Goal: Answer question/provide support: Share knowledge or assist other users

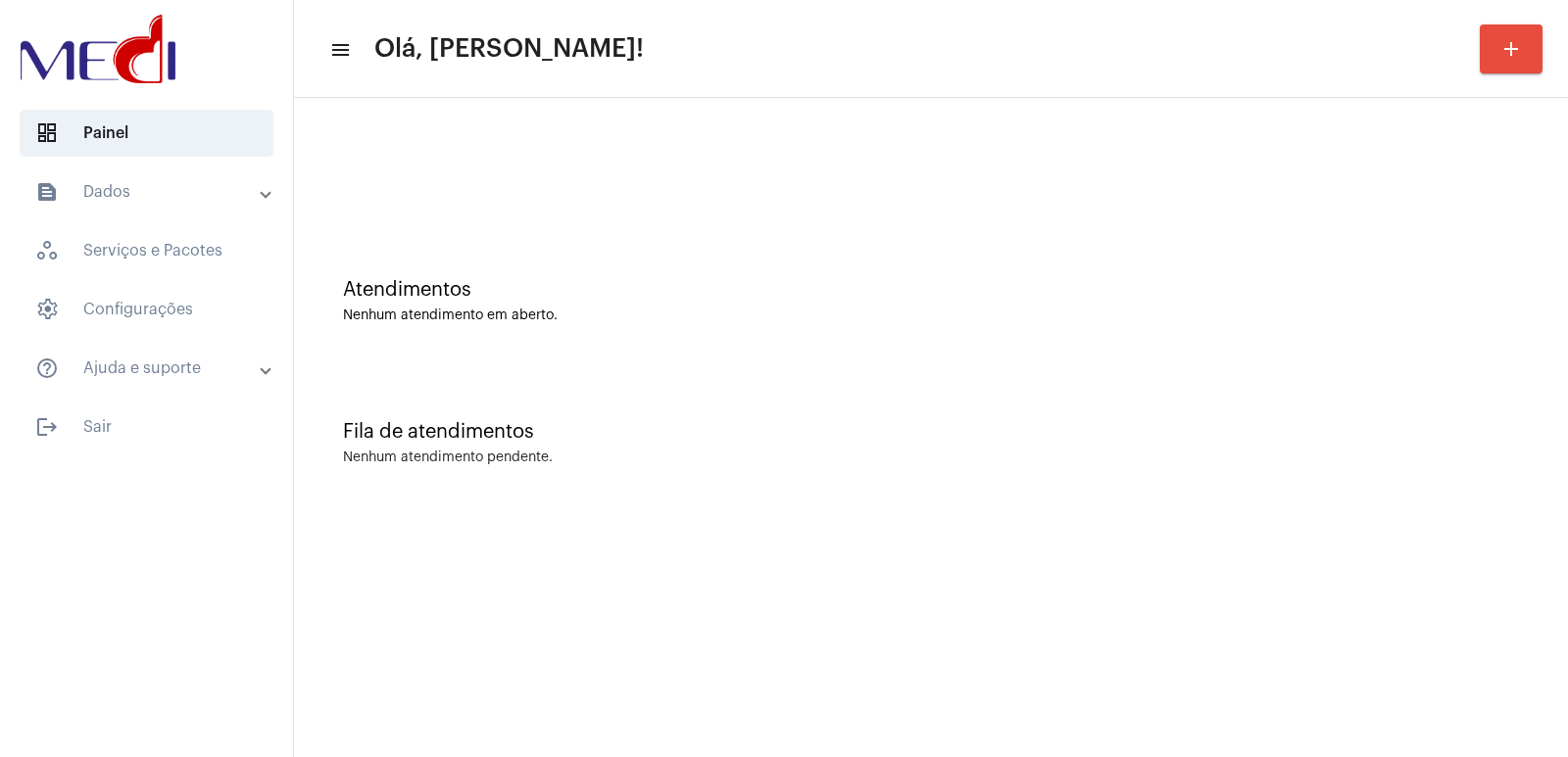
click at [1181, 393] on div "Fila de atendimentos Nenhum atendimento pendente." at bounding box center [930, 433] width 1255 height 142
drag, startPoint x: 1148, startPoint y: 319, endPoint x: 1092, endPoint y: 307, distance: 57.3
click at [1126, 317] on div "Nenhum atendimento em aberto." at bounding box center [930, 315] width 1176 height 15
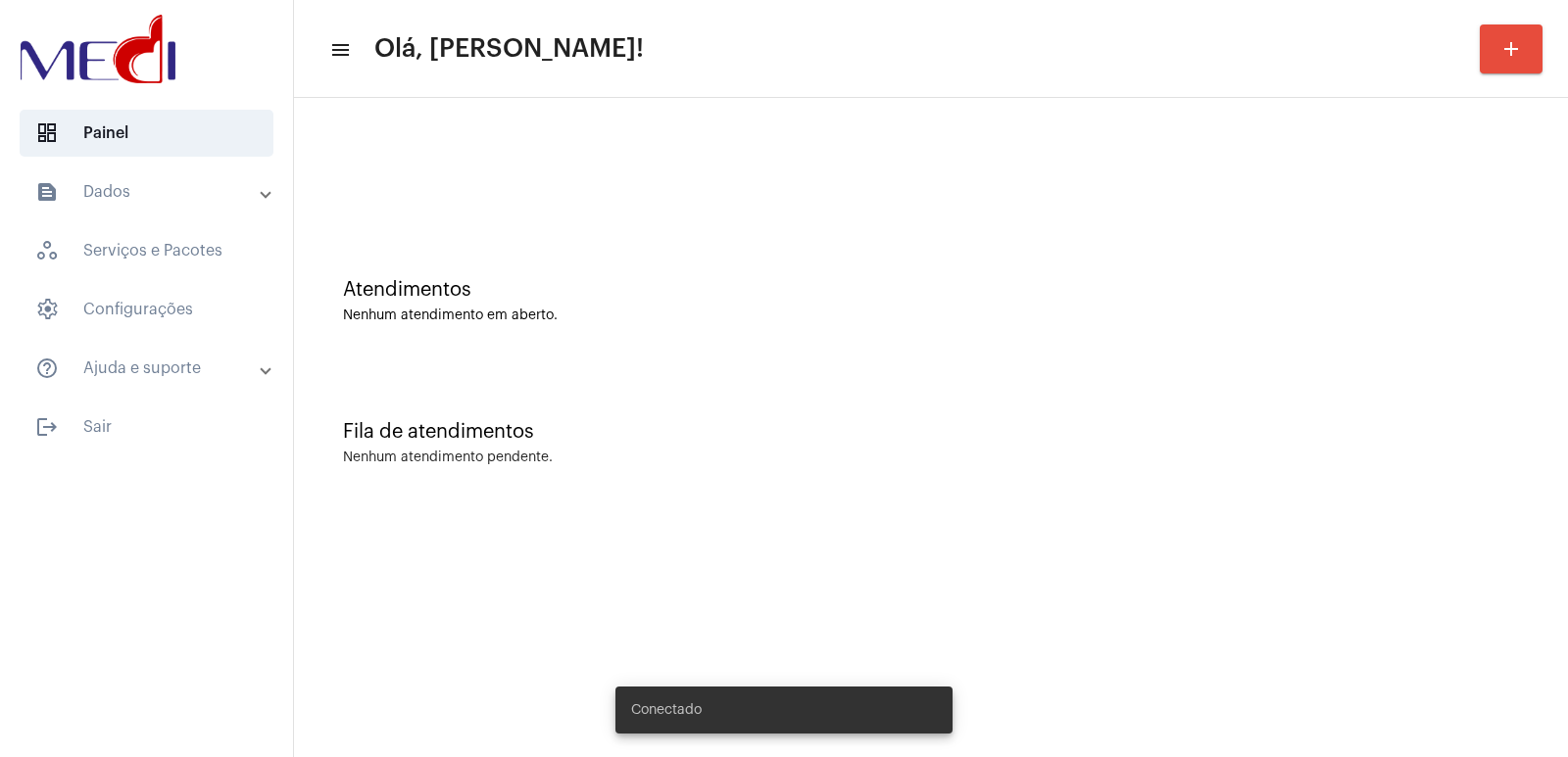
drag, startPoint x: 0, startPoint y: 0, endPoint x: 722, endPoint y: 166, distance: 740.8
click at [722, 166] on div at bounding box center [930, 164] width 1255 height 113
drag, startPoint x: 131, startPoint y: 162, endPoint x: 131, endPoint y: 192, distance: 30.0
click at [131, 183] on mat-list "dashboard Painel text_snippet_outlined Dados history_outlined Histórico schedul…" at bounding box center [146, 276] width 293 height 349
click at [131, 192] on mat-panel-title "text_snippet_outlined Dados" at bounding box center [148, 192] width 226 height 24
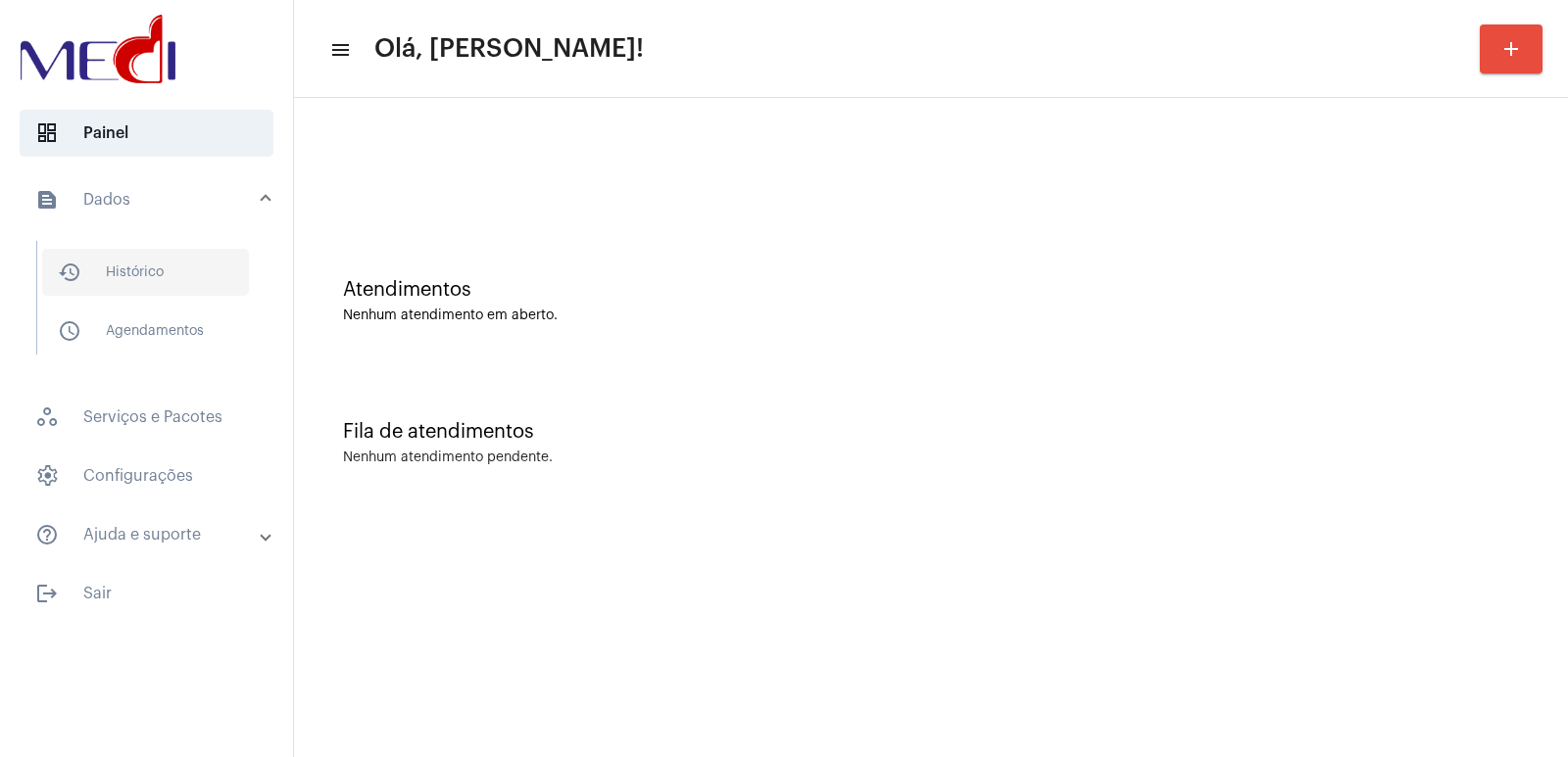
click at [161, 291] on span "history_outlined Histórico" at bounding box center [145, 272] width 206 height 47
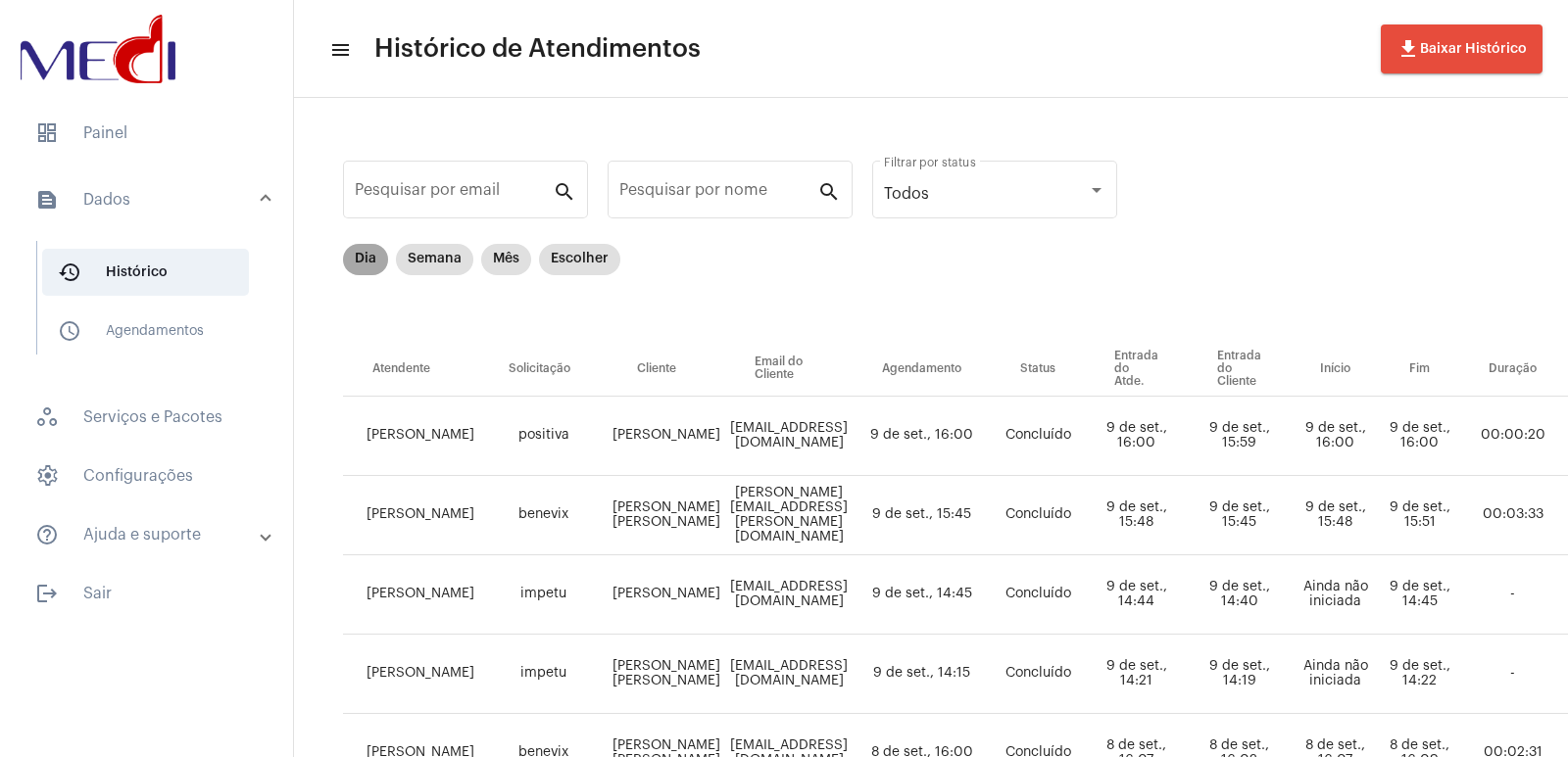
click at [368, 255] on mat-chip "Dia" at bounding box center [365, 259] width 45 height 31
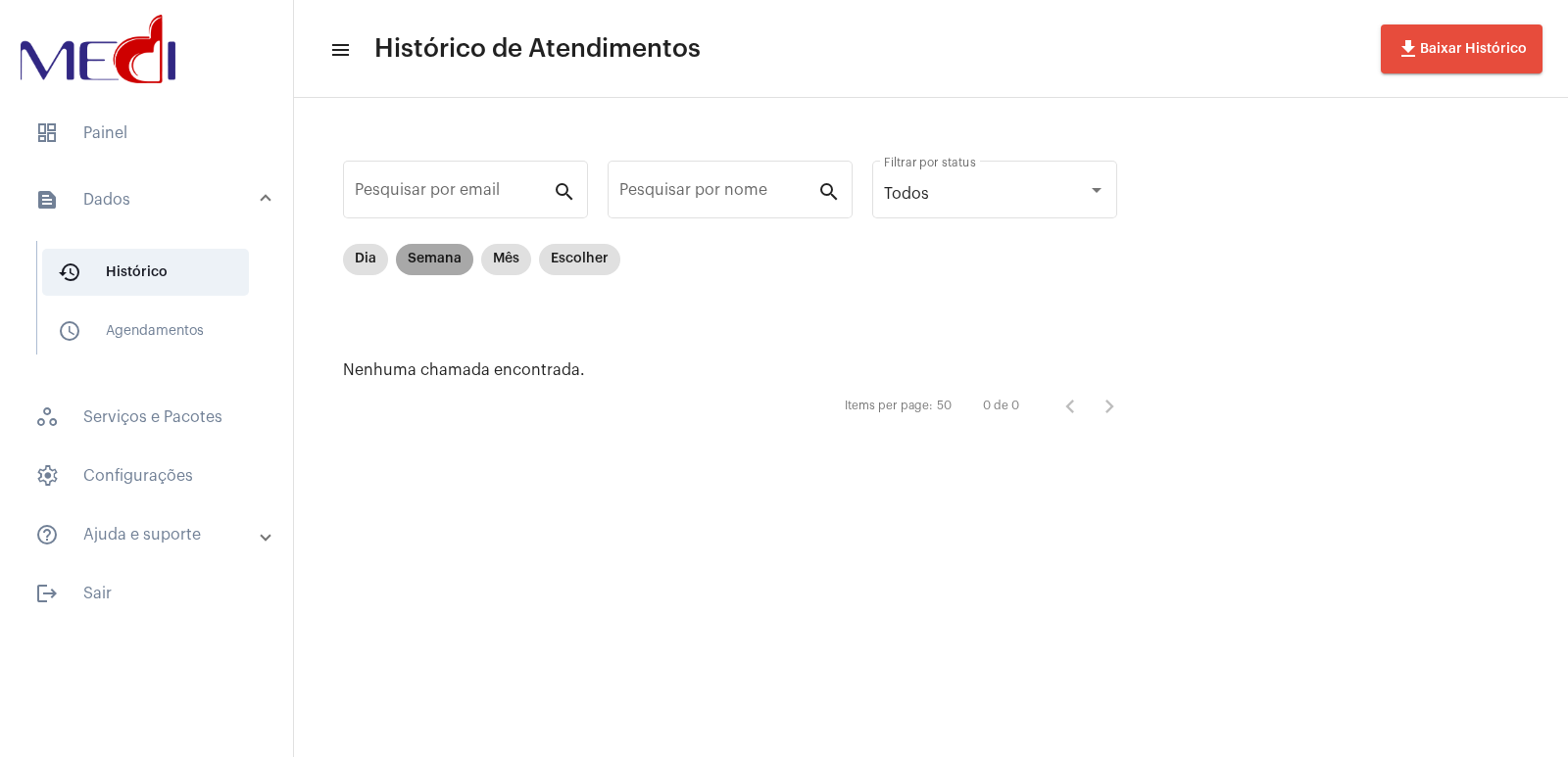
click at [404, 260] on mat-chip "Semana" at bounding box center [434, 259] width 78 height 31
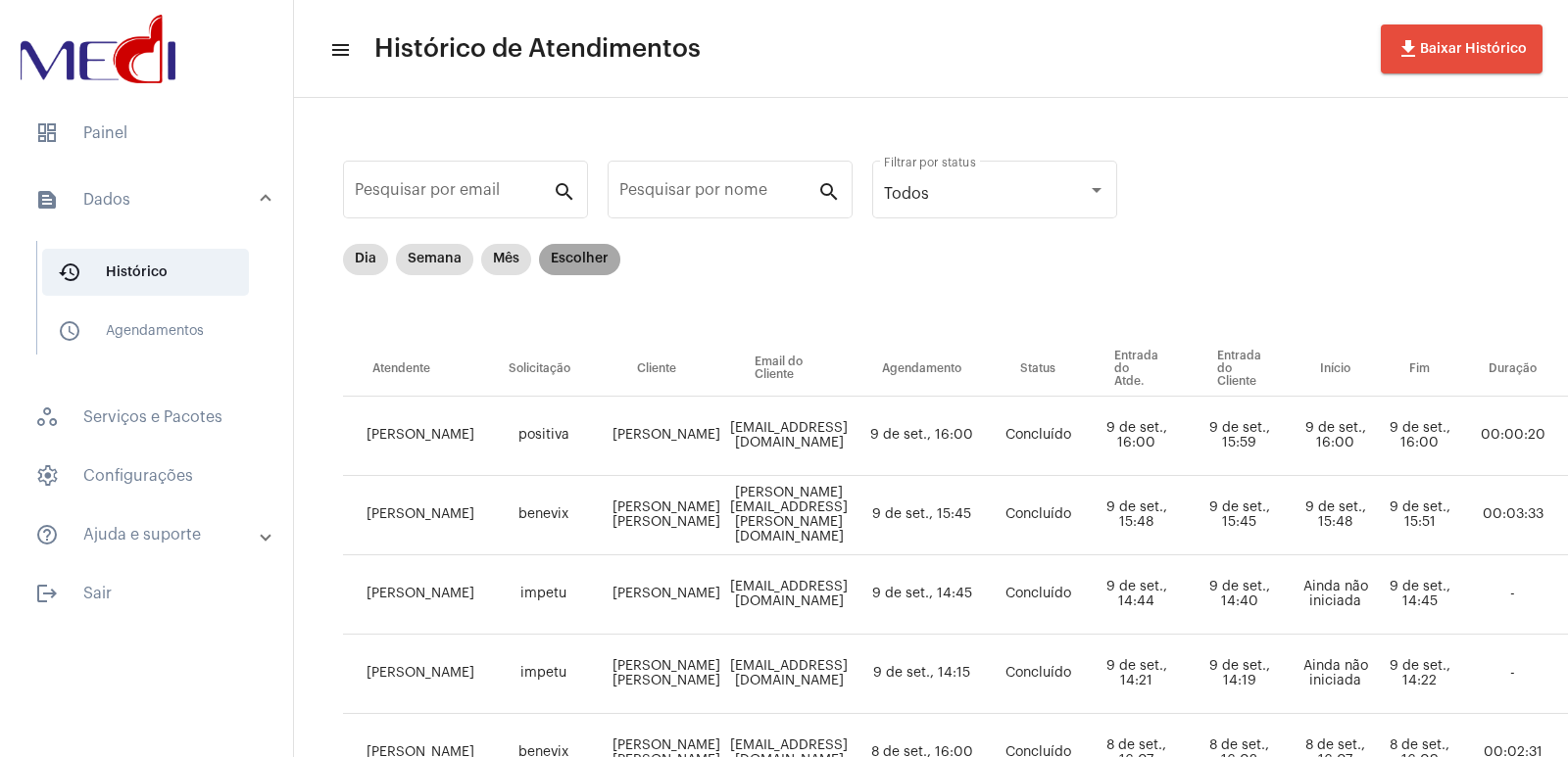
click at [604, 267] on mat-chip "Escolher" at bounding box center [580, 259] width 82 height 31
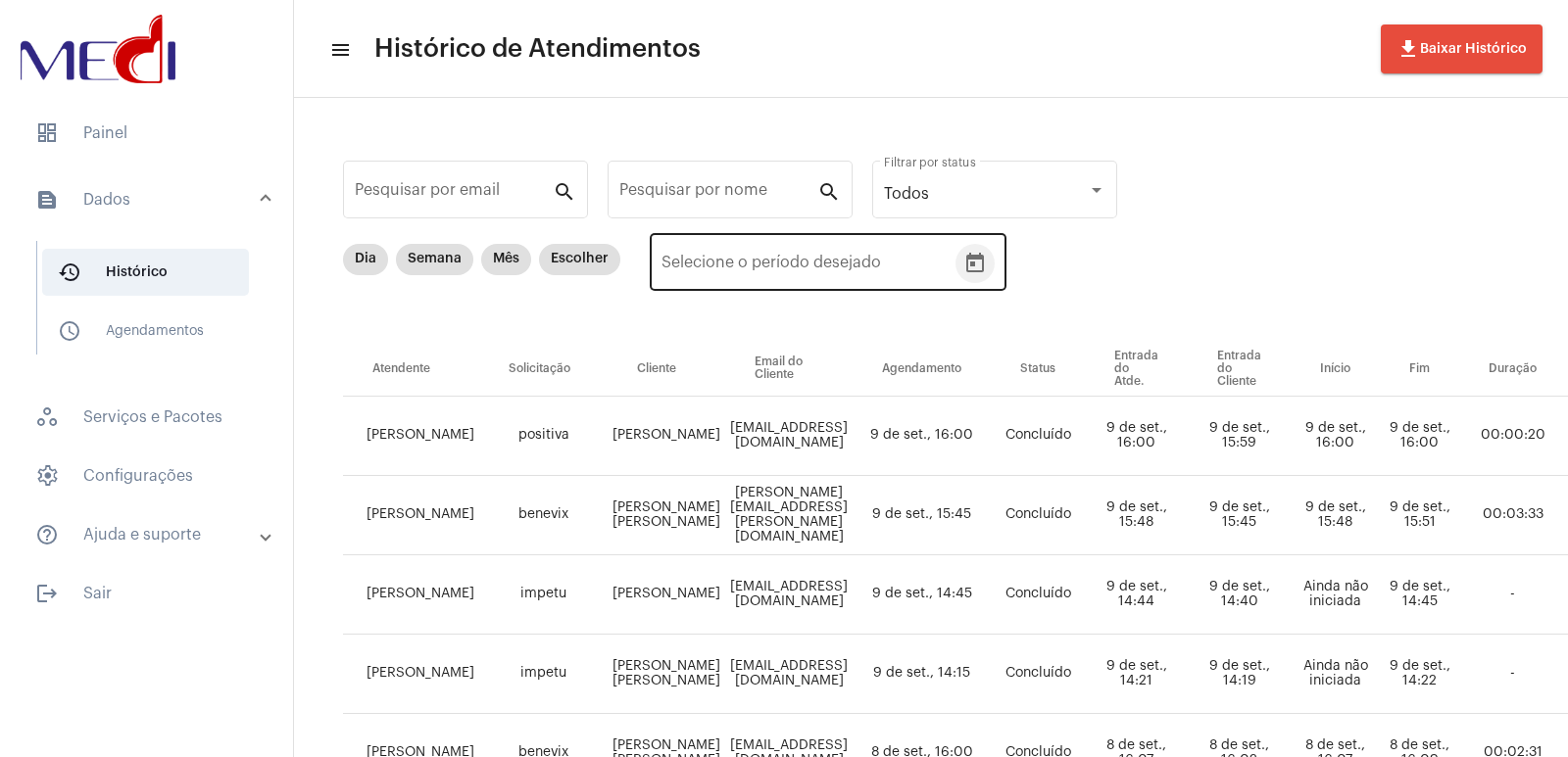
click at [964, 273] on icon "Open calendar" at bounding box center [976, 263] width 24 height 24
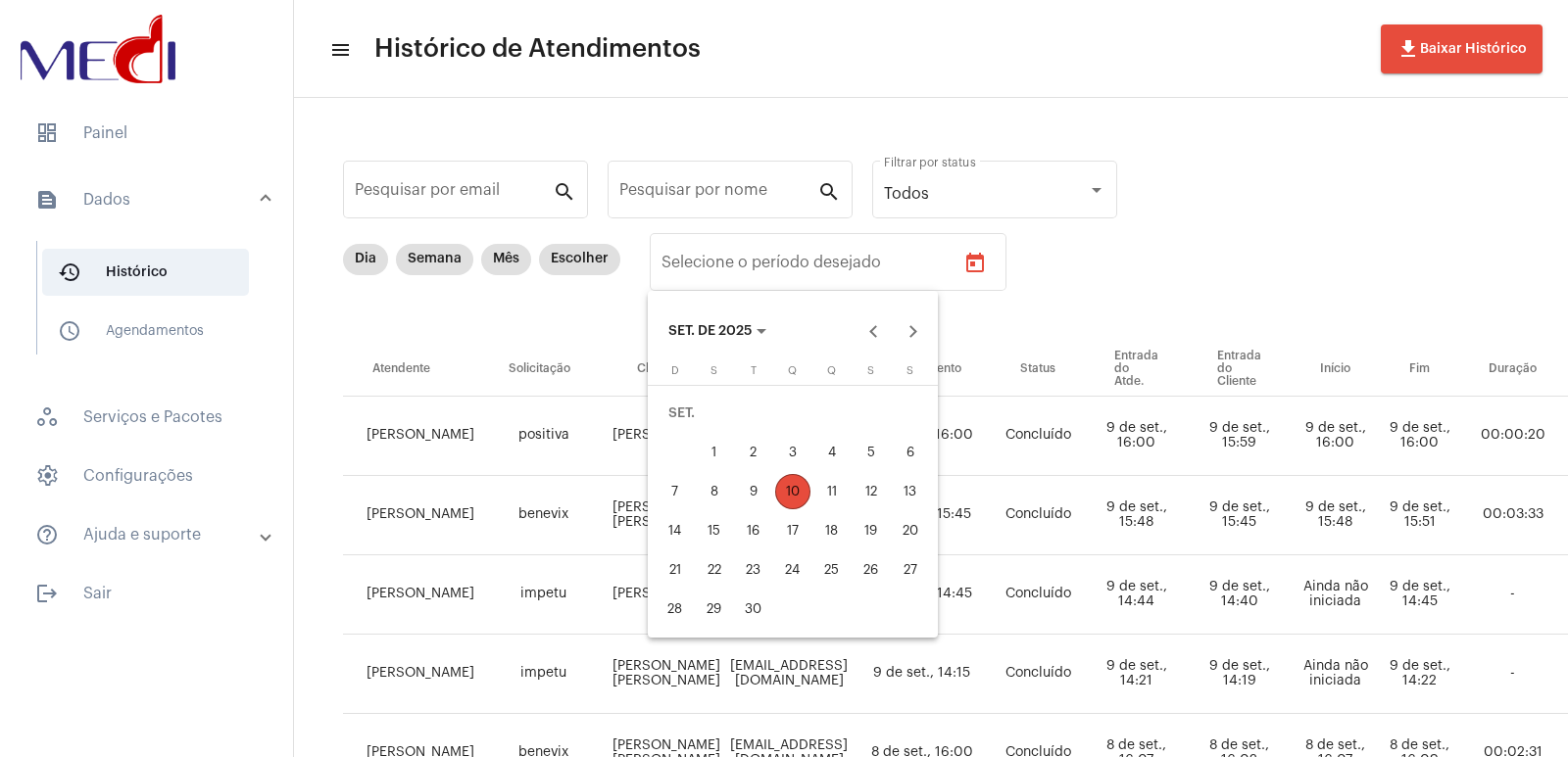
click at [750, 493] on div "9" at bounding box center [754, 492] width 35 height 35
type input "09/09/2025"
click at [750, 493] on div "9" at bounding box center [754, 492] width 35 height 35
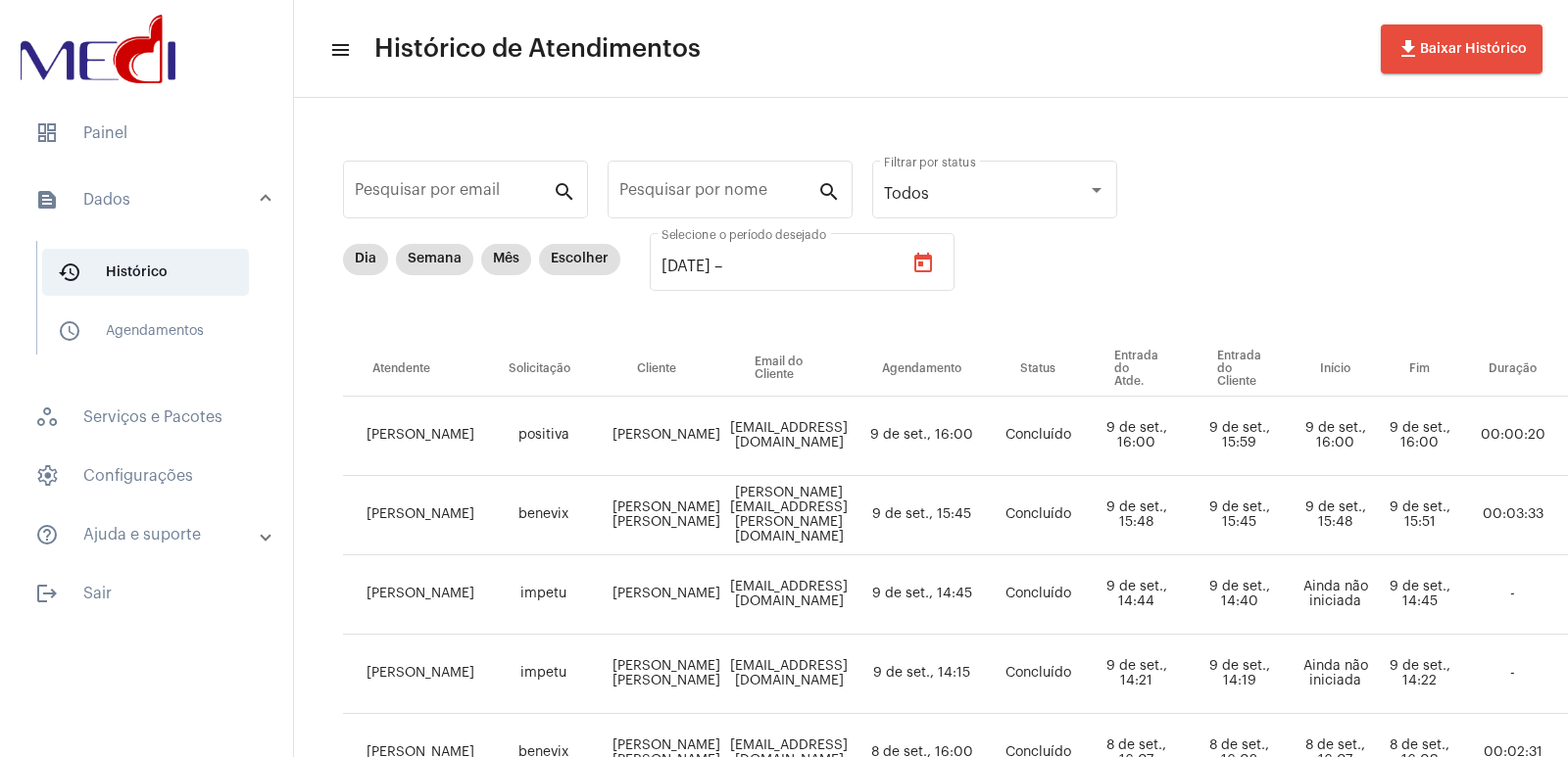
type input "09/09/2025"
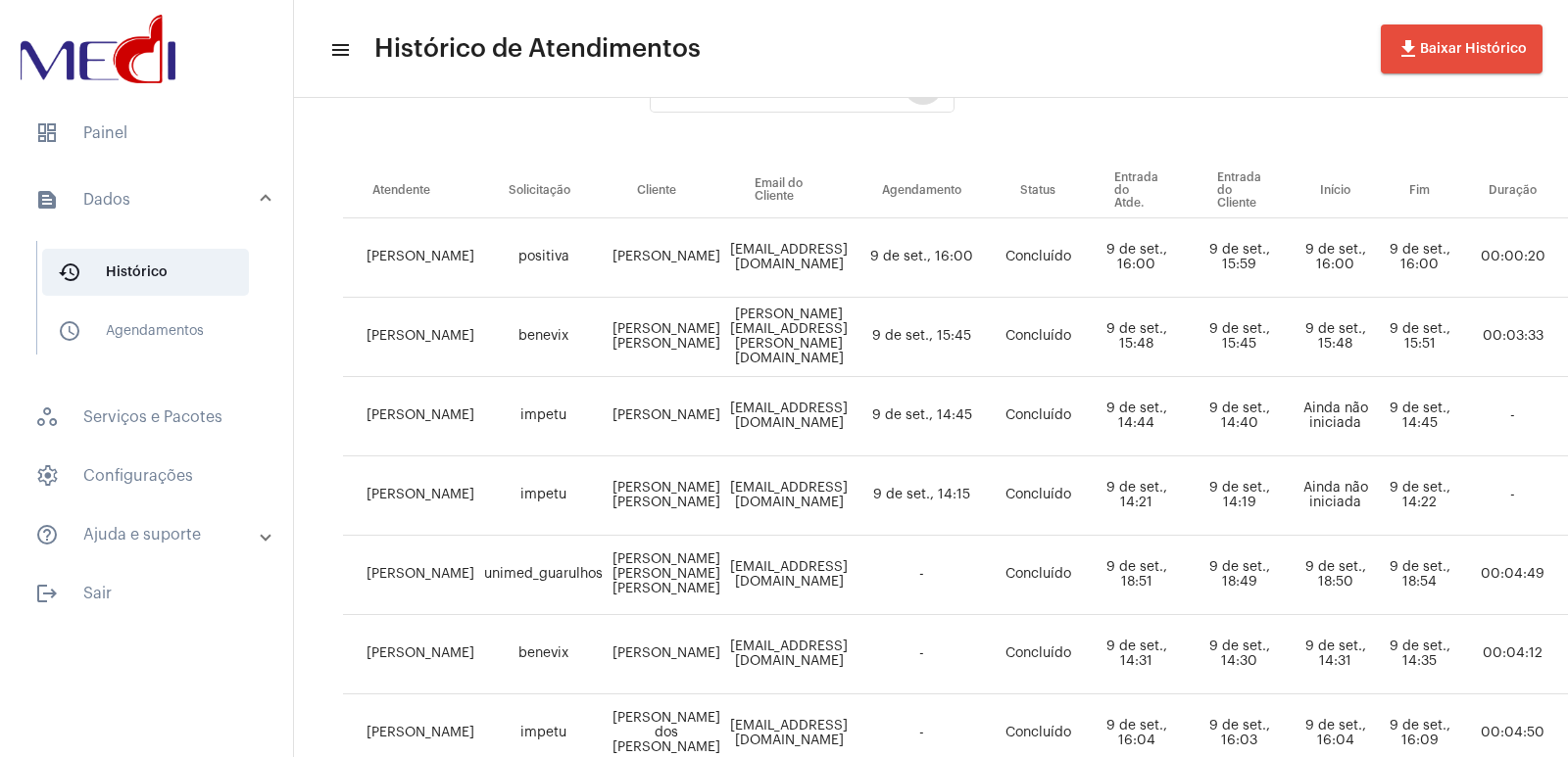
scroll to position [195, 0]
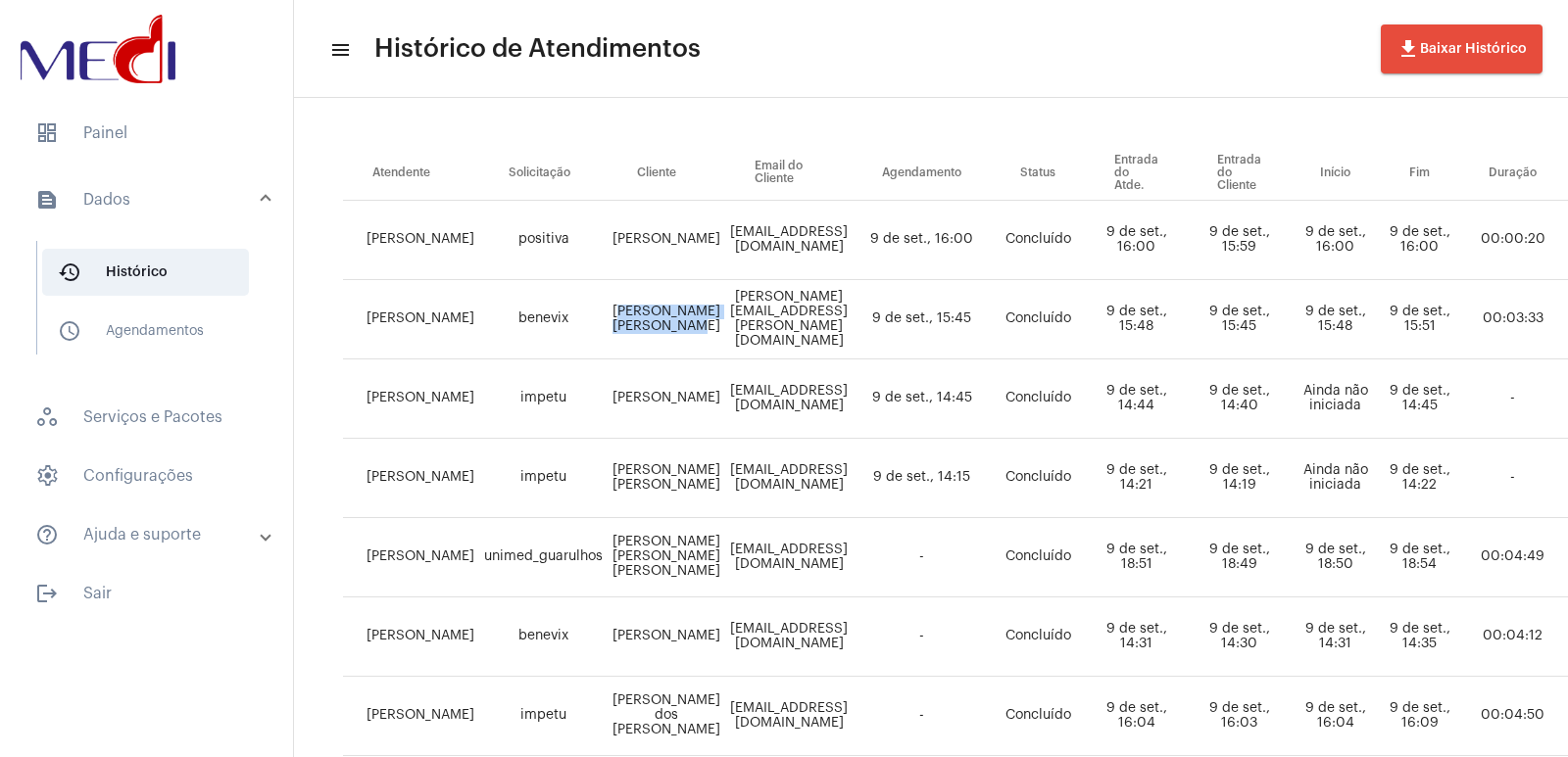
drag, startPoint x: 658, startPoint y: 332, endPoint x: 600, endPoint y: 307, distance: 63.2
click at [607, 307] on td "Fabíola Floriani de Lima" at bounding box center [666, 319] width 118 height 80
copy td "Fabíola Floriani de Lima"
click at [54, 99] on div at bounding box center [146, 51] width 293 height 102
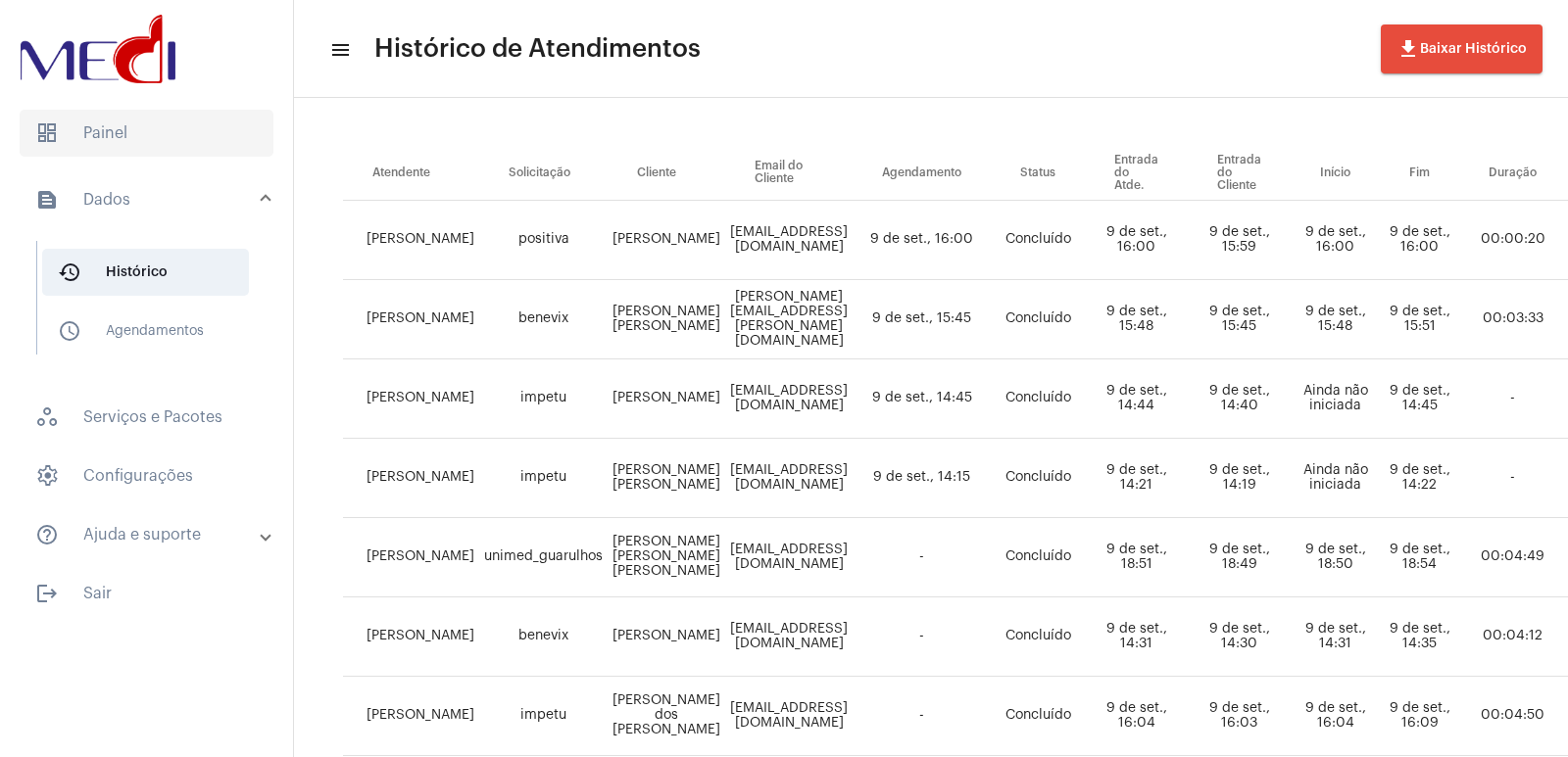
click at [61, 132] on span "dashboard Painel" at bounding box center [146, 134] width 253 height 47
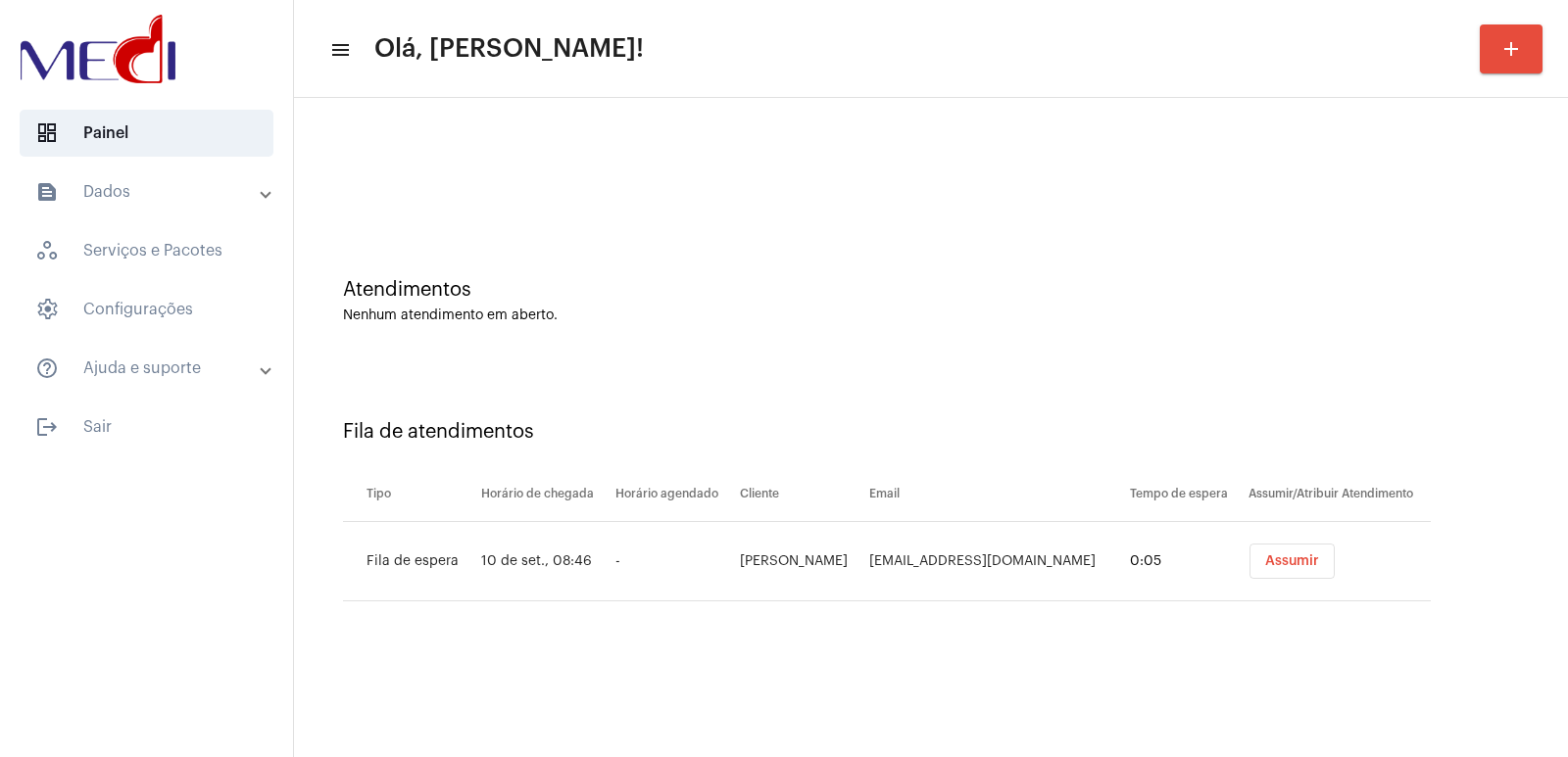
click at [1266, 559] on span "Assumir" at bounding box center [1292, 562] width 54 height 14
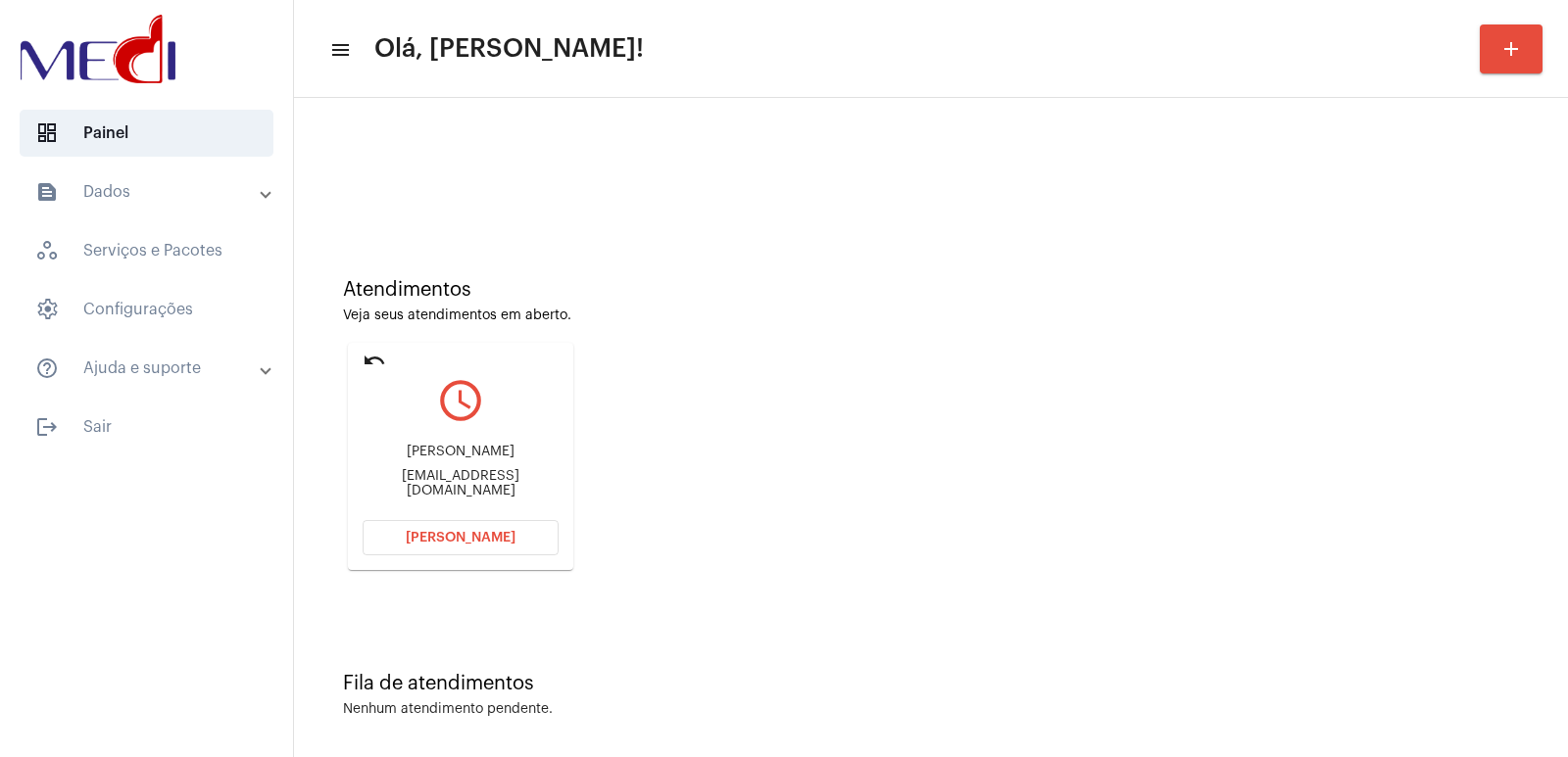
click at [423, 460] on div "Laila Casagrande" at bounding box center [460, 452] width 196 height 15
drag, startPoint x: 423, startPoint y: 463, endPoint x: 566, endPoint y: 458, distance: 143.1
click at [423, 460] on div "Laila Casagrande" at bounding box center [460, 452] width 196 height 15
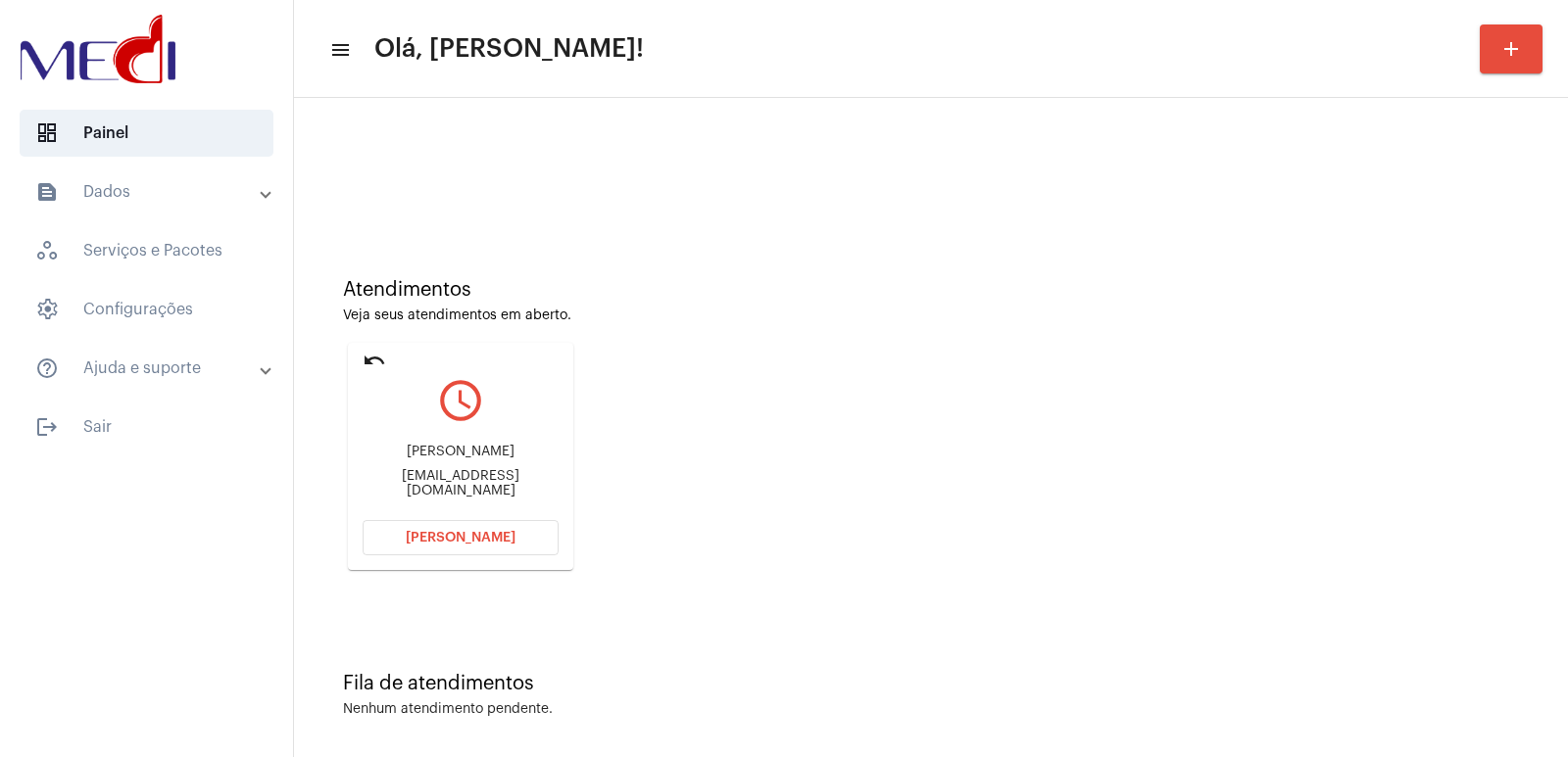
click at [423, 460] on div "Laila Casagrande" at bounding box center [460, 452] width 196 height 15
drag, startPoint x: 594, startPoint y: 460, endPoint x: 452, endPoint y: 312, distance: 205.1
click at [596, 449] on div "Atendimentos Veja seus atendimentos em aberto. undo query_builder Laila Casagra…" at bounding box center [930, 416] width 1255 height 394
click at [468, 550] on button "Abrir Chamada" at bounding box center [460, 538] width 196 height 35
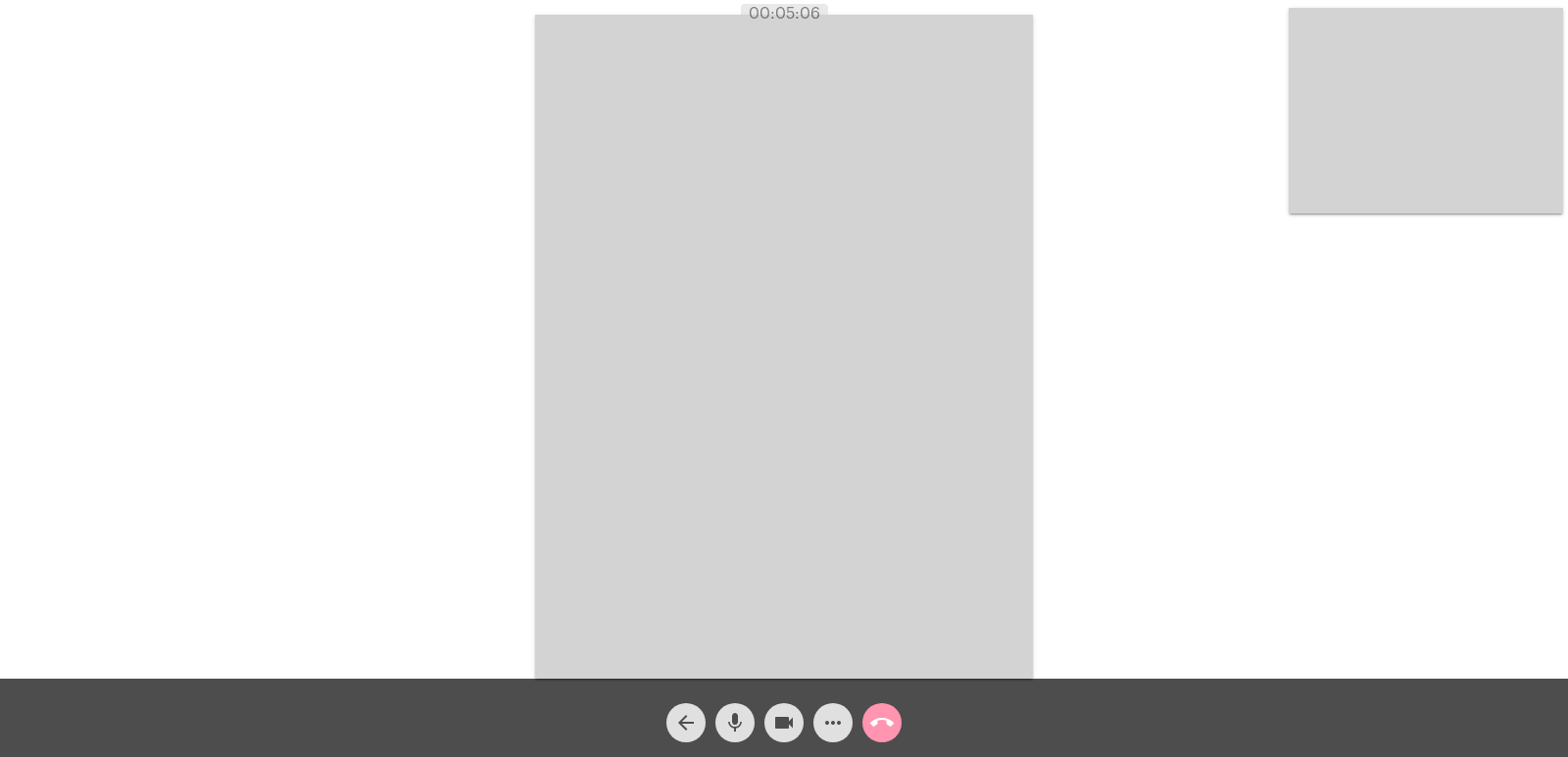
click at [866, 721] on button "call_end" at bounding box center [882, 723] width 39 height 39
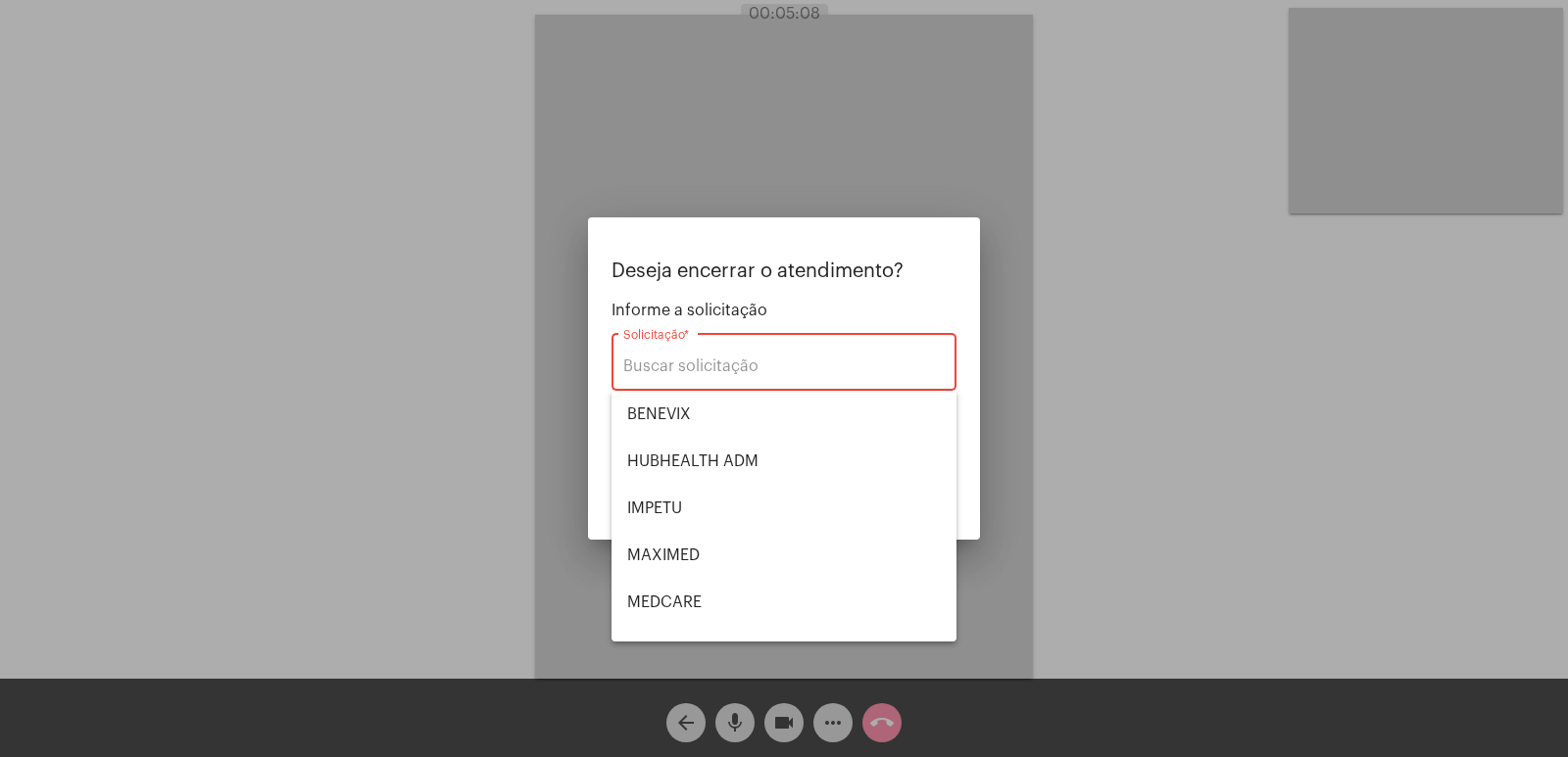
drag, startPoint x: 708, startPoint y: 619, endPoint x: 834, endPoint y: 511, distance: 166.0
type input "VERA CRUZ"
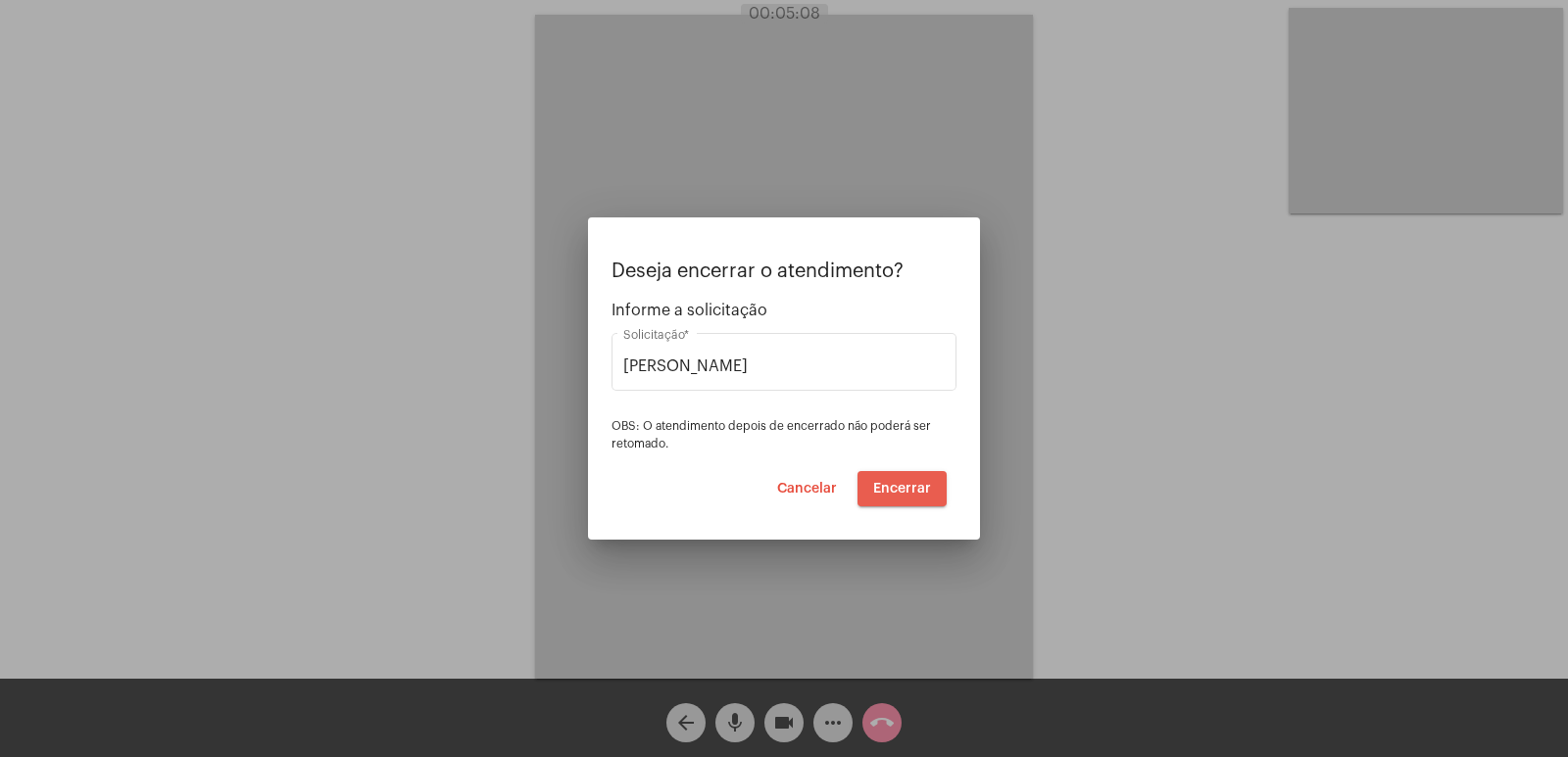
click at [899, 477] on button "Encerrar" at bounding box center [902, 489] width 89 height 35
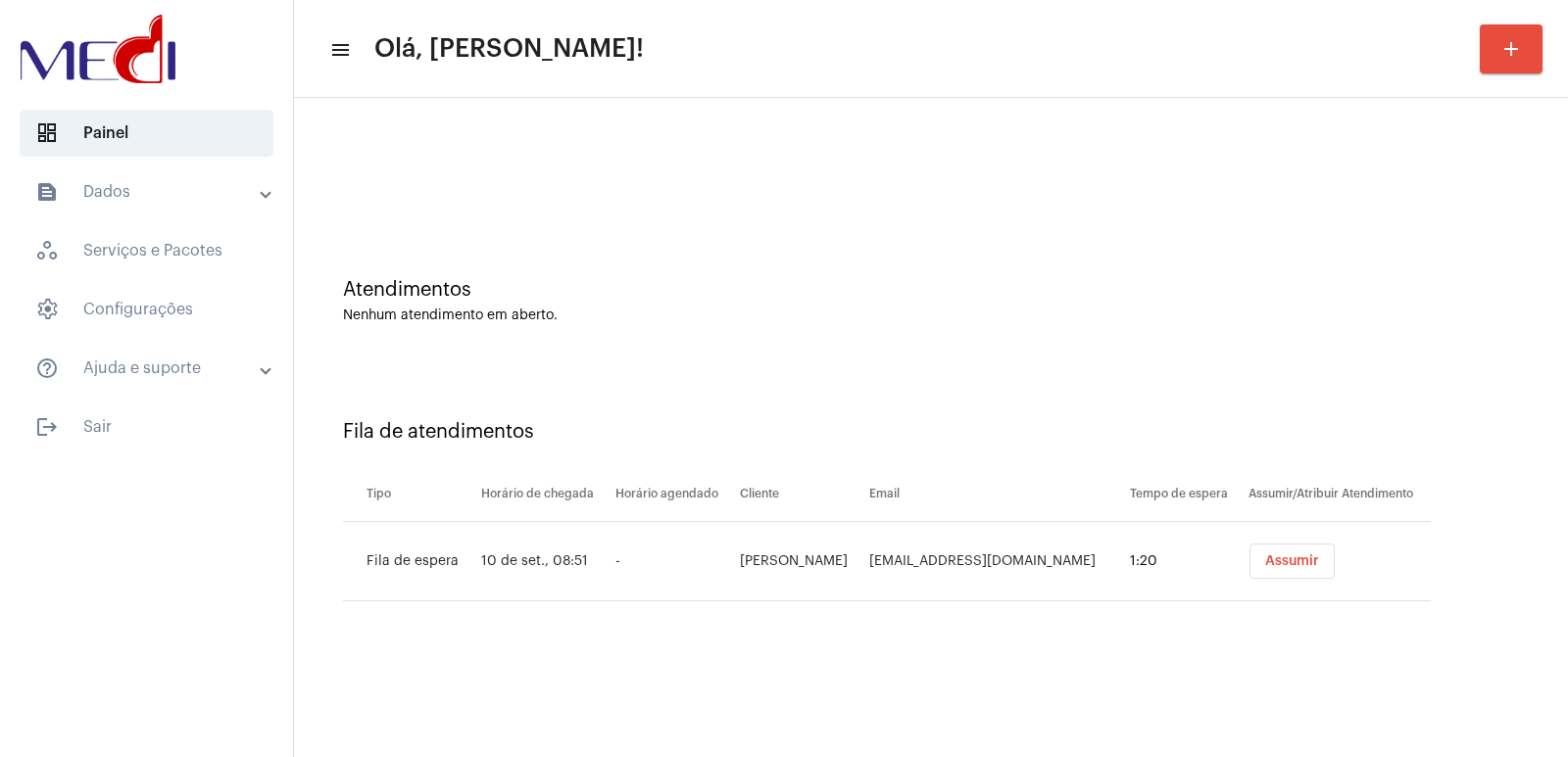
click at [1312, 568] on button "Assumir" at bounding box center [1292, 562] width 85 height 35
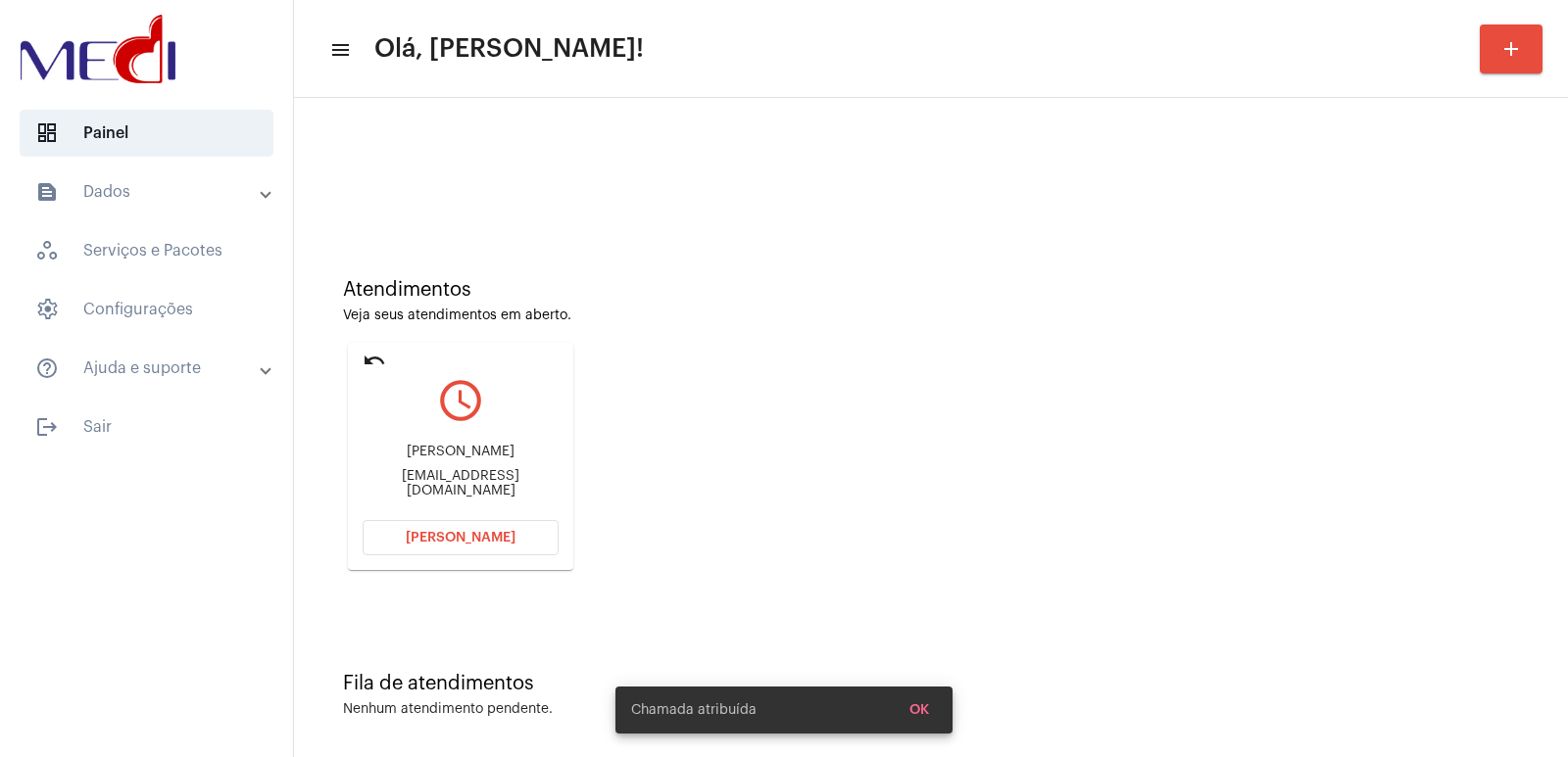
click at [452, 448] on div "Jurgen dos Santos Benke tacianadossantos33@gmail.com" at bounding box center [460, 471] width 196 height 88
copy div "Jurgen dos Santos Benke"
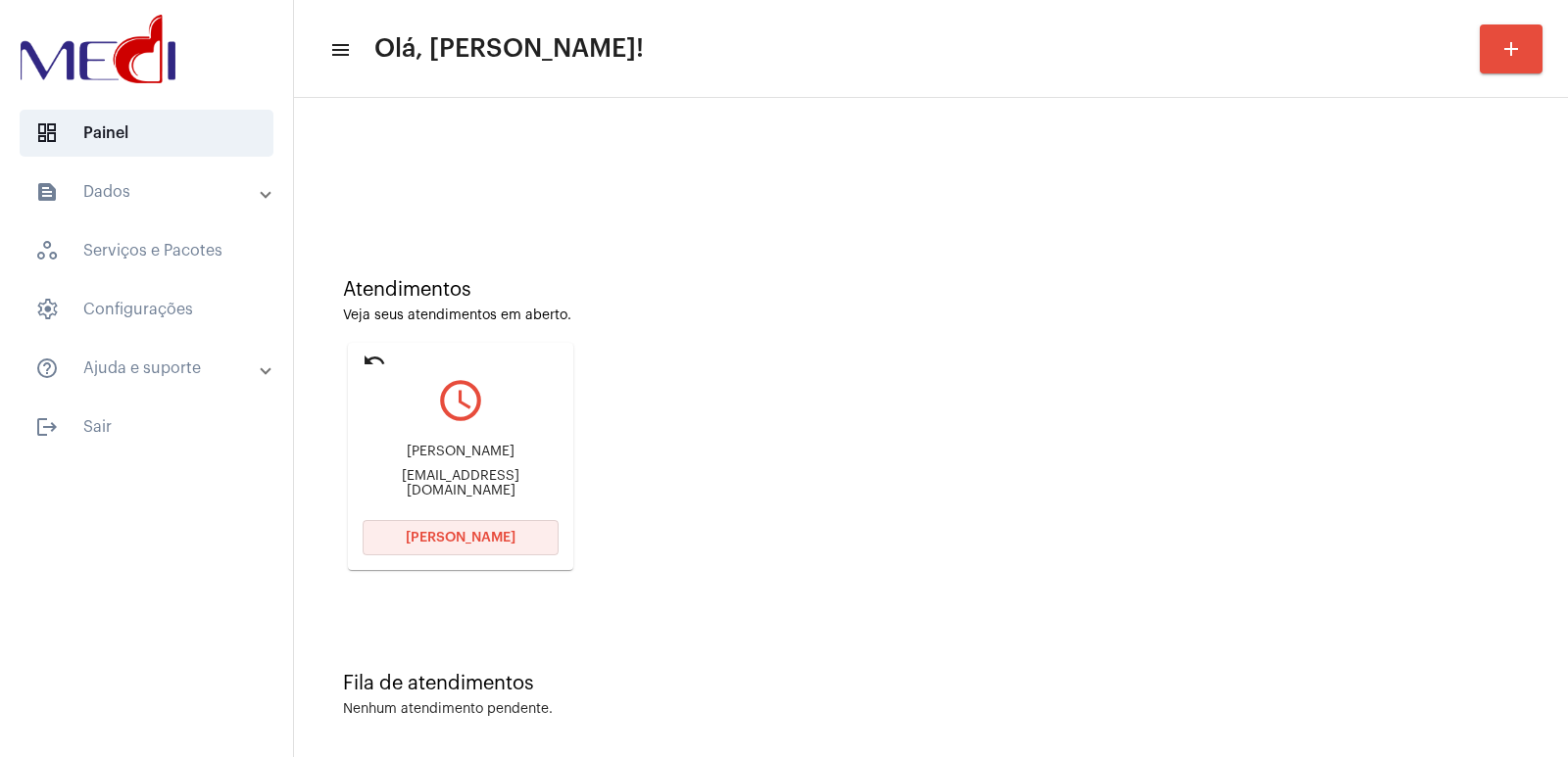
click at [463, 533] on span "Abrir Chamada" at bounding box center [461, 538] width 110 height 14
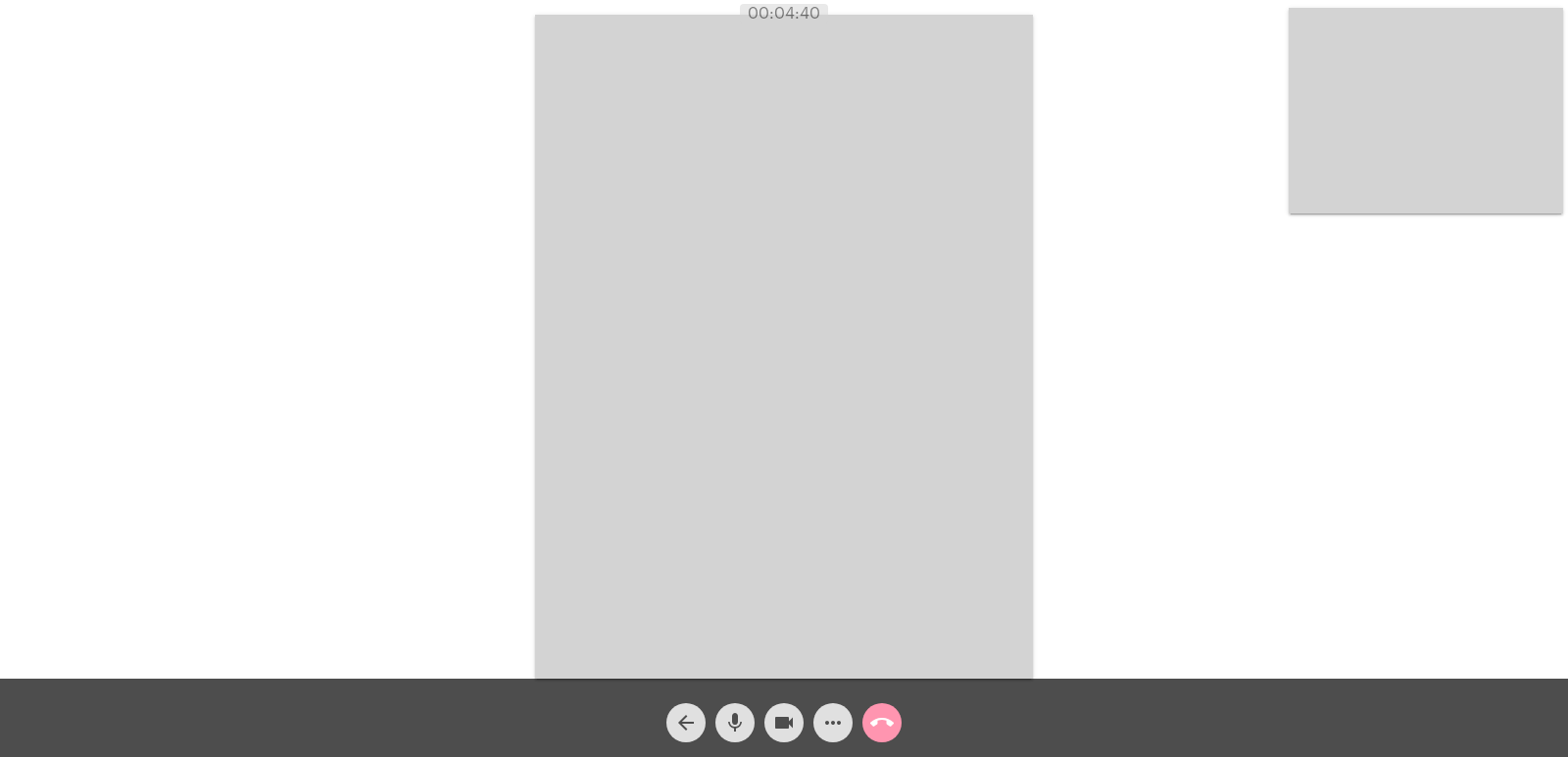
drag, startPoint x: 525, startPoint y: 24, endPoint x: 1209, endPoint y: 636, distance: 917.8
click at [1209, 636] on div "Acessando Câmera e Microfone..." at bounding box center [784, 344] width 1564 height 678
click at [886, 730] on mat-icon "call_end" at bounding box center [882, 723] width 24 height 24
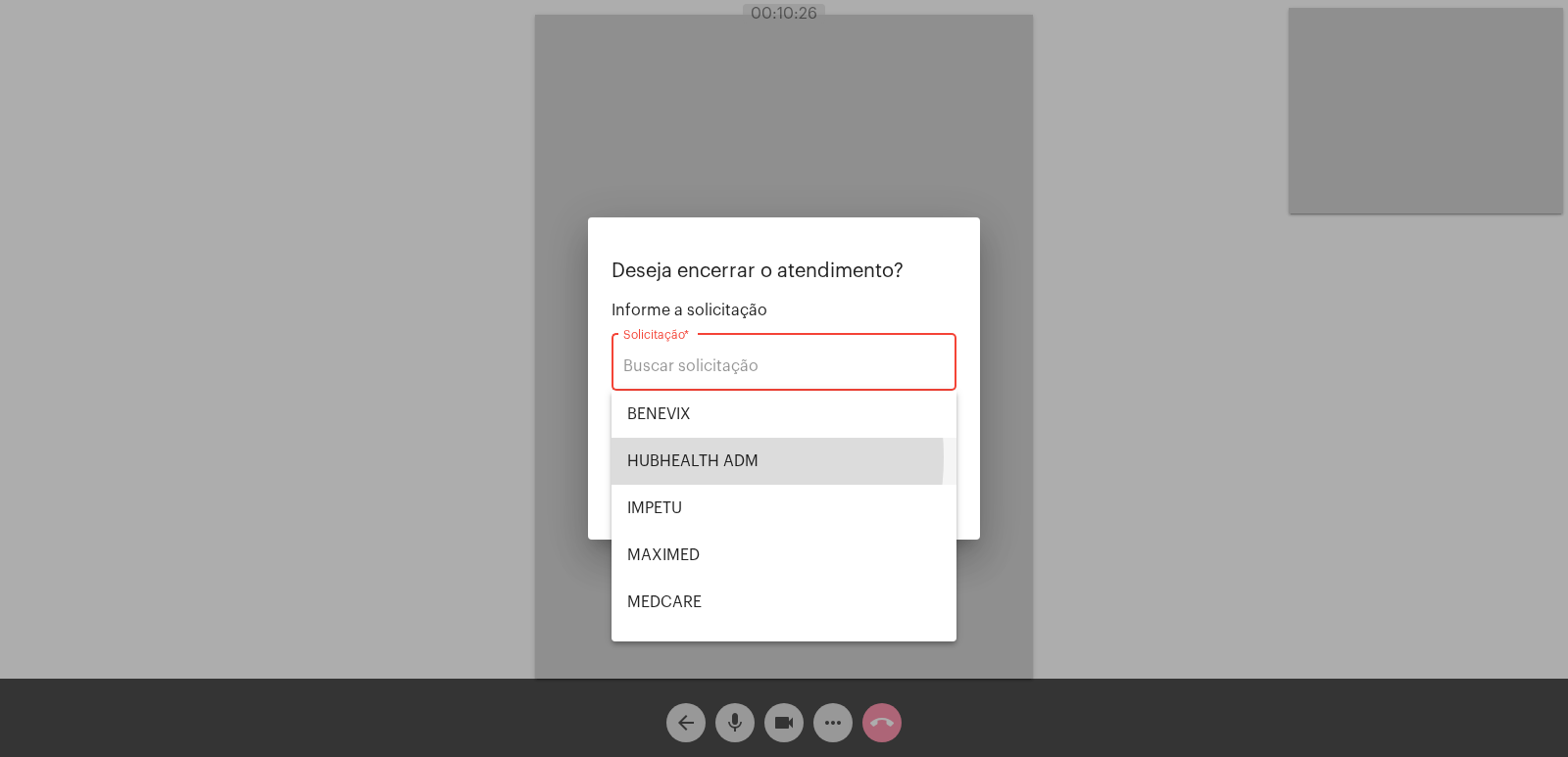
click at [696, 458] on span "HUBHEALTH ADM" at bounding box center [783, 461] width 313 height 47
type input "HUBHEALTH ADM"
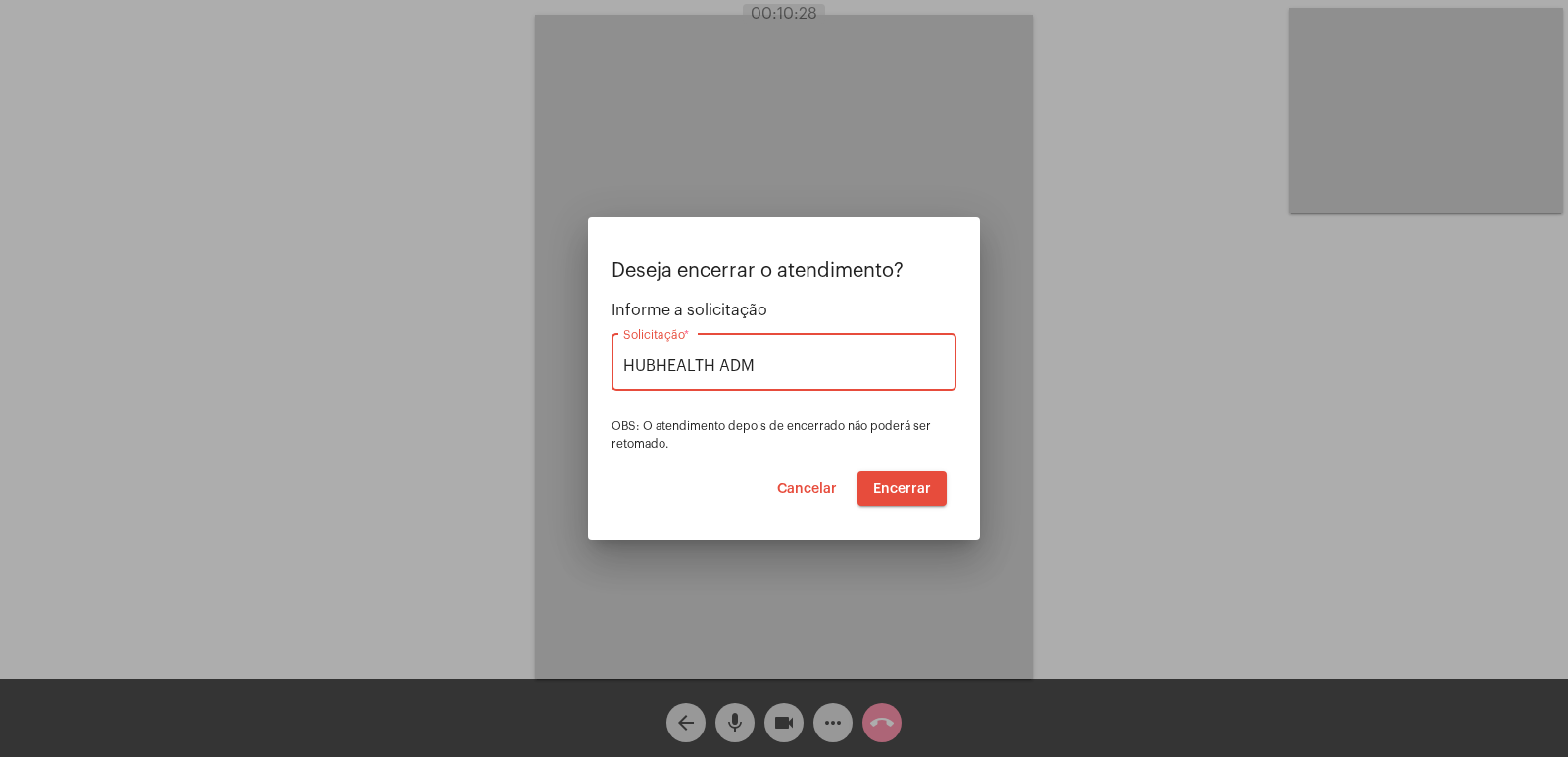
click at [871, 479] on button "Encerrar" at bounding box center [902, 489] width 89 height 35
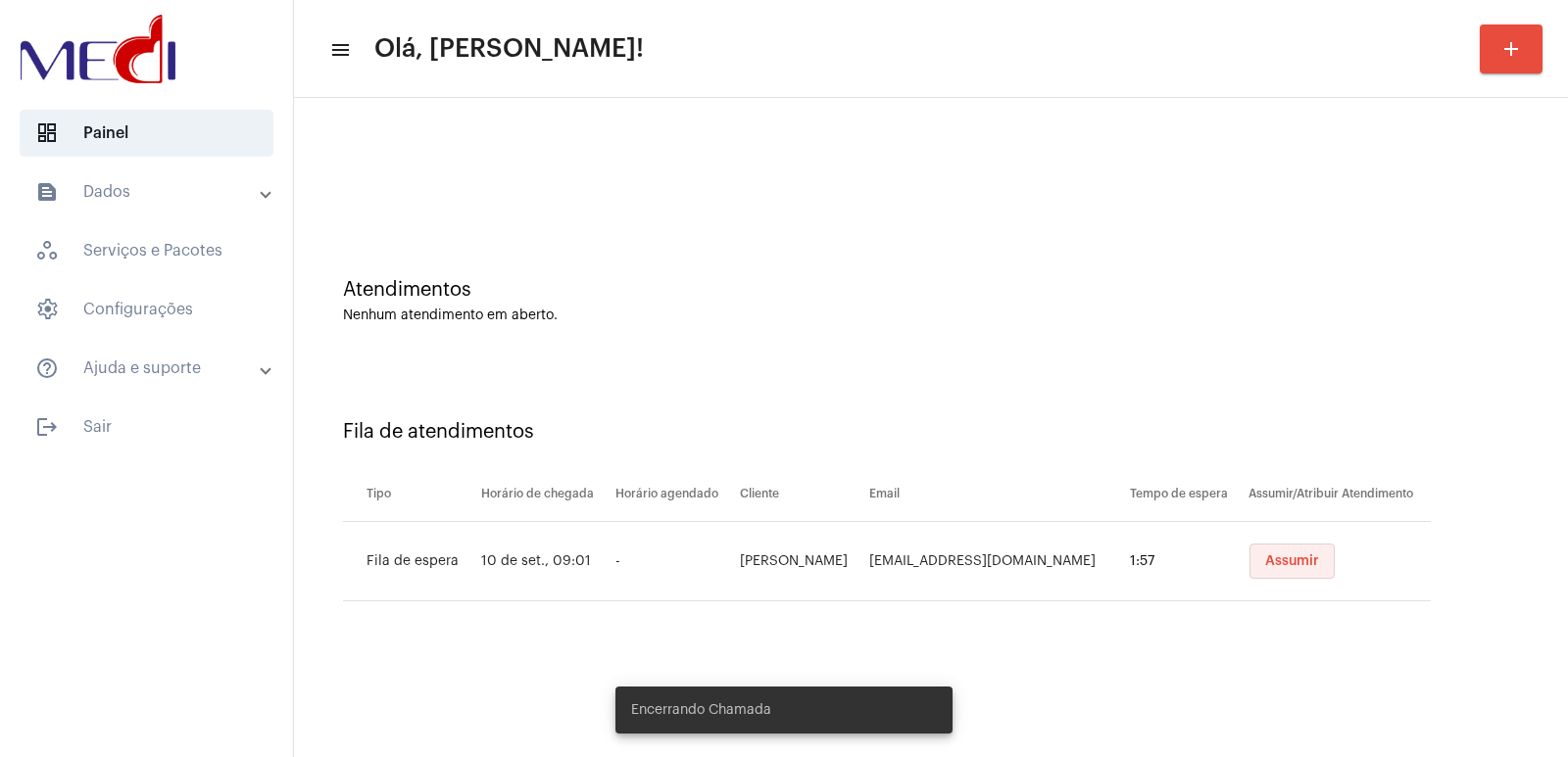
click at [1275, 559] on span "Assumir" at bounding box center [1292, 562] width 54 height 14
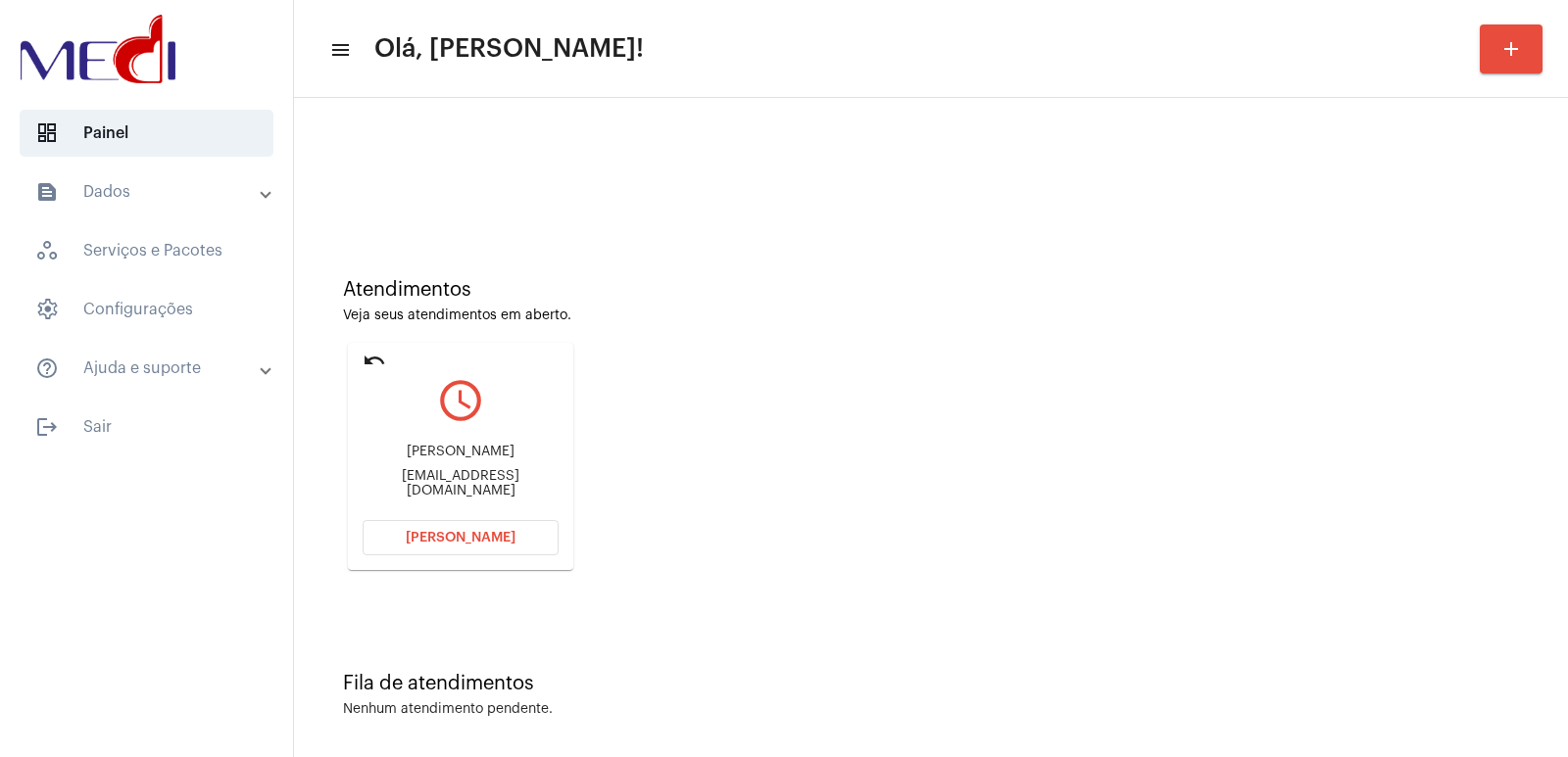
click at [446, 445] on div "André Luiz Grupofernades@outlook.com" at bounding box center [460, 471] width 196 height 88
click at [447, 456] on div "André Luiz" at bounding box center [460, 452] width 196 height 15
copy div "André Luiz"
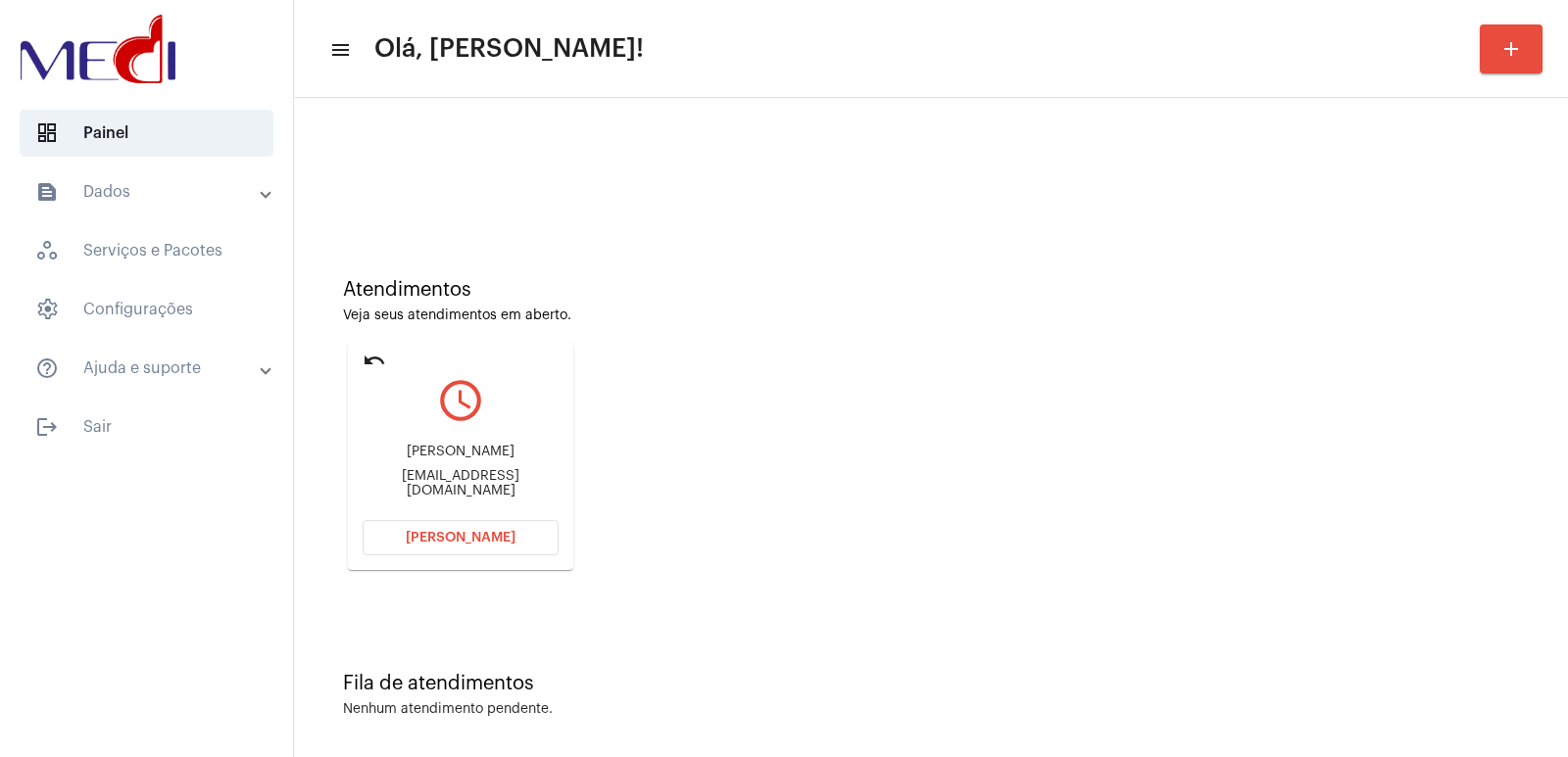
click at [439, 481] on div "Grupofernades@outlook.com" at bounding box center [460, 484] width 196 height 29
copy mat-card-content "Grupofernades@outlook.com Abrir Chamada"
click at [469, 448] on div "André Luiz Grupofernades@outlook.com" at bounding box center [460, 471] width 196 height 88
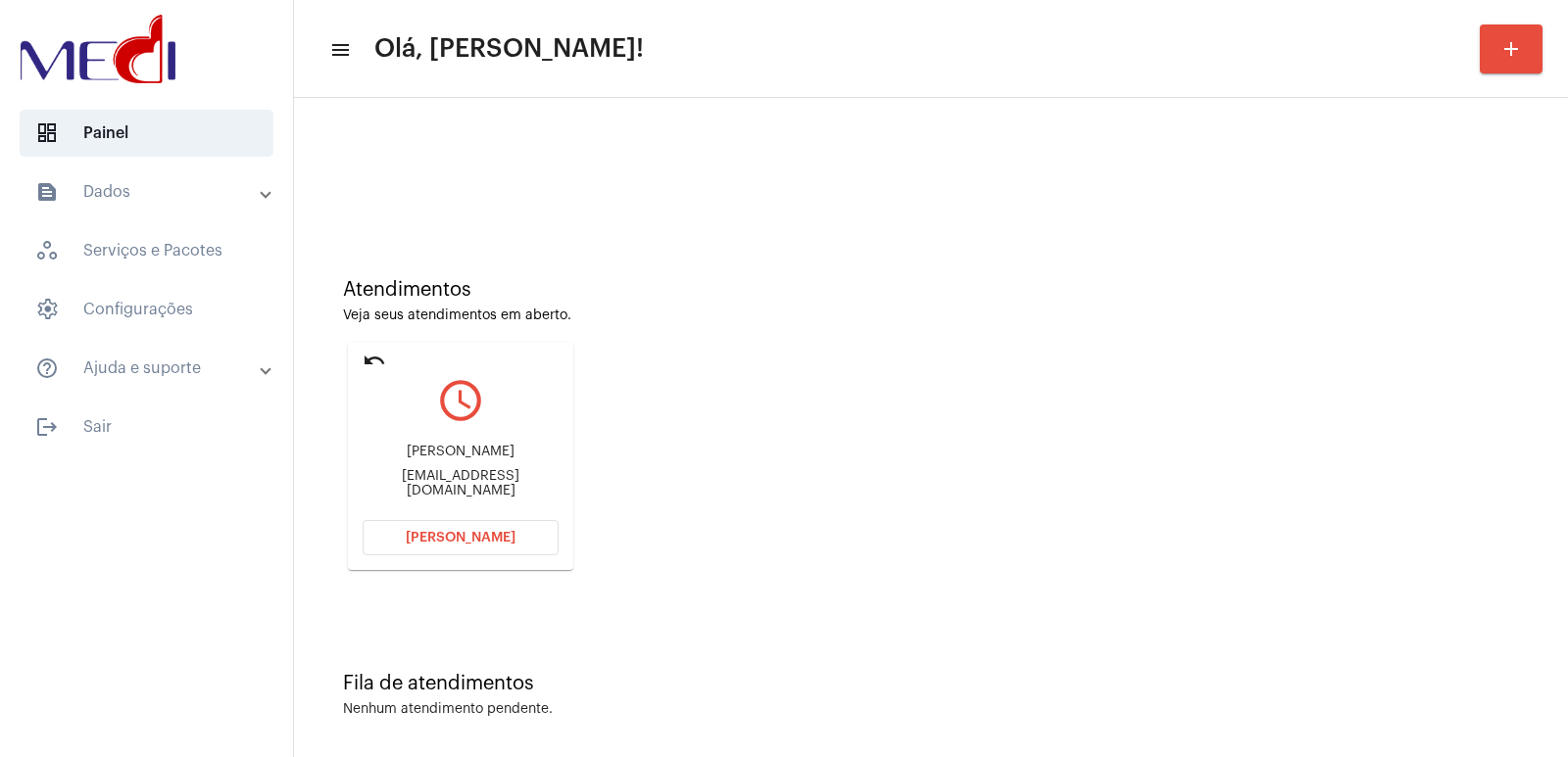
click at [469, 448] on div "André Luiz Grupofernades@outlook.com" at bounding box center [460, 471] width 196 height 88
copy div "André Luiz"
click at [489, 534] on span "[PERSON_NAME]" at bounding box center [461, 538] width 110 height 14
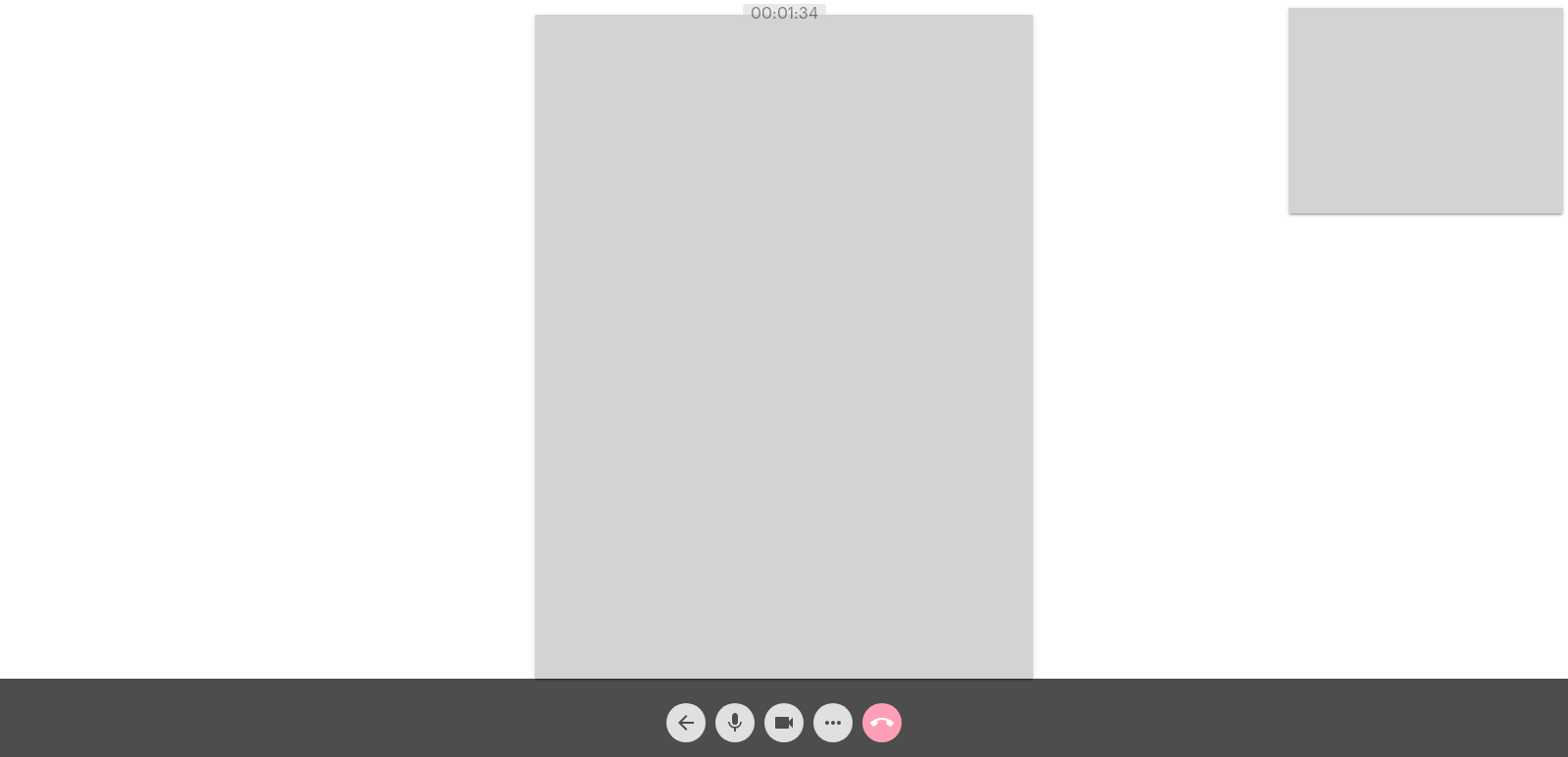
click at [887, 723] on mat-icon "call_end" at bounding box center [882, 723] width 24 height 24
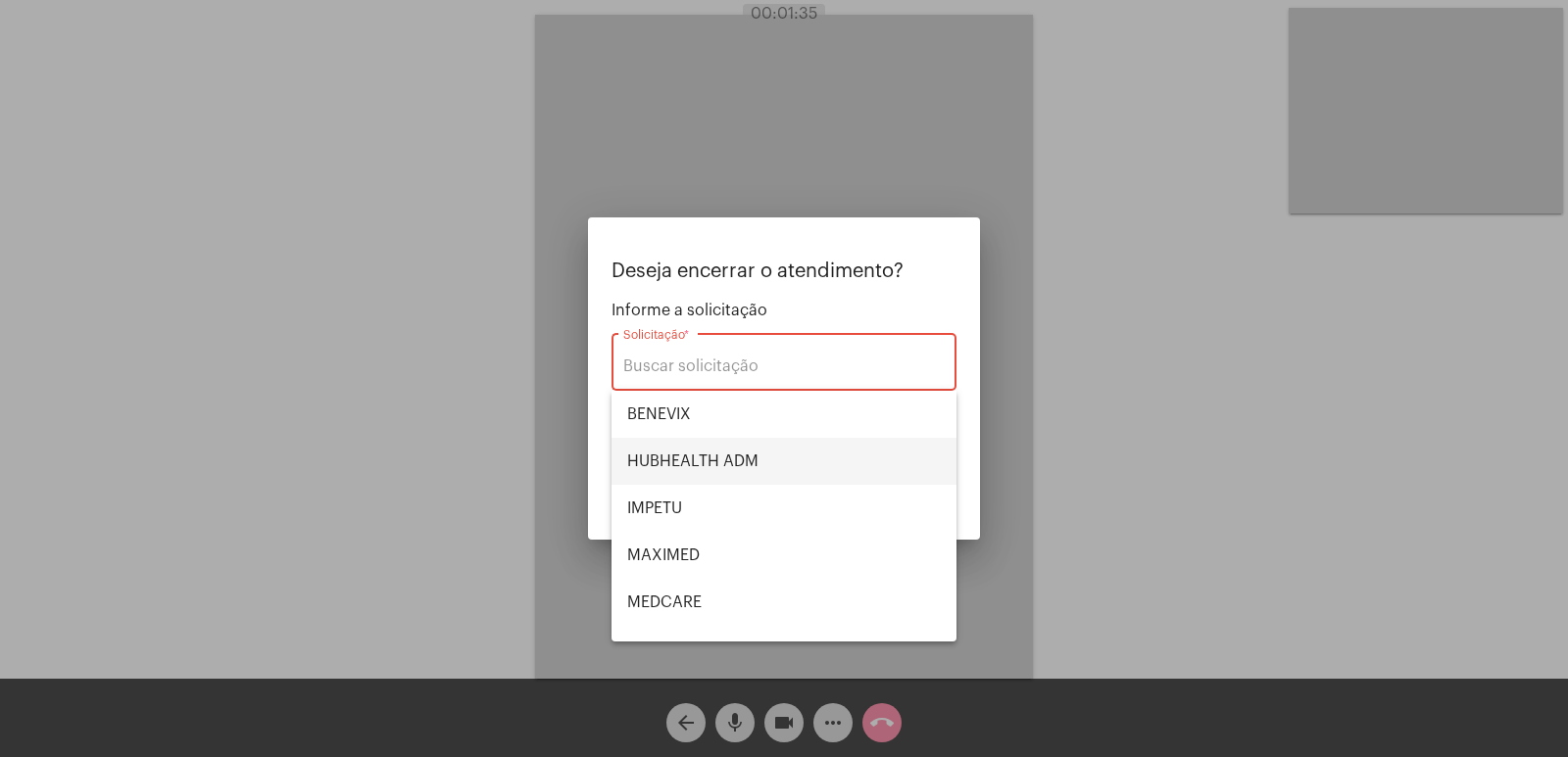
click at [737, 465] on span "HUBHEALTH ADM" at bounding box center [783, 461] width 313 height 47
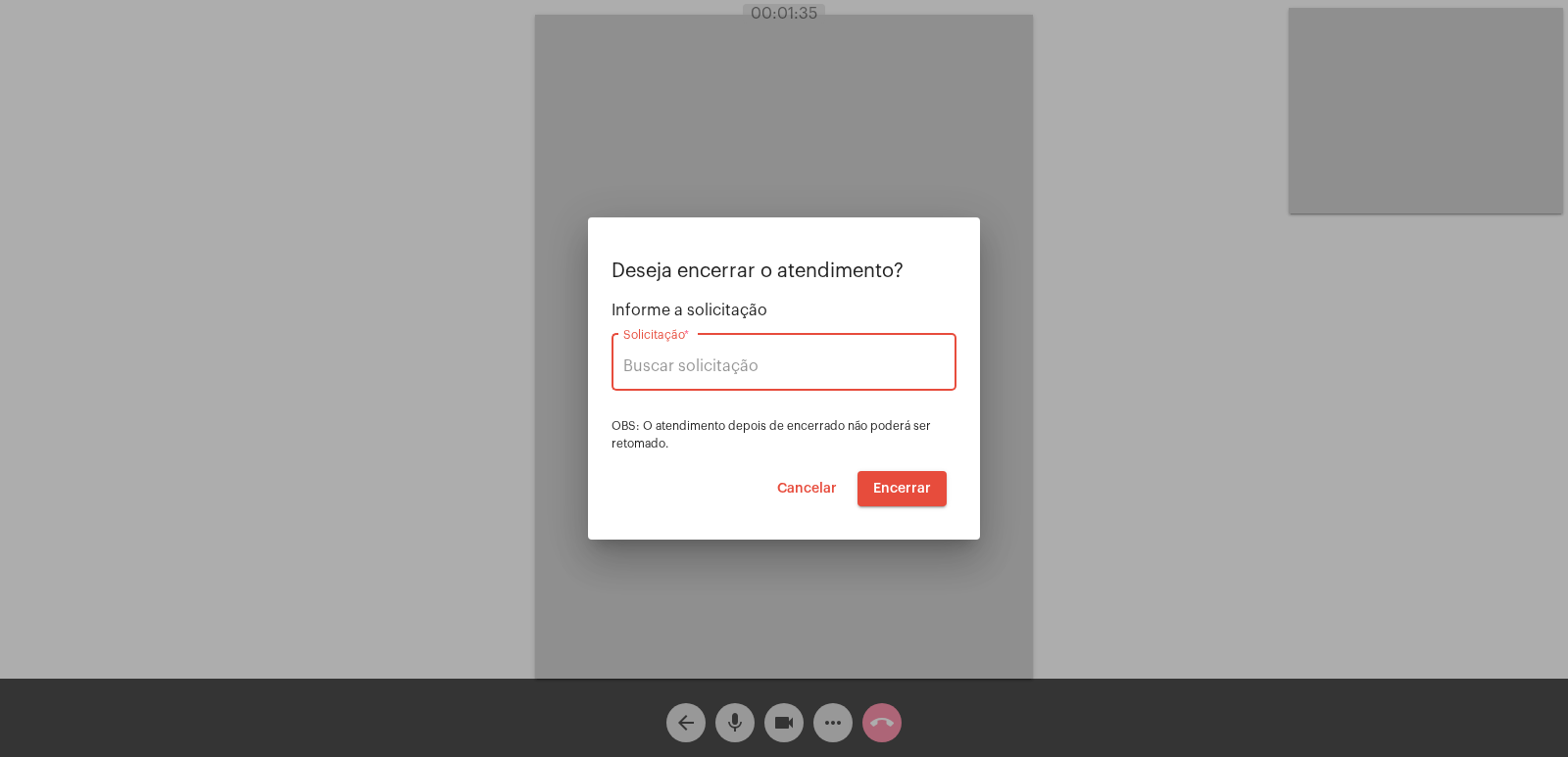
type input "HUBHEALTH ADM"
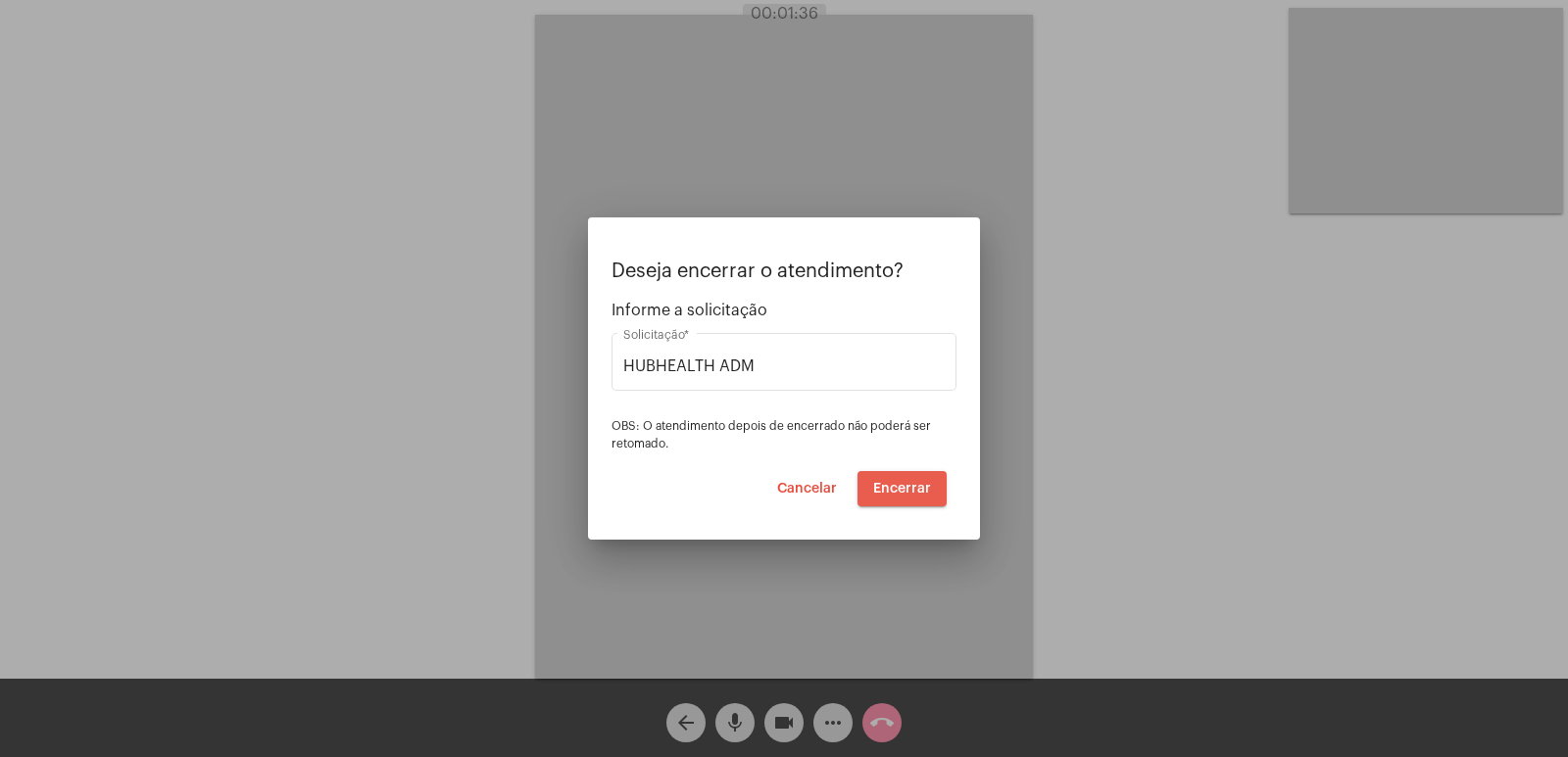
click at [907, 489] on span "Encerrar" at bounding box center [902, 489] width 58 height 14
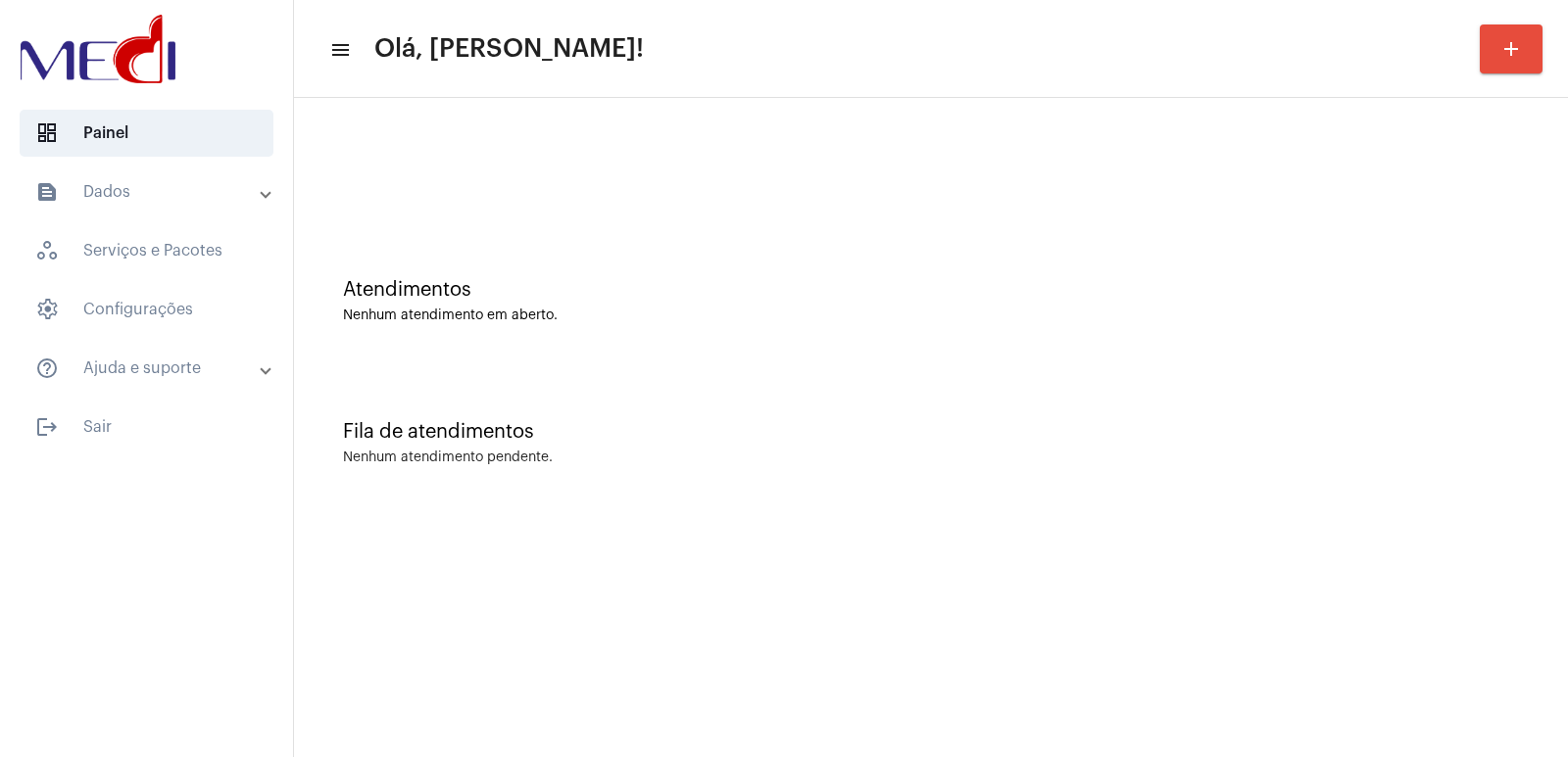
drag, startPoint x: 762, startPoint y: 322, endPoint x: 454, endPoint y: 323, distance: 308.0
click at [757, 322] on div "Nenhum atendimento em aberto." at bounding box center [930, 315] width 1176 height 15
click at [1302, 445] on div "Fila de atendimentos Nenhum atendimento pendente." at bounding box center [930, 433] width 1255 height 142
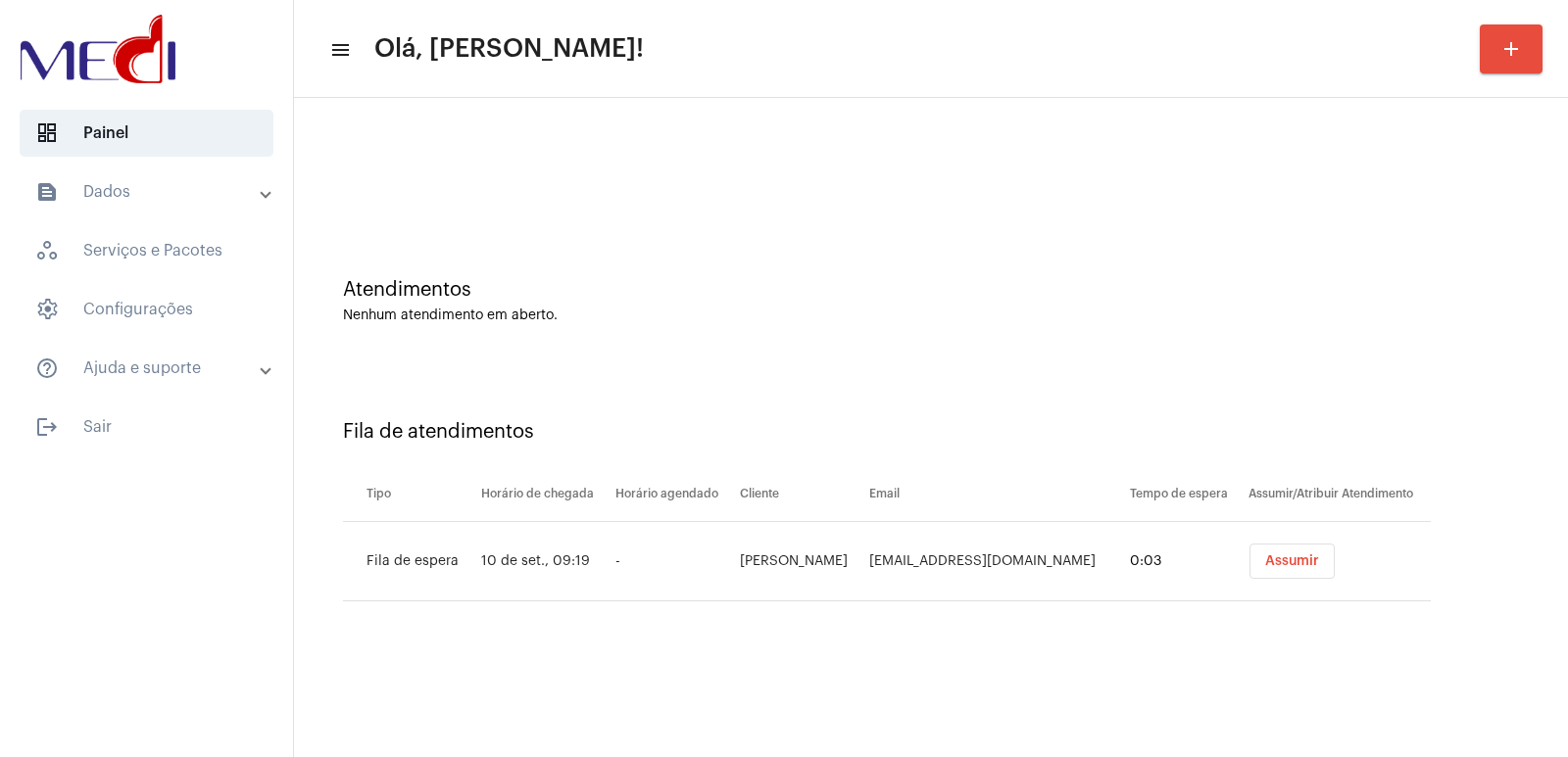
click at [1306, 562] on span "Assumir" at bounding box center [1292, 562] width 54 height 14
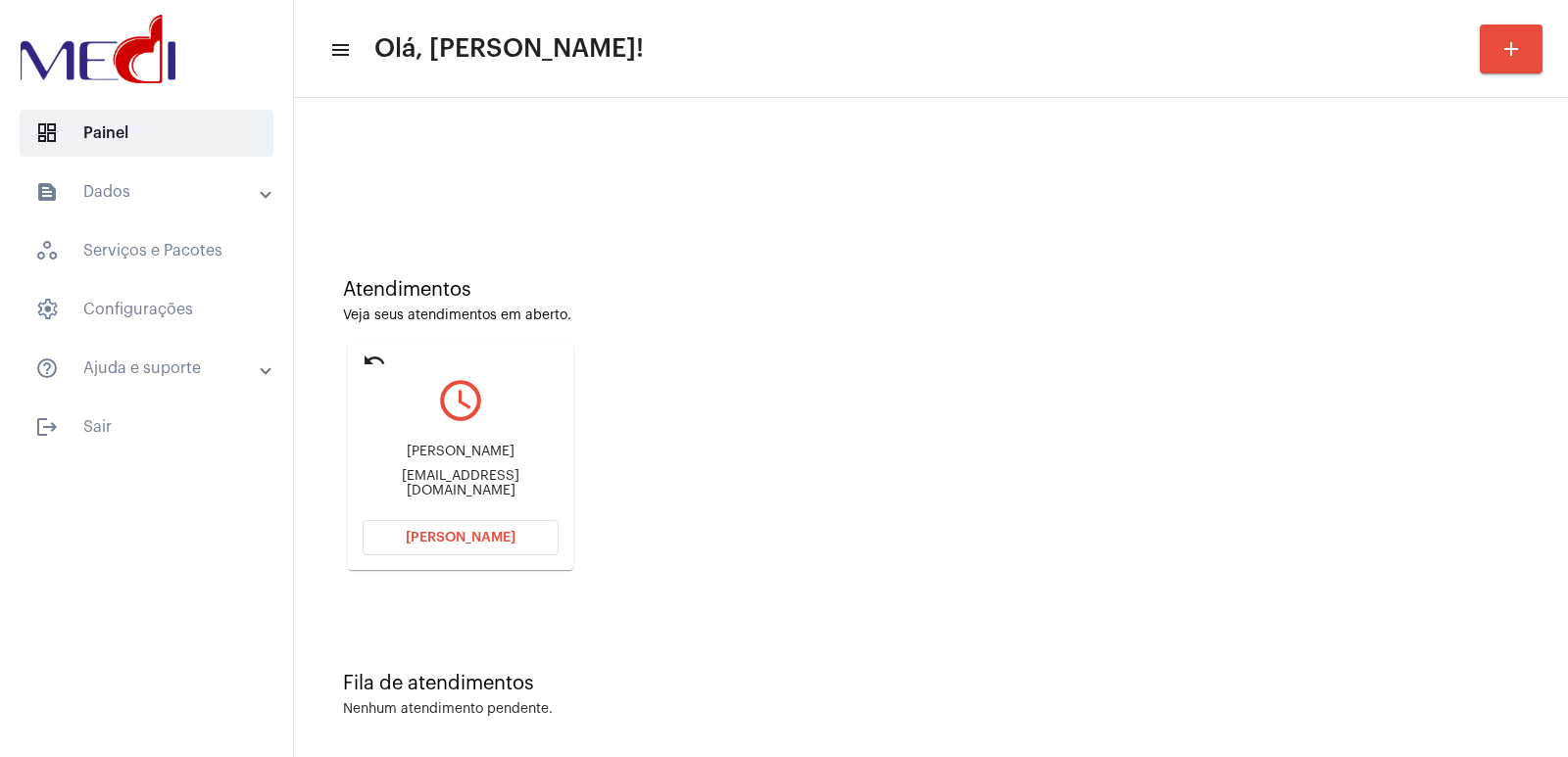
click at [441, 455] on div "[PERSON_NAME]" at bounding box center [460, 452] width 196 height 15
click at [441, 454] on div "[PERSON_NAME]" at bounding box center [460, 452] width 196 height 15
copy div "[PERSON_NAME]"
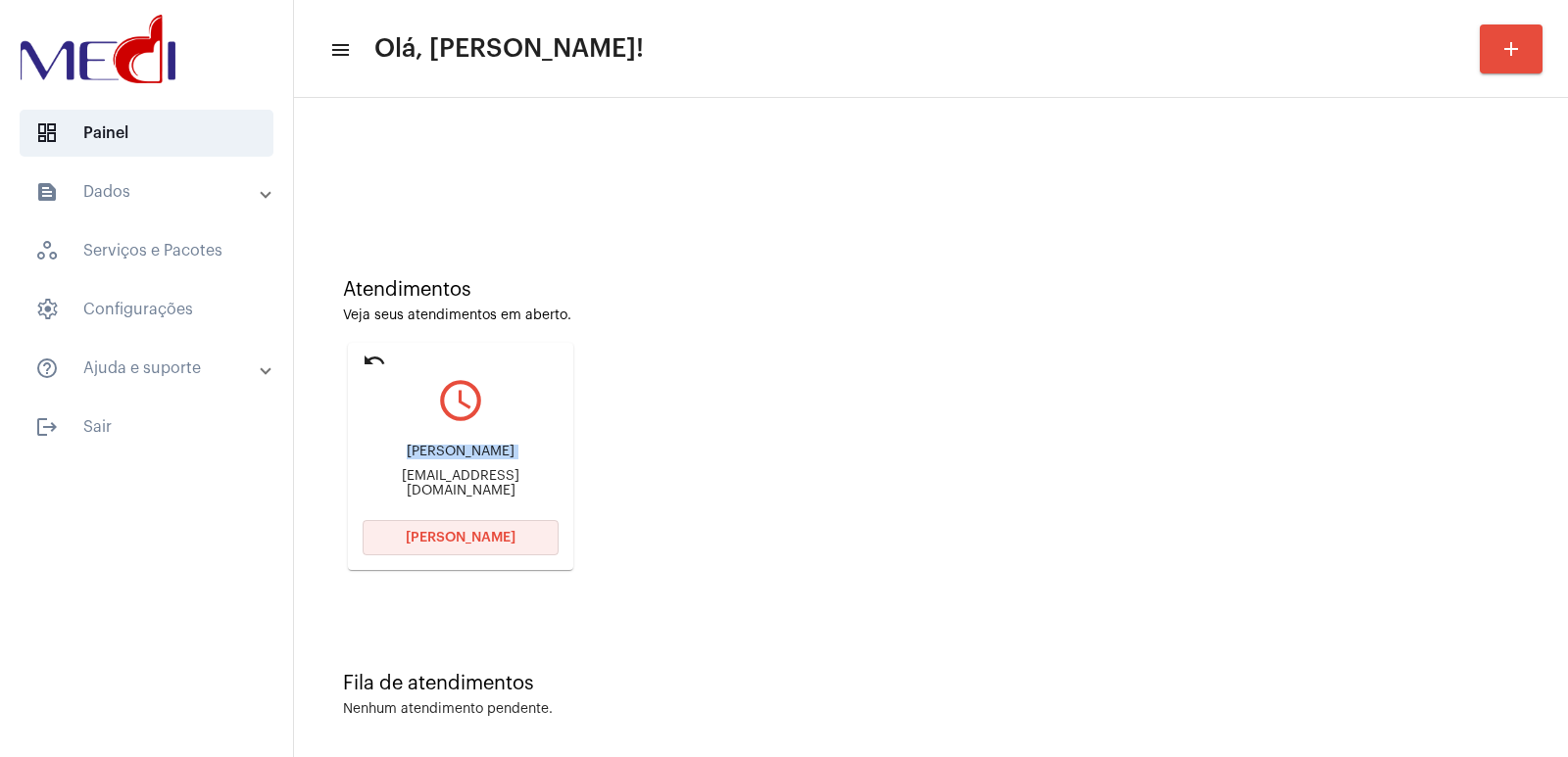
click at [476, 531] on span "[PERSON_NAME]" at bounding box center [461, 538] width 110 height 14
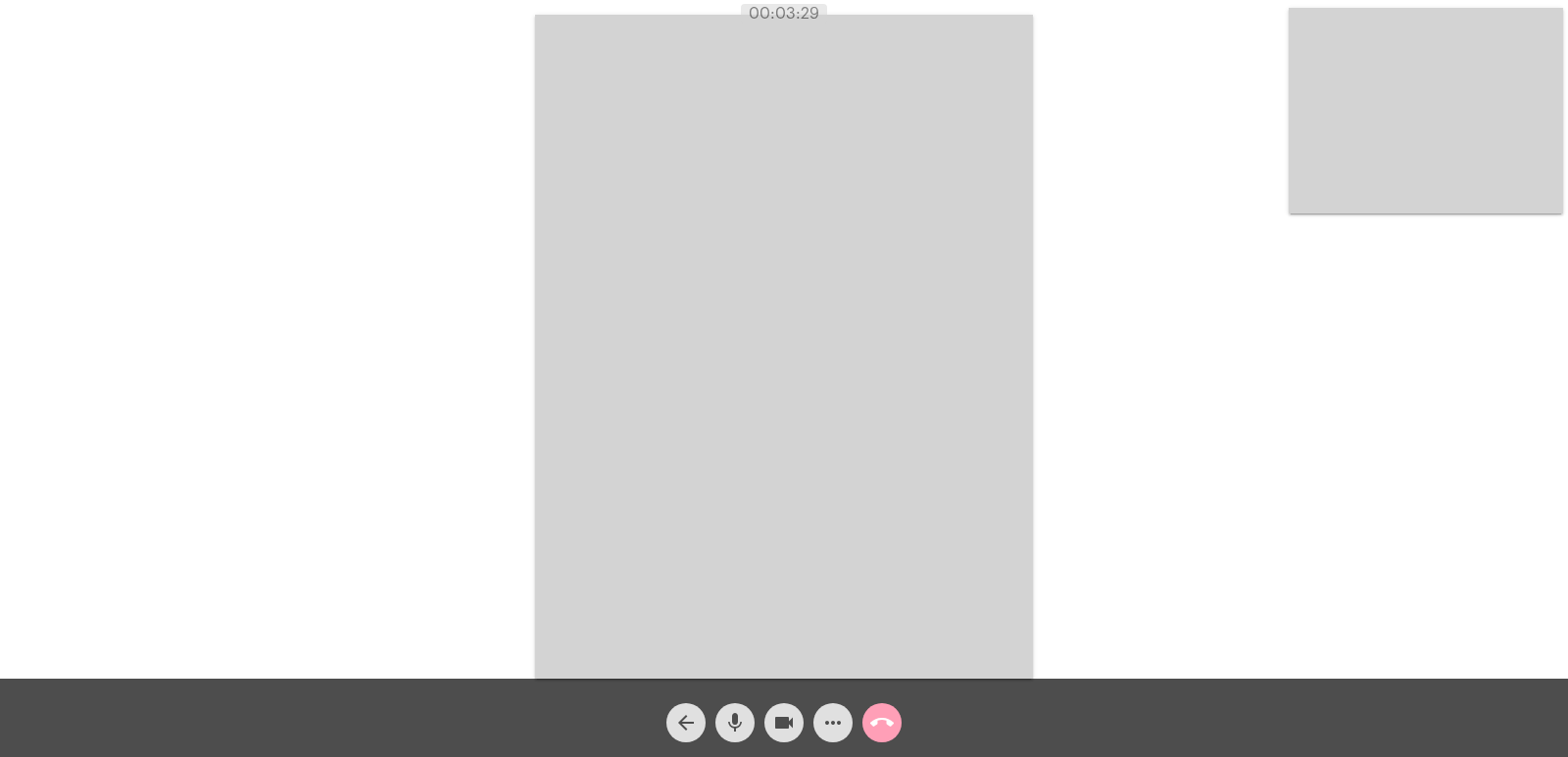
click at [883, 705] on span "call_end" at bounding box center [882, 723] width 24 height 39
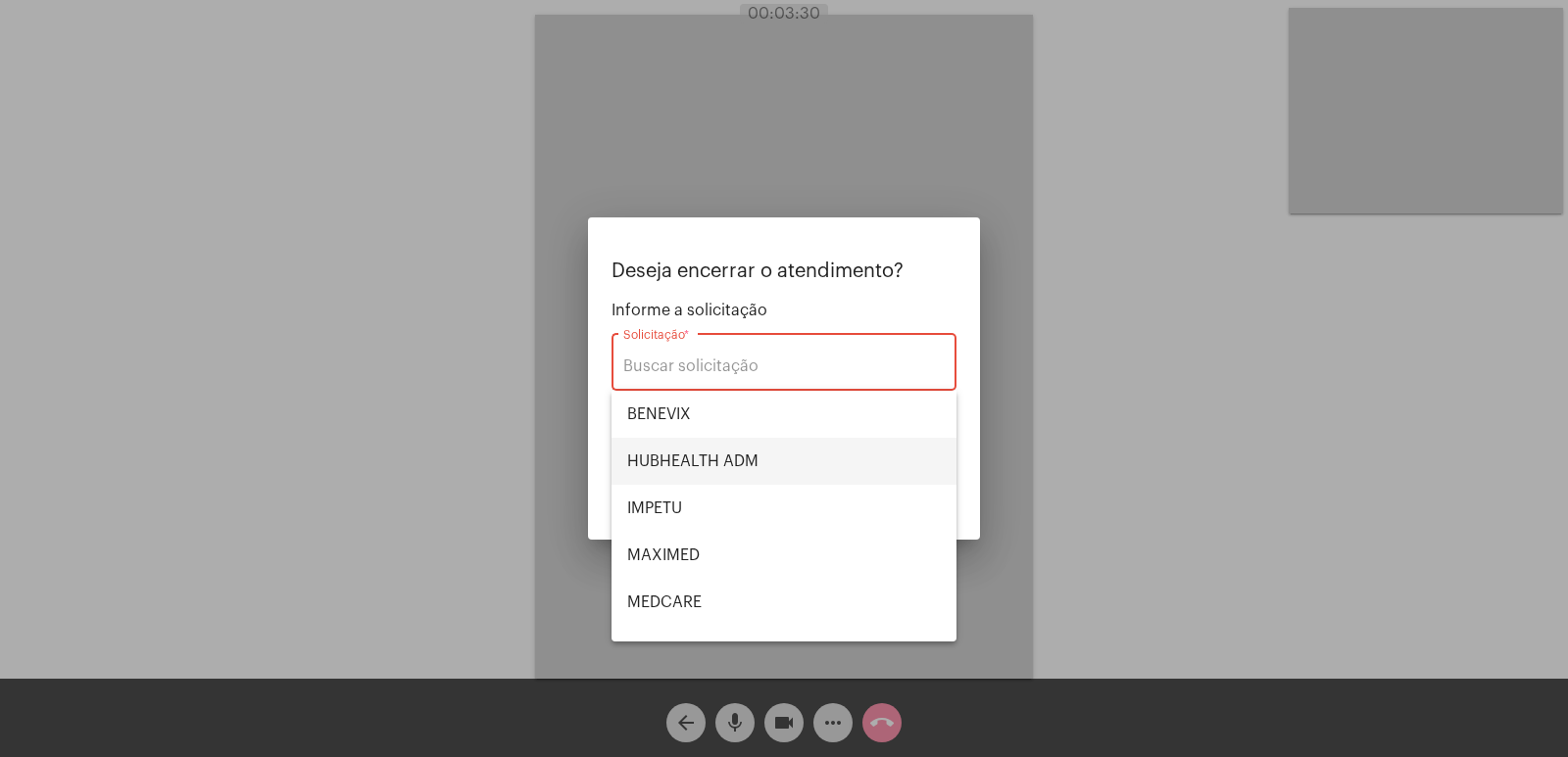
click at [743, 460] on span "HUBHEALTH ADM" at bounding box center [783, 461] width 313 height 47
type input "HUBHEALTH ADM"
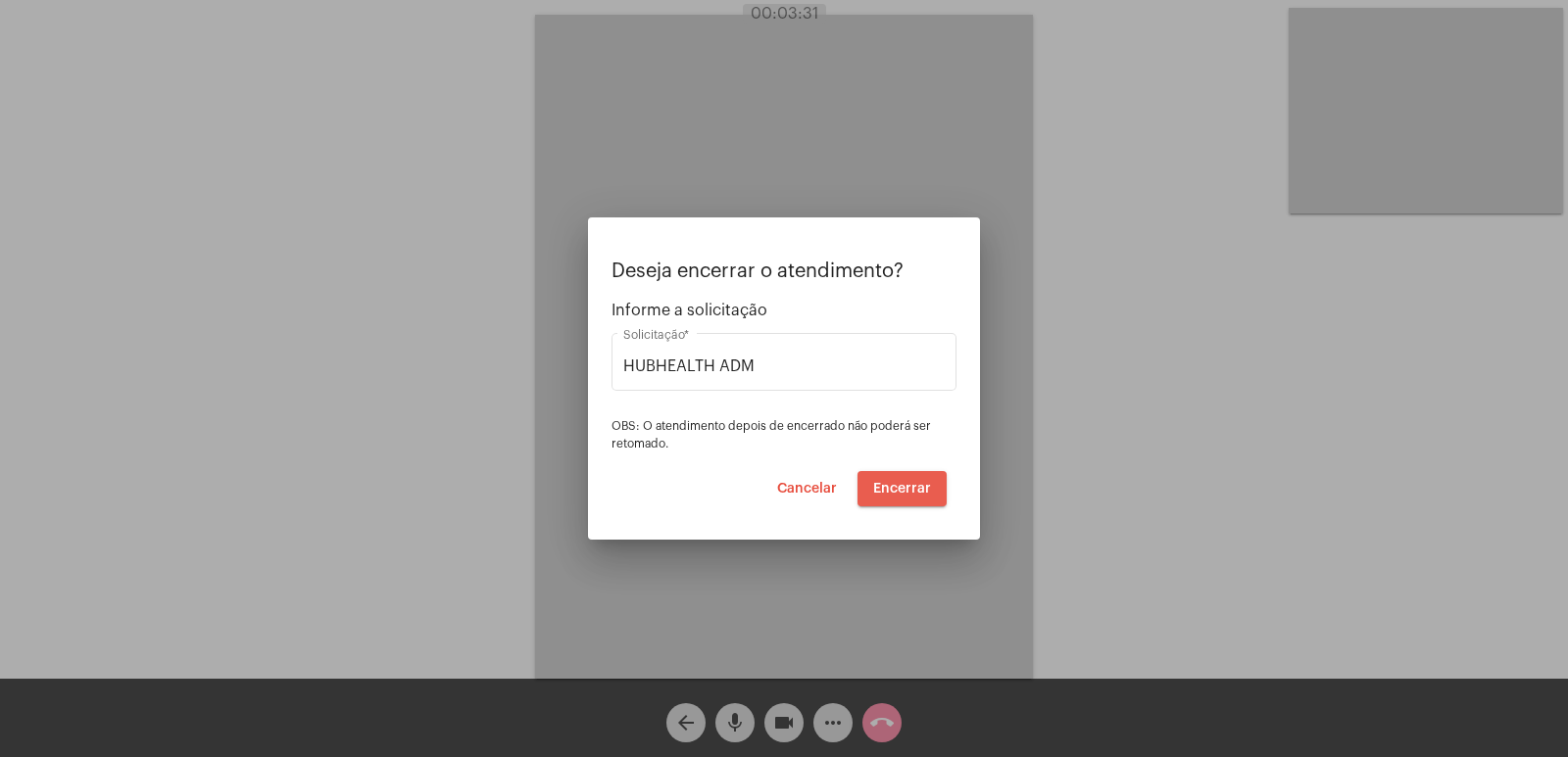
click at [906, 495] on span "Encerrar" at bounding box center [902, 489] width 58 height 14
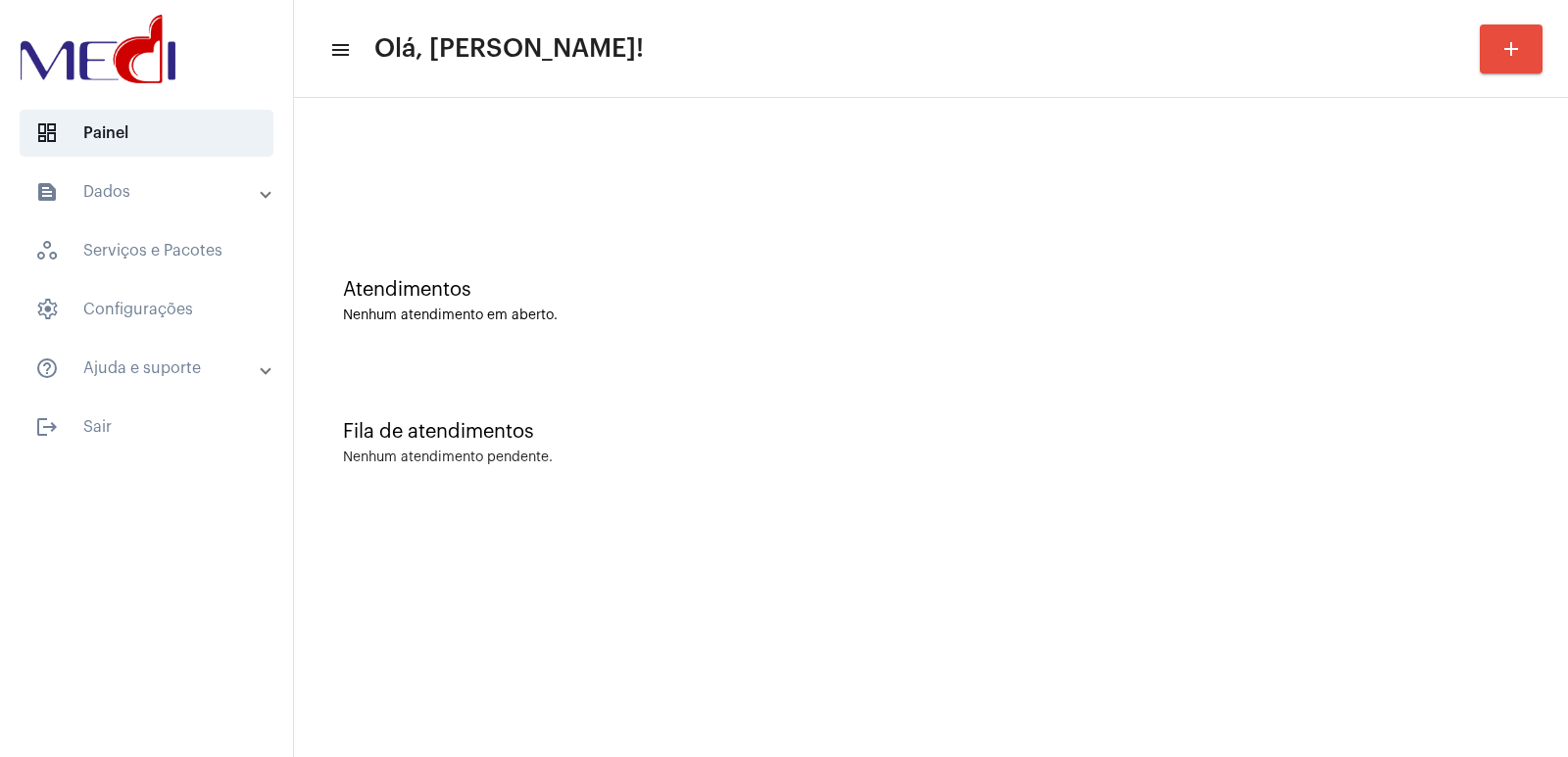
drag, startPoint x: 1349, startPoint y: 402, endPoint x: 906, endPoint y: 382, distance: 443.5
click at [1342, 402] on div "Fila de atendimentos Nenhum atendimento pendente." at bounding box center [930, 433] width 1255 height 142
click at [1080, 115] on div at bounding box center [930, 164] width 1255 height 113
click at [1033, 425] on div "Fila de atendimentos" at bounding box center [930, 432] width 1176 height 22
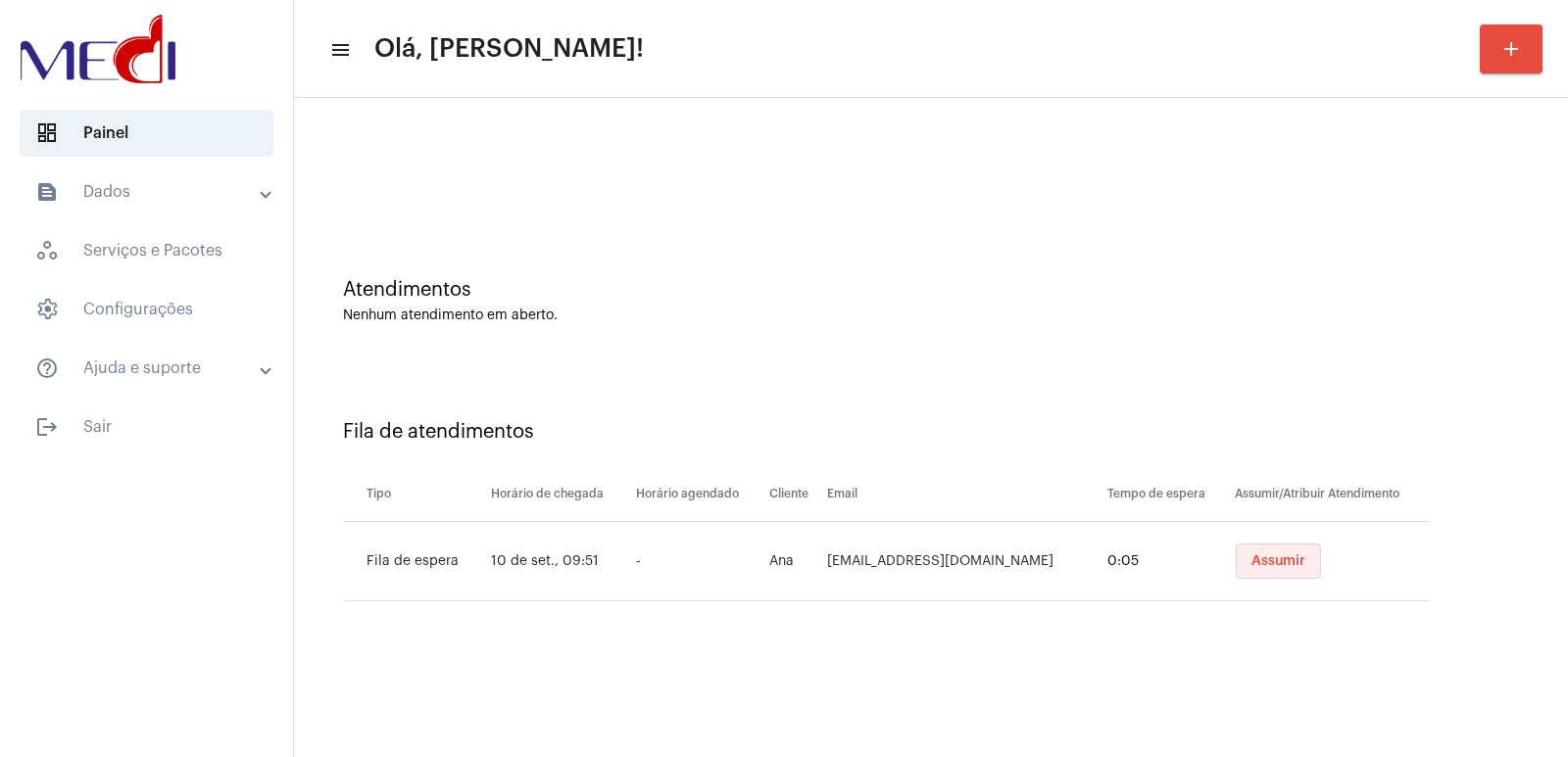
click at [1296, 554] on button "Assumir" at bounding box center [1278, 562] width 85 height 35
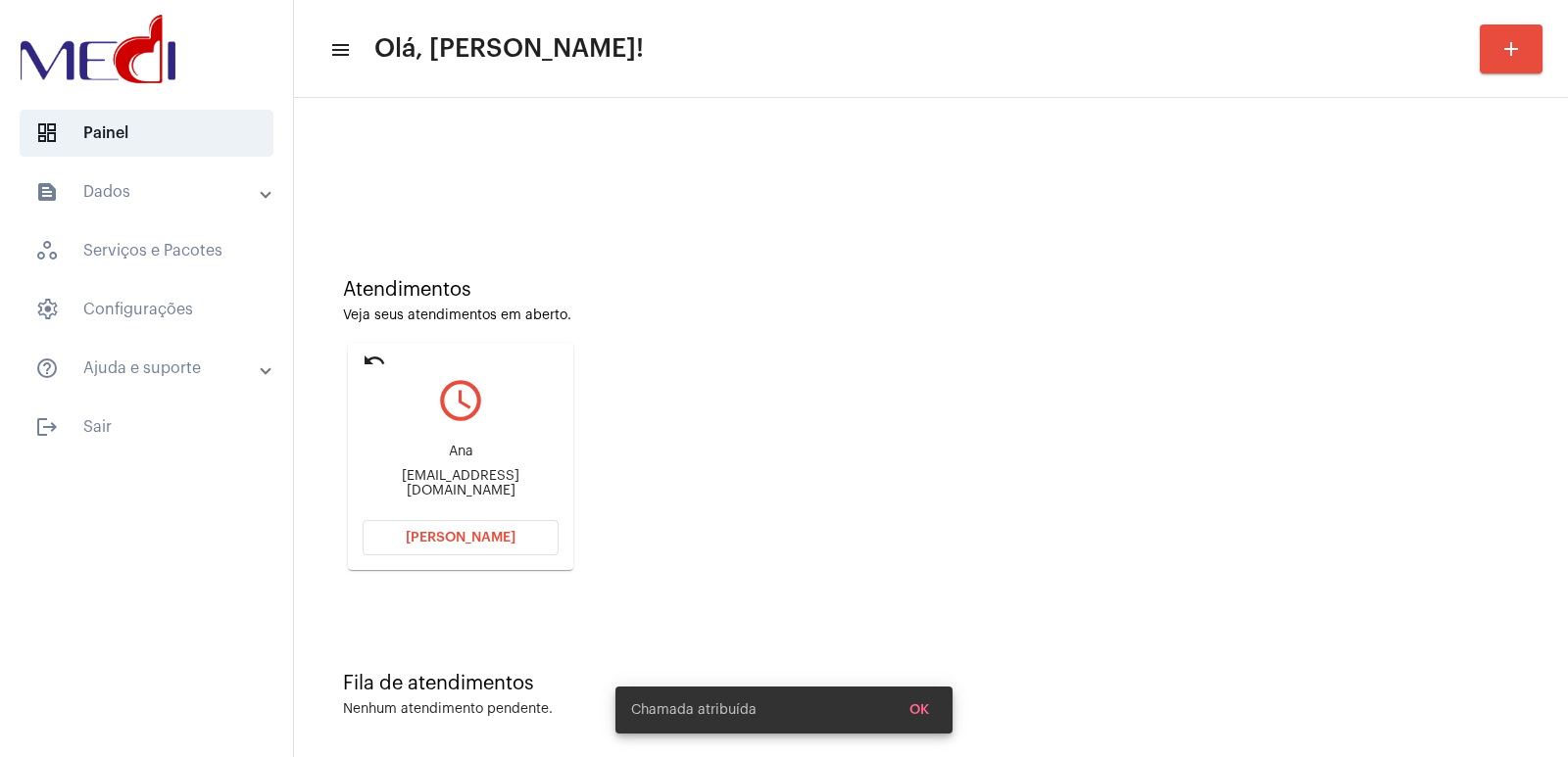
click at [462, 482] on div "anamarciiafelixdasilva@gmail.com" at bounding box center [460, 484] width 196 height 29
copy mat-card-content "anamarciiafelixdasilva@gmail.com Abrir Chamada"
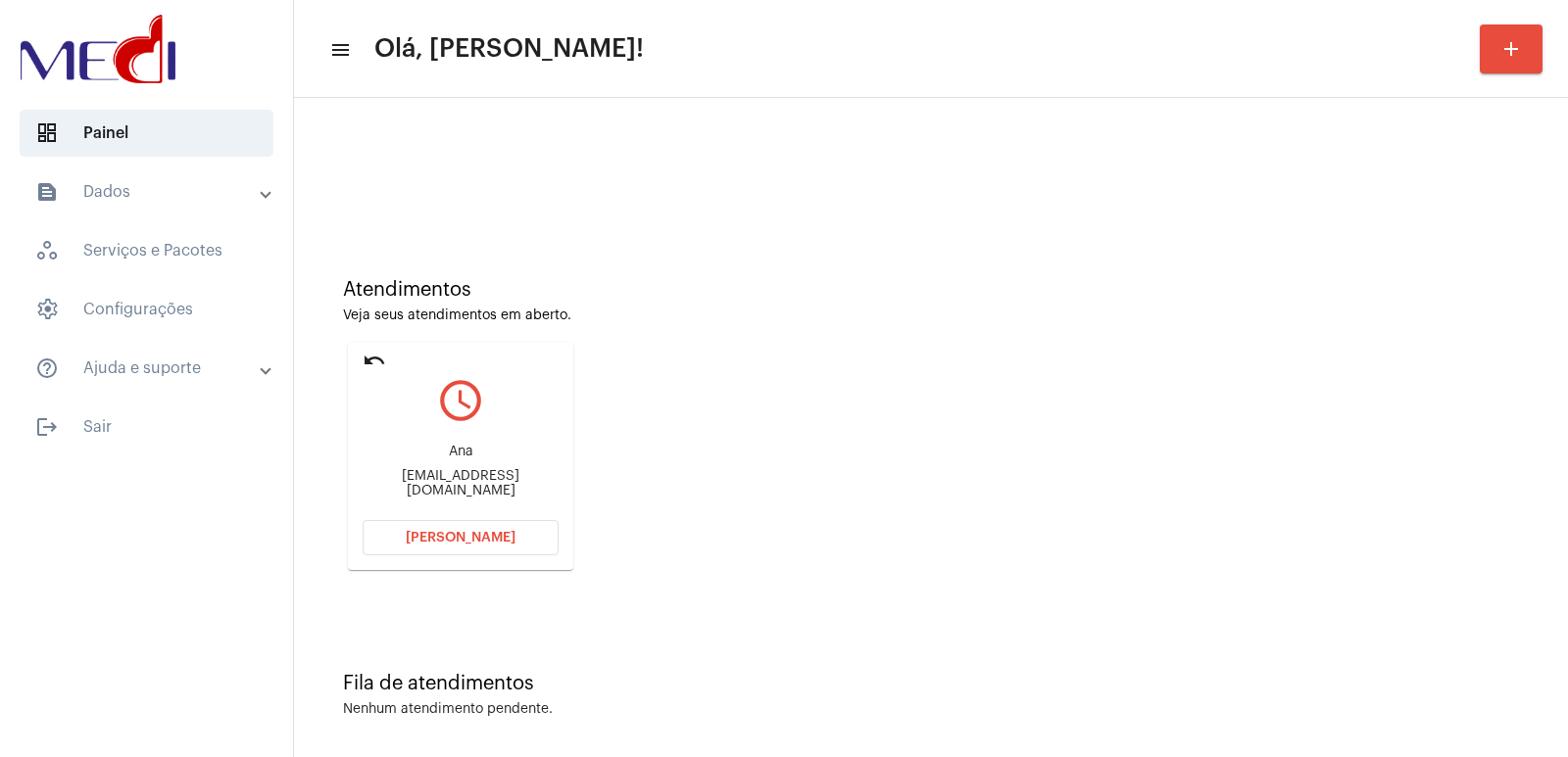
click at [464, 460] on div "Ana" at bounding box center [460, 452] width 196 height 15
copy div "Ana"
click at [418, 549] on button "[PERSON_NAME]" at bounding box center [460, 538] width 196 height 35
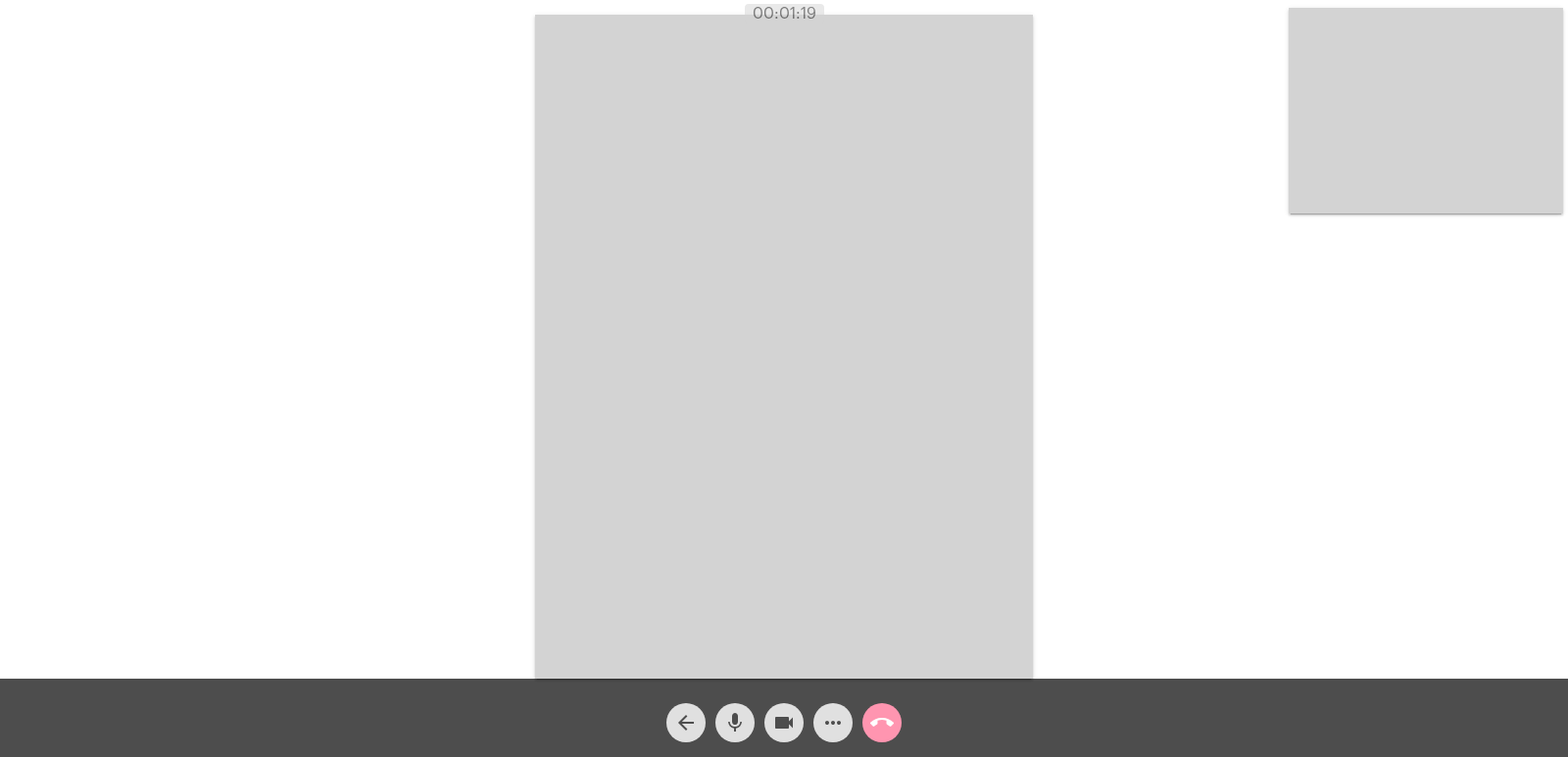
drag, startPoint x: 1536, startPoint y: 431, endPoint x: 1204, endPoint y: 397, distance: 333.7
click at [1535, 431] on div "Acessando Câmera e Microfone..." at bounding box center [784, 344] width 1564 height 678
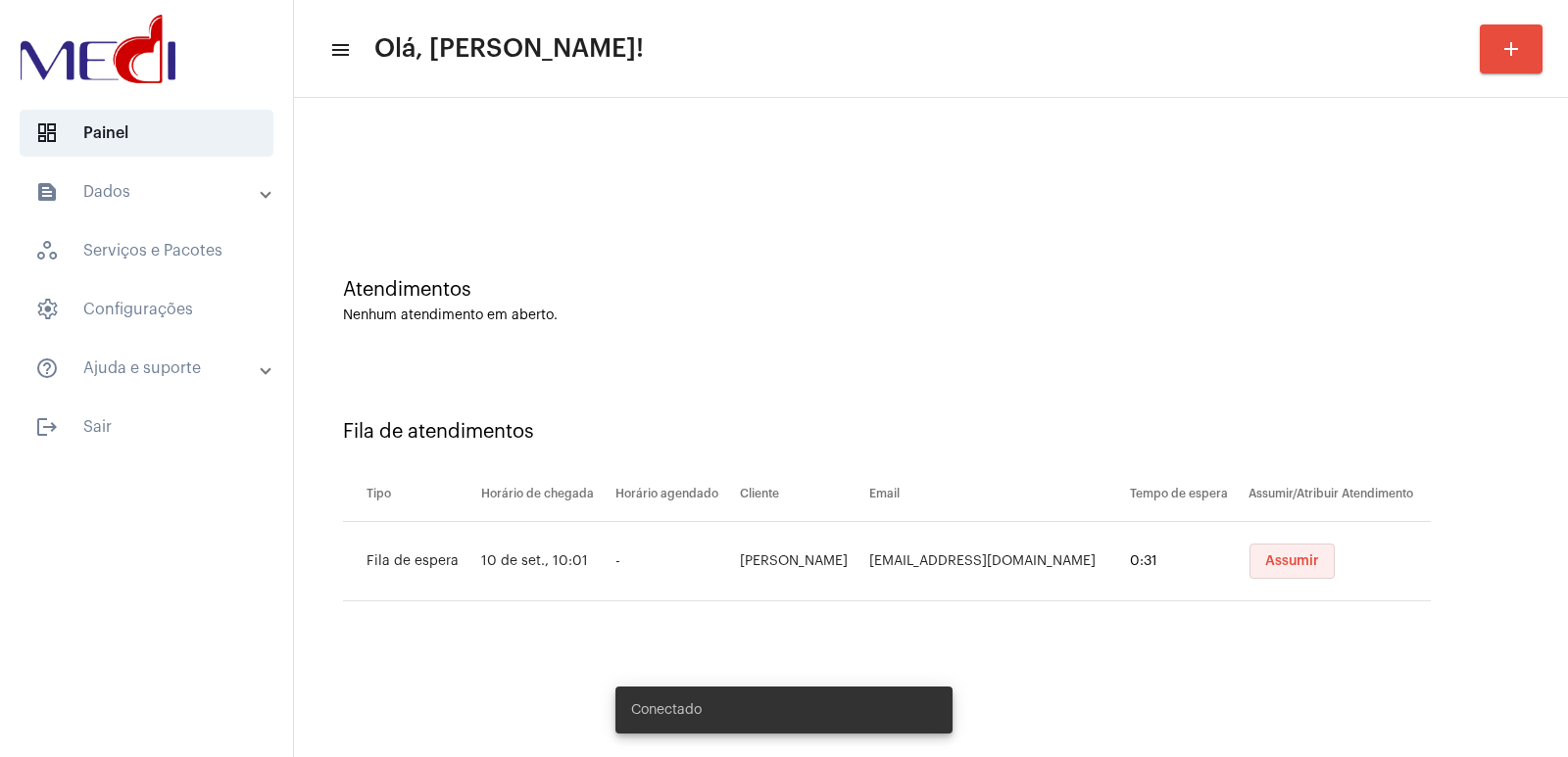
click at [1296, 564] on span "Assumir" at bounding box center [1292, 562] width 54 height 14
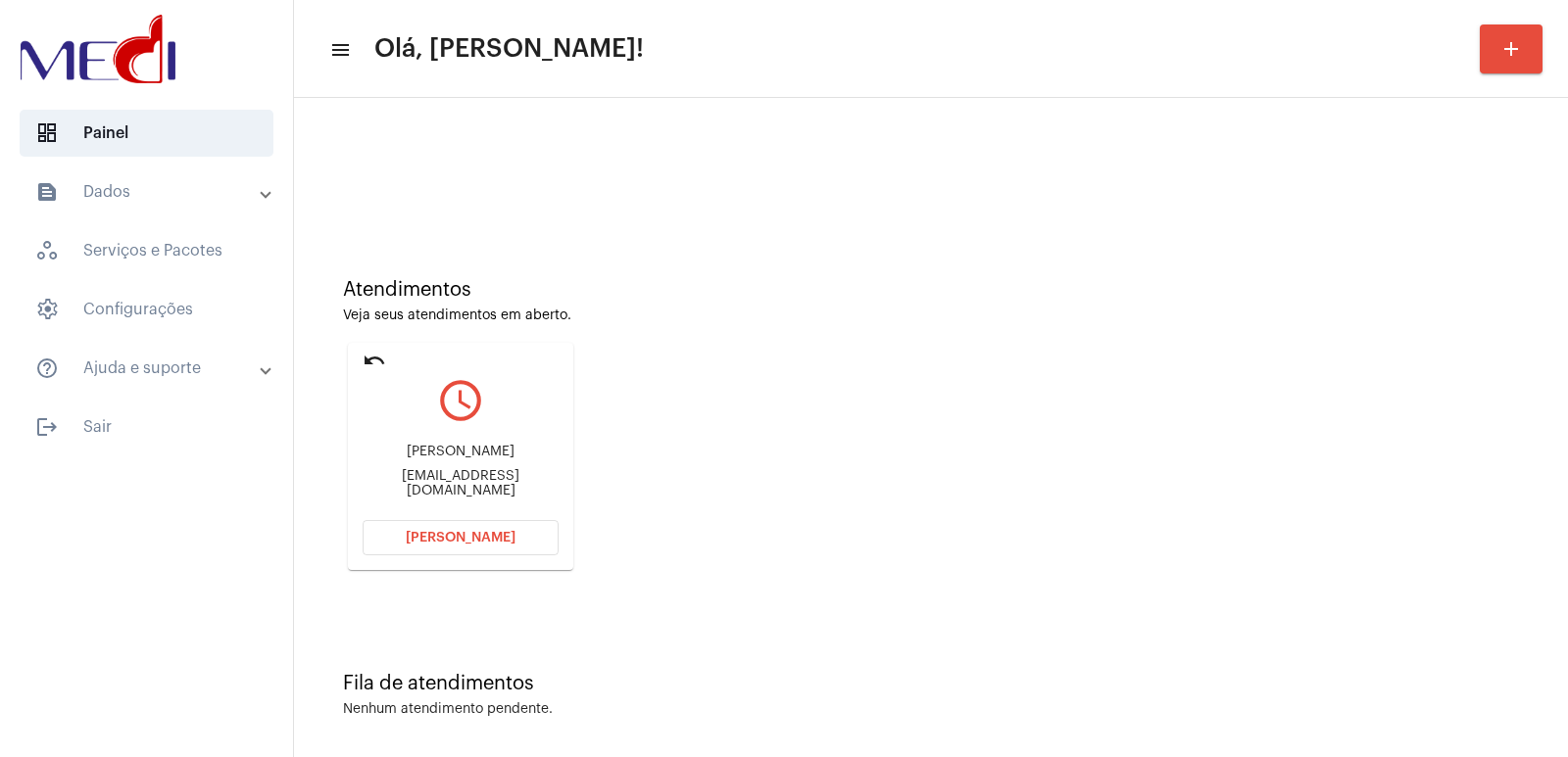
click at [507, 453] on div "Naoko Takahashi" at bounding box center [460, 452] width 196 height 15
copy div "Naoko Takahashi"
click at [461, 540] on span "[PERSON_NAME]" at bounding box center [461, 538] width 110 height 14
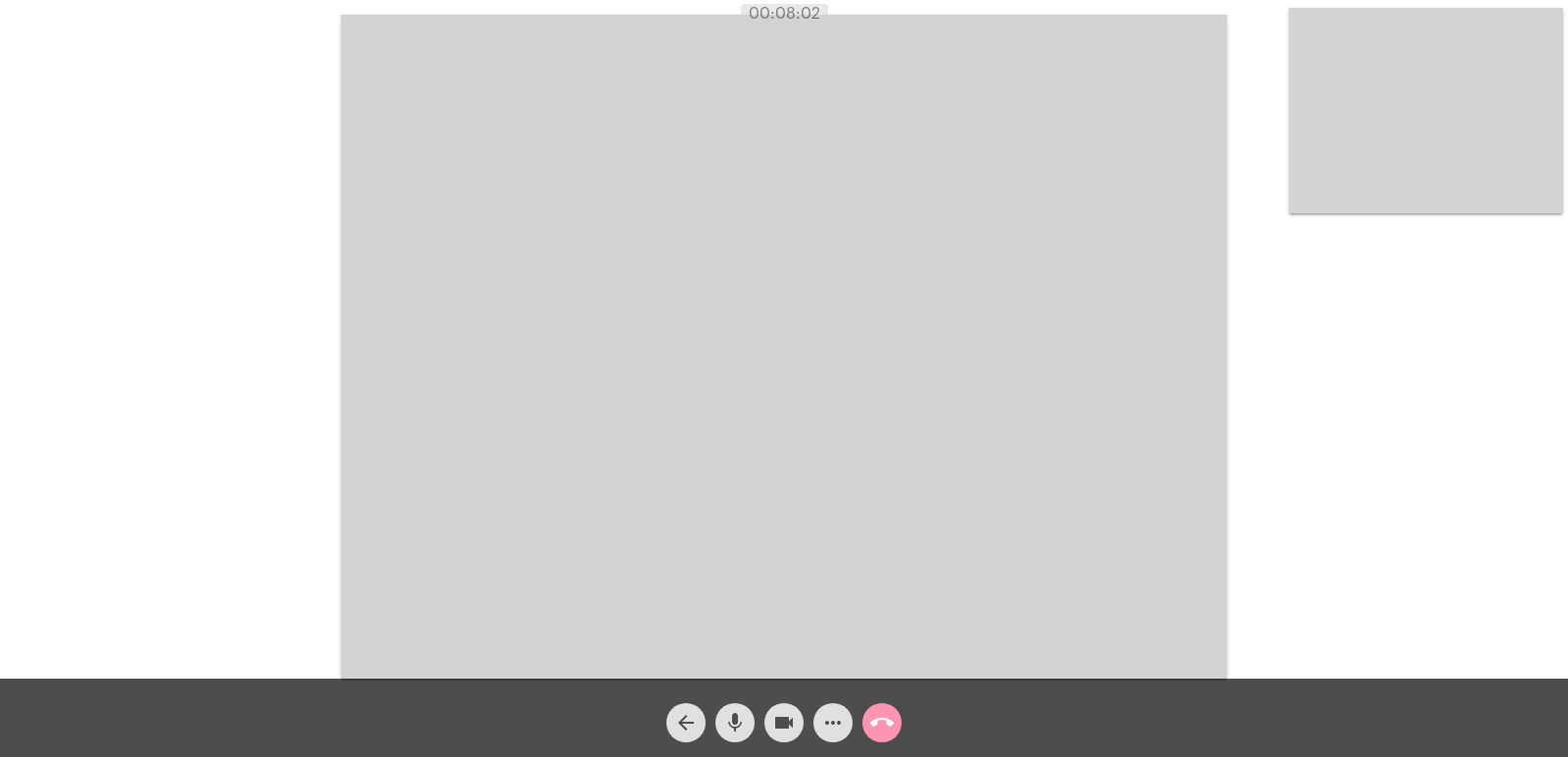
click at [877, 716] on mat-icon "call_end" at bounding box center [882, 723] width 24 height 24
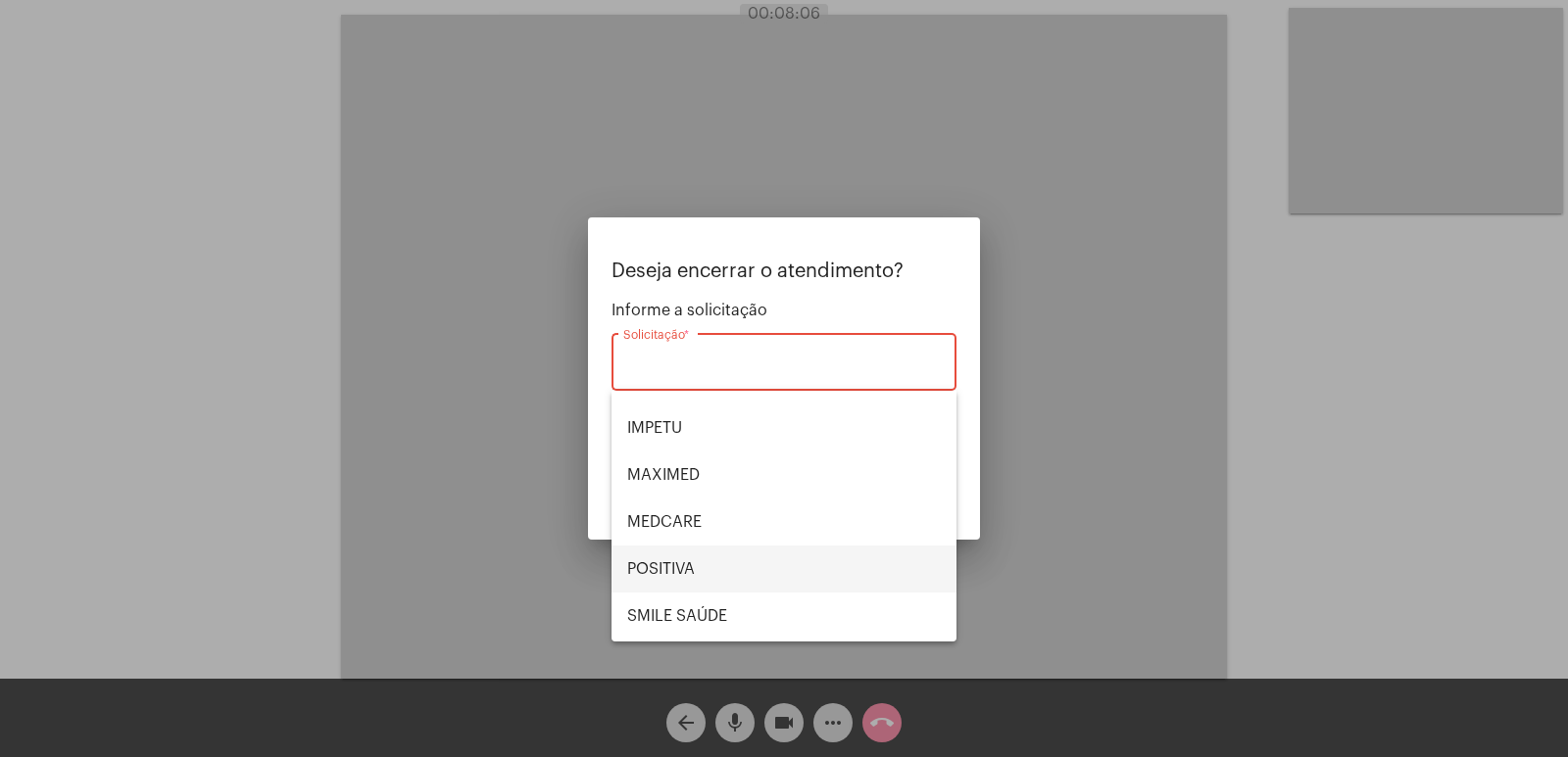
scroll to position [195, 0]
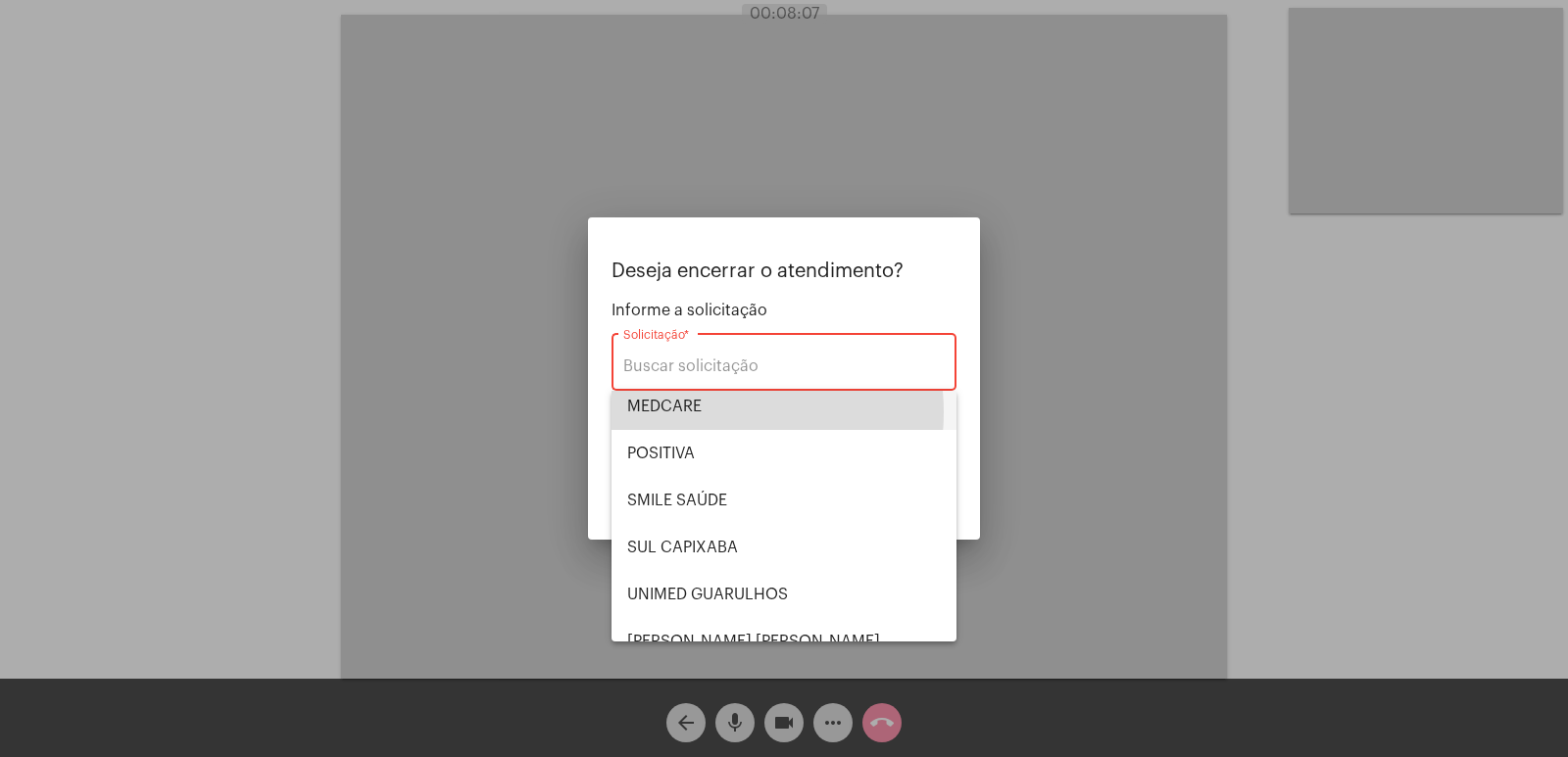
click at [702, 412] on span "MEDCARE" at bounding box center [783, 406] width 313 height 47
type input "MEDCARE"
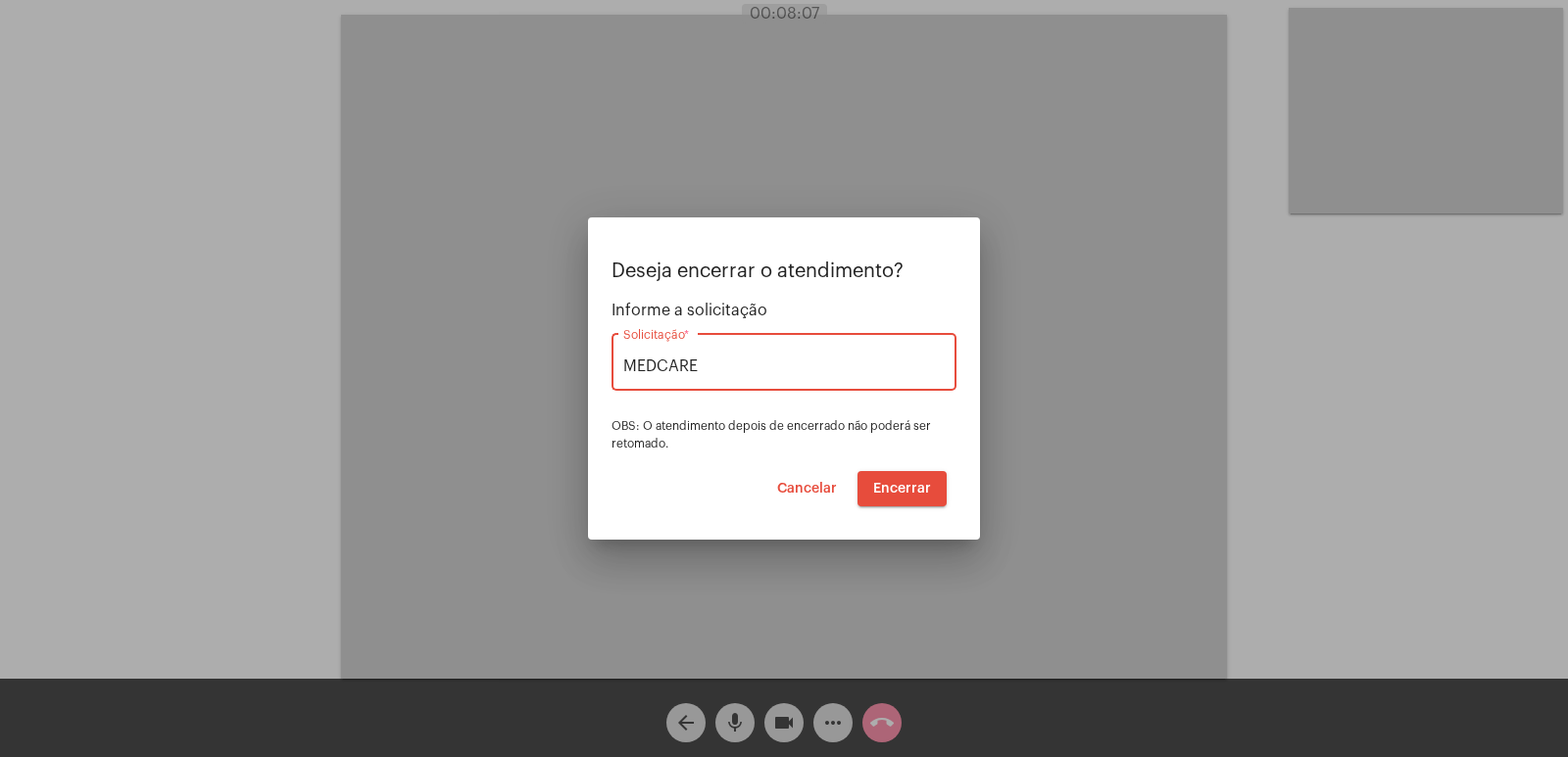
click at [895, 503] on button "Encerrar" at bounding box center [902, 489] width 89 height 35
click at [895, 496] on button "Encerrar" at bounding box center [902, 489] width 89 height 35
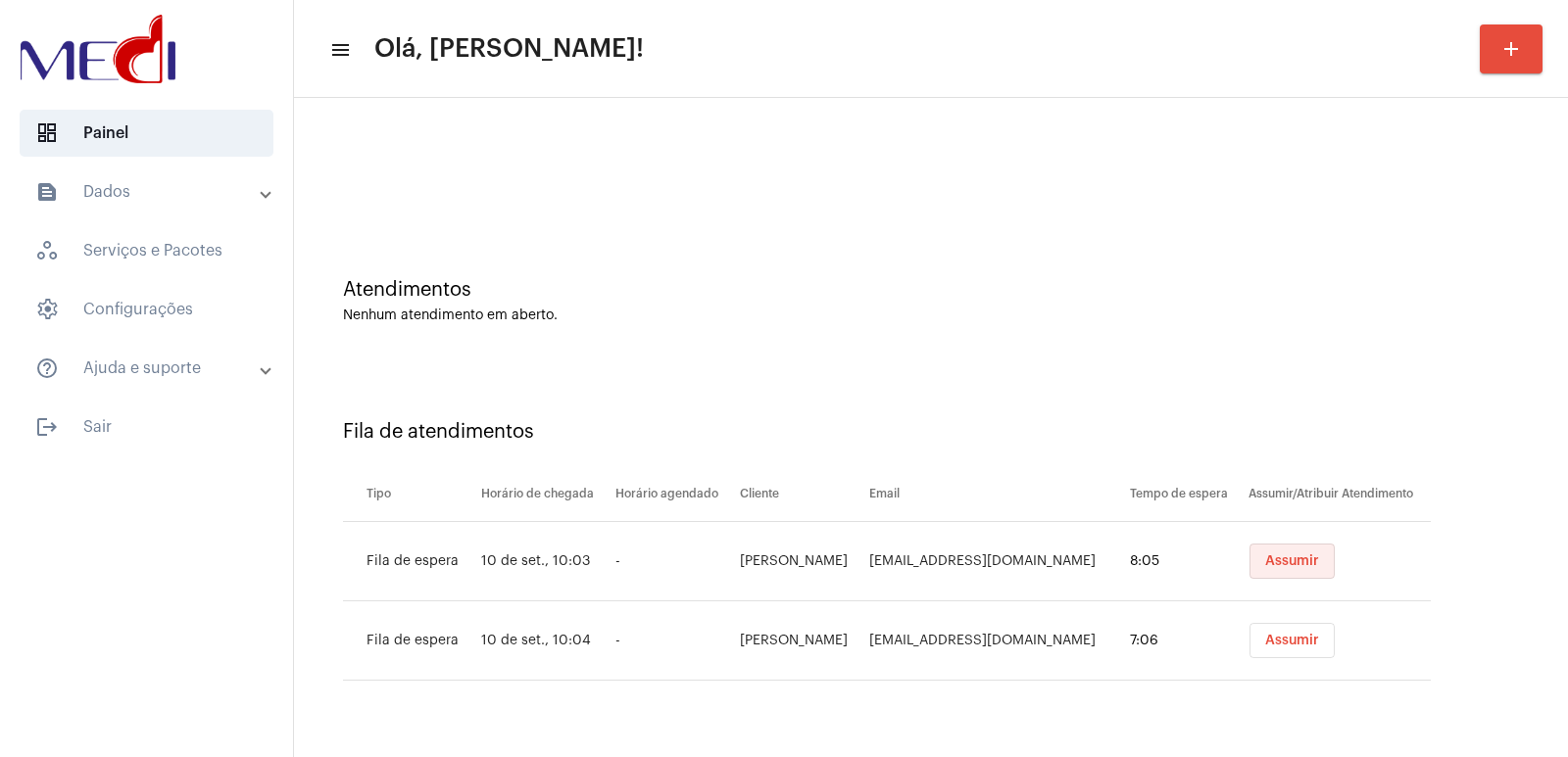
click at [1298, 561] on span "Assumir" at bounding box center [1292, 562] width 54 height 14
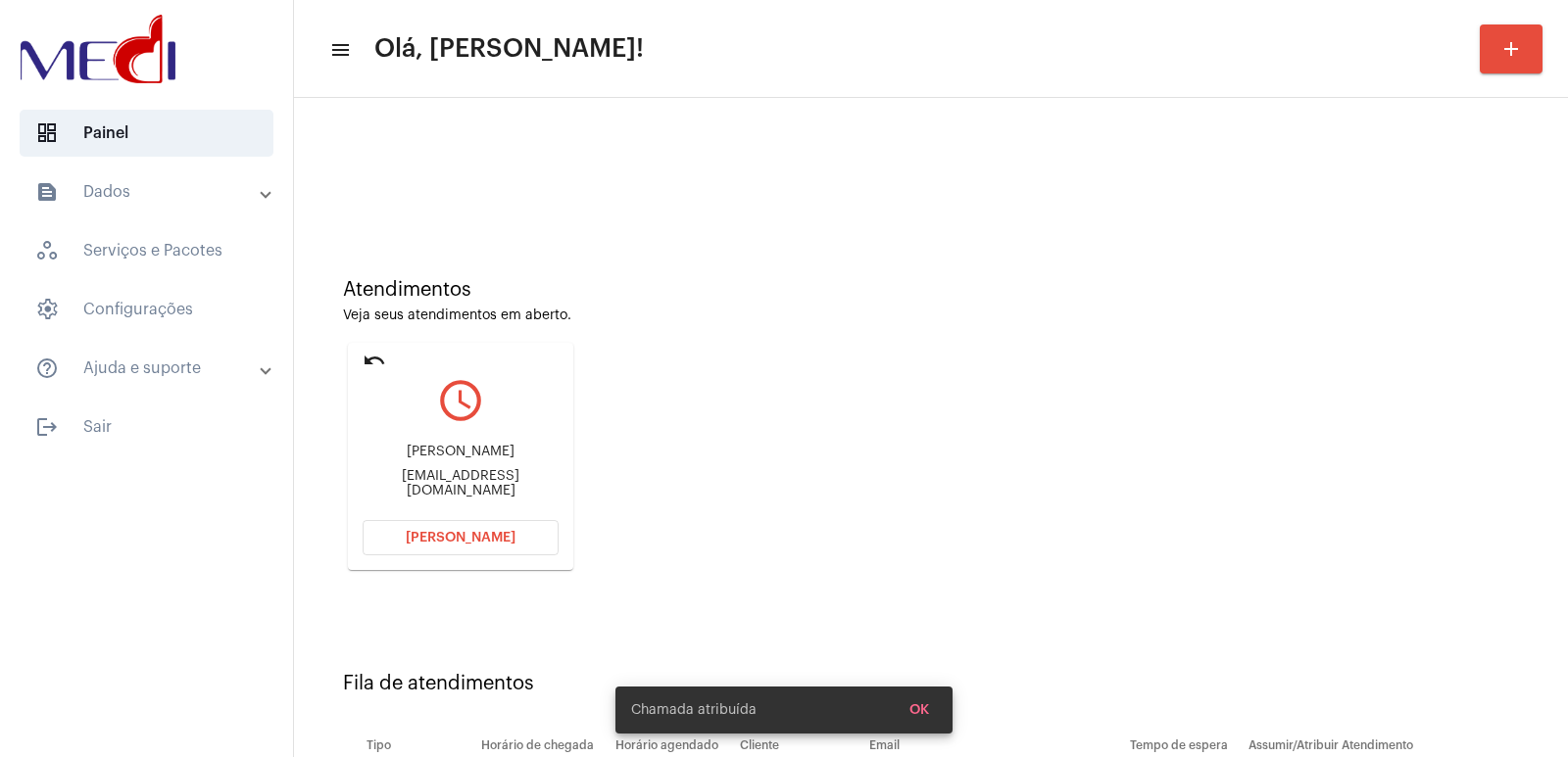
click at [436, 460] on div "Rosilene Fernandes de Souza" at bounding box center [460, 452] width 196 height 15
copy div "Rosilene Fernandes de Souza"
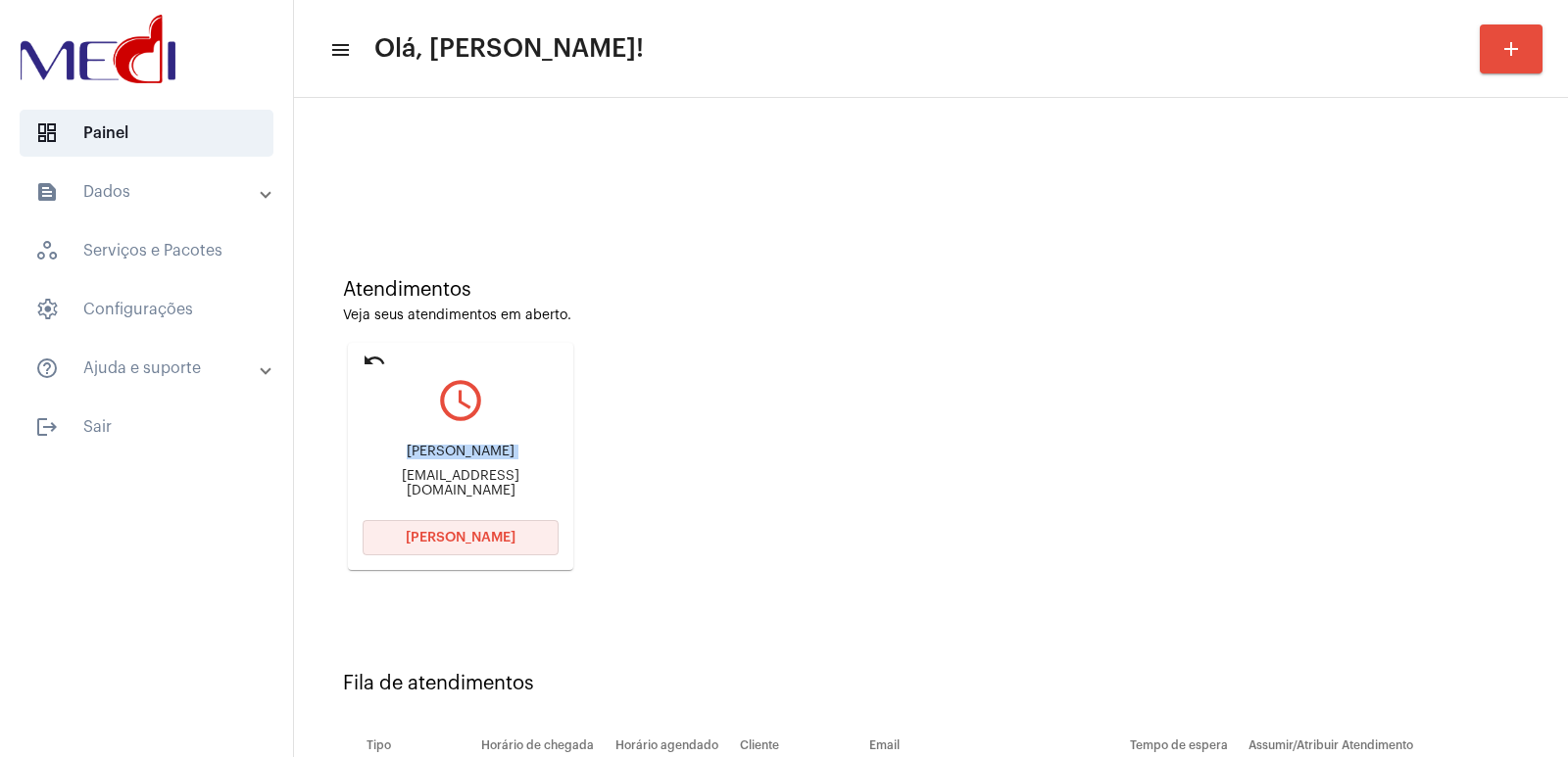
click at [505, 534] on span "Abrir Chamada" at bounding box center [461, 538] width 110 height 14
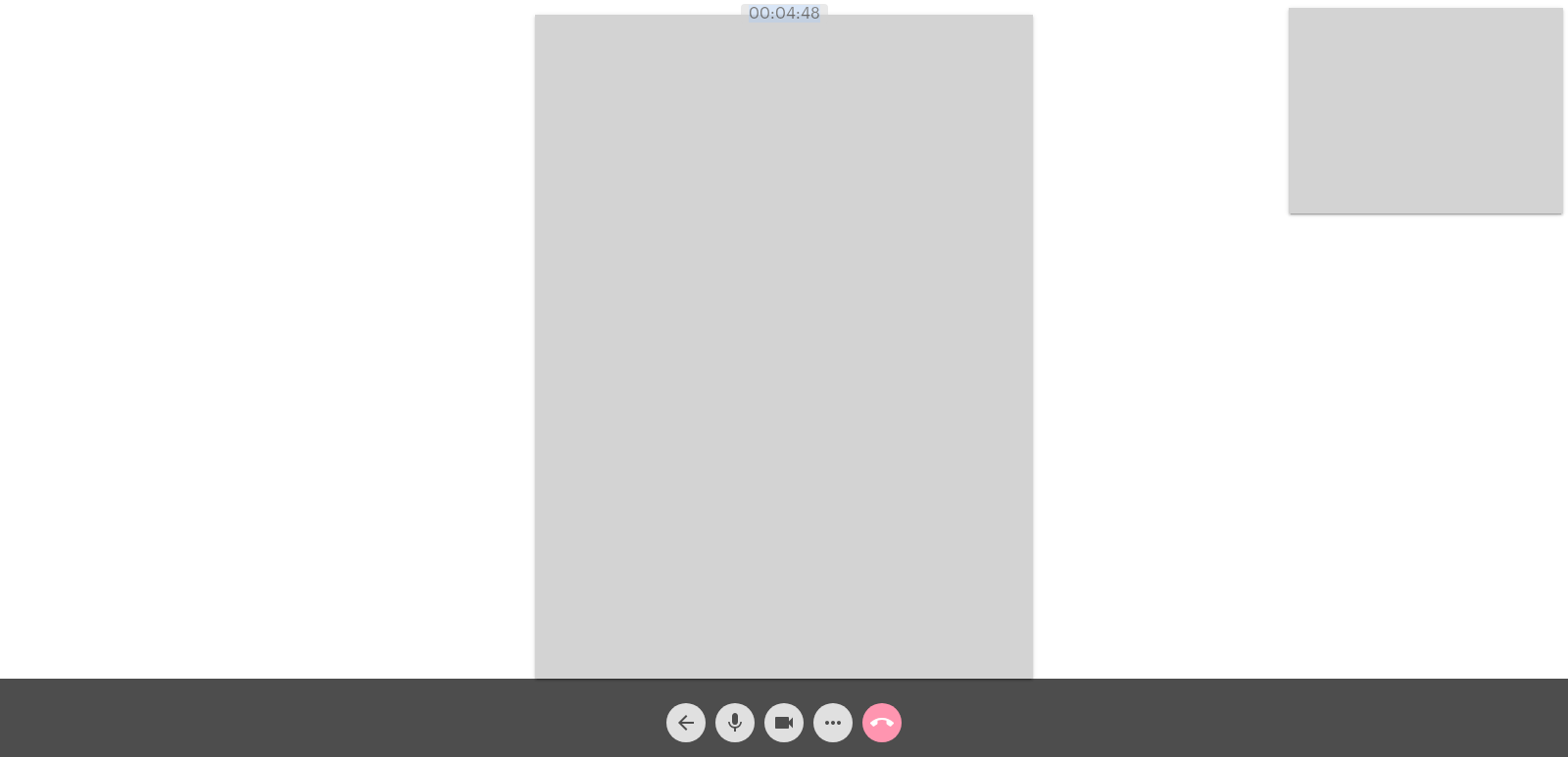
drag, startPoint x: 654, startPoint y: 5, endPoint x: 1099, endPoint y: 280, distance: 523.1
click at [928, 0] on html "00:04:48 Acessando Câmera e Microfone... arrow_back mic videocam more_horiz cal…" at bounding box center [784, 378] width 1568 height 757
click at [1115, 291] on div "Acessando Câmera e Microfone..." at bounding box center [784, 344] width 1564 height 678
click at [884, 724] on mat-icon "call_end" at bounding box center [882, 723] width 24 height 24
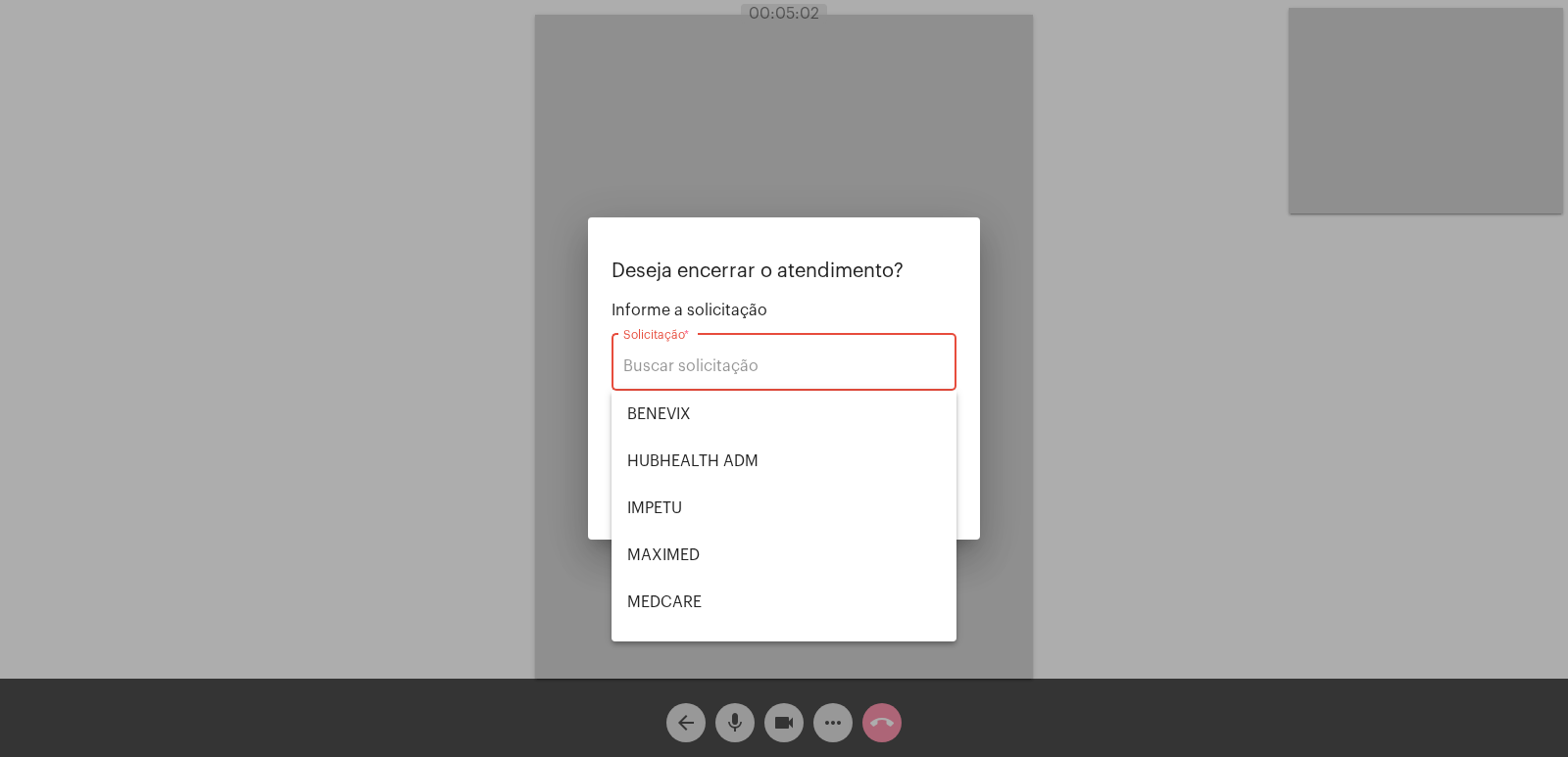
scroll to position [219, 0]
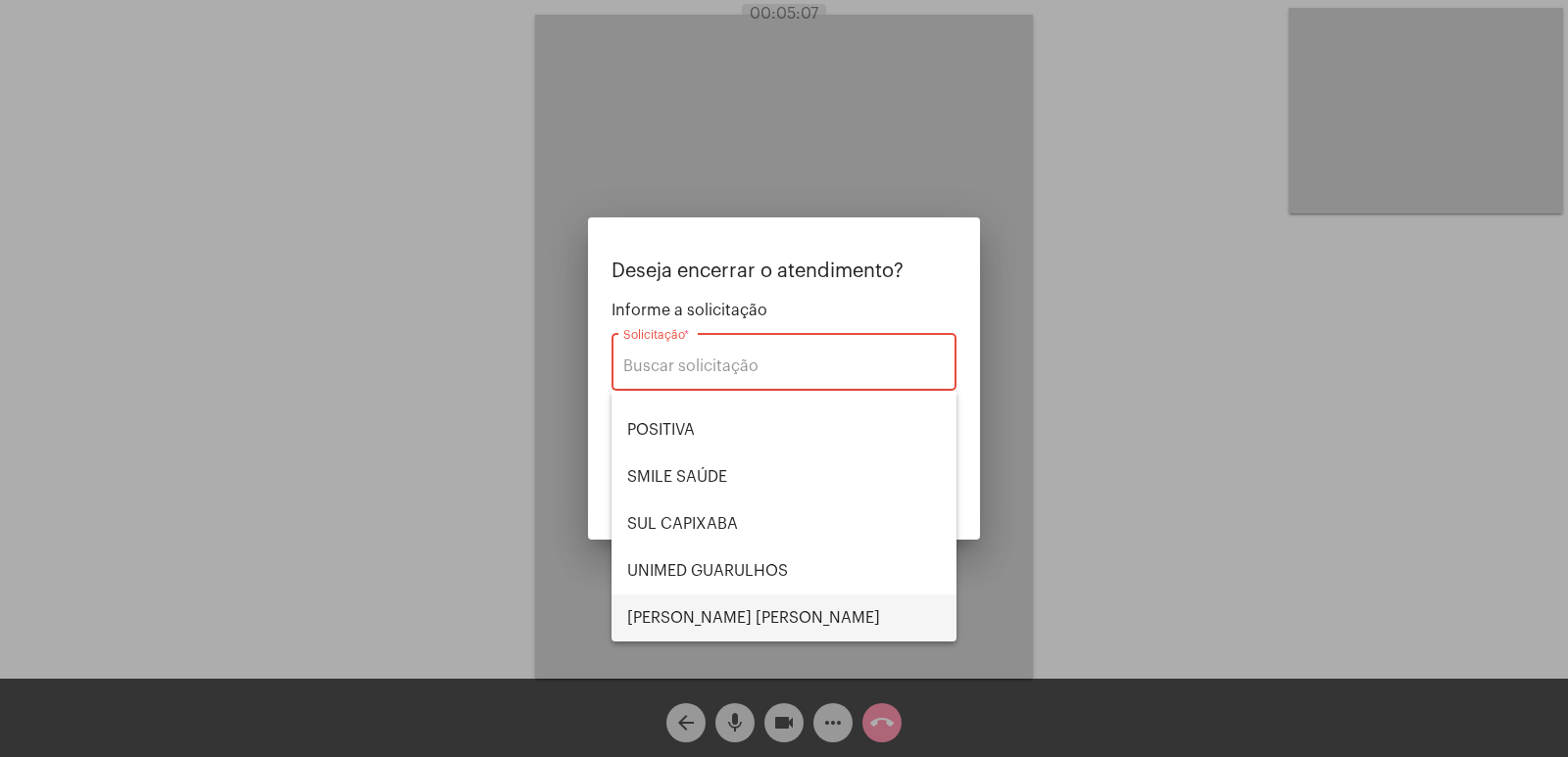
click at [713, 603] on span "VERA CRUZ" at bounding box center [783, 618] width 313 height 47
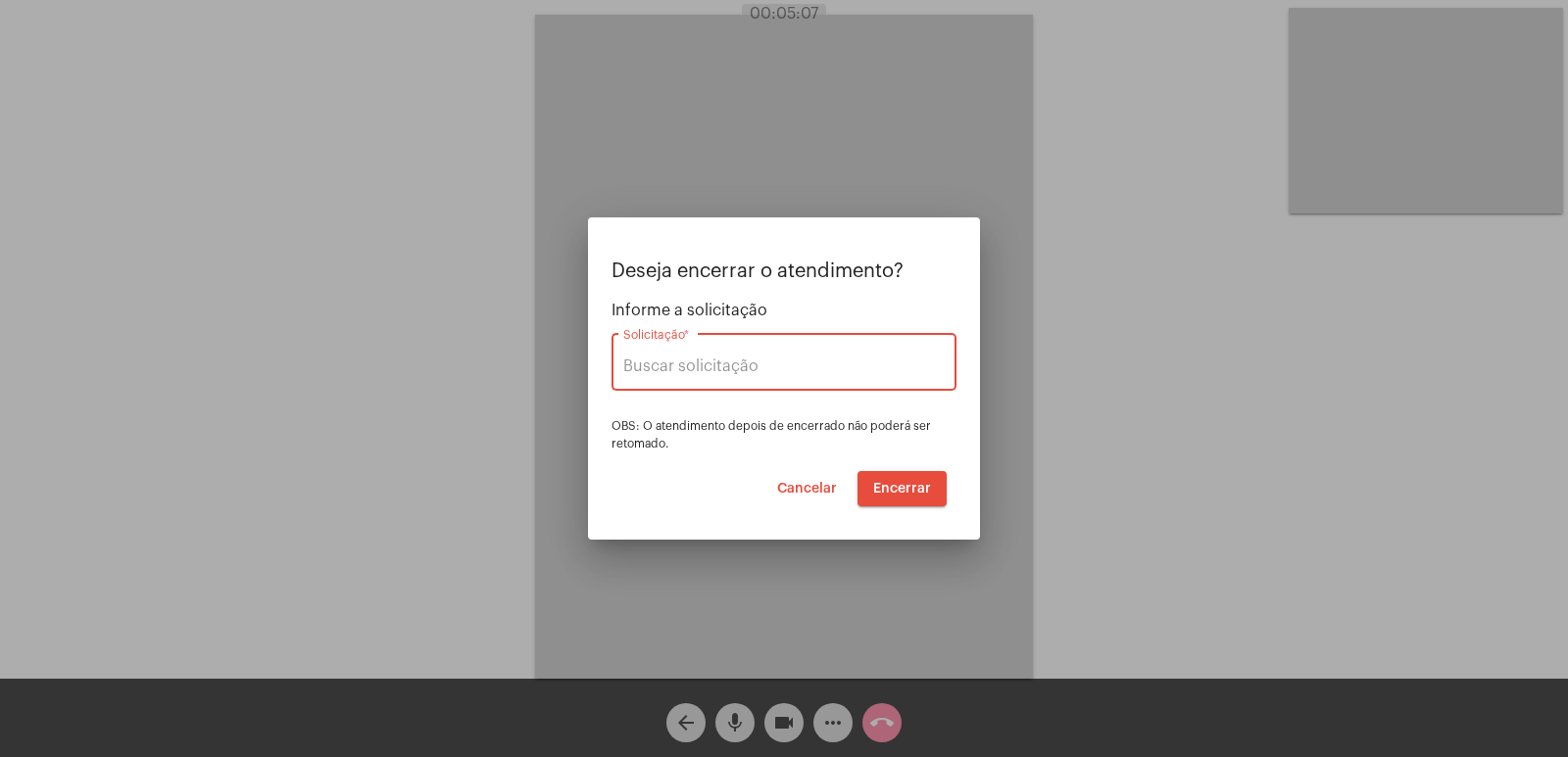
type input "VERA CRUZ"
click at [926, 497] on button "Encerrar" at bounding box center [902, 489] width 89 height 35
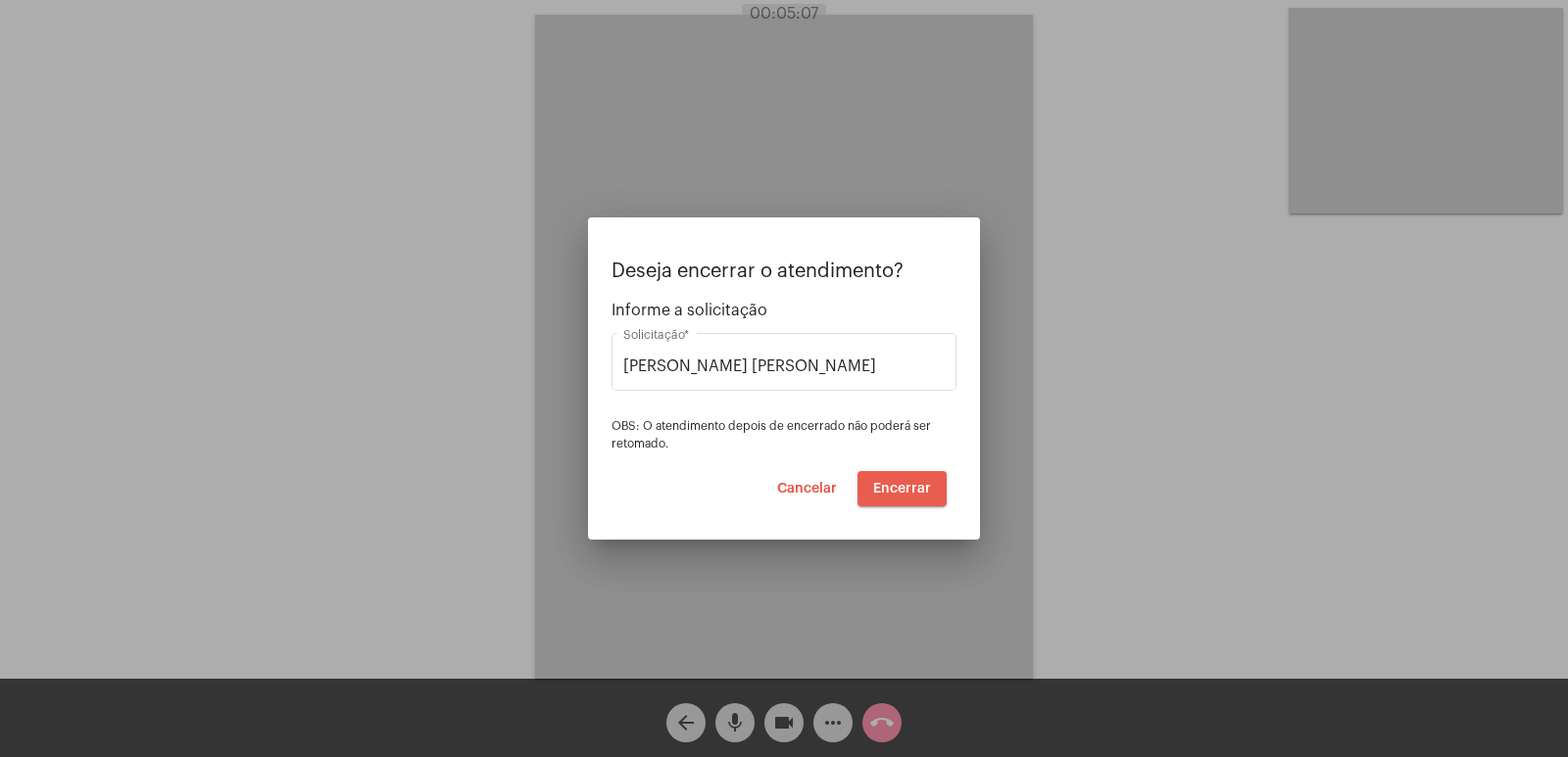
click at [926, 496] on button "Encerrar" at bounding box center [902, 489] width 89 height 35
click at [926, 494] on span "Encerrar" at bounding box center [902, 489] width 58 height 14
click at [909, 486] on span "Encerrar" at bounding box center [902, 489] width 58 height 14
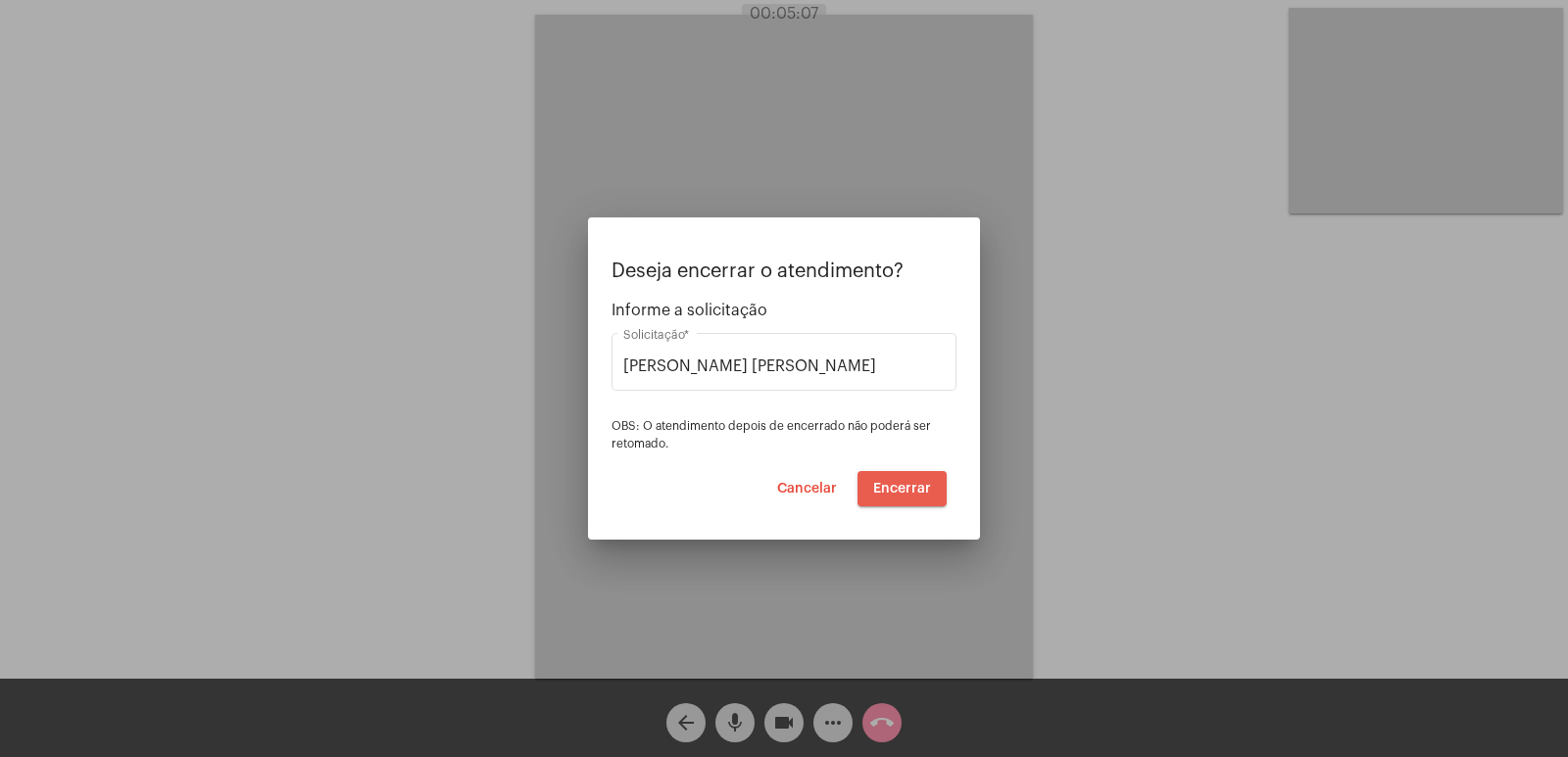
click at [909, 486] on span "Encerrar" at bounding box center [902, 489] width 58 height 14
click at [760, 366] on input "[PERSON_NAME] [PERSON_NAME]" at bounding box center [783, 366] width 321 height 18
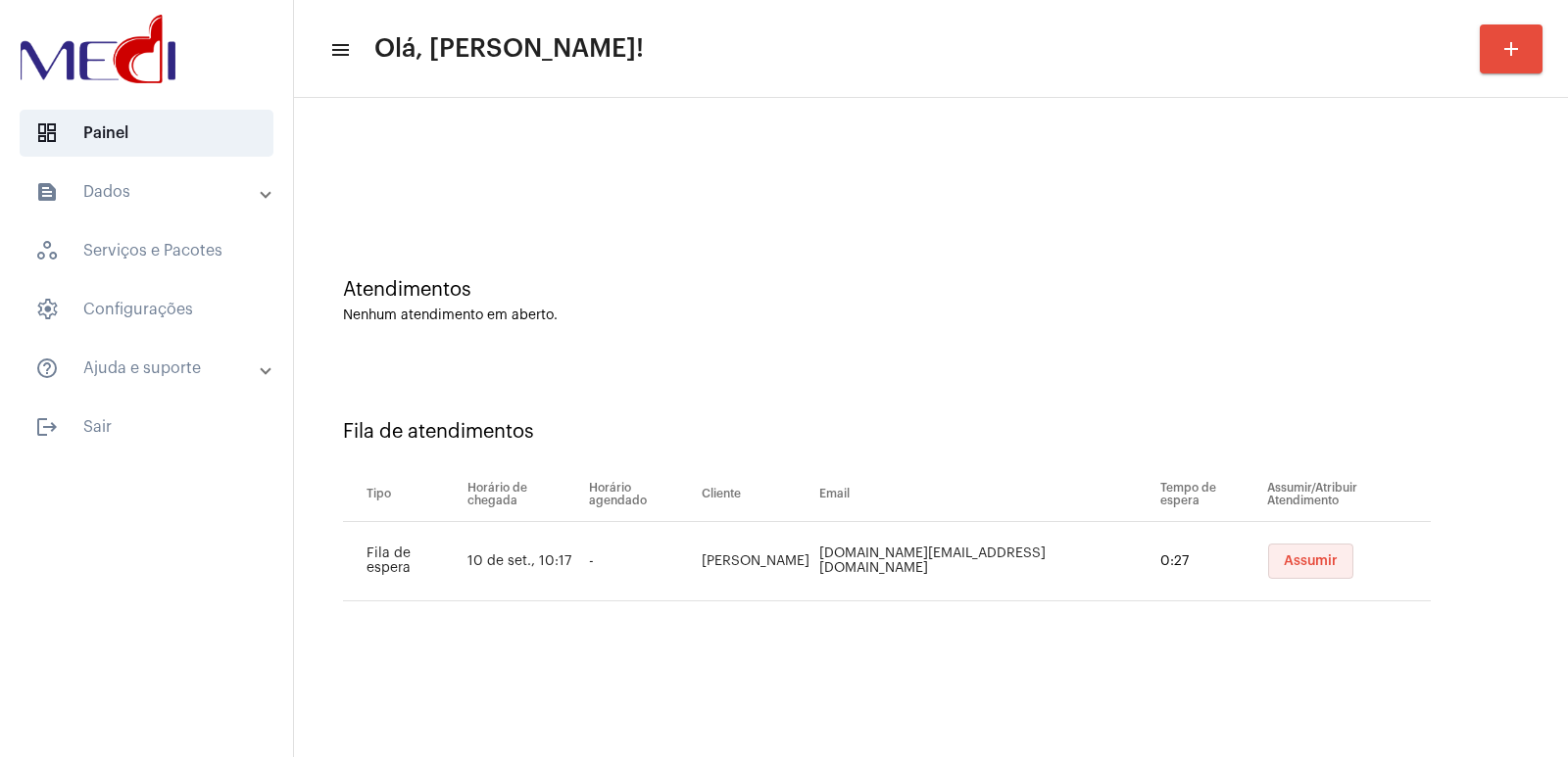
click at [1306, 559] on span "Assumir" at bounding box center [1311, 562] width 54 height 14
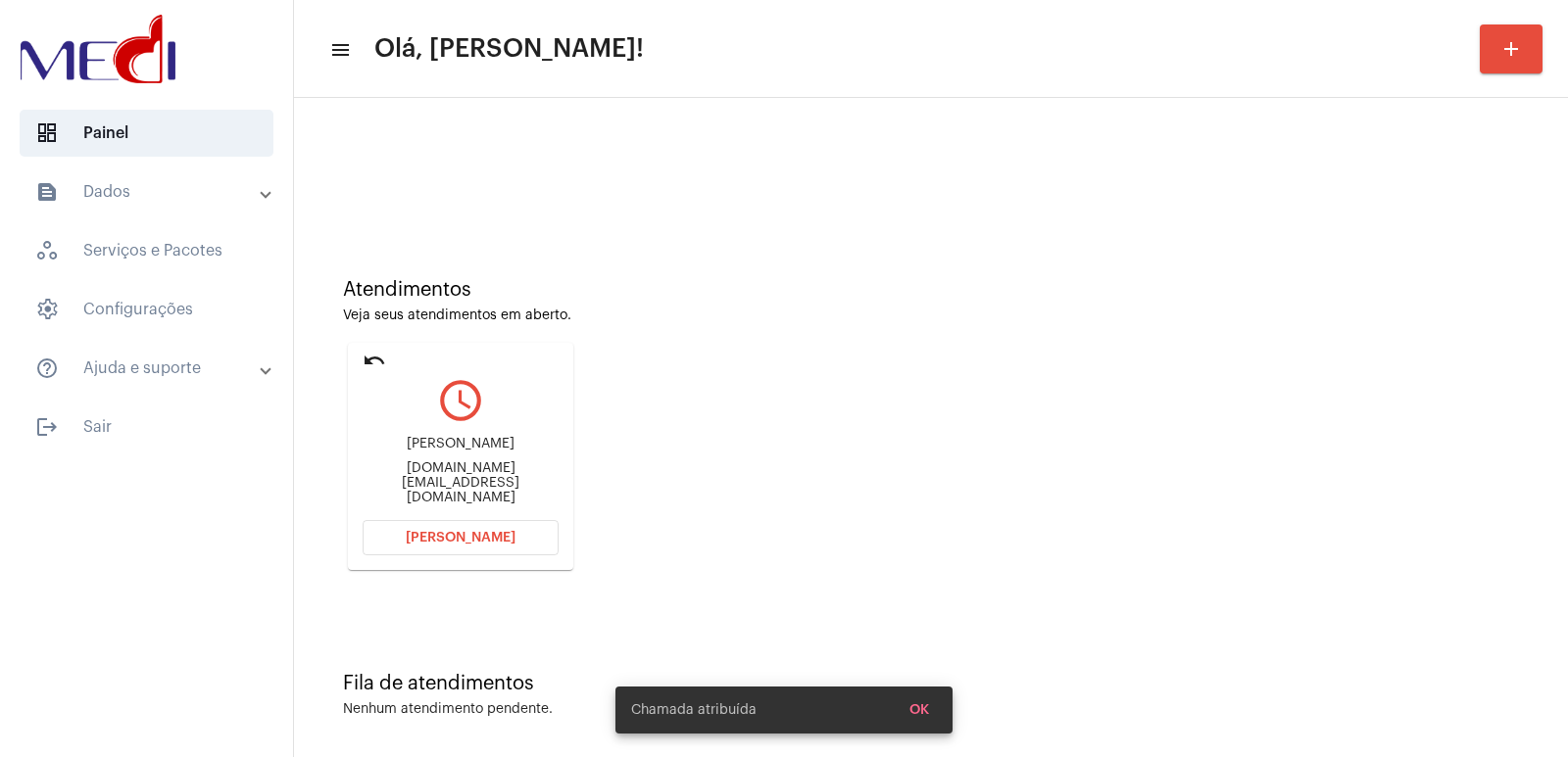
click at [446, 452] on div "[PERSON_NAME]" at bounding box center [460, 444] width 196 height 15
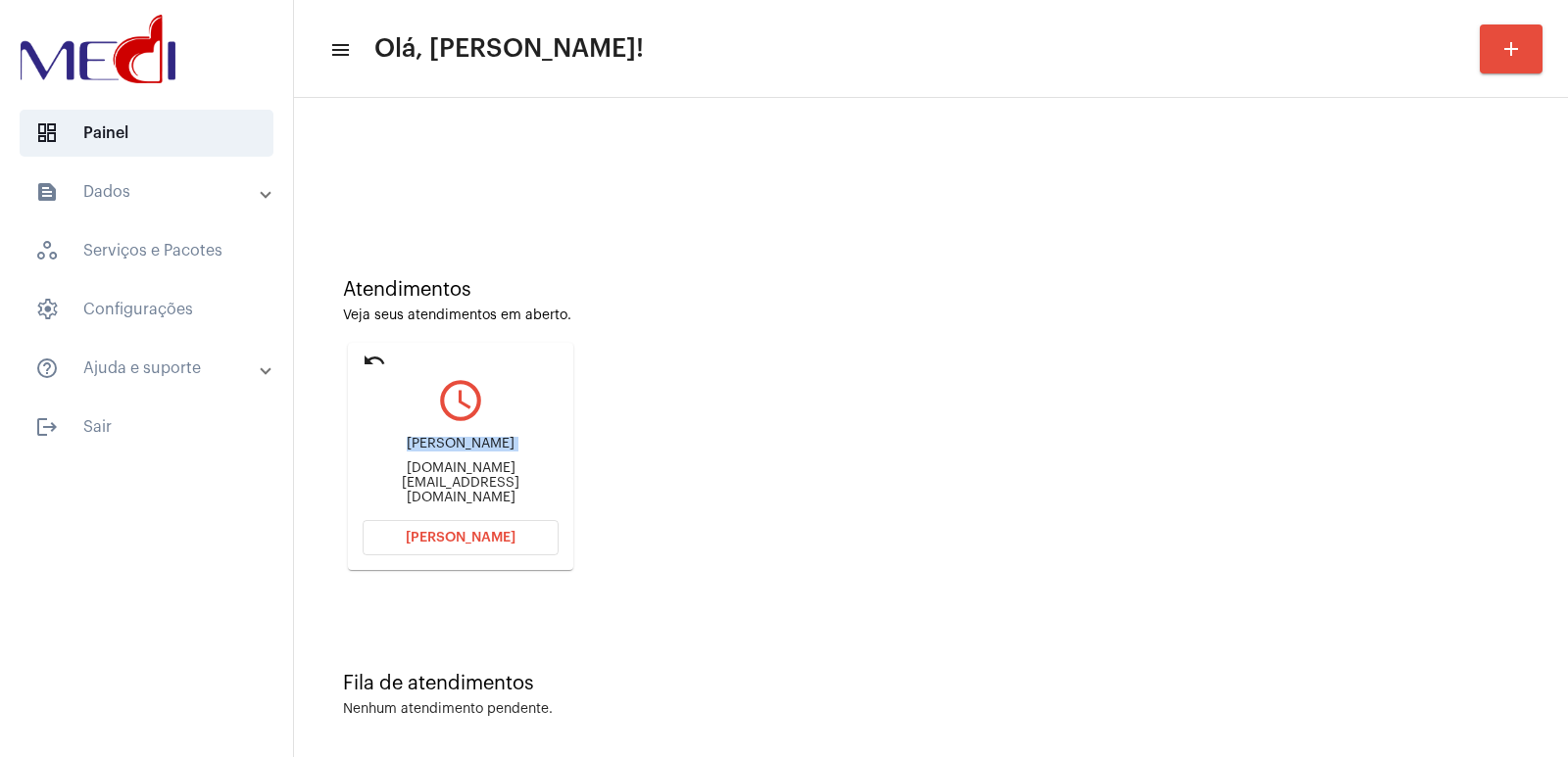
click at [446, 452] on div "[PERSON_NAME]" at bounding box center [460, 444] width 196 height 15
copy div "[PERSON_NAME]"
click at [457, 550] on button "[PERSON_NAME]" at bounding box center [460, 538] width 196 height 35
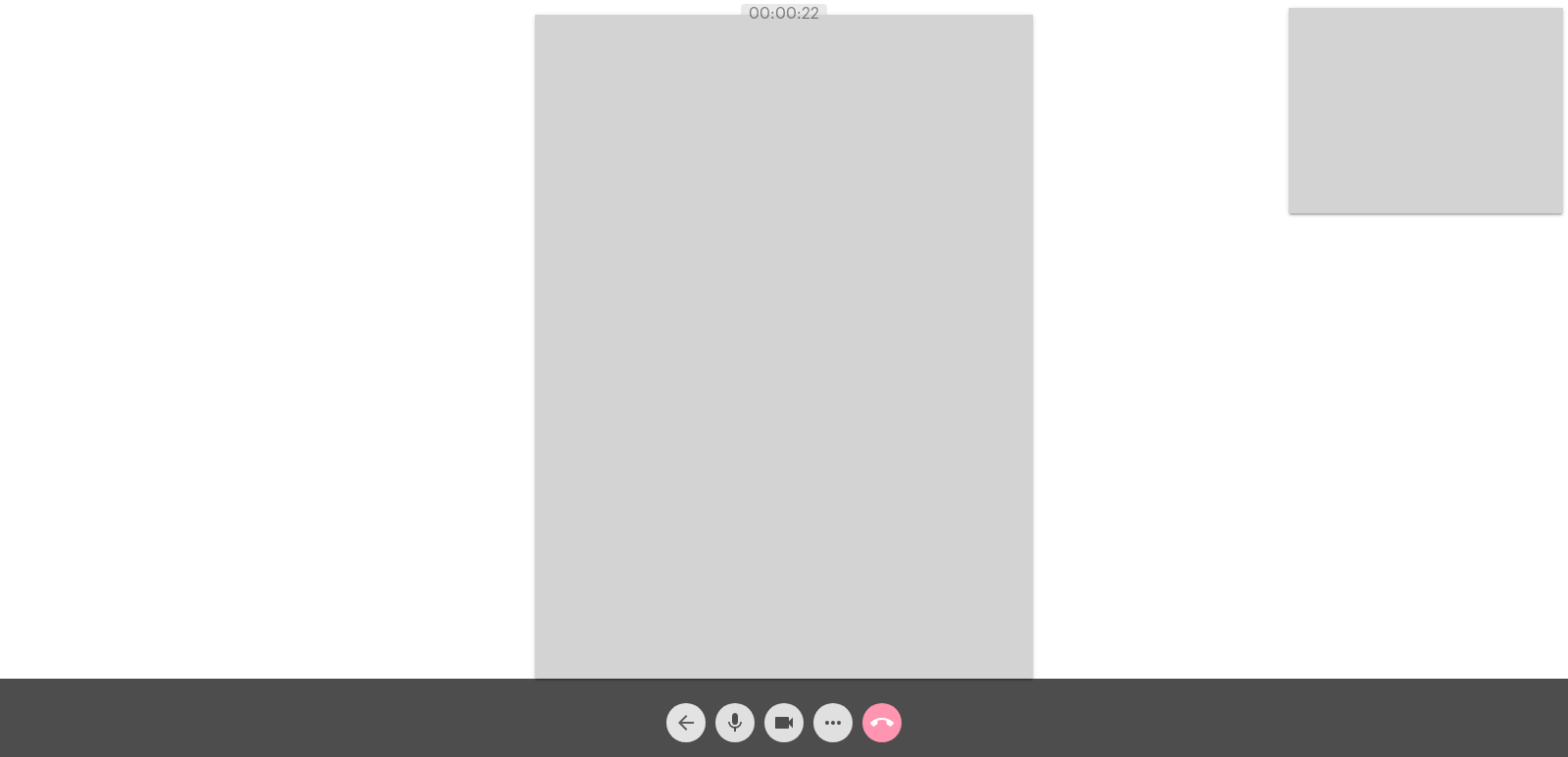
click at [690, 727] on mat-icon "arrow_back" at bounding box center [686, 723] width 24 height 24
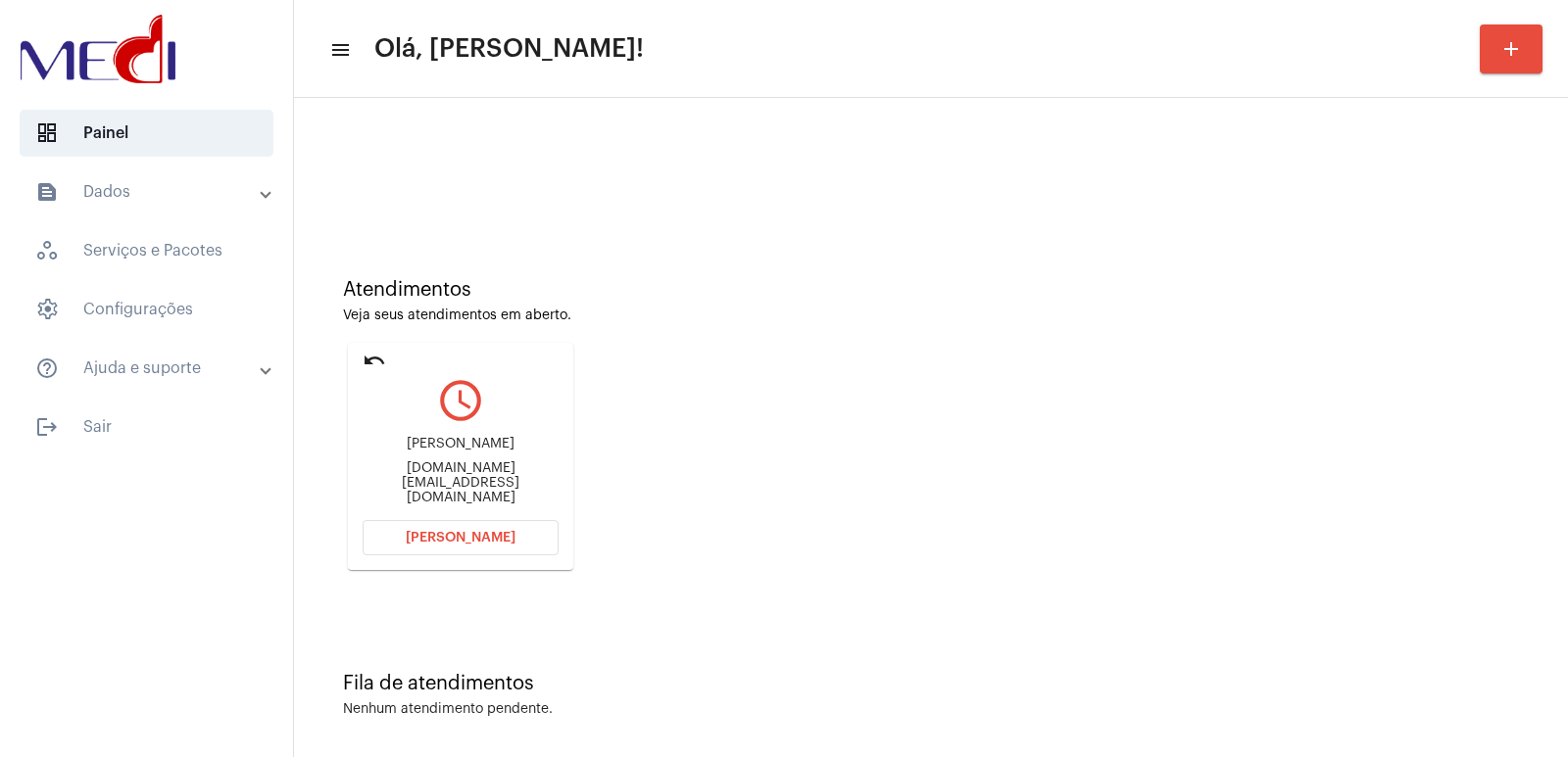
click at [469, 532] on span "[PERSON_NAME]" at bounding box center [461, 538] width 110 height 14
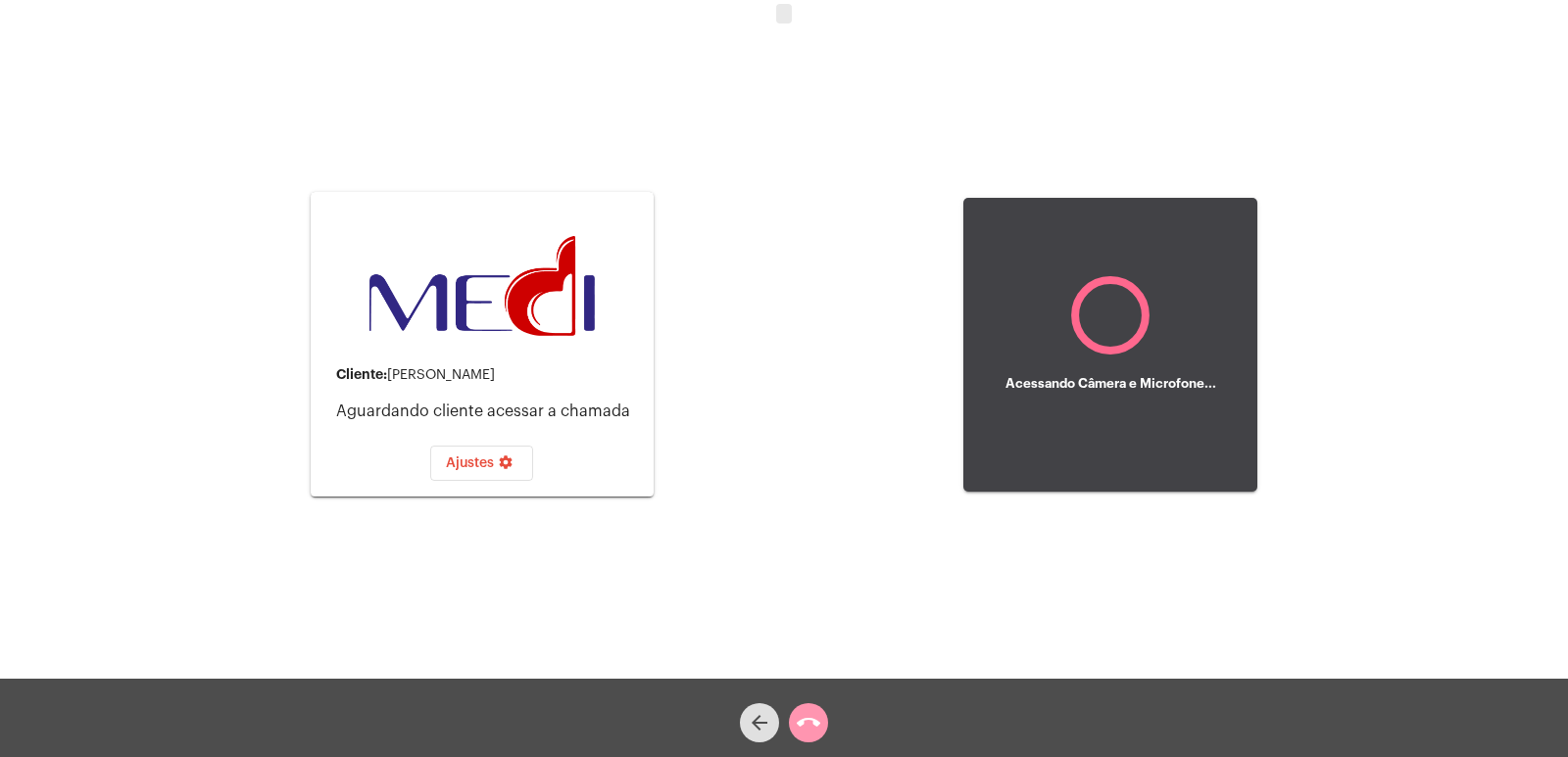
click at [826, 466] on div "Cliente: Samuel de Almeida ferreira Aguardando cliente acessar a chamada Ajuste…" at bounding box center [784, 342] width 1564 height 678
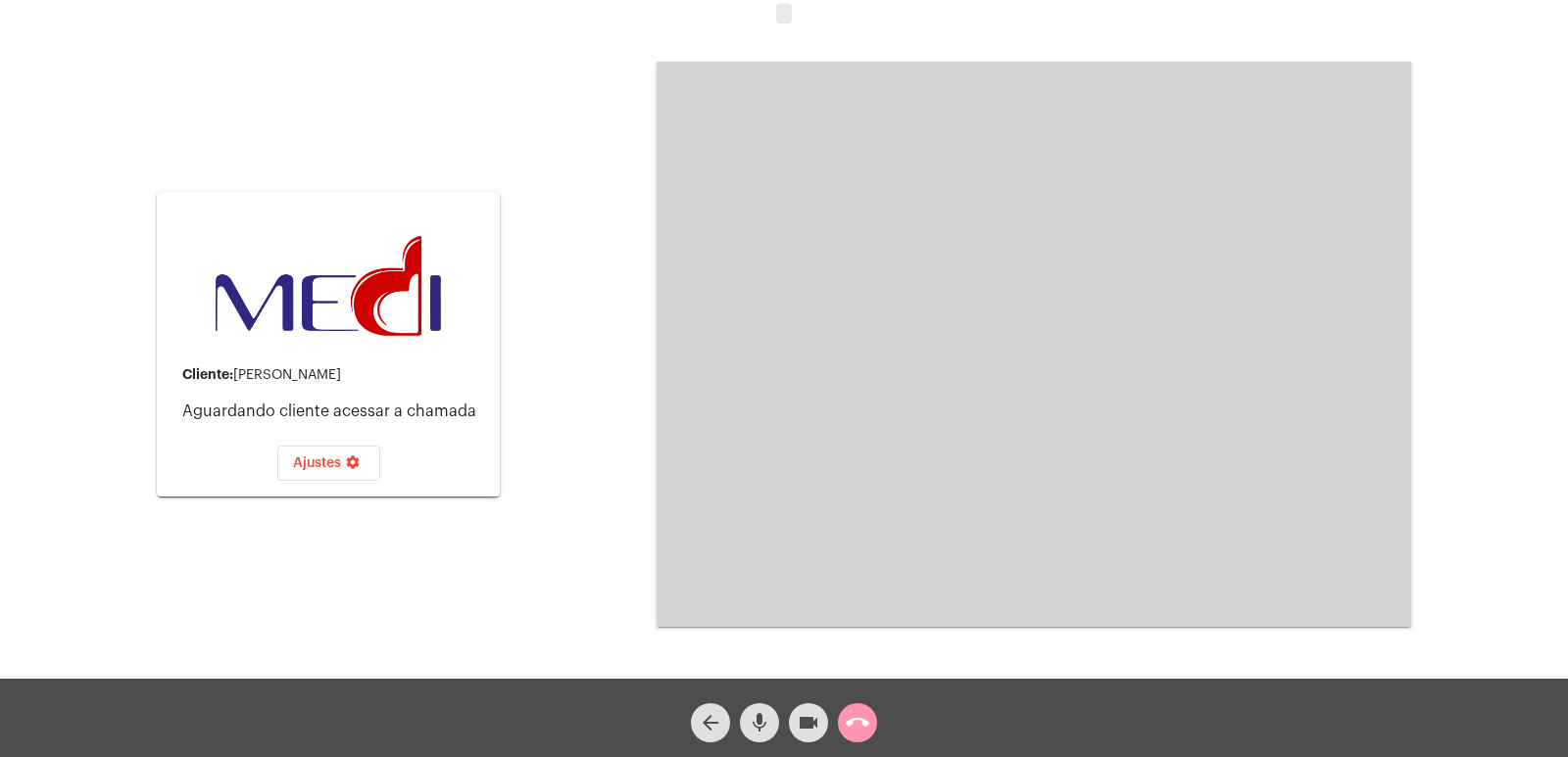
click at [777, 528] on video at bounding box center [1034, 345] width 755 height 566
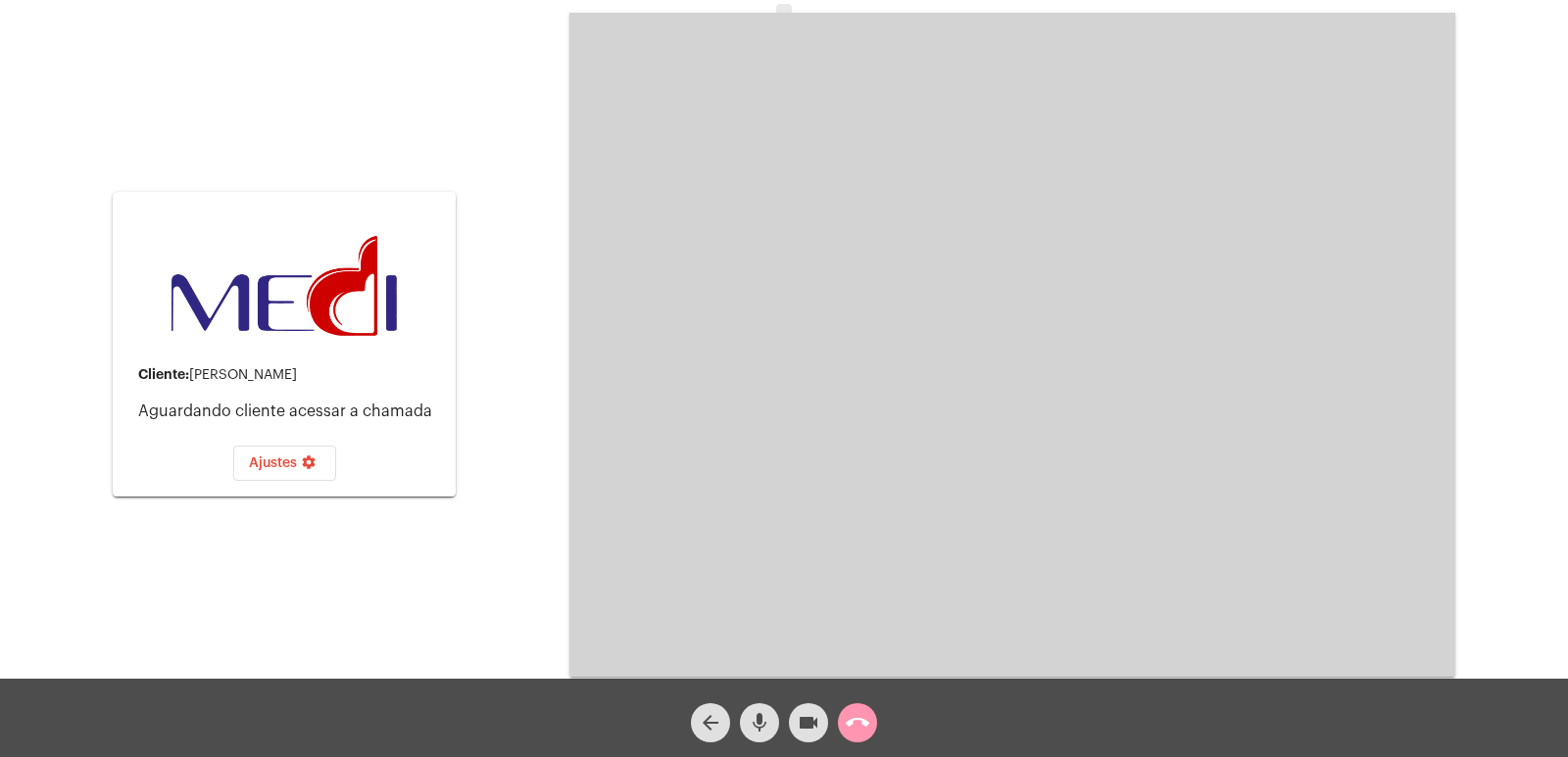
click at [456, 317] on mat-card "Cliente: Samuel de Almeida ferreira Aguardando cliente acessar a chamada Ajuste…" at bounding box center [284, 345] width 343 height 304
click at [724, 347] on video at bounding box center [1013, 345] width 886 height 664
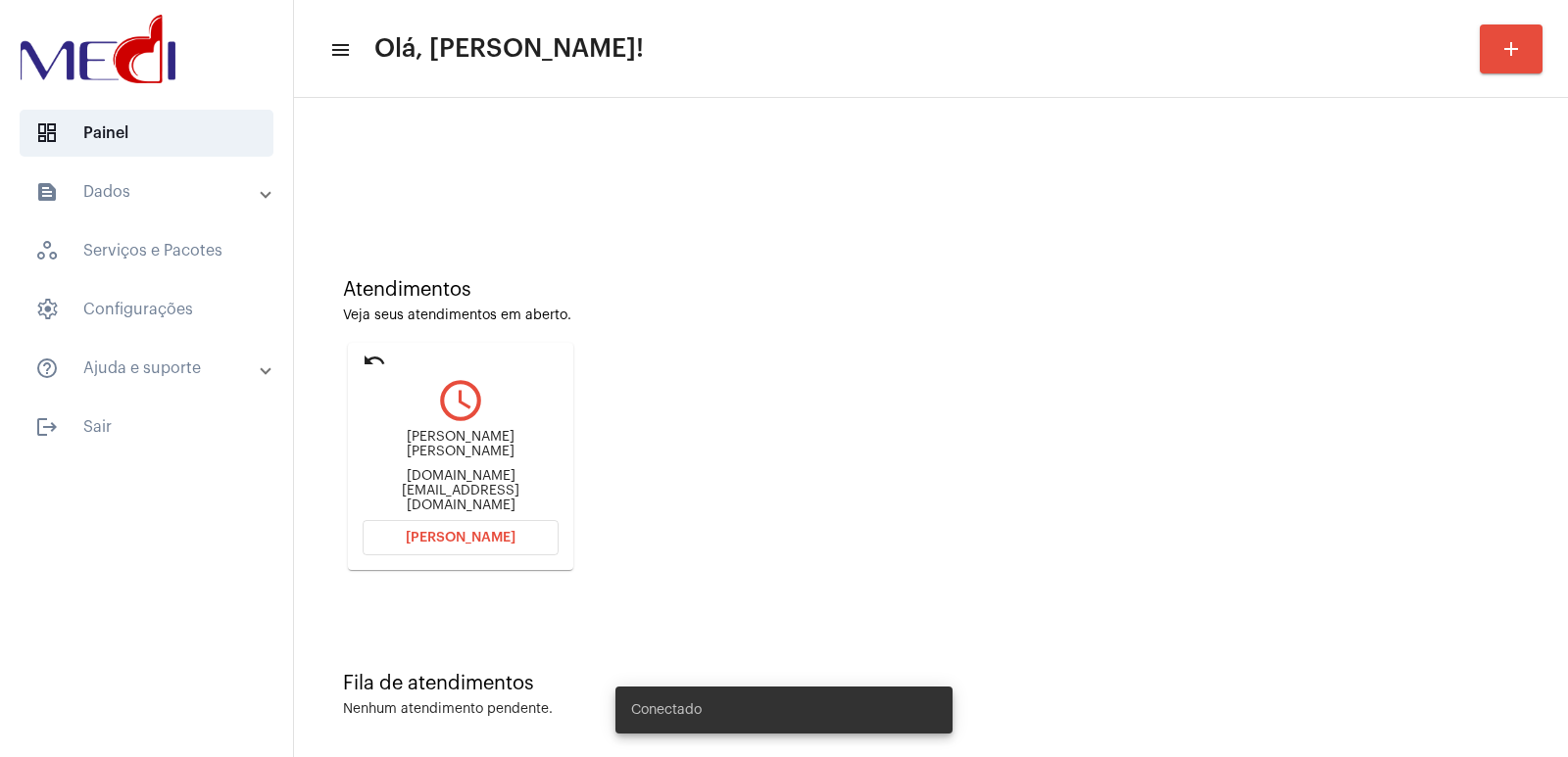
click at [441, 514] on div "[PERSON_NAME] [PERSON_NAME] [DOMAIN_NAME][EMAIL_ADDRESS][DOMAIN_NAME]" at bounding box center [460, 471] width 196 height 88
click at [443, 538] on span "[PERSON_NAME]" at bounding box center [461, 538] width 110 height 14
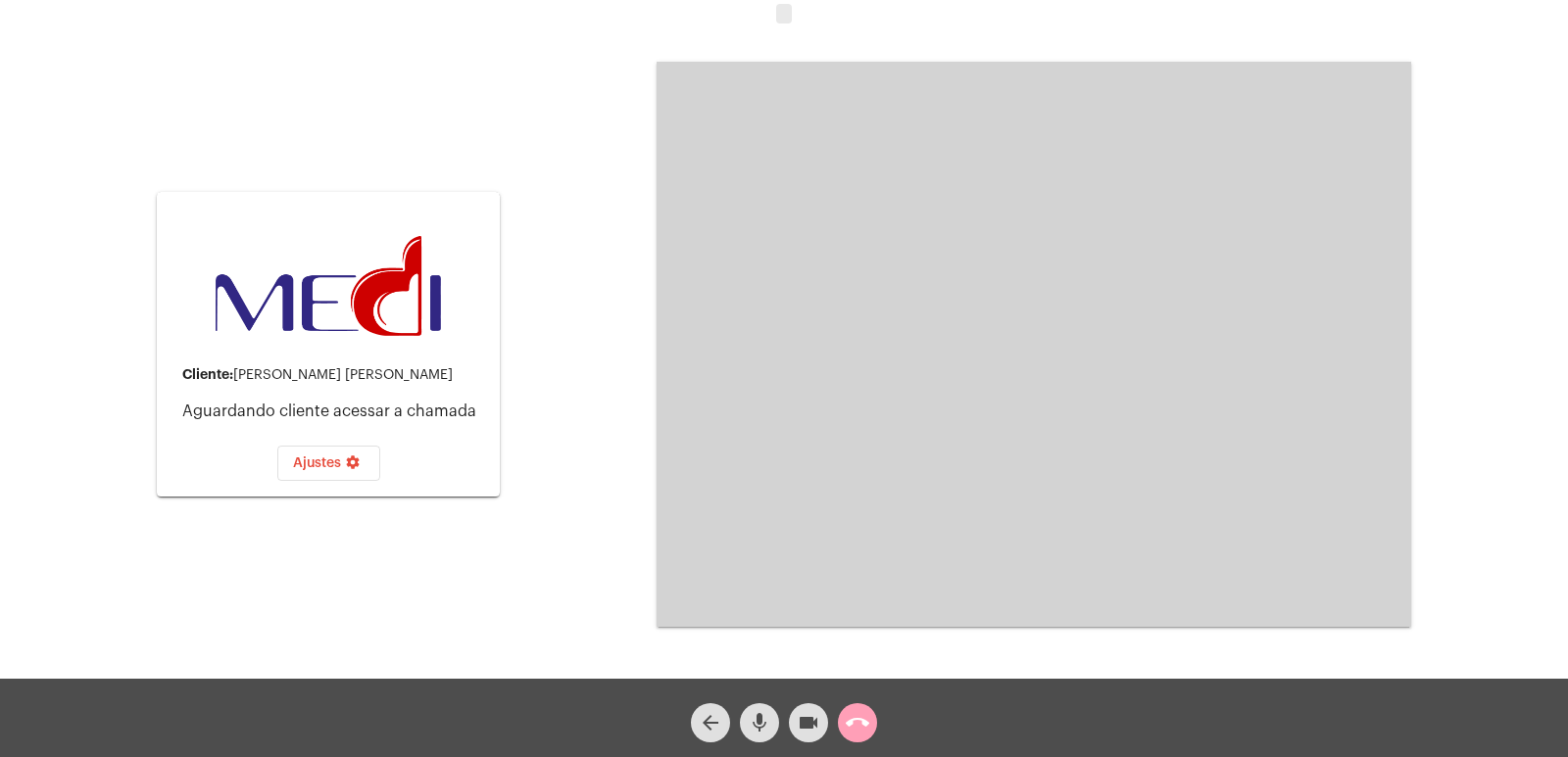
click at [847, 717] on mat-icon "call_end" at bounding box center [858, 723] width 24 height 24
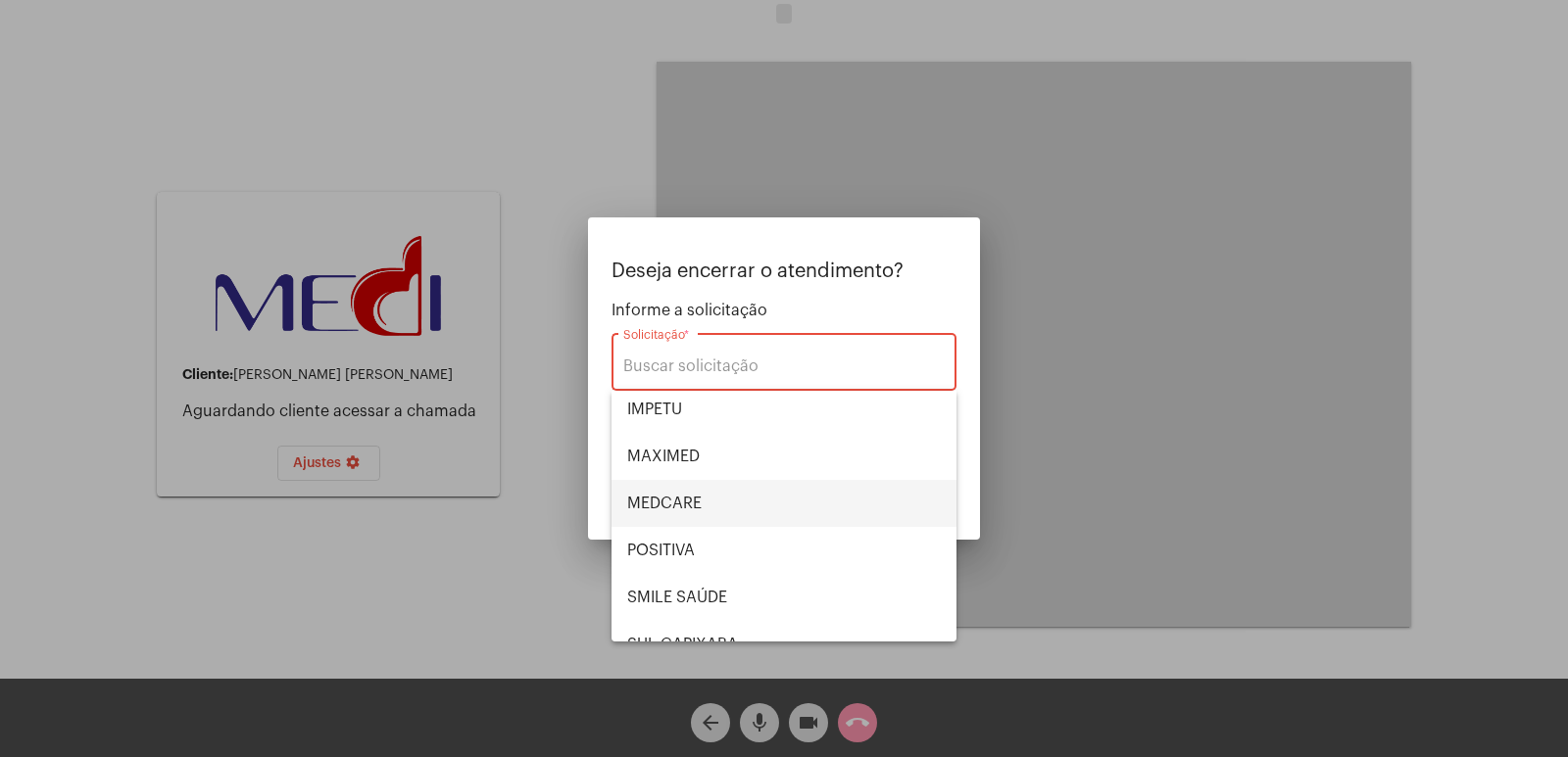
scroll to position [219, 0]
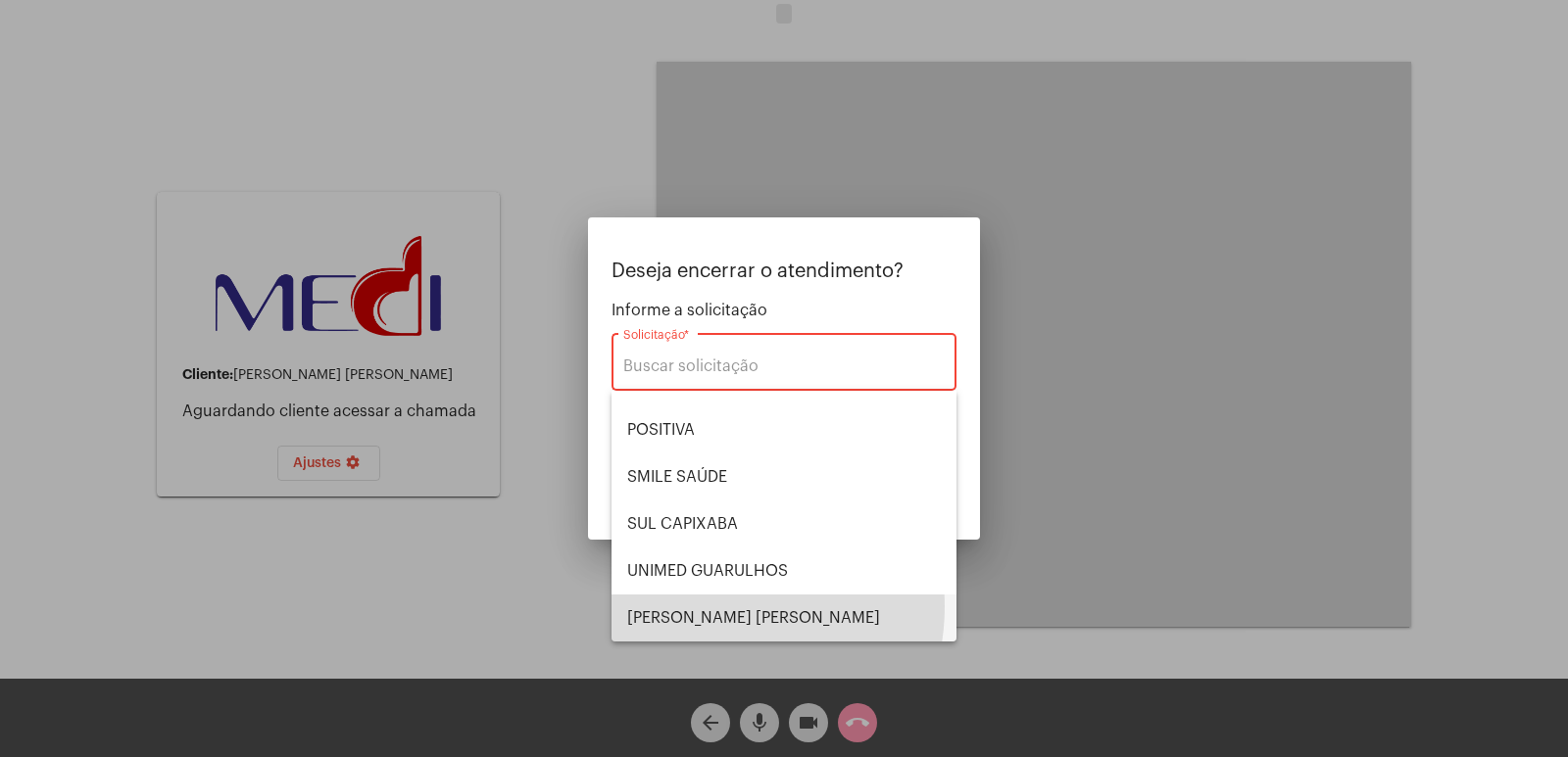
click at [710, 606] on span "VERA CRUZ" at bounding box center [783, 618] width 313 height 47
type input "[PERSON_NAME] [PERSON_NAME]"
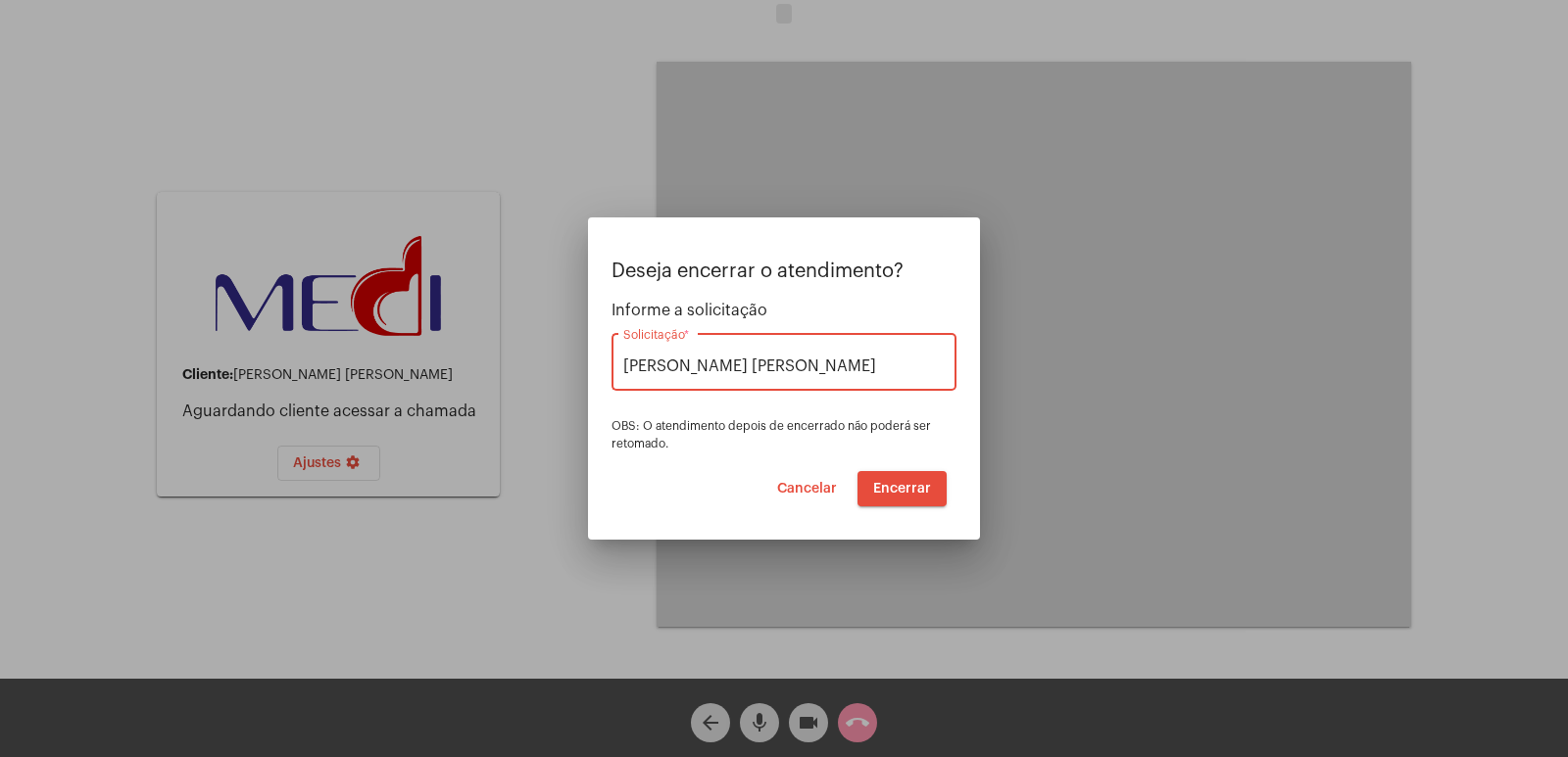
click at [910, 487] on span "Encerrar" at bounding box center [902, 489] width 58 height 14
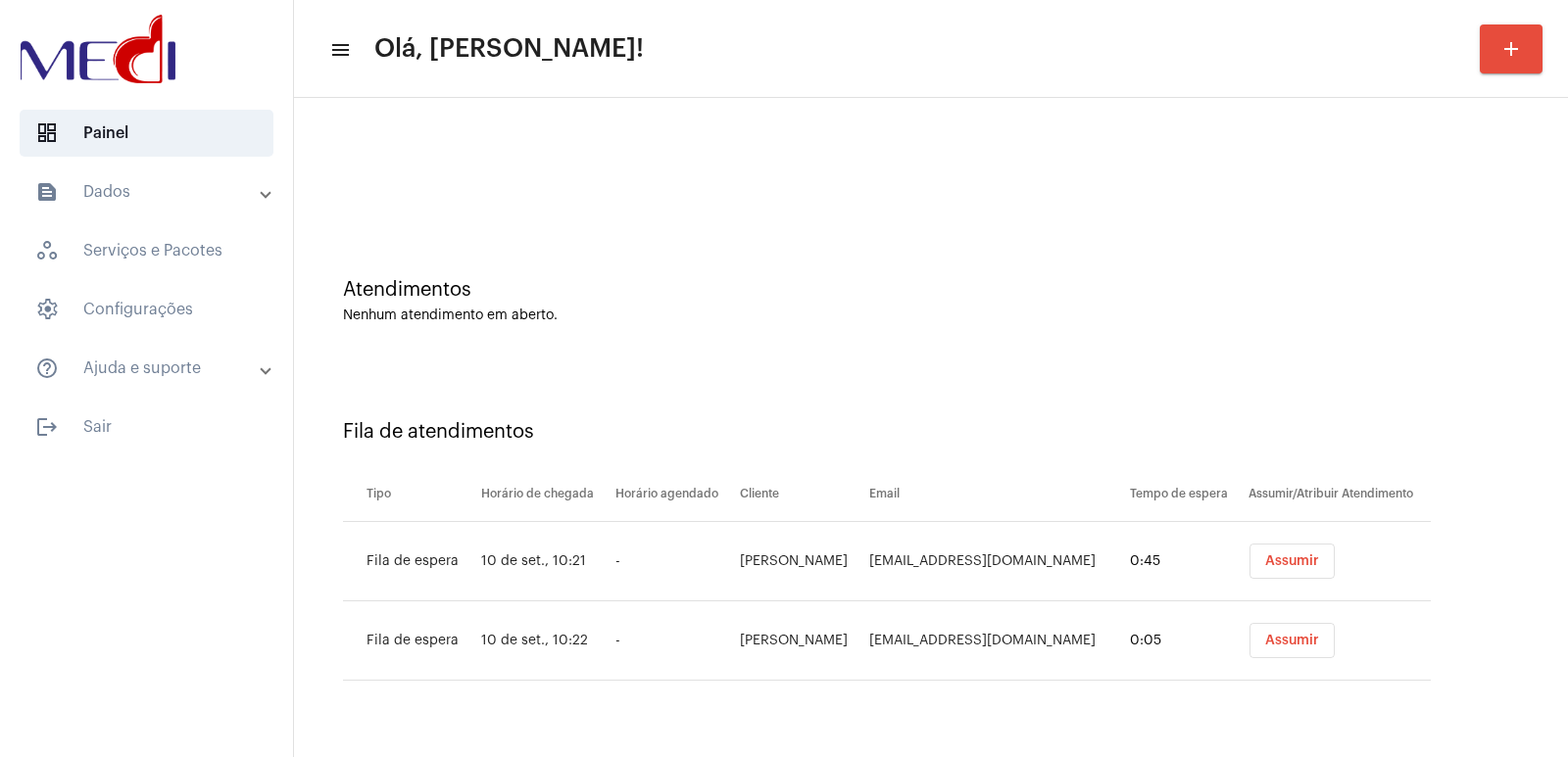
click at [1310, 568] on button "Assumir" at bounding box center [1292, 562] width 85 height 35
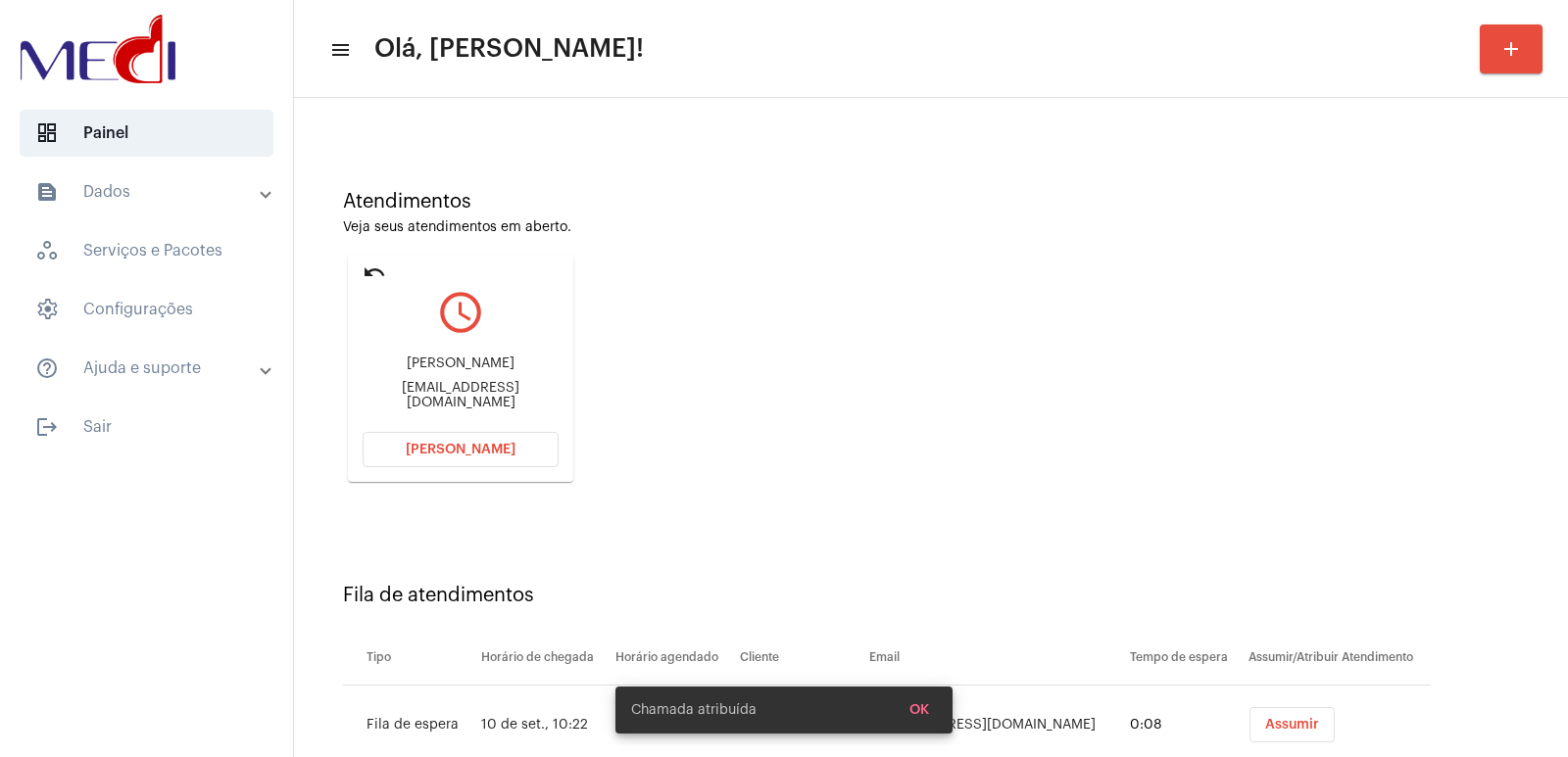
scroll to position [149, 0]
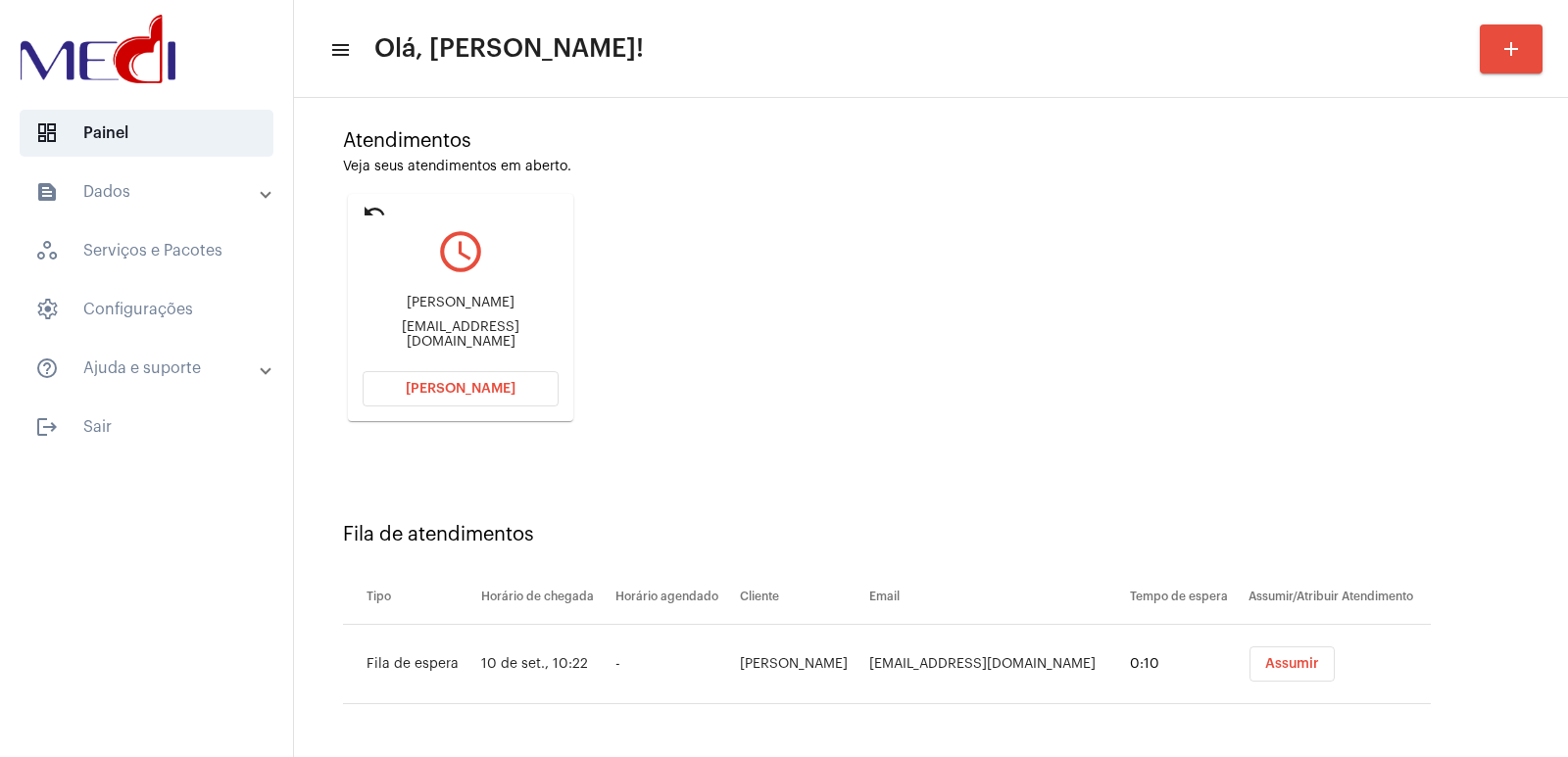
click at [495, 298] on div "Agatha Emidio Agatharibeiro994@gmail.com" at bounding box center [460, 322] width 196 height 88
copy div "Agatha Emidio"
click at [402, 396] on button "Abrir Chamada" at bounding box center [460, 389] width 196 height 35
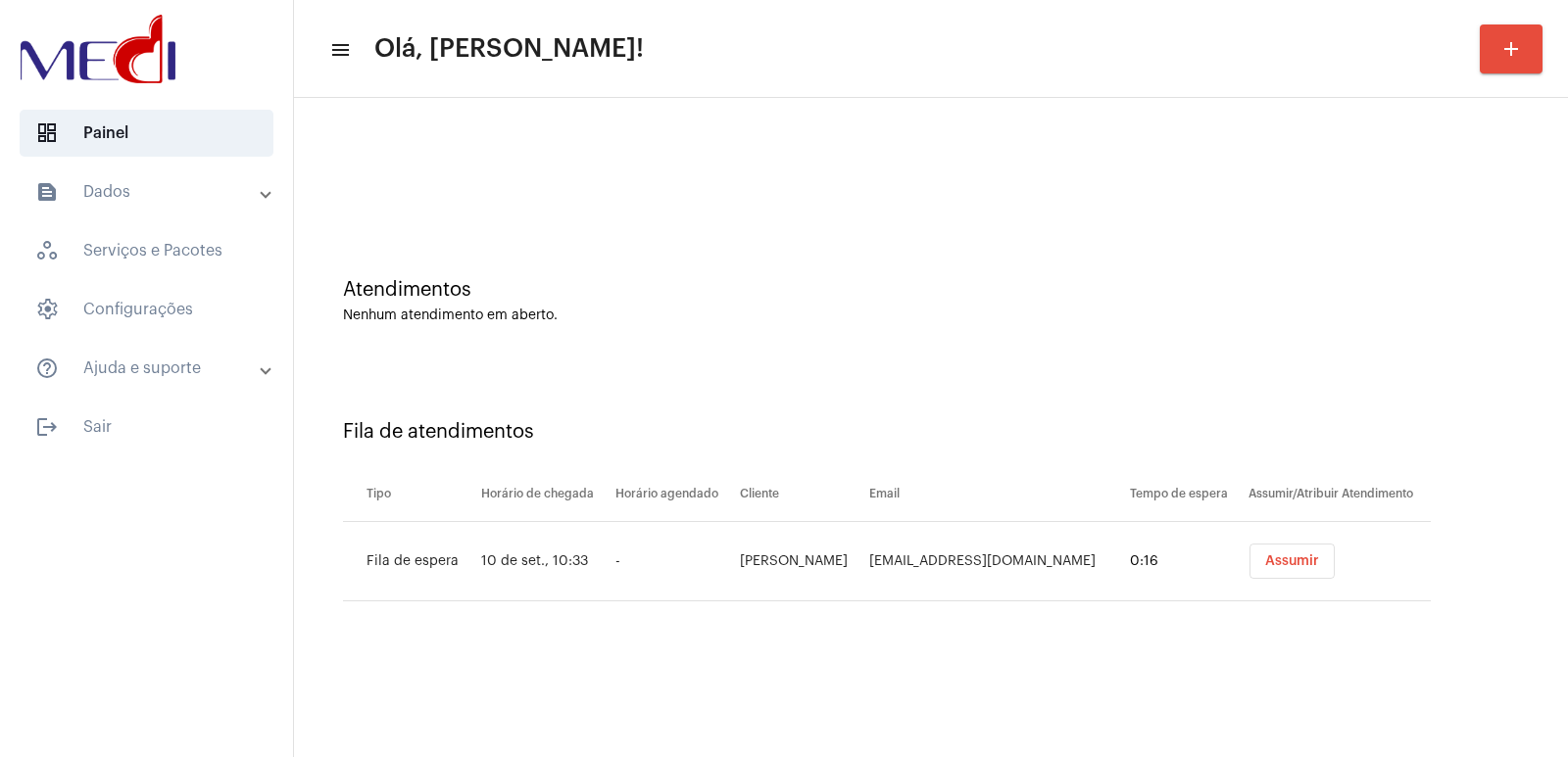
click at [1265, 558] on span "Assumir" at bounding box center [1292, 562] width 54 height 14
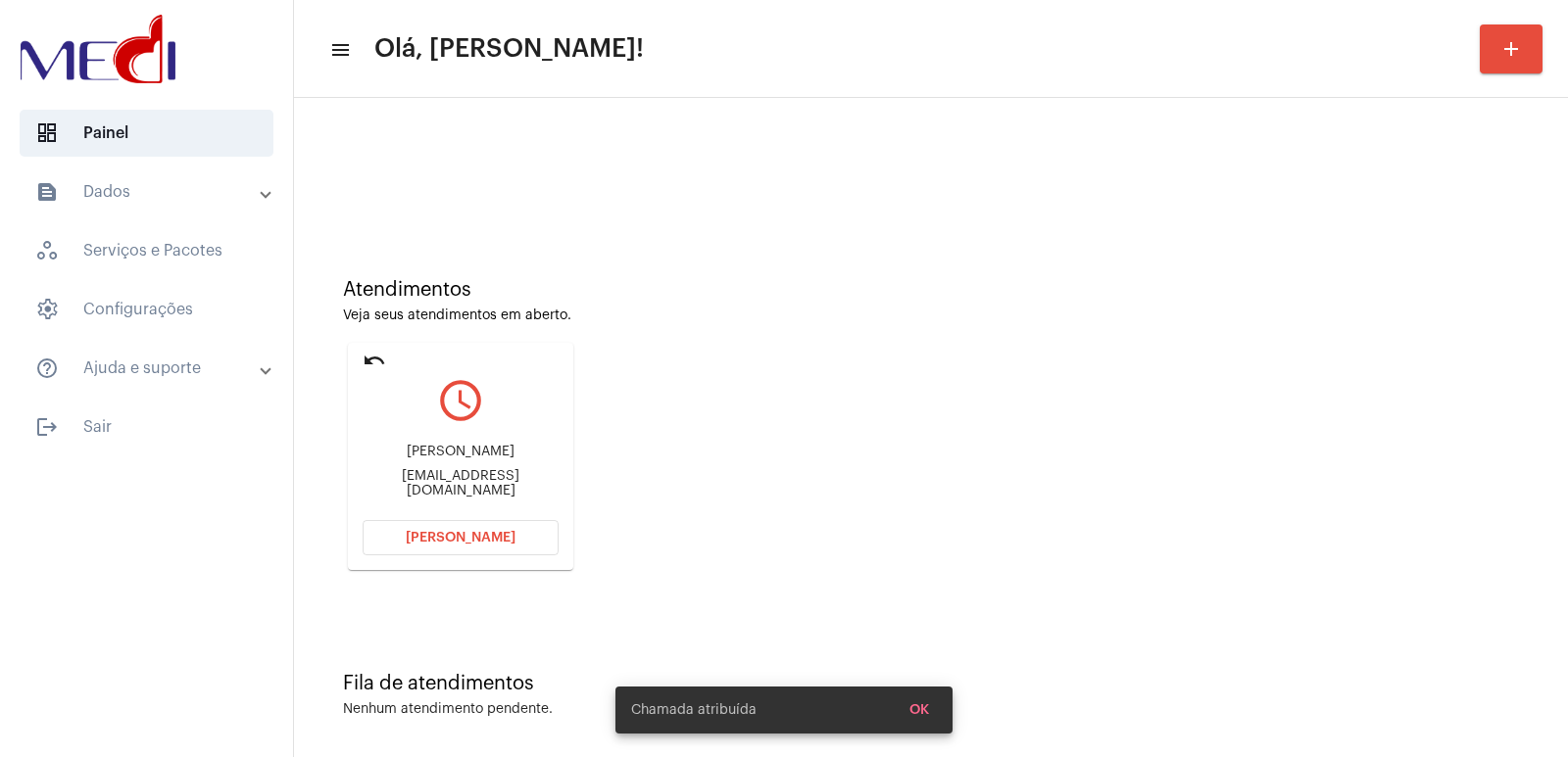
click at [442, 460] on div "Ayla Táuane" at bounding box center [460, 452] width 196 height 15
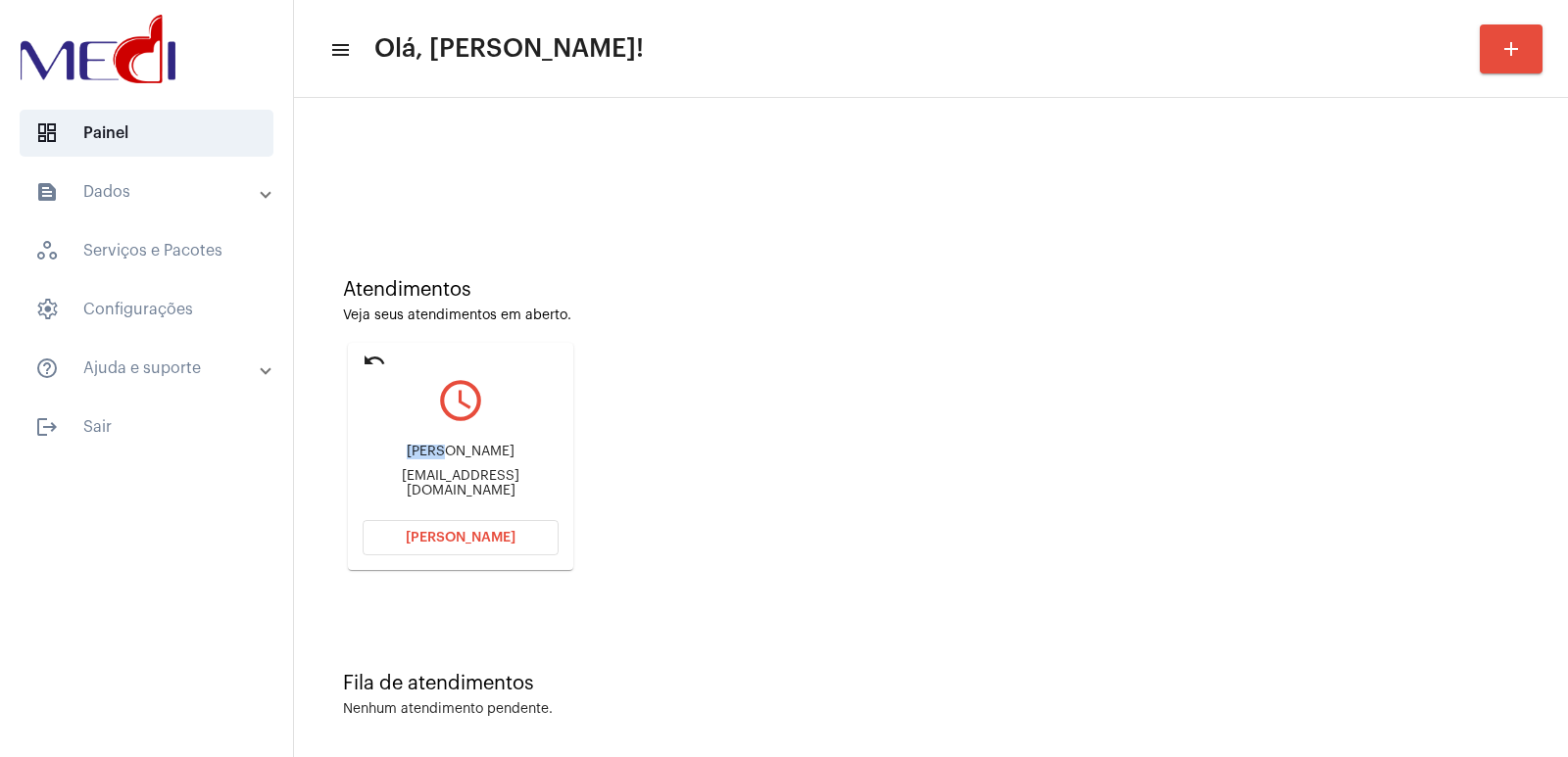
click at [442, 460] on div "Ayla Táuane" at bounding box center [460, 452] width 196 height 15
copy div "Ayla Táuane"
click at [402, 533] on button "Abrir Chamada" at bounding box center [460, 538] width 196 height 35
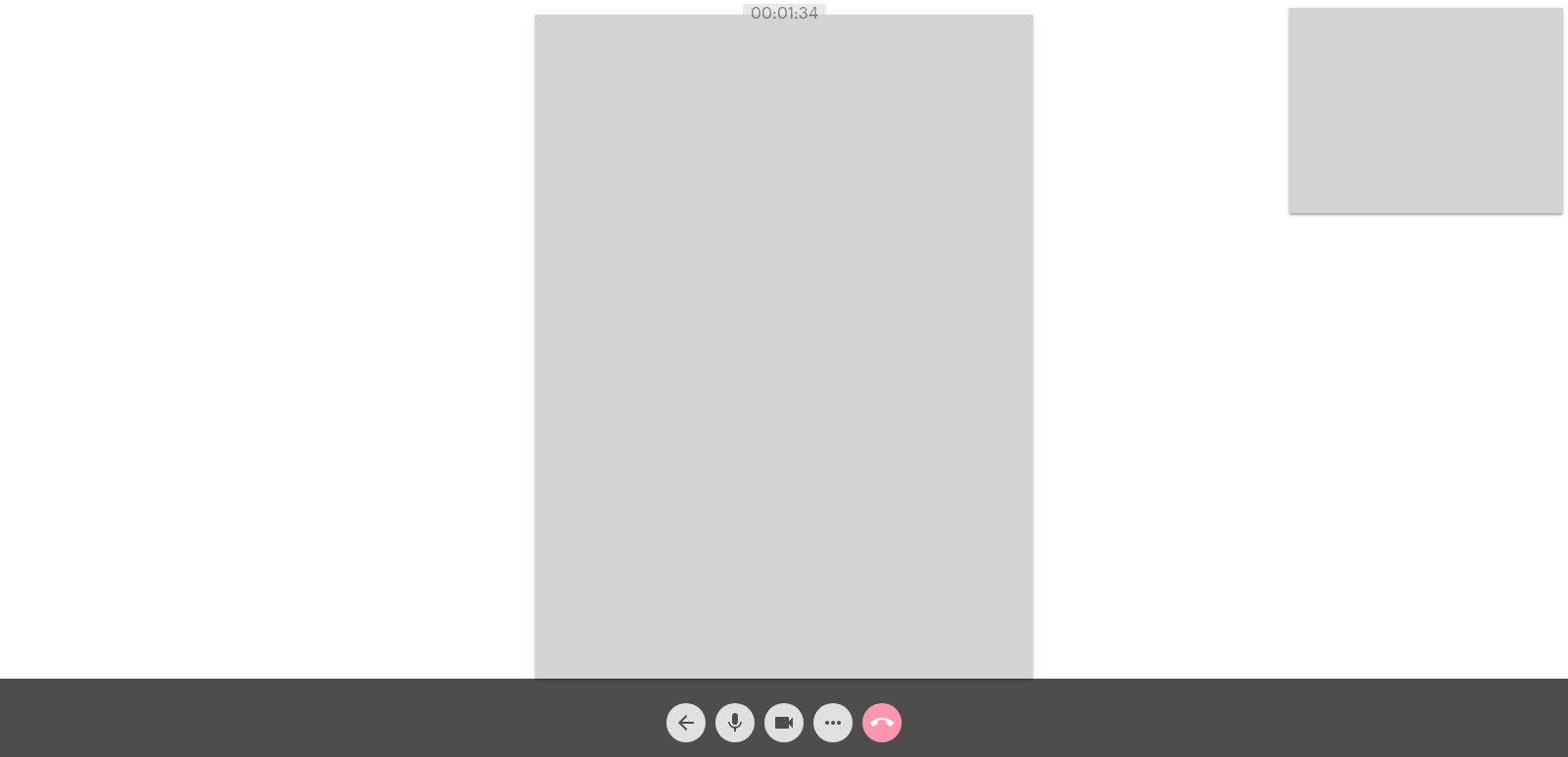
click at [940, 324] on video at bounding box center [784, 347] width 498 height 664
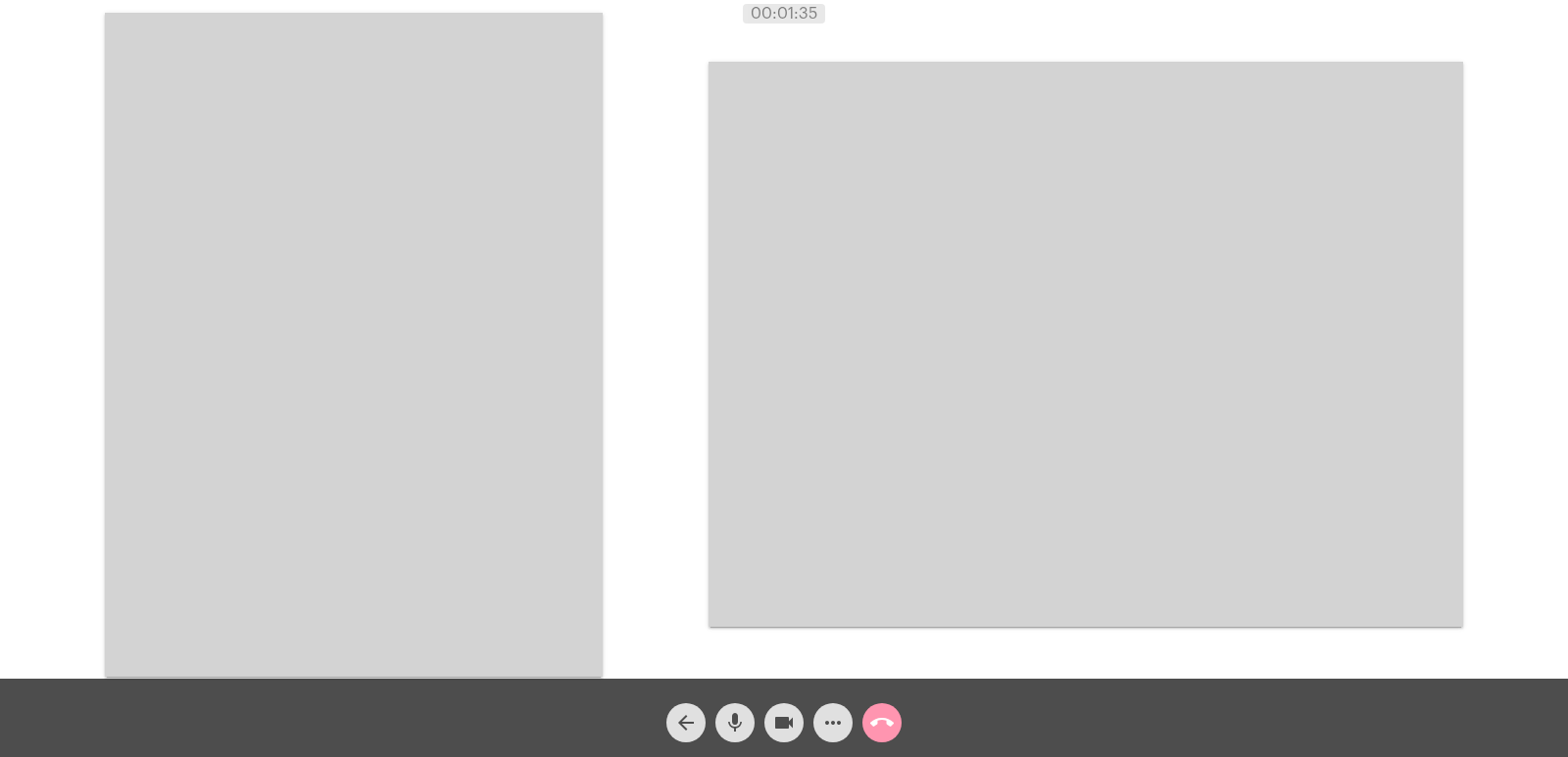
click at [166, 258] on video at bounding box center [354, 345] width 498 height 664
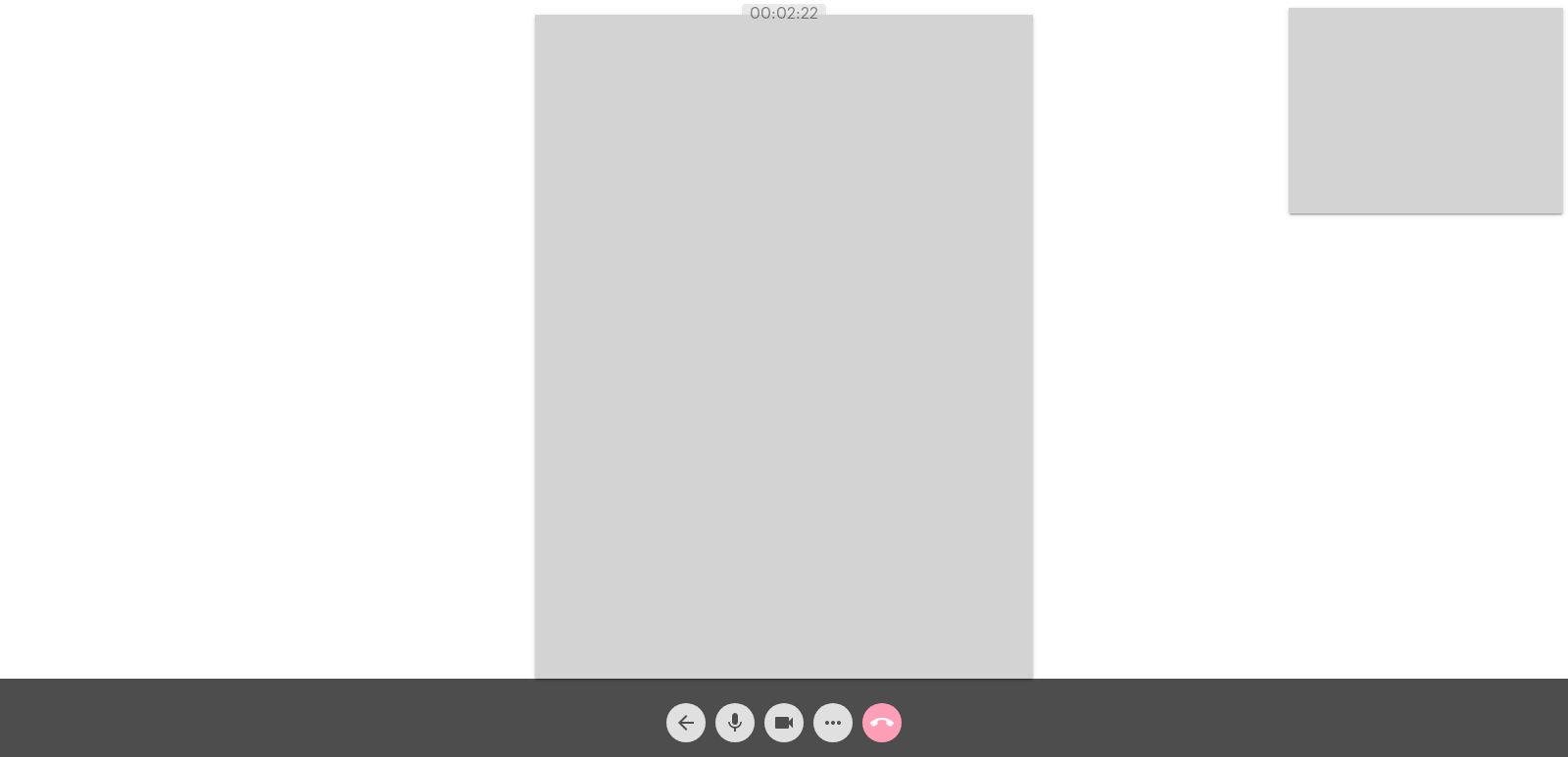
click at [880, 719] on mat-icon "call_end" at bounding box center [882, 723] width 24 height 24
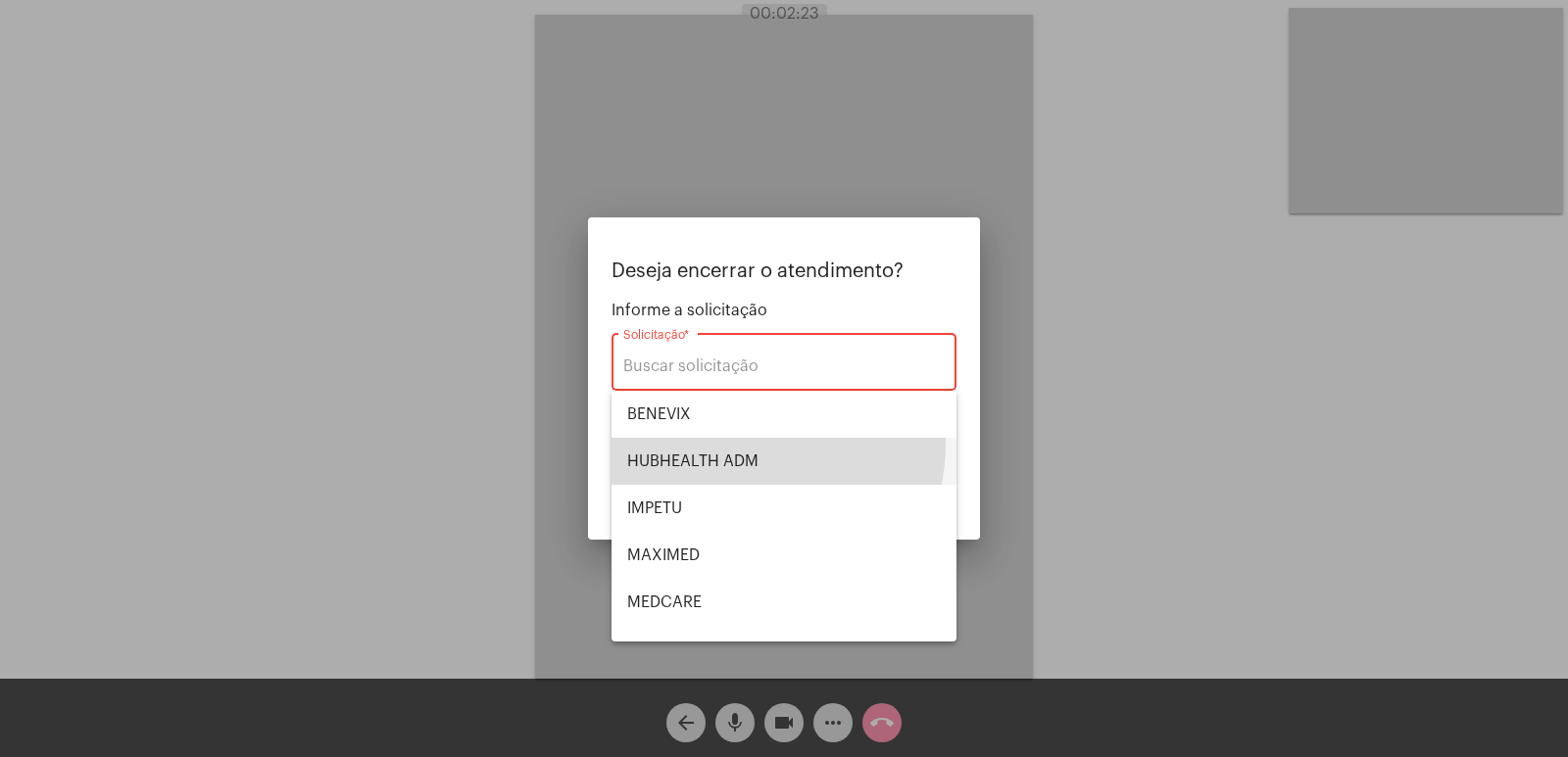
click at [722, 443] on span "HUBHEALTH ADM" at bounding box center [783, 461] width 313 height 47
type input "HUBHEALTH ADM"
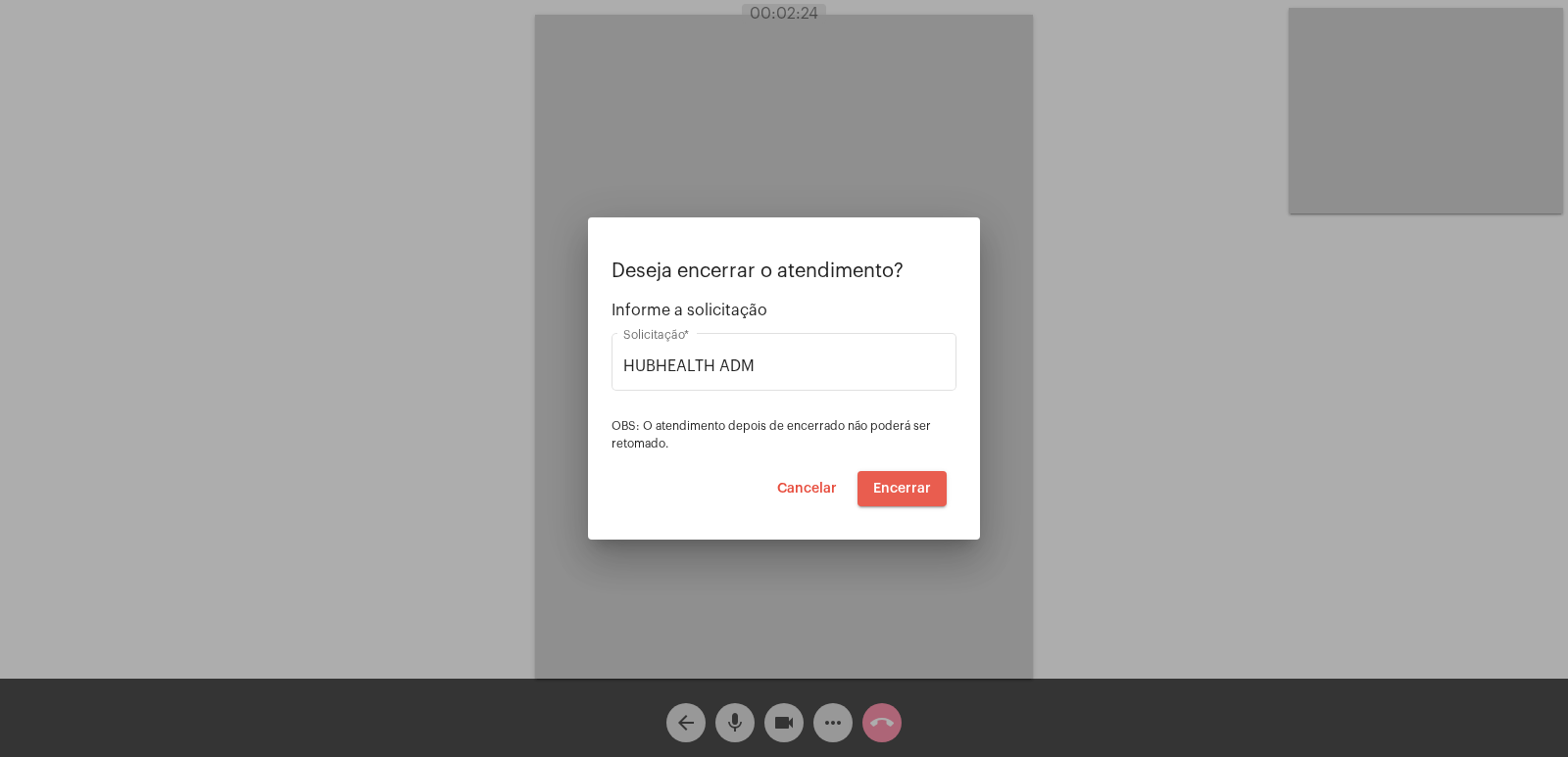
click at [913, 476] on button "Encerrar" at bounding box center [902, 489] width 89 height 35
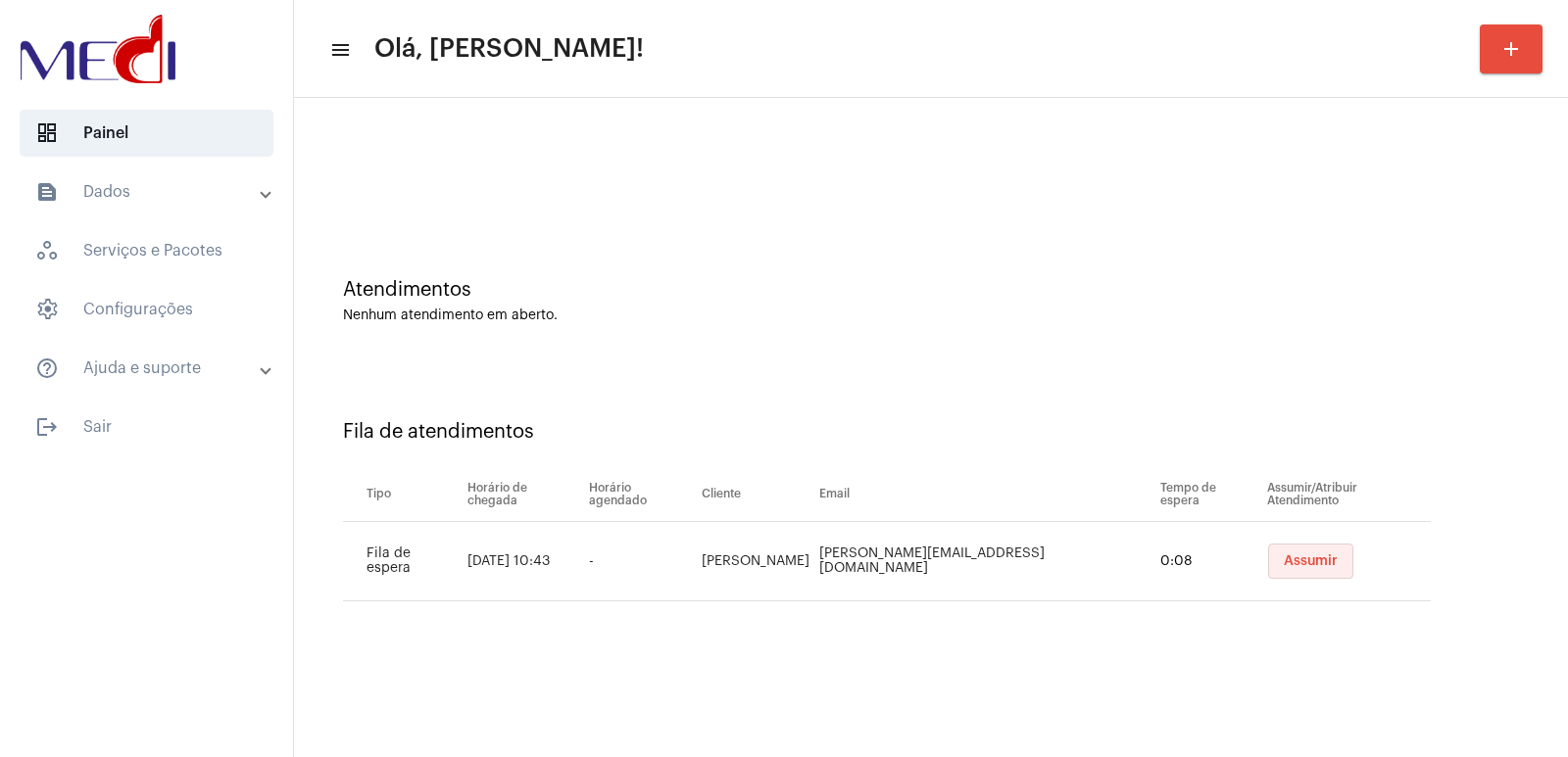
click at [1292, 567] on span "Assumir" at bounding box center [1311, 562] width 54 height 14
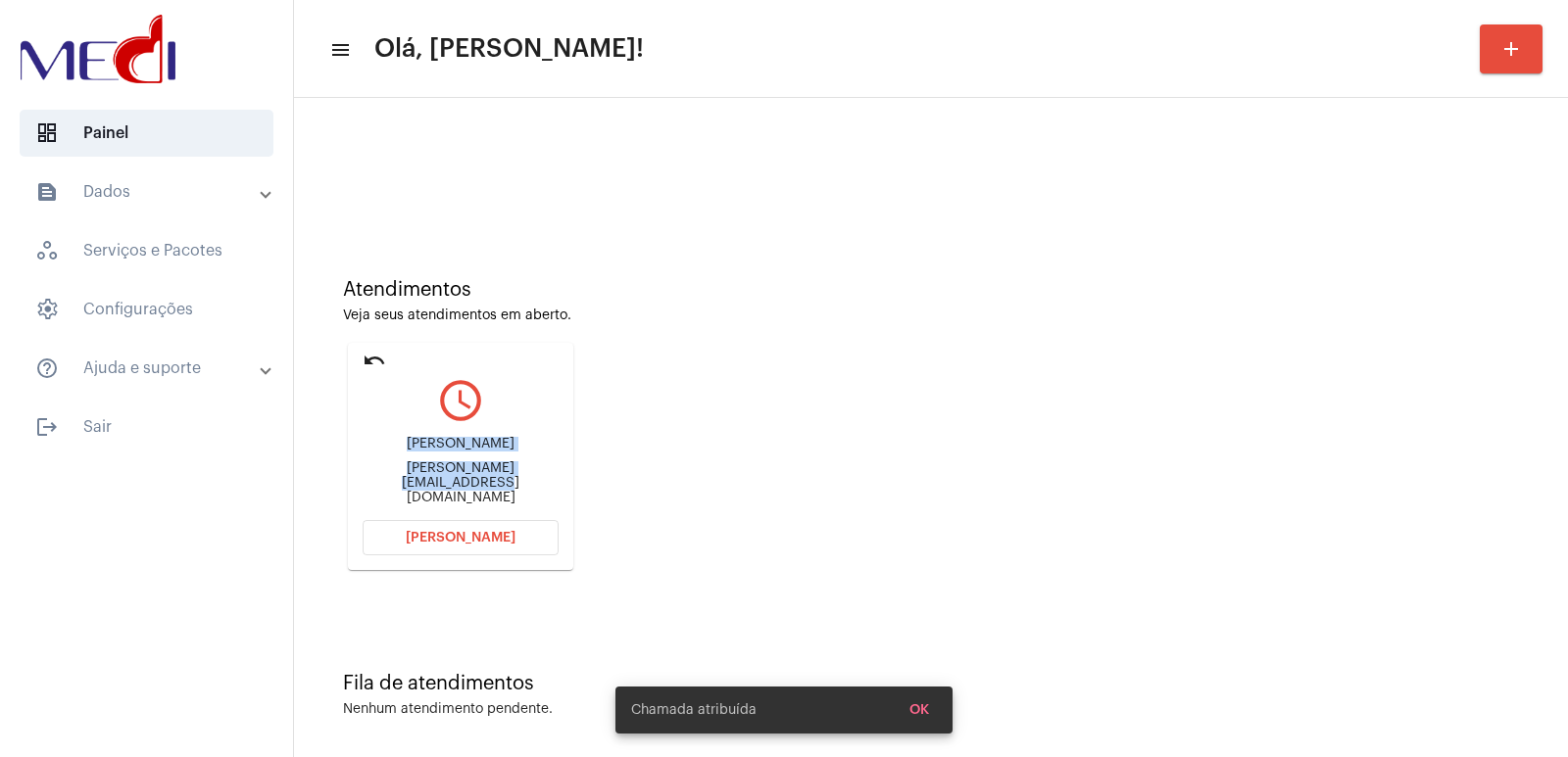
drag, startPoint x: 380, startPoint y: 460, endPoint x: 711, endPoint y: 461, distance: 331.0
click at [711, 461] on div "Atendimentos Veja seus atendimentos em aberto. undo query_builder Helena câmara…" at bounding box center [930, 416] width 1255 height 394
drag, startPoint x: 661, startPoint y: 468, endPoint x: 649, endPoint y: 460, distance: 14.4
click at [654, 463] on div "Atendimentos Veja seus atendimentos em aberto. undo query_builder Helena câmara…" at bounding box center [930, 416] width 1255 height 394
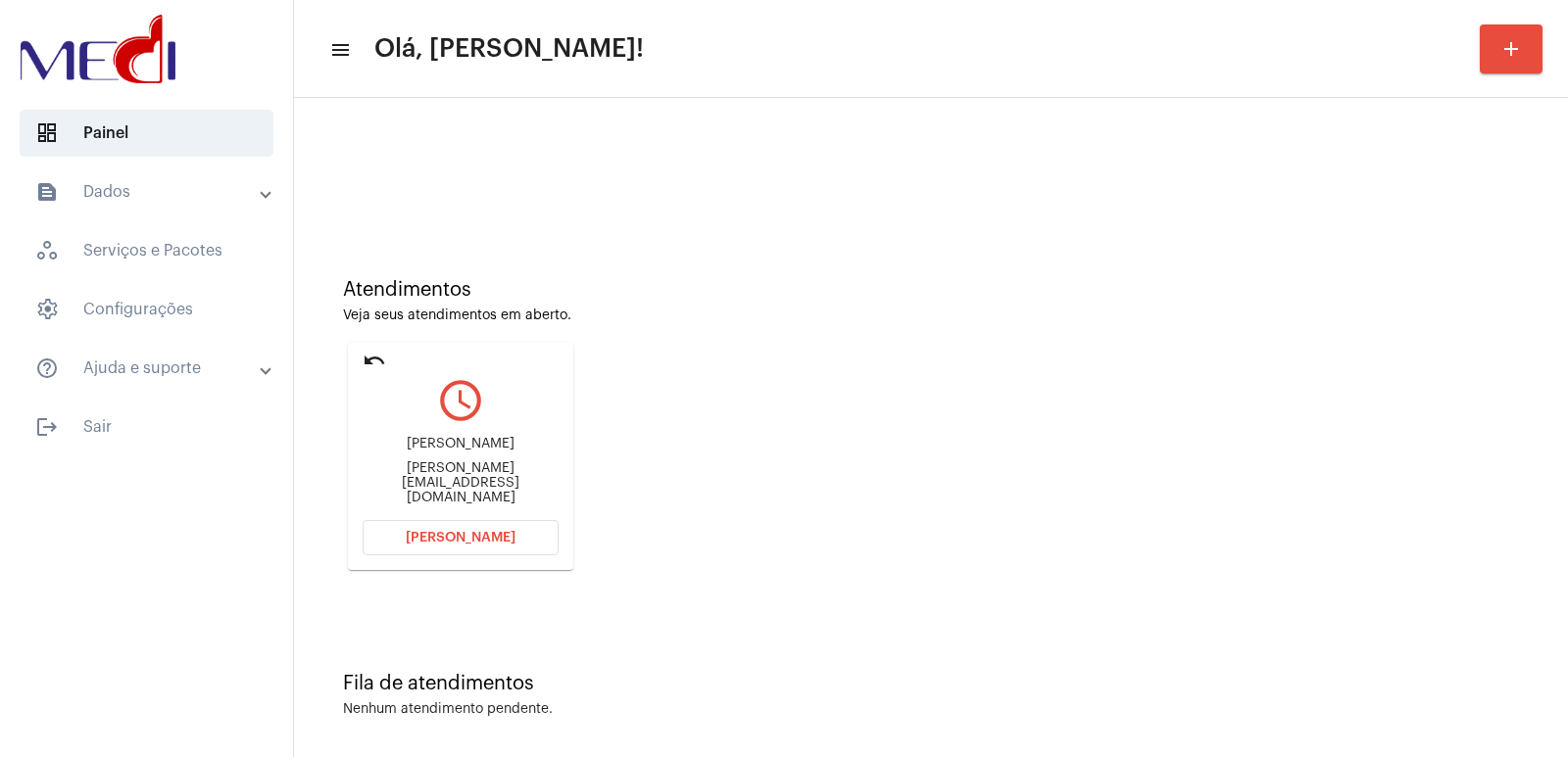
click at [475, 452] on div "Helena câmara da Silva" at bounding box center [460, 444] width 196 height 15
copy div "Helena câmara da Silva"
click at [417, 539] on span "Abrir Chamada" at bounding box center [461, 538] width 110 height 14
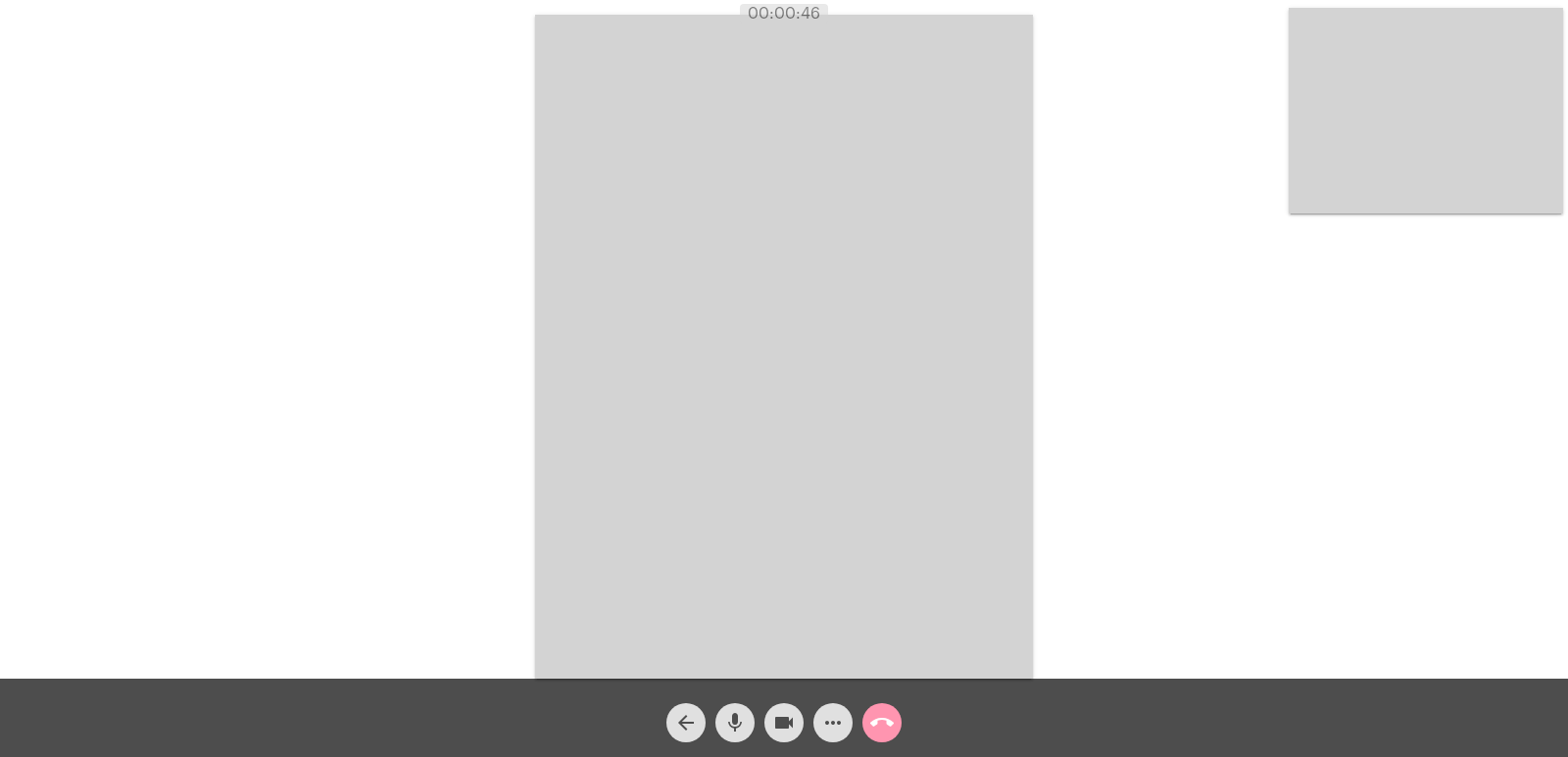
click at [868, 709] on button "call_end" at bounding box center [882, 723] width 39 height 39
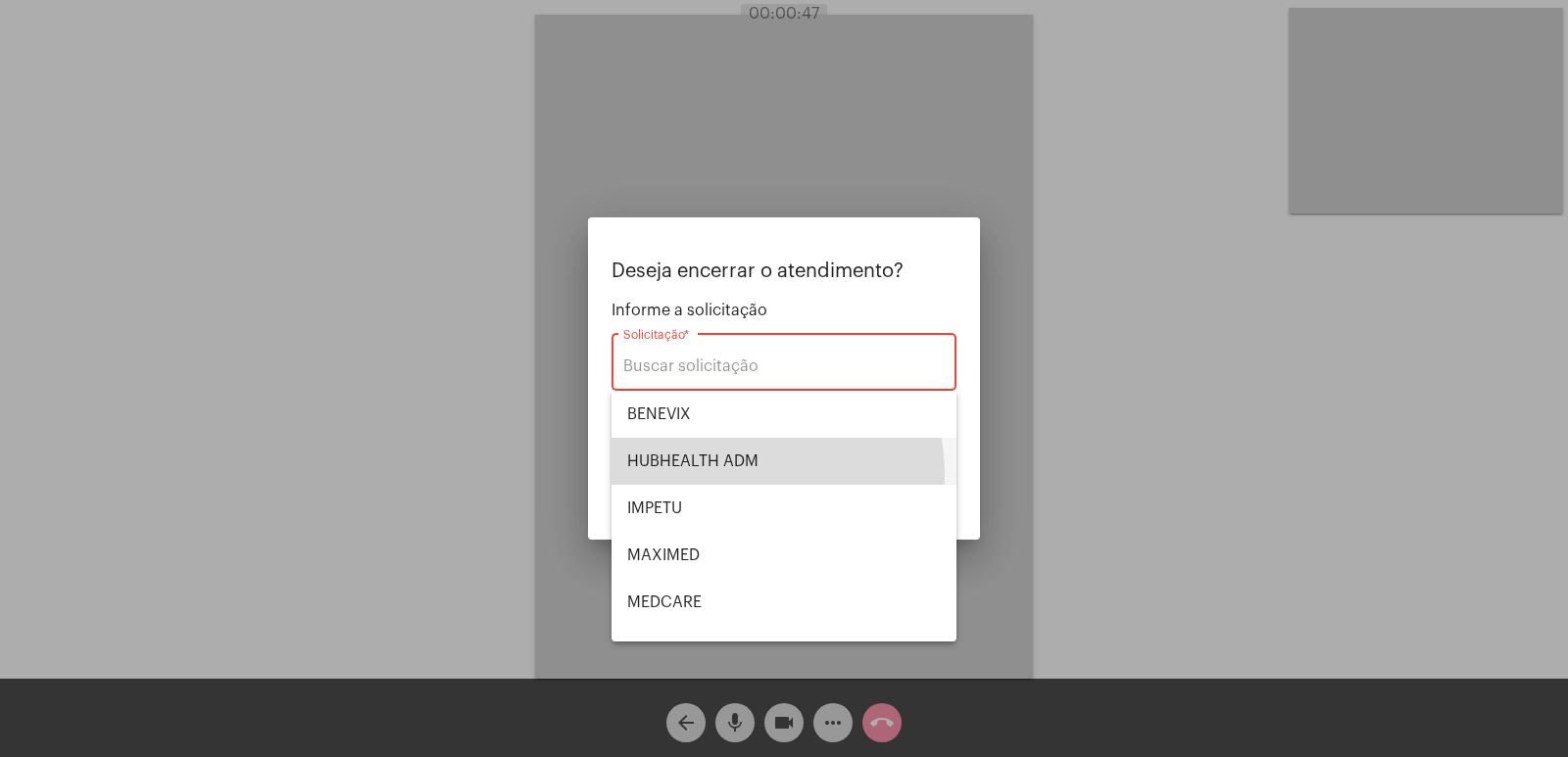
drag, startPoint x: 703, startPoint y: 477, endPoint x: 731, endPoint y: 474, distance: 28.2
click at [703, 476] on span "HUBHEALTH ADM" at bounding box center [783, 461] width 313 height 47
type input "HUBHEALTH ADM"
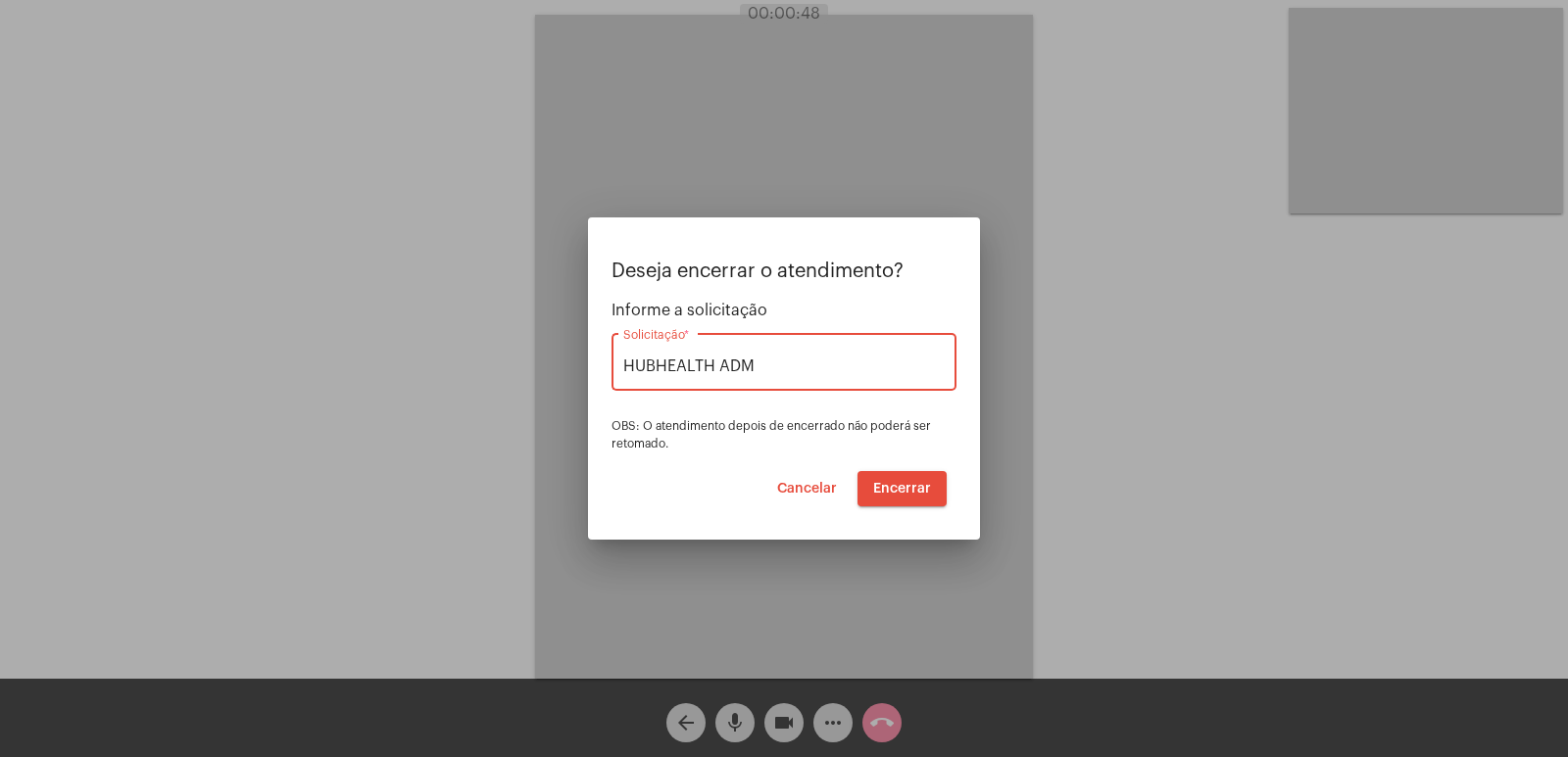
click at [924, 489] on span "Encerrar" at bounding box center [902, 489] width 58 height 14
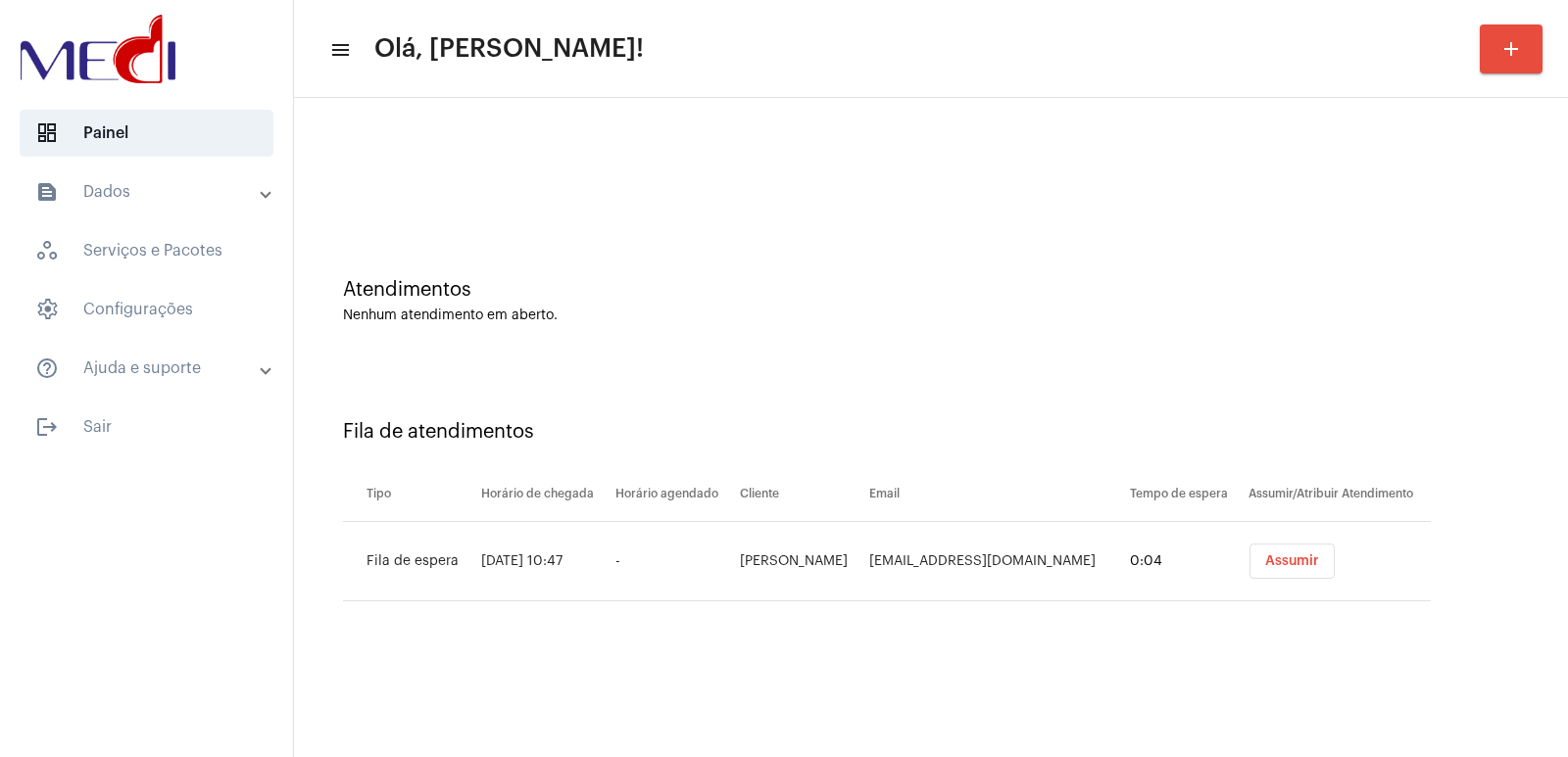
drag, startPoint x: 924, startPoint y: 489, endPoint x: 1274, endPoint y: 560, distance: 357.1
click at [1274, 560] on span "Assumir" at bounding box center [1292, 562] width 54 height 14
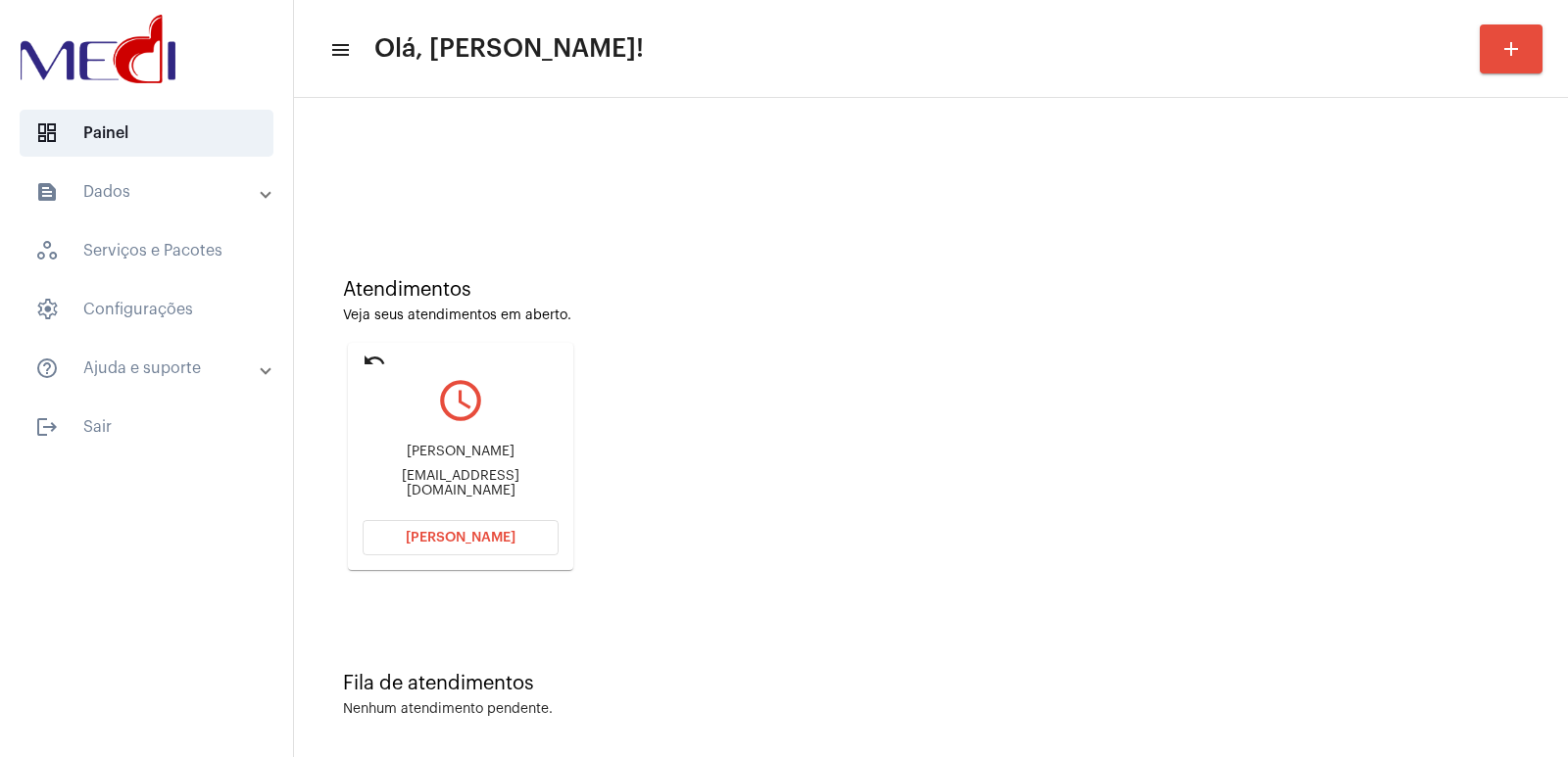
click at [448, 455] on div "Letícia Batista Almeida" at bounding box center [460, 452] width 196 height 15
copy div "Letícia Batista Almeida"
click at [494, 472] on div "Letícia Batista Almeida nelsondutracoimbrajr@gmail.com" at bounding box center [460, 471] width 196 height 88
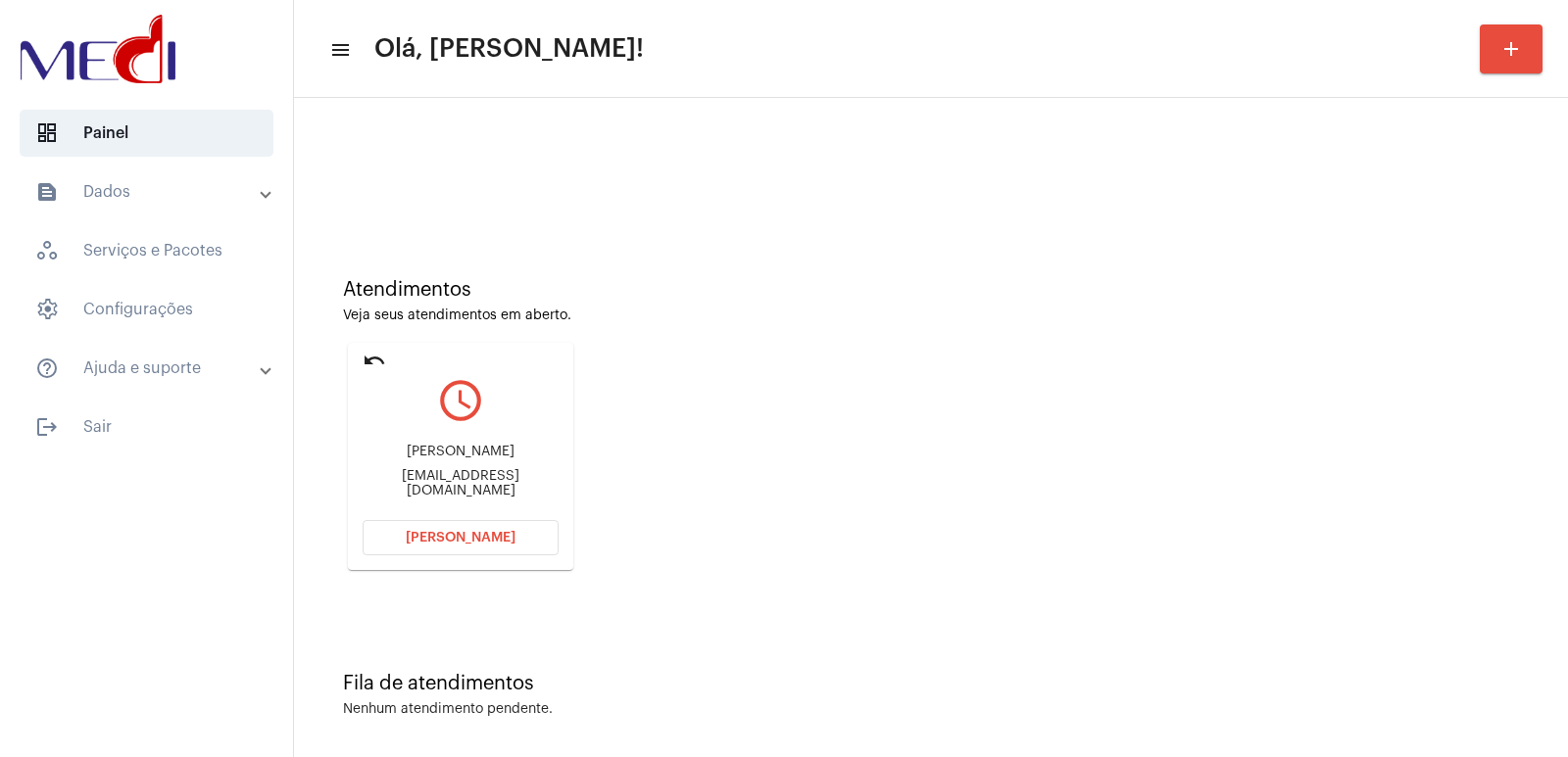
click at [494, 472] on div "Letícia Batista Almeida nelsondutracoimbrajr@gmail.com" at bounding box center [460, 471] width 196 height 88
copy mat-card-content "nelsondutracoimbrajr@gmail.com Abrir Chamada"
click at [498, 459] on div "Letícia Batista Almeida" at bounding box center [460, 452] width 196 height 15
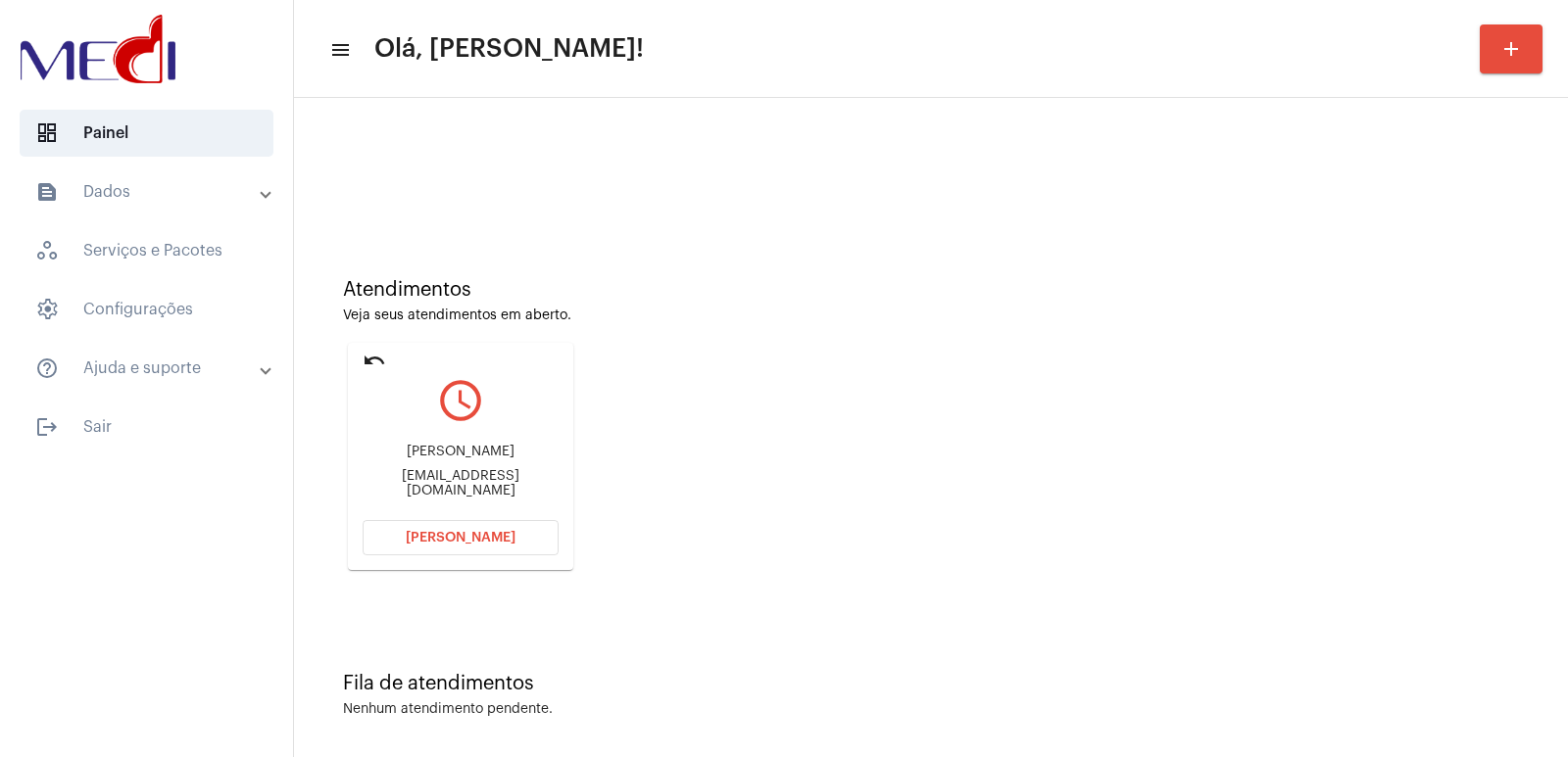
click at [498, 459] on div "Letícia Batista Almeida" at bounding box center [460, 452] width 196 height 15
copy div "Letícia Batista Almeida"
click at [486, 515] on mat-card "undo query_builder Letícia Batista Almeida nelsondutracoimbrajr@gmail.com Abrir…" at bounding box center [460, 456] width 225 height 227
click at [490, 530] on button "[PERSON_NAME]" at bounding box center [460, 538] width 196 height 35
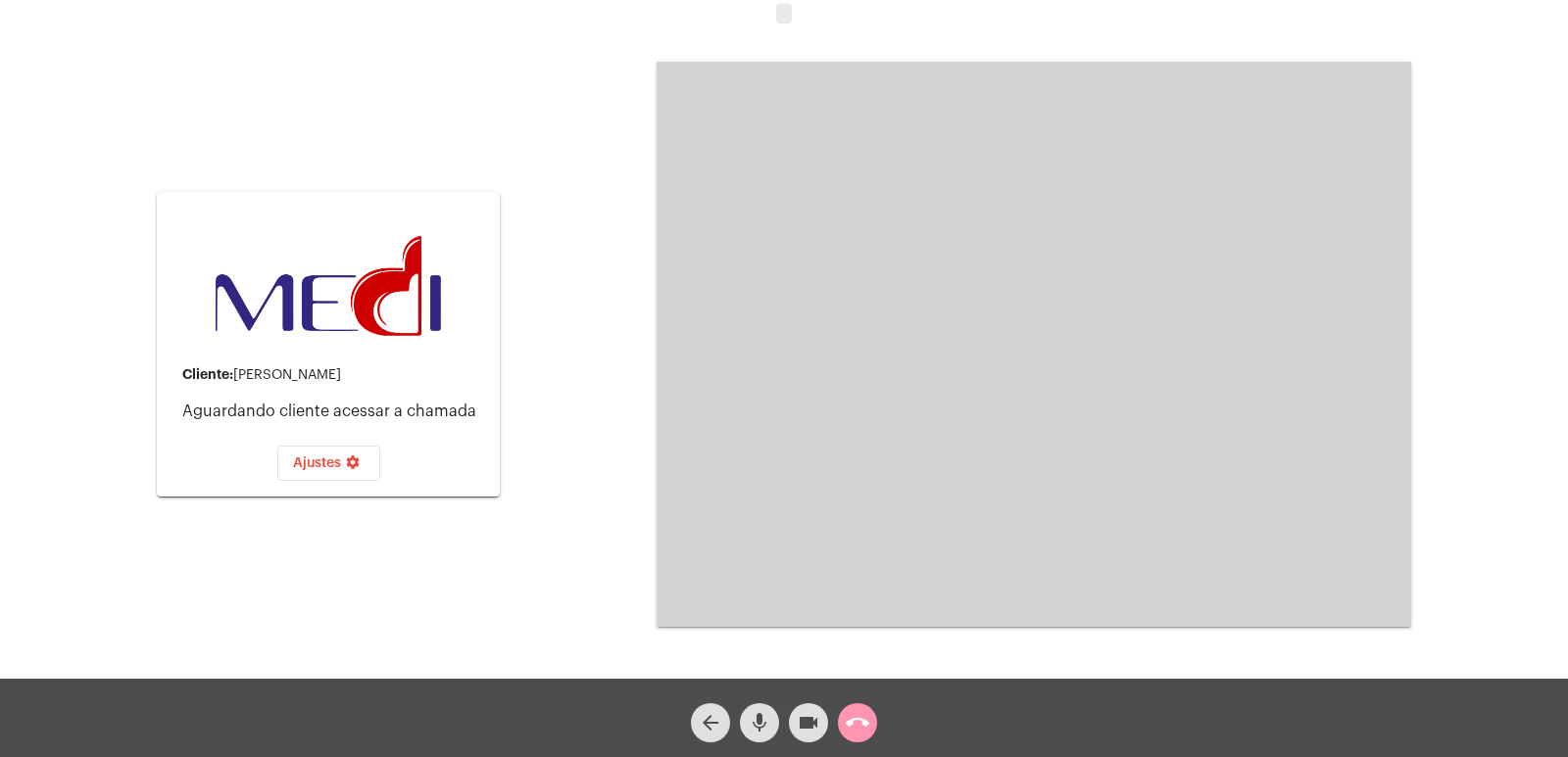
click at [709, 724] on mat-icon "arrow_back" at bounding box center [710, 723] width 24 height 24
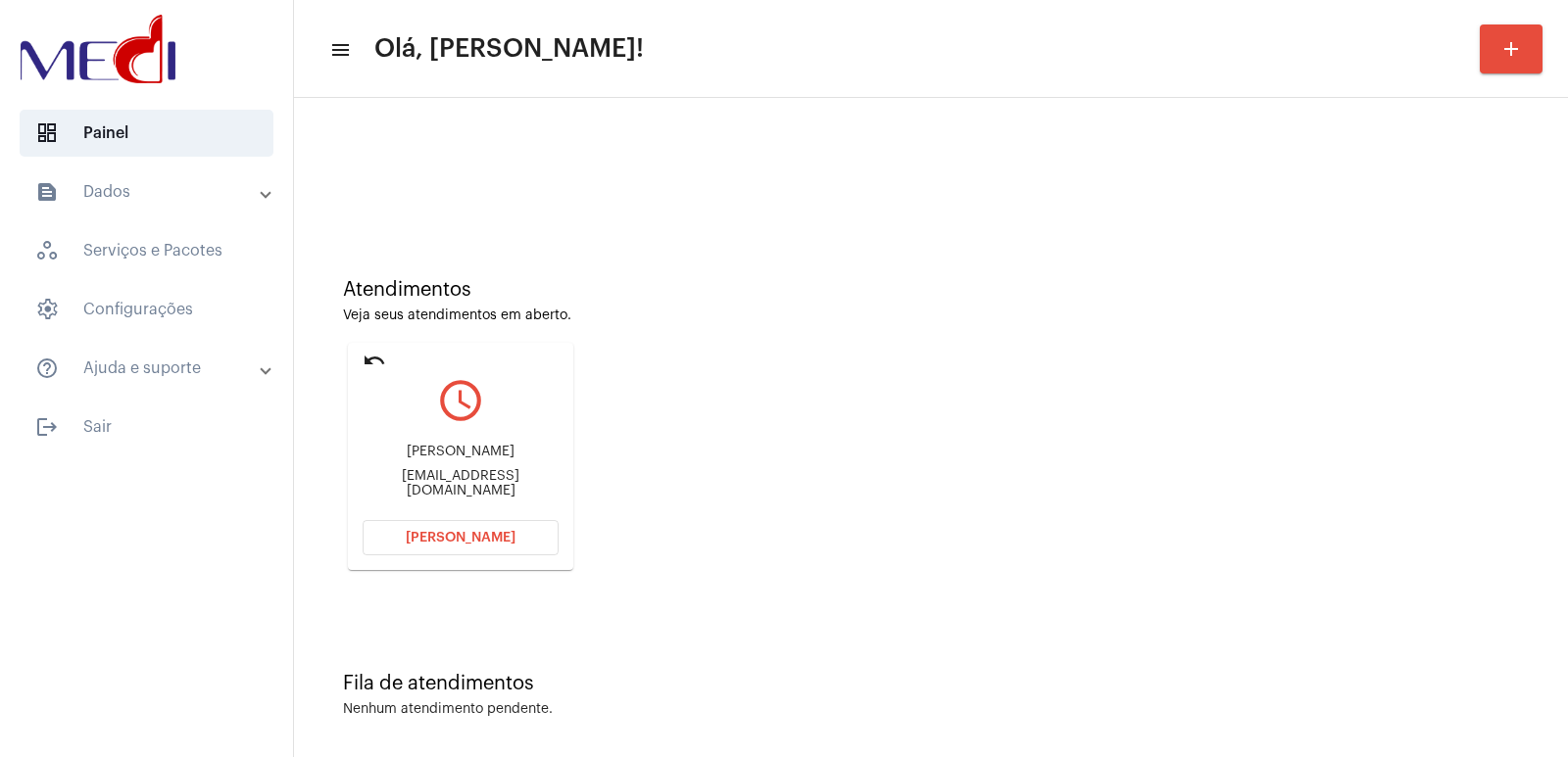
click at [468, 528] on button "[PERSON_NAME]" at bounding box center [460, 538] width 196 height 35
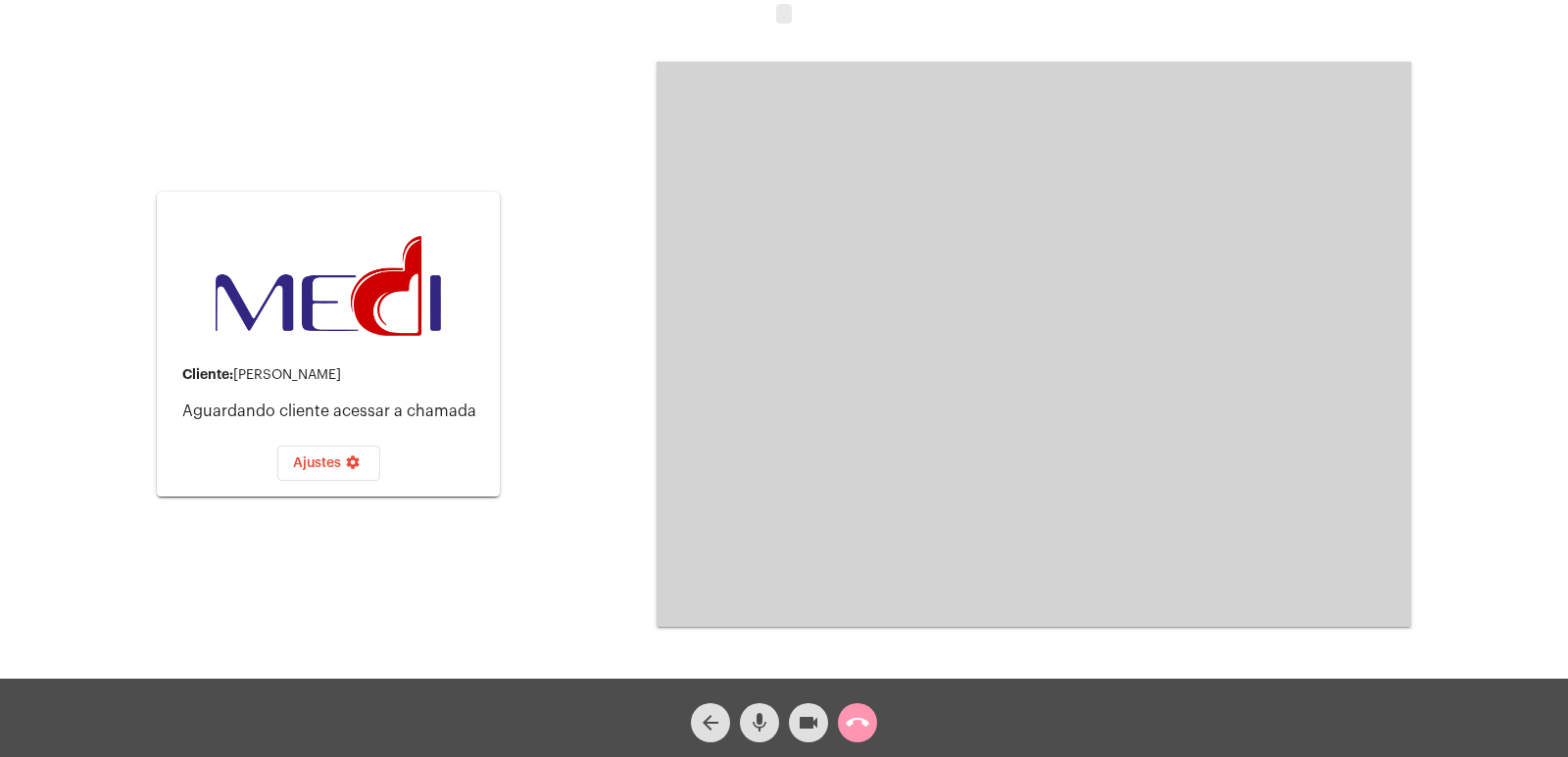
click at [844, 715] on button "call_end" at bounding box center [858, 723] width 39 height 39
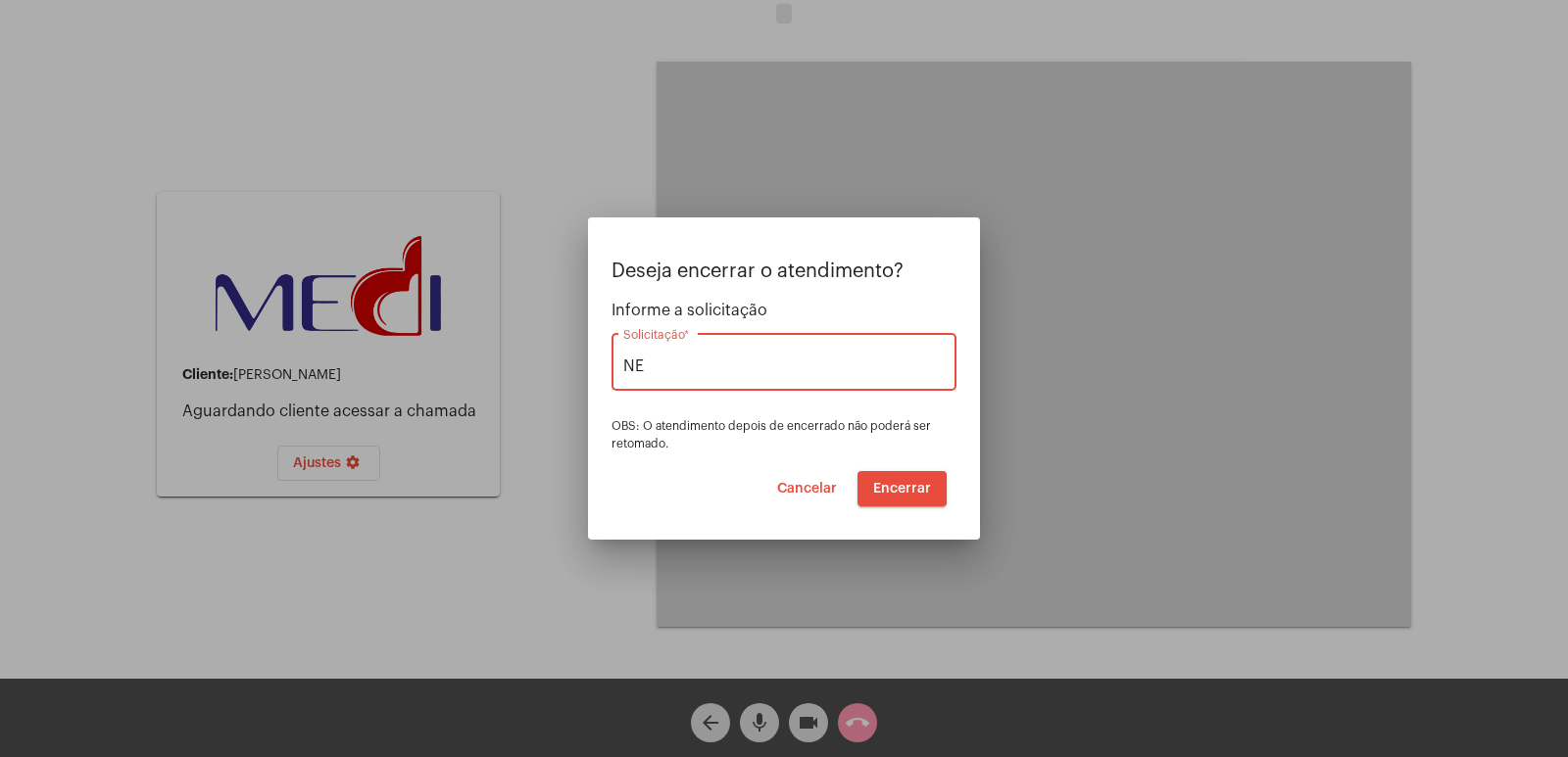
type input "N"
type input "SEM"
click at [896, 482] on span "Encerrar" at bounding box center [902, 489] width 58 height 14
drag, startPoint x: 731, startPoint y: 368, endPoint x: 583, endPoint y: 370, distance: 148.0
click at [583, 370] on div "Deseja encerrar o atendimento? Informe a solicitação SEM Solicitação * OBS: O a…" at bounding box center [784, 378] width 1568 height 757
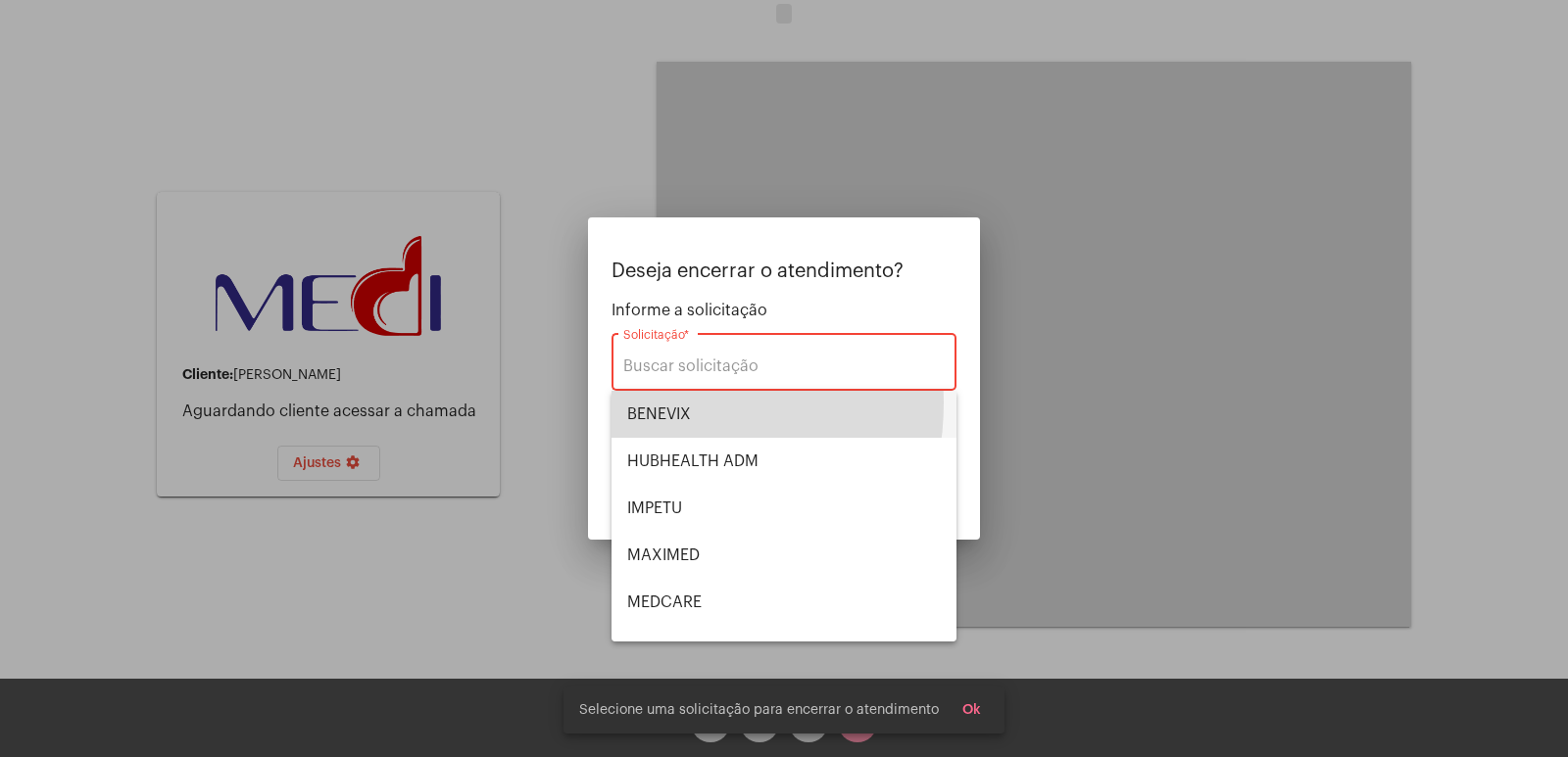
click at [637, 403] on span "BENEVIX" at bounding box center [783, 414] width 313 height 47
type input "BENEVIX"
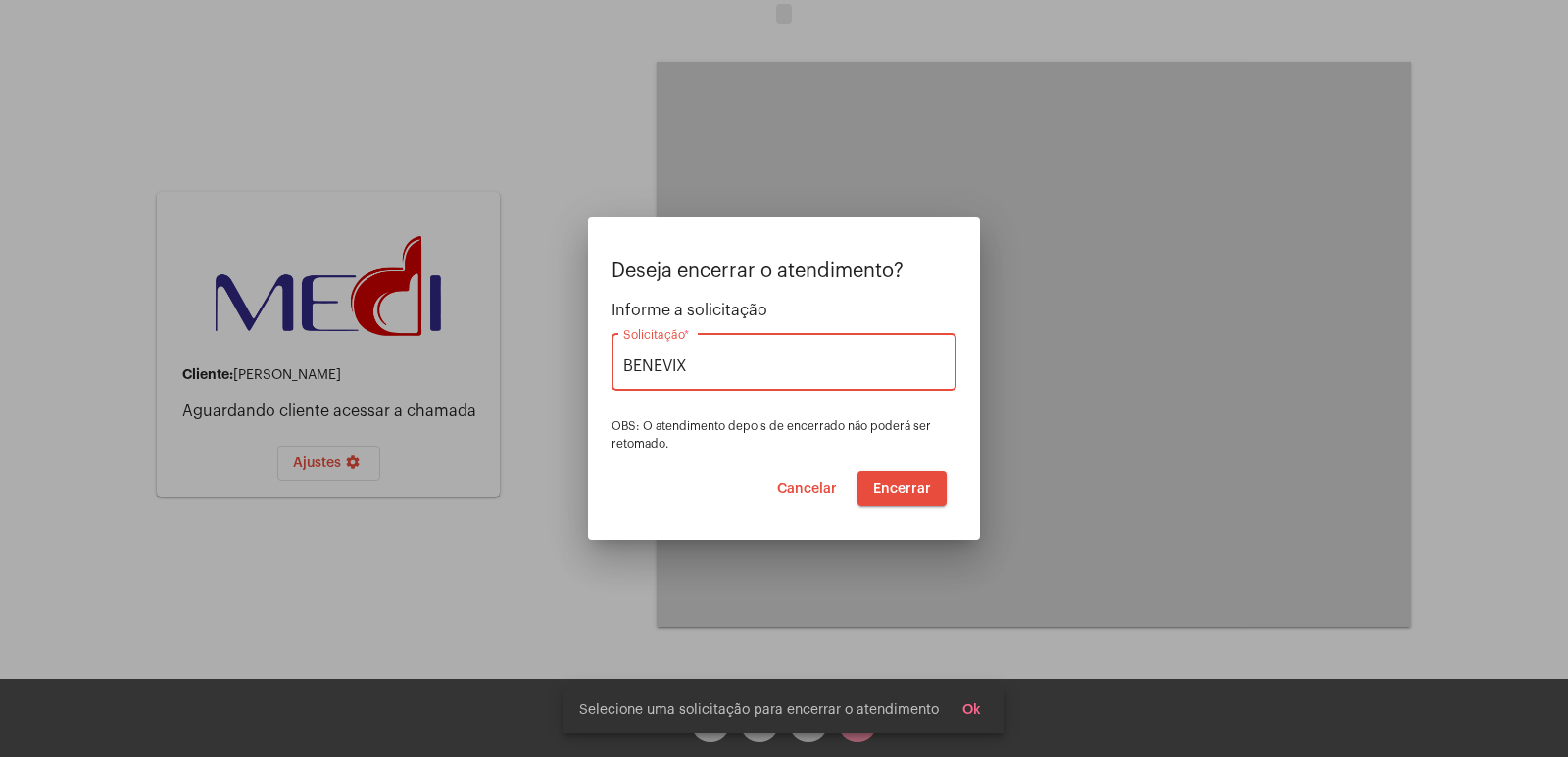
click at [930, 490] on span "Encerrar" at bounding box center [902, 489] width 58 height 14
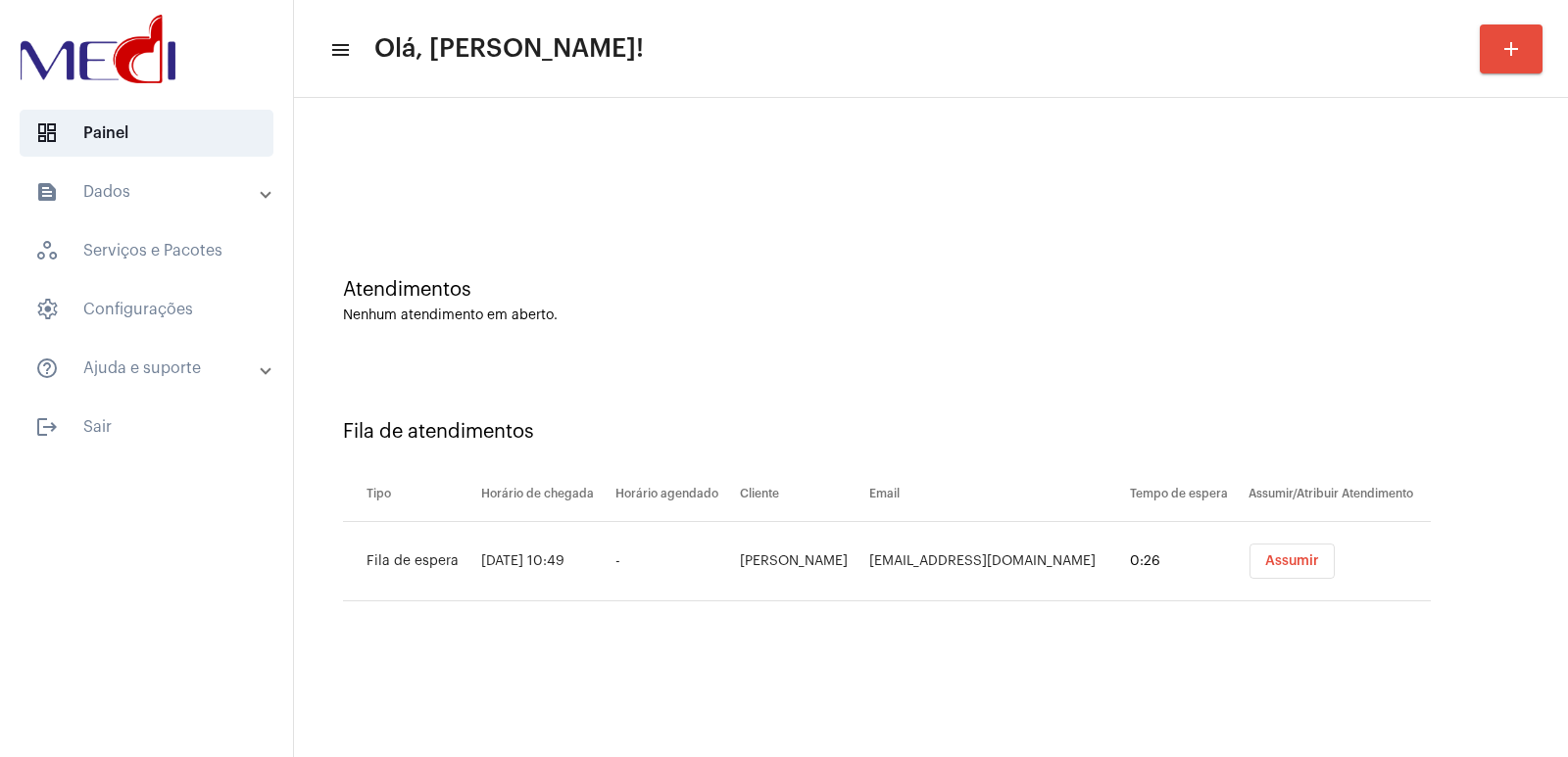
click at [1323, 568] on button "Assumir" at bounding box center [1292, 562] width 85 height 35
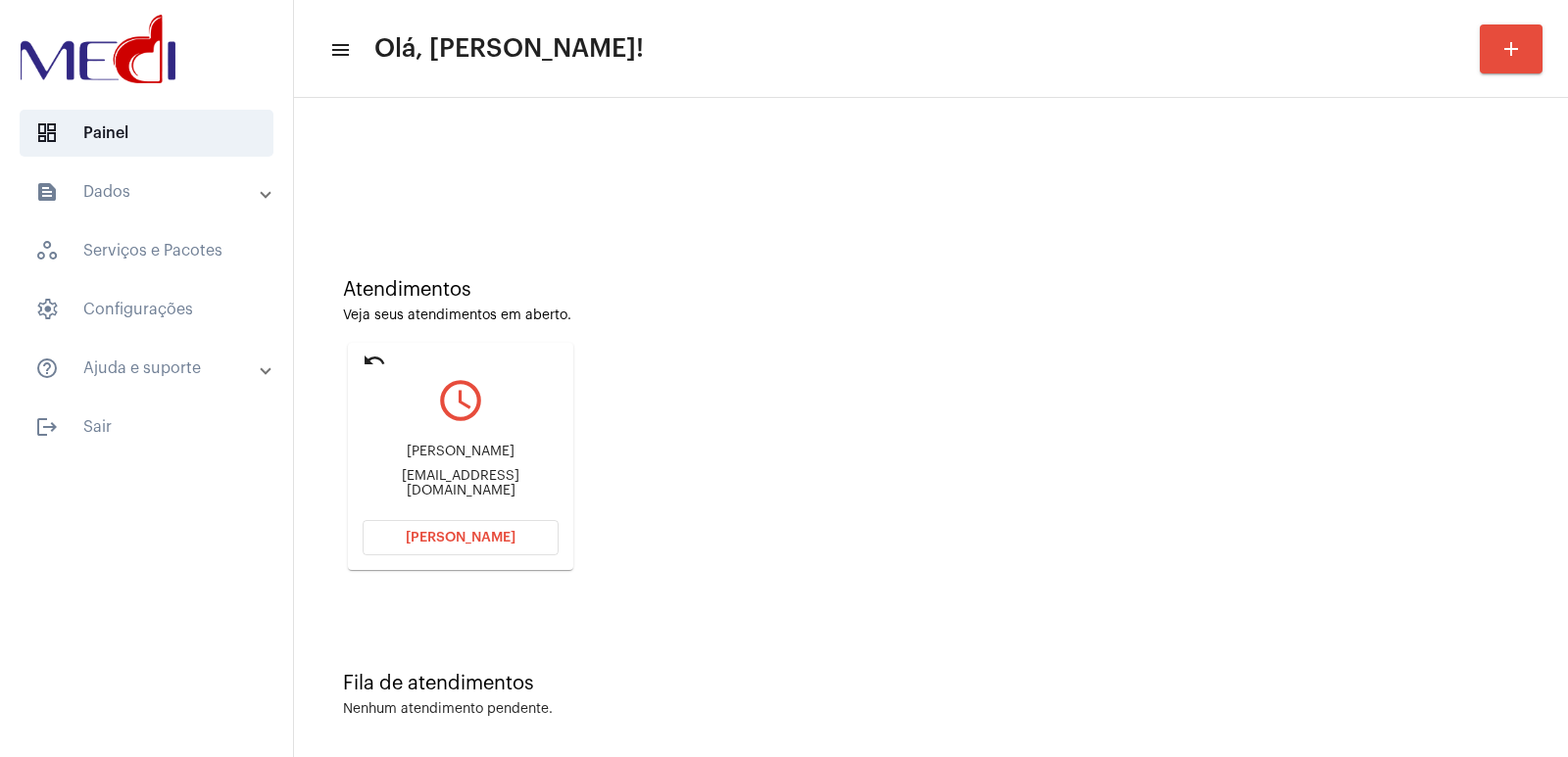
click at [510, 544] on span "Abrir Chamada" at bounding box center [461, 538] width 110 height 14
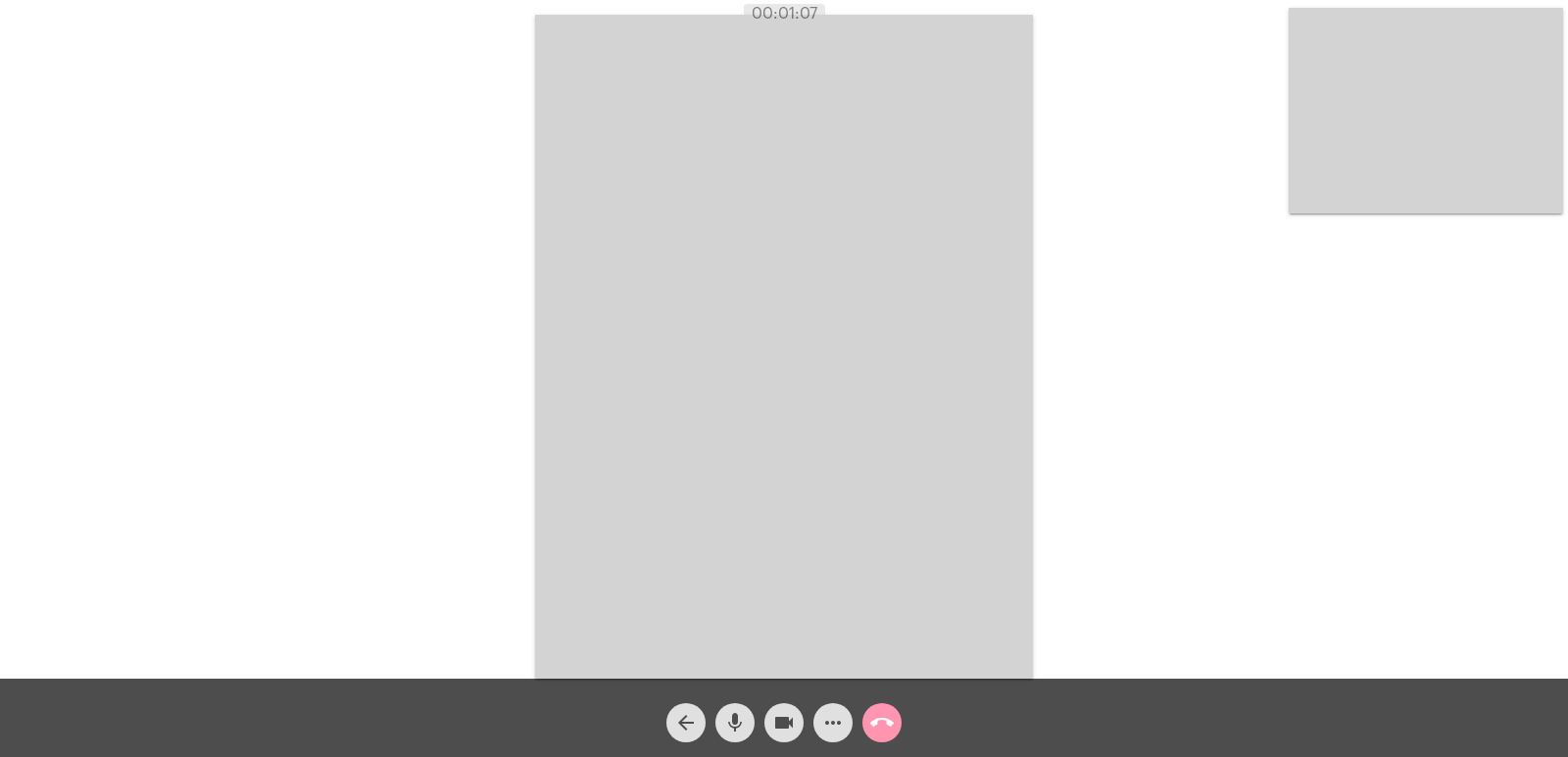
click at [868, 735] on button "call_end" at bounding box center [882, 723] width 39 height 39
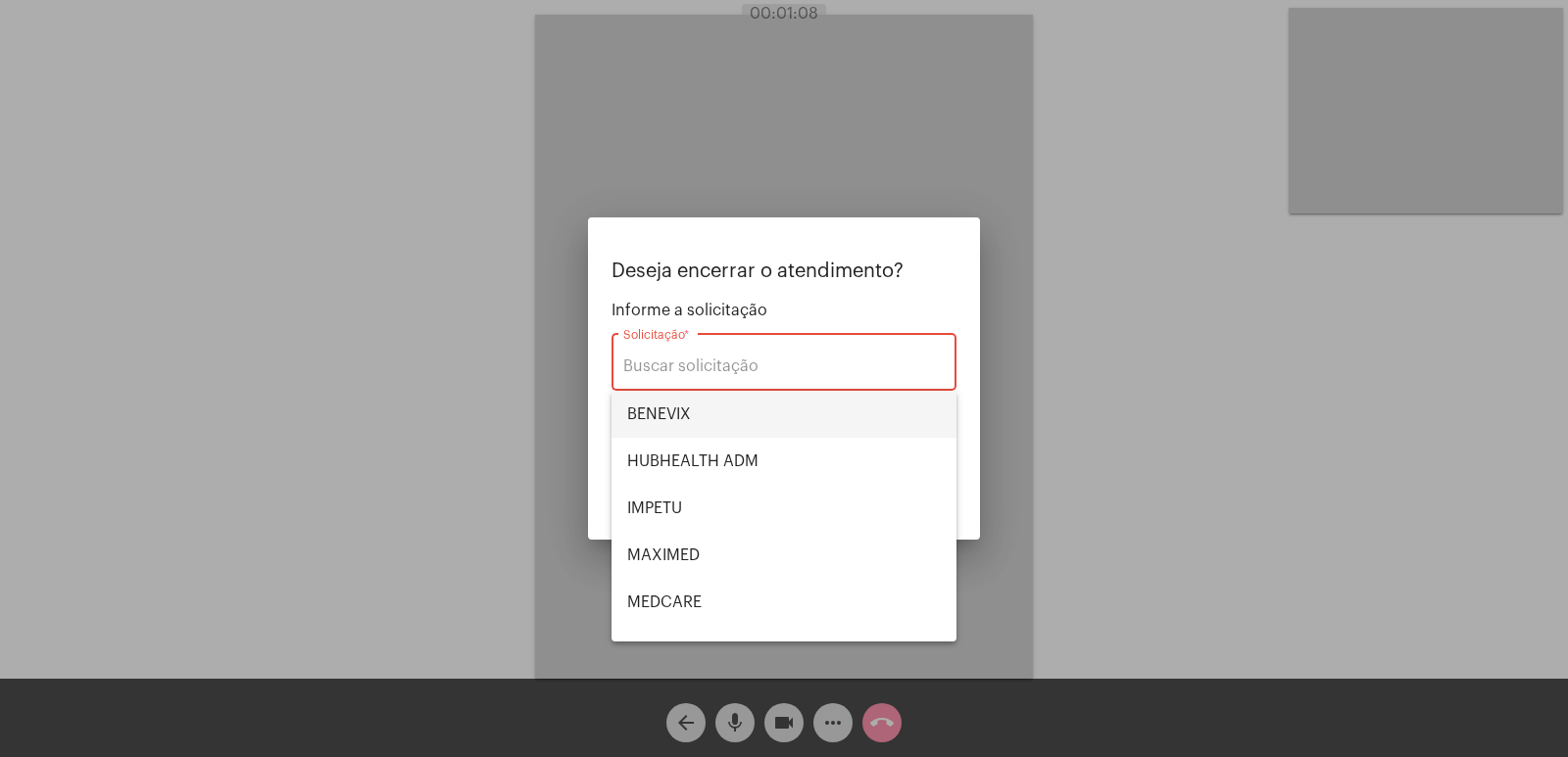
click at [767, 437] on span "BENEVIX" at bounding box center [783, 414] width 313 height 47
type input "BENEVIX"
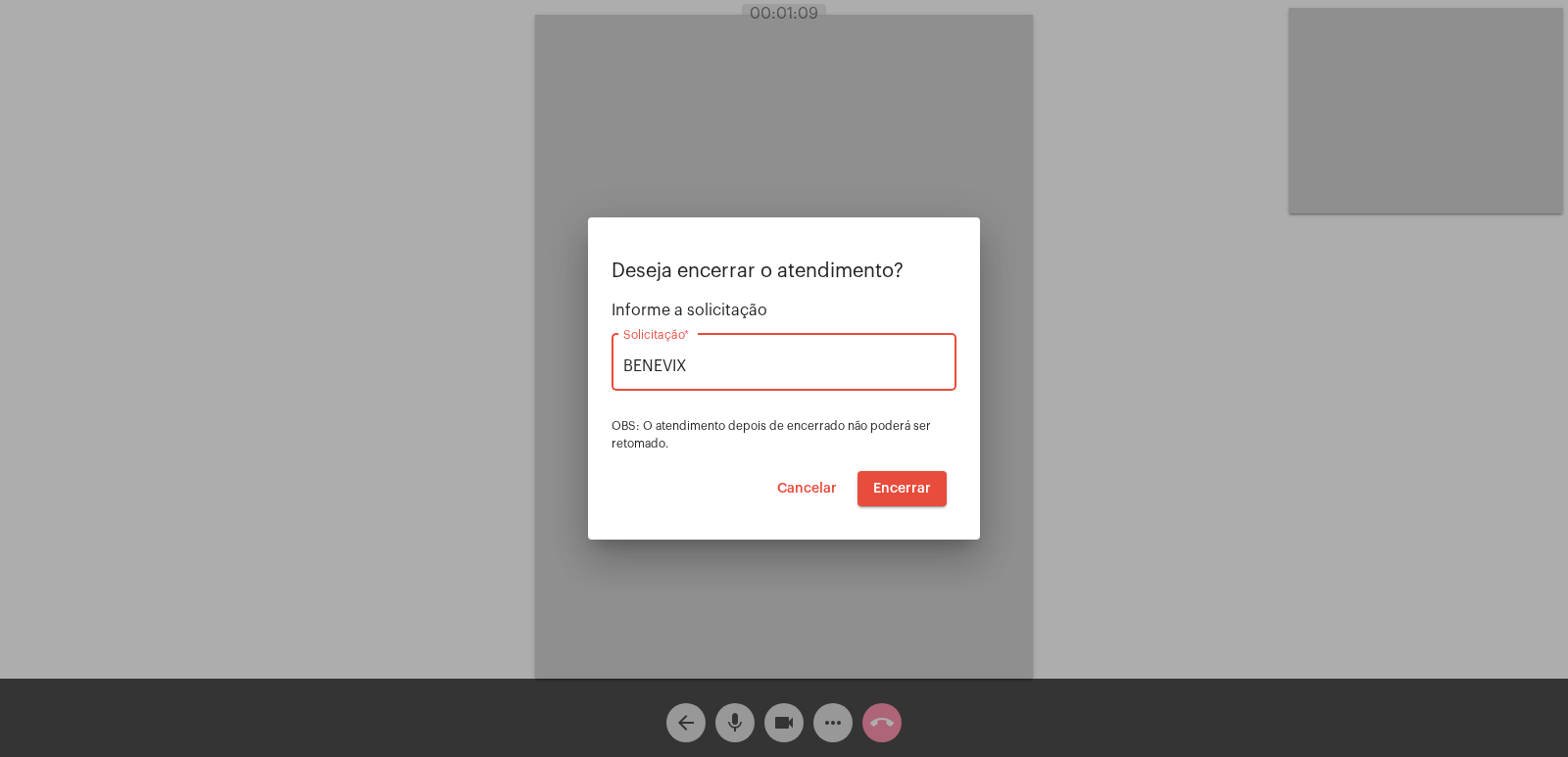
drag, startPoint x: 865, startPoint y: 474, endPoint x: 892, endPoint y: 483, distance: 28.5
click at [873, 473] on button "Encerrar" at bounding box center [902, 489] width 89 height 35
click at [893, 483] on span "Encerrar" at bounding box center [902, 489] width 58 height 14
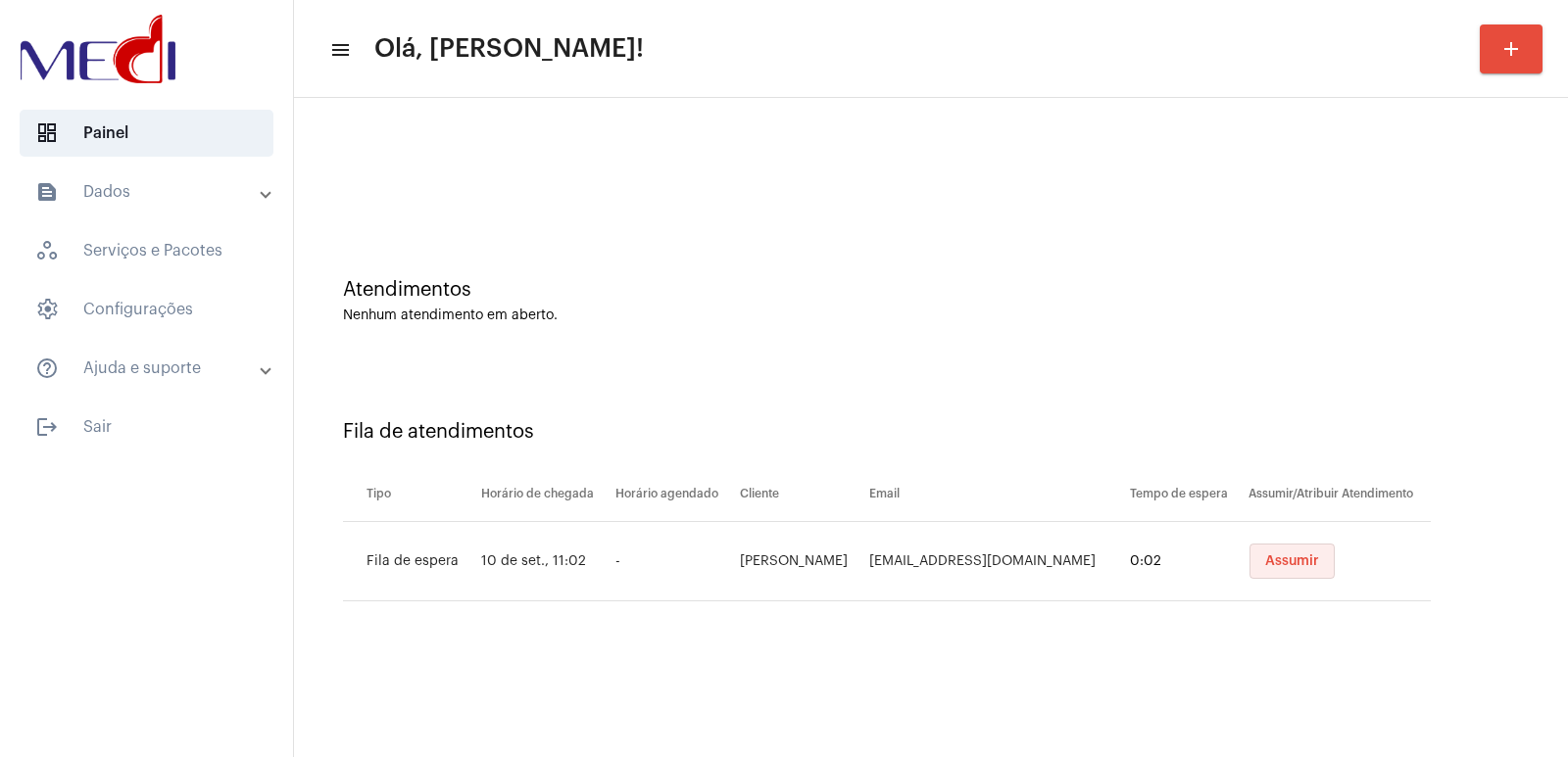
click at [1277, 561] on span "Assumir" at bounding box center [1292, 562] width 54 height 14
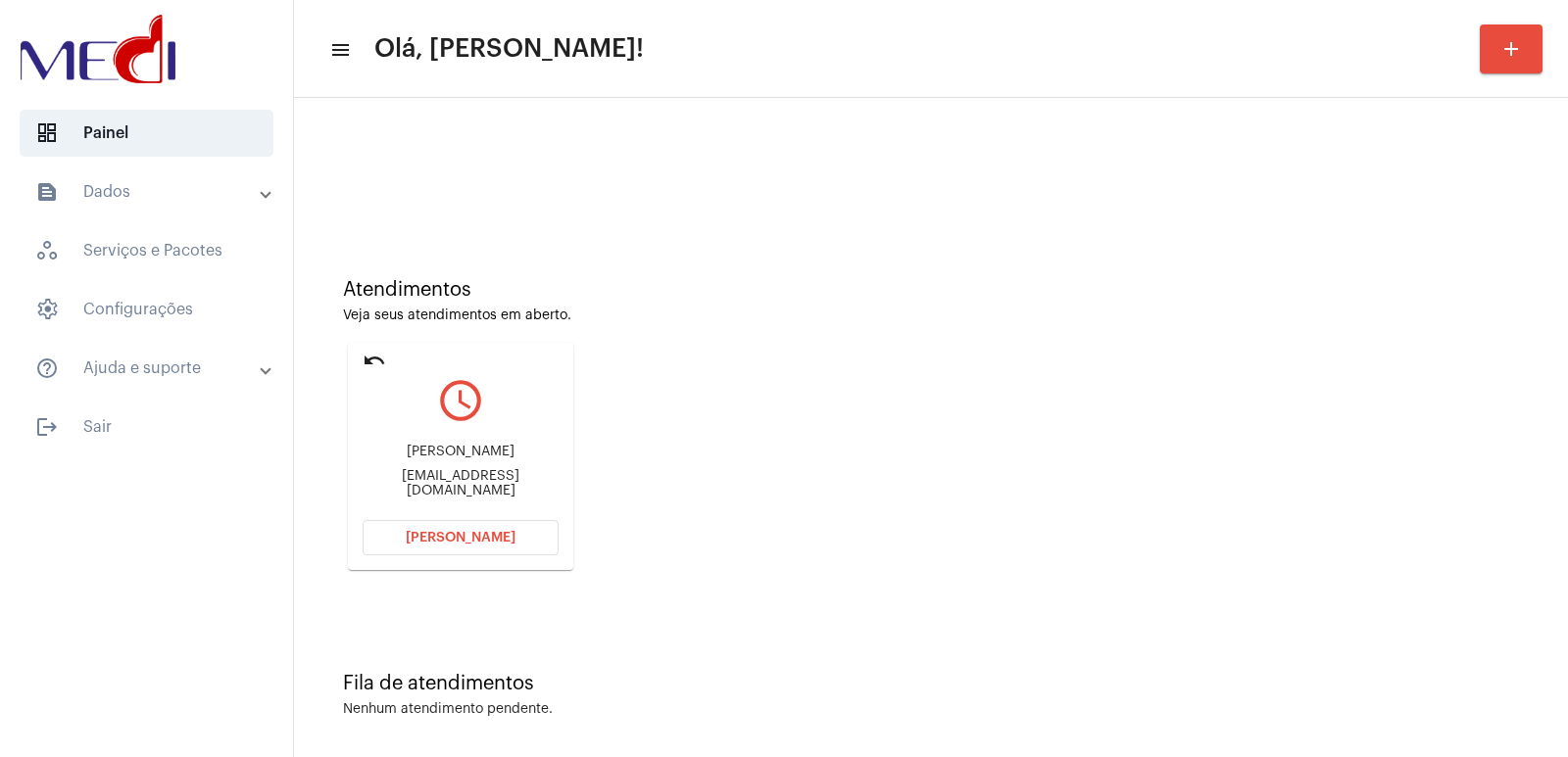
click at [389, 445] on div "Leidijane Corrêa da Cruz correaleidijane@gmail.com" at bounding box center [460, 471] width 196 height 88
click at [391, 445] on div "Leidijane Corrêa da Cruz correaleidijane@gmail.com" at bounding box center [460, 471] width 196 height 88
click at [394, 445] on div "Leidijane Corrêa da Cruz correaleidijane@gmail.com" at bounding box center [460, 471] width 196 height 88
click at [407, 451] on div "Leidijane Corrêa da Cruz correaleidijane@gmail.com" at bounding box center [460, 471] width 196 height 88
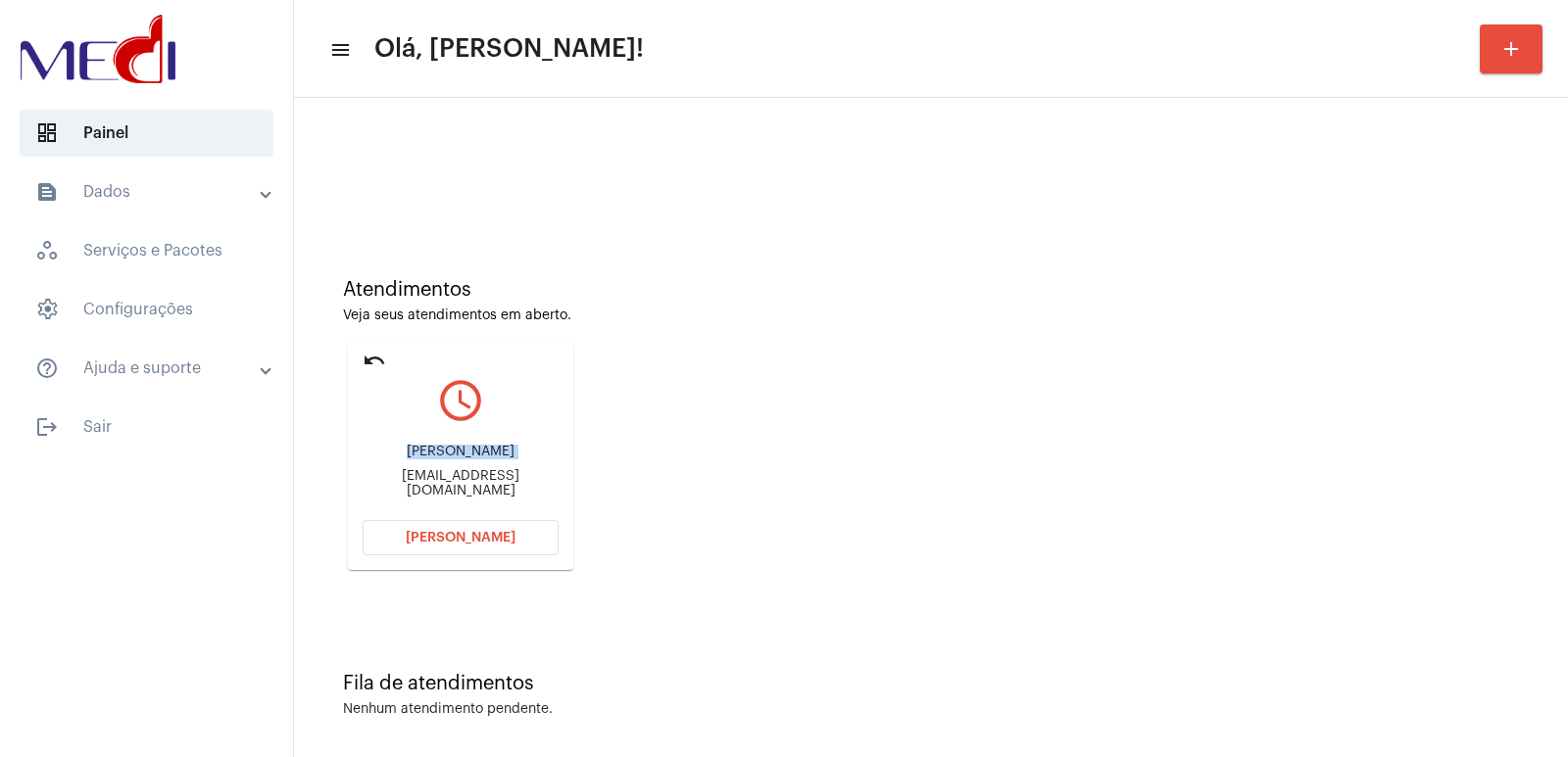
click at [407, 451] on div "Leidijane Corrêa da Cruz correaleidijane@gmail.com" at bounding box center [460, 471] width 196 height 88
copy div "Leidijane Corrêa da Cruz"
click at [463, 532] on span "Abrir Chamada" at bounding box center [461, 538] width 110 height 14
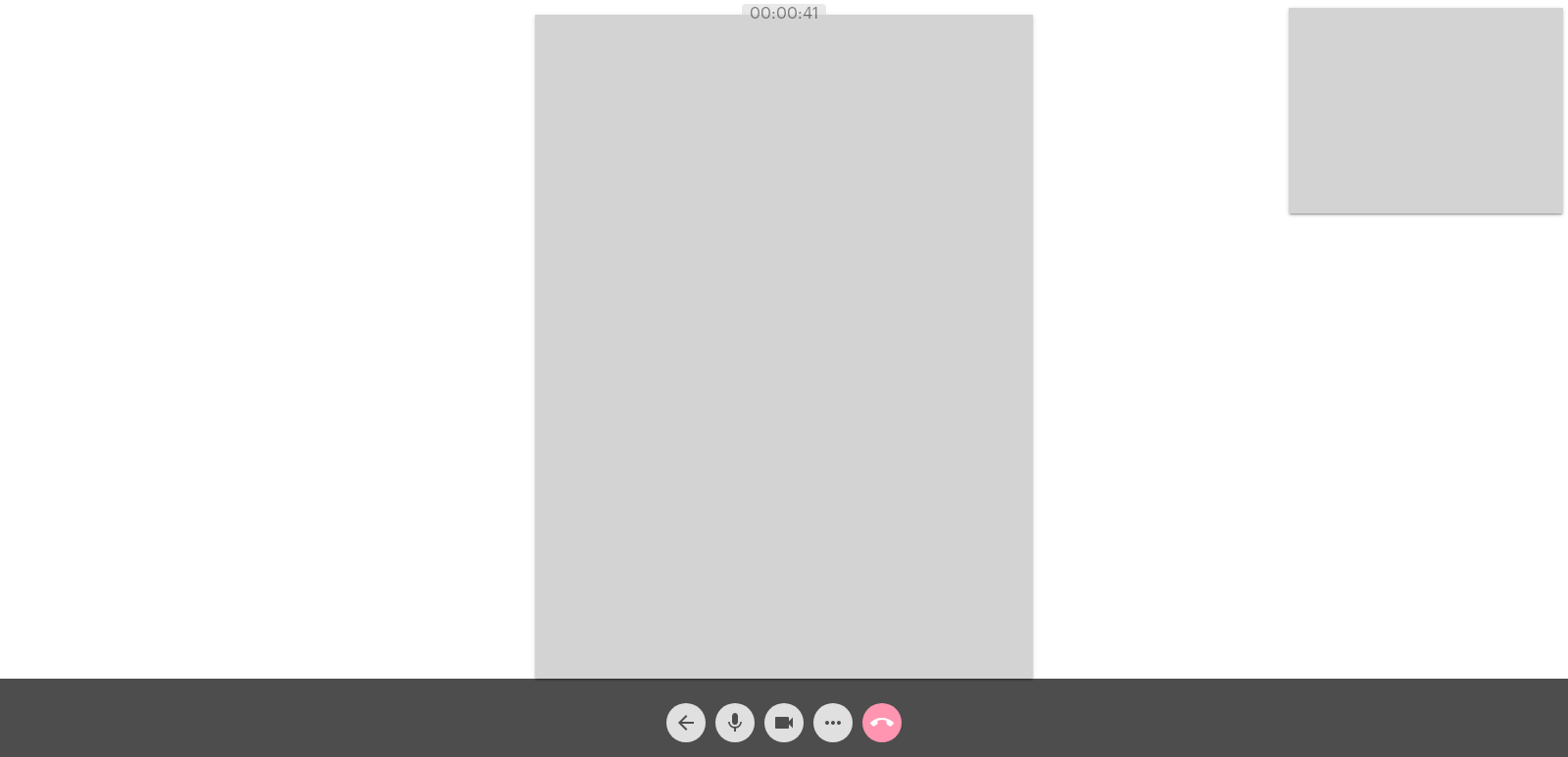
drag, startPoint x: 1399, startPoint y: 180, endPoint x: 1387, endPoint y: 181, distance: 12.0
click at [1389, 180] on video at bounding box center [1426, 110] width 274 height 205
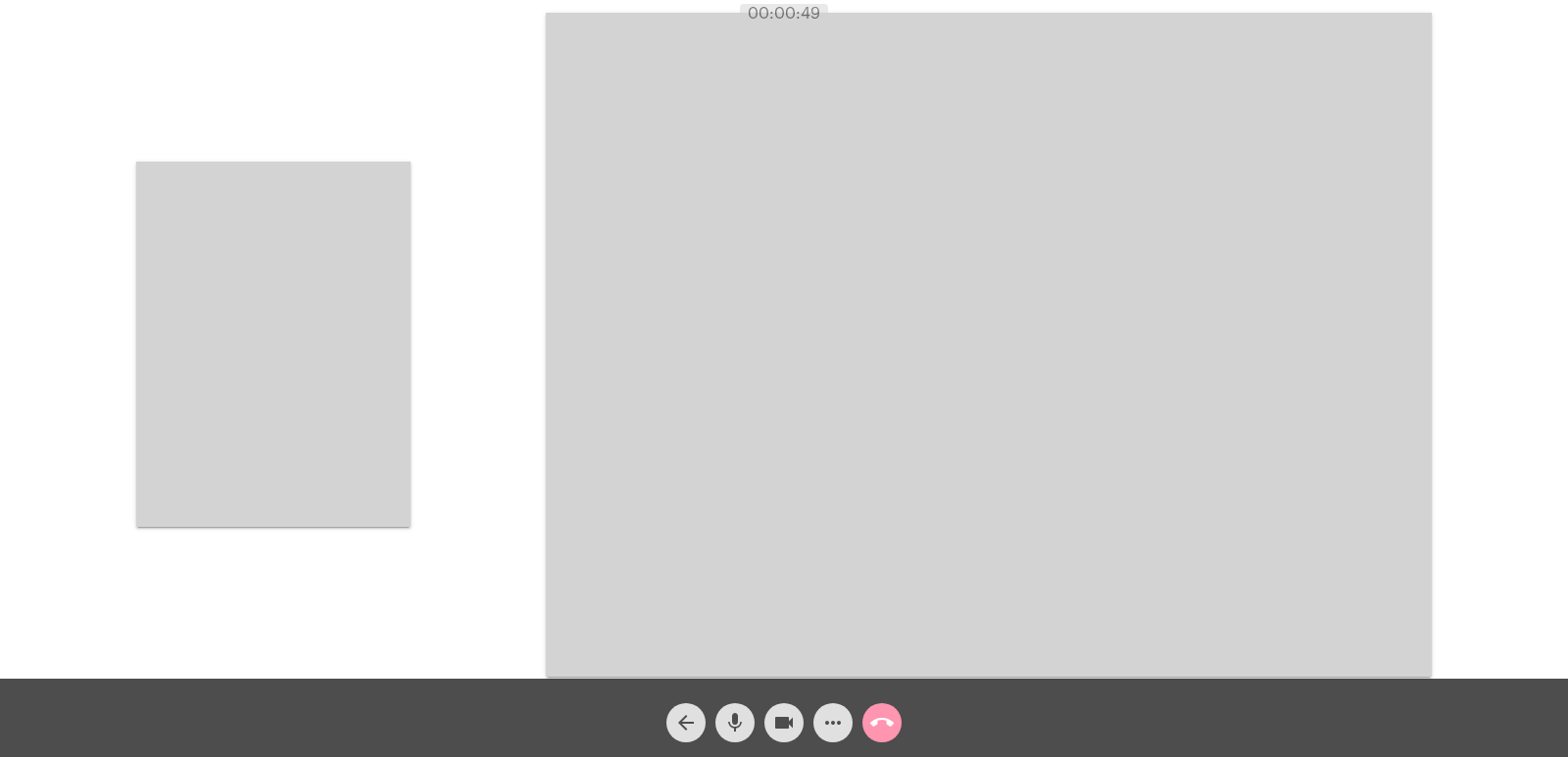
click at [256, 261] on video at bounding box center [273, 345] width 274 height 365
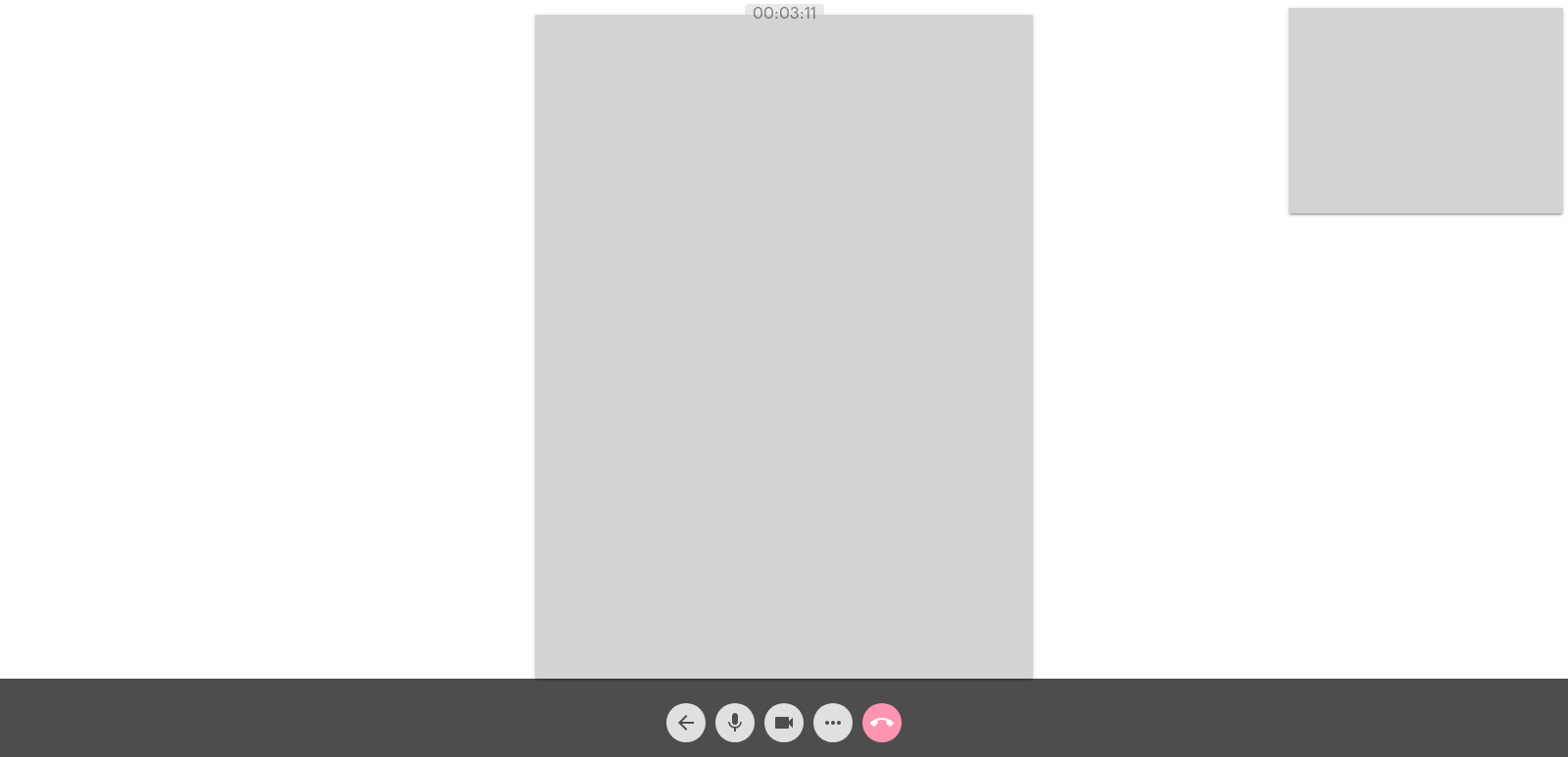
click at [884, 708] on span "call_end" at bounding box center [882, 723] width 24 height 39
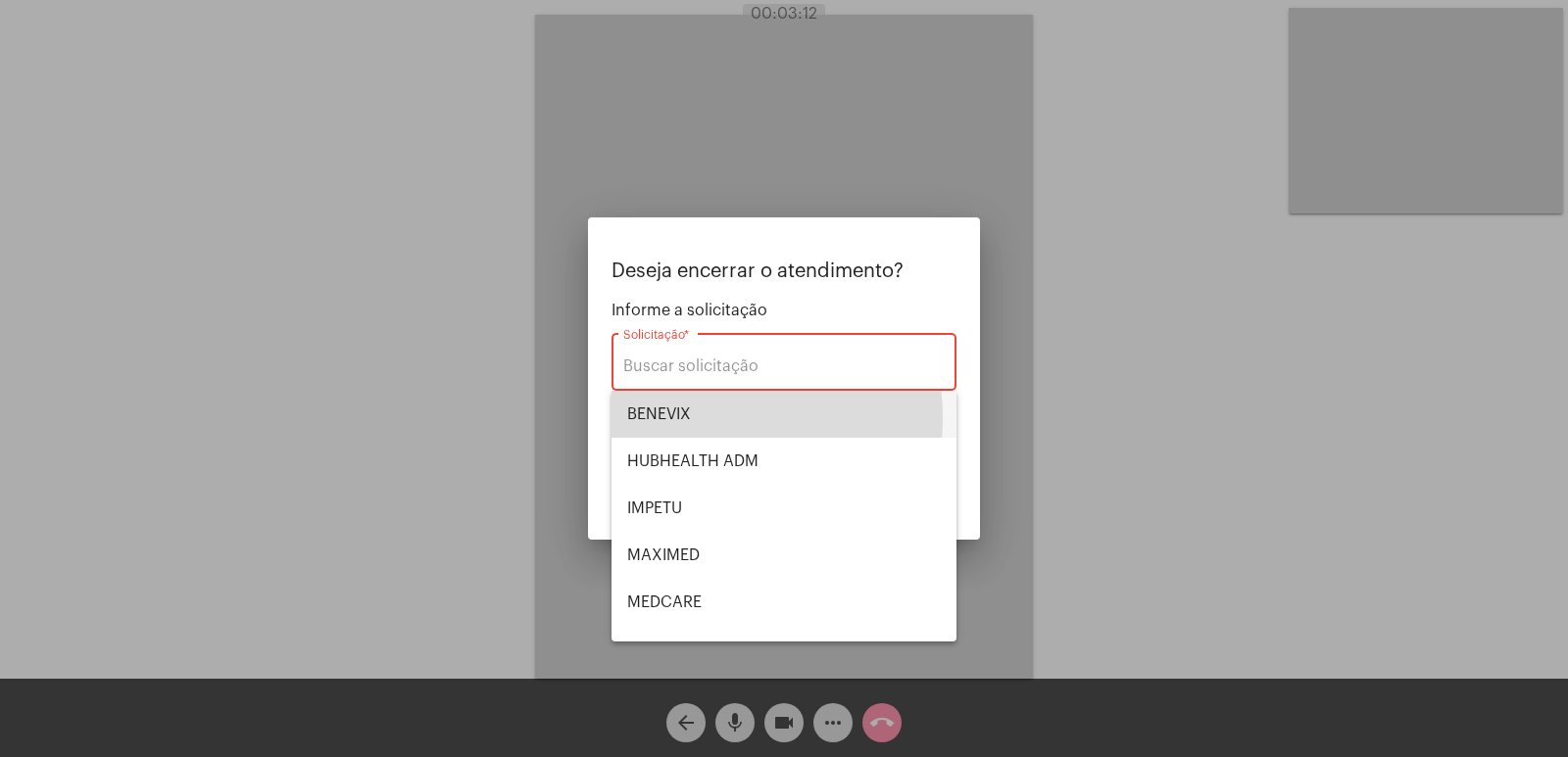
click at [685, 418] on span "BENEVIX" at bounding box center [783, 414] width 313 height 47
type input "BENEVIX"
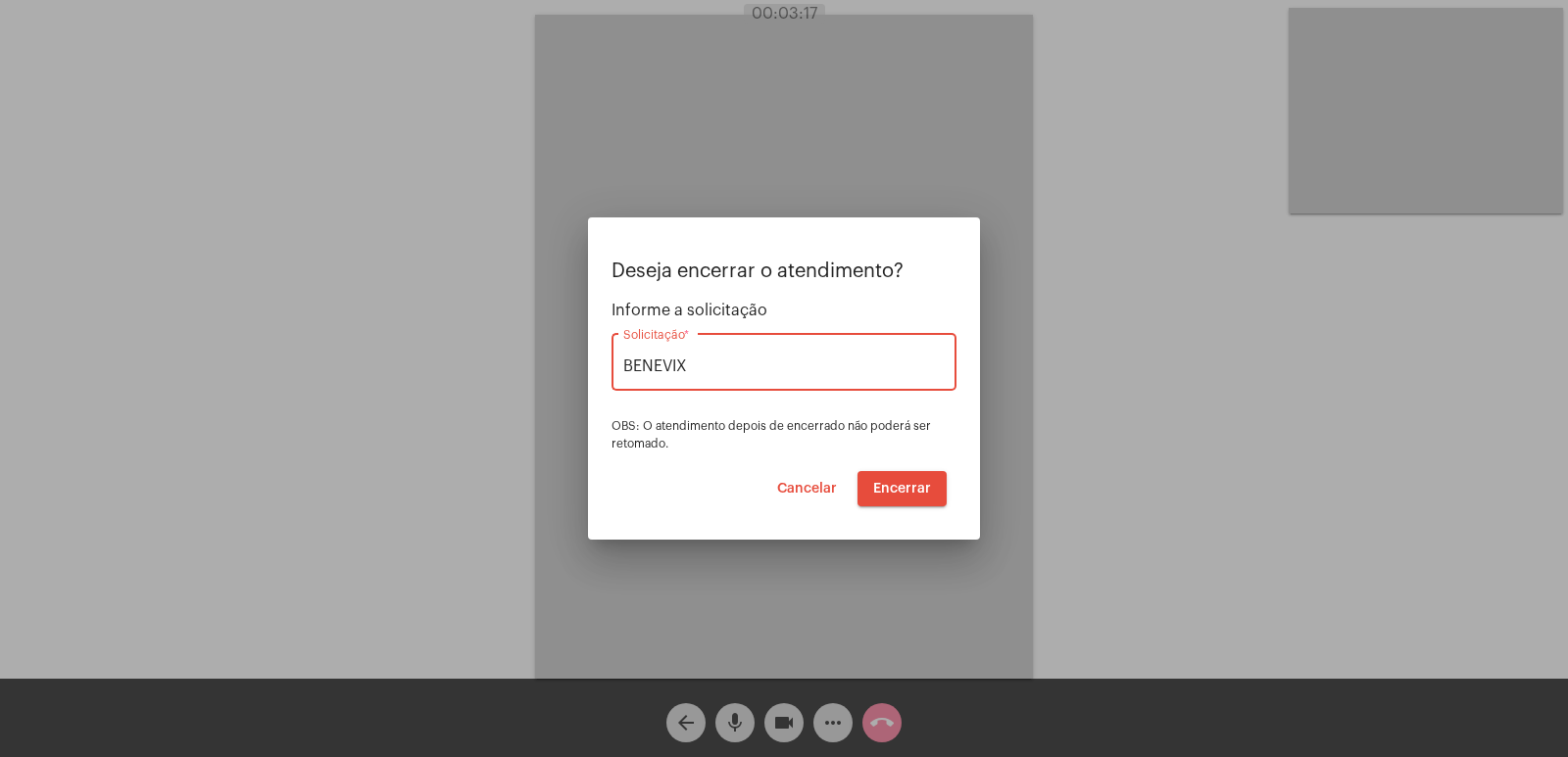
click at [900, 494] on span "Encerrar" at bounding box center [902, 489] width 58 height 14
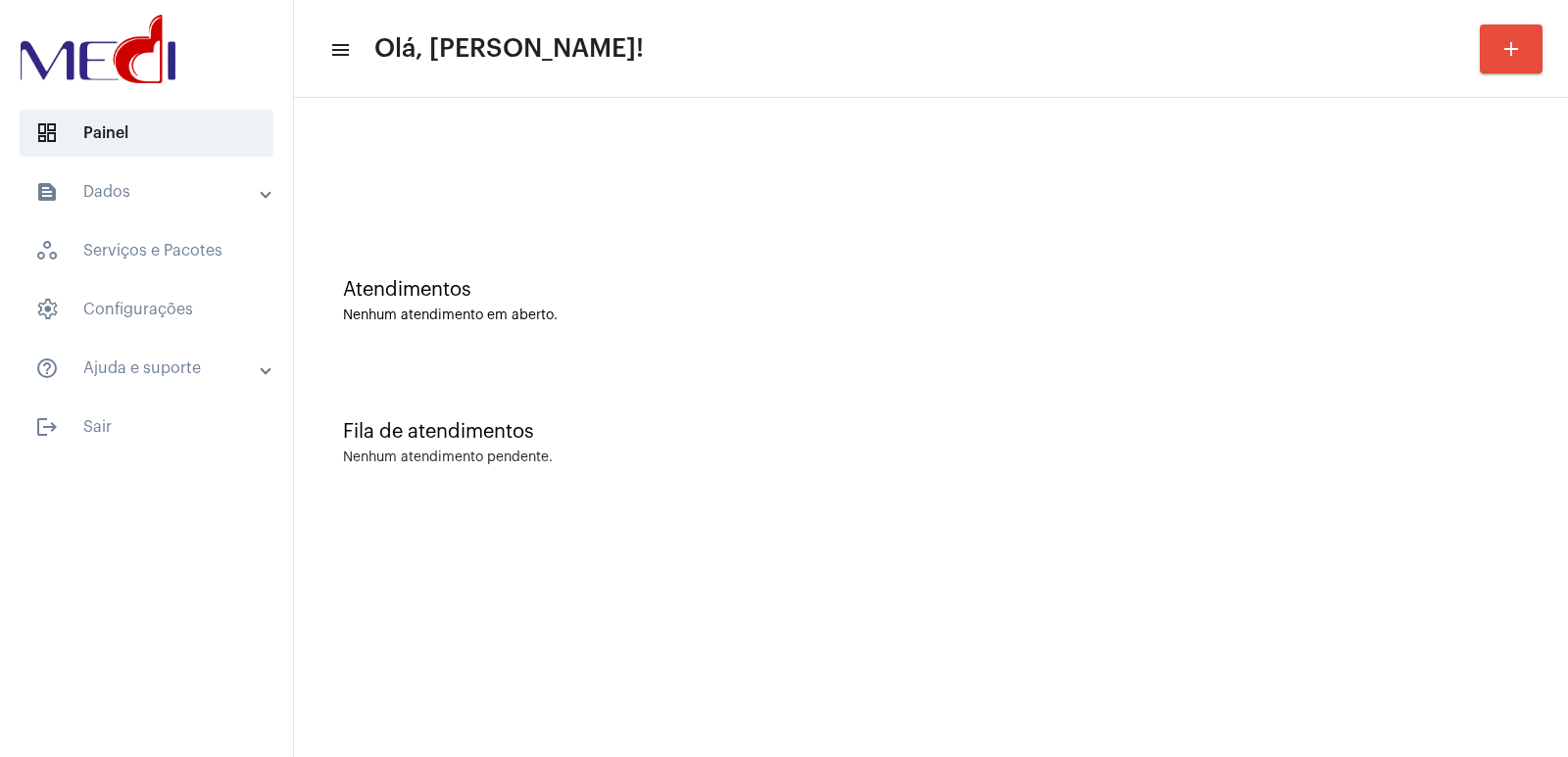
click at [1369, 364] on div "Fila de atendimentos Nenhum atendimento pendente." at bounding box center [930, 433] width 1255 height 142
click at [1232, 328] on div "Atendimentos Nenhum atendimento em aberto." at bounding box center [930, 291] width 1255 height 142
click at [1033, 523] on mat-sidenav-content "menu Olá, [PERSON_NAME]! add Atendimentos Nenhum atendimento em aberto. Fila de…" at bounding box center [930, 378] width 1274 height 757
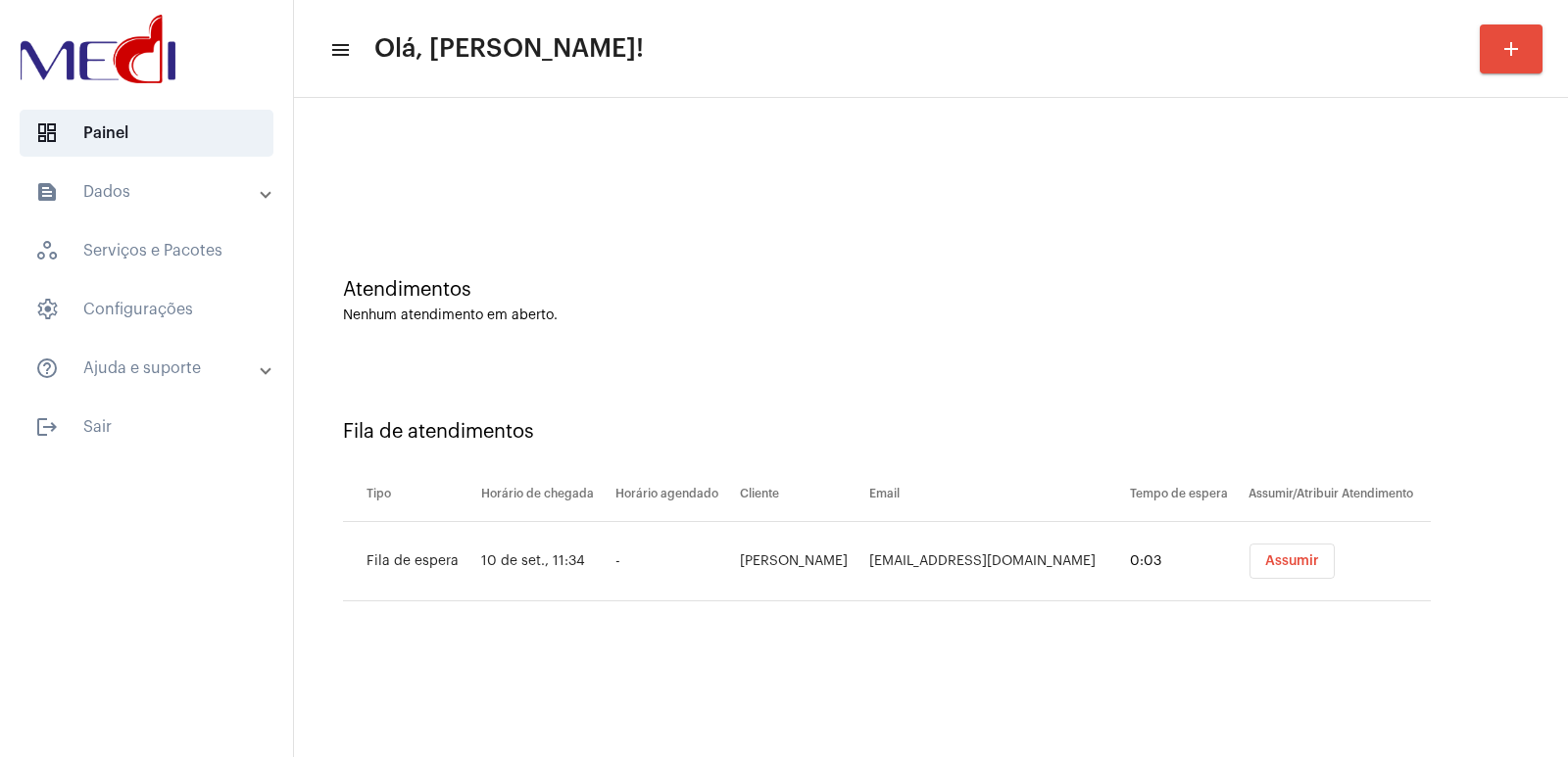
click at [1301, 581] on td "Assumir" at bounding box center [1337, 562] width 188 height 80
click at [1293, 571] on button "Assumir" at bounding box center [1292, 562] width 85 height 35
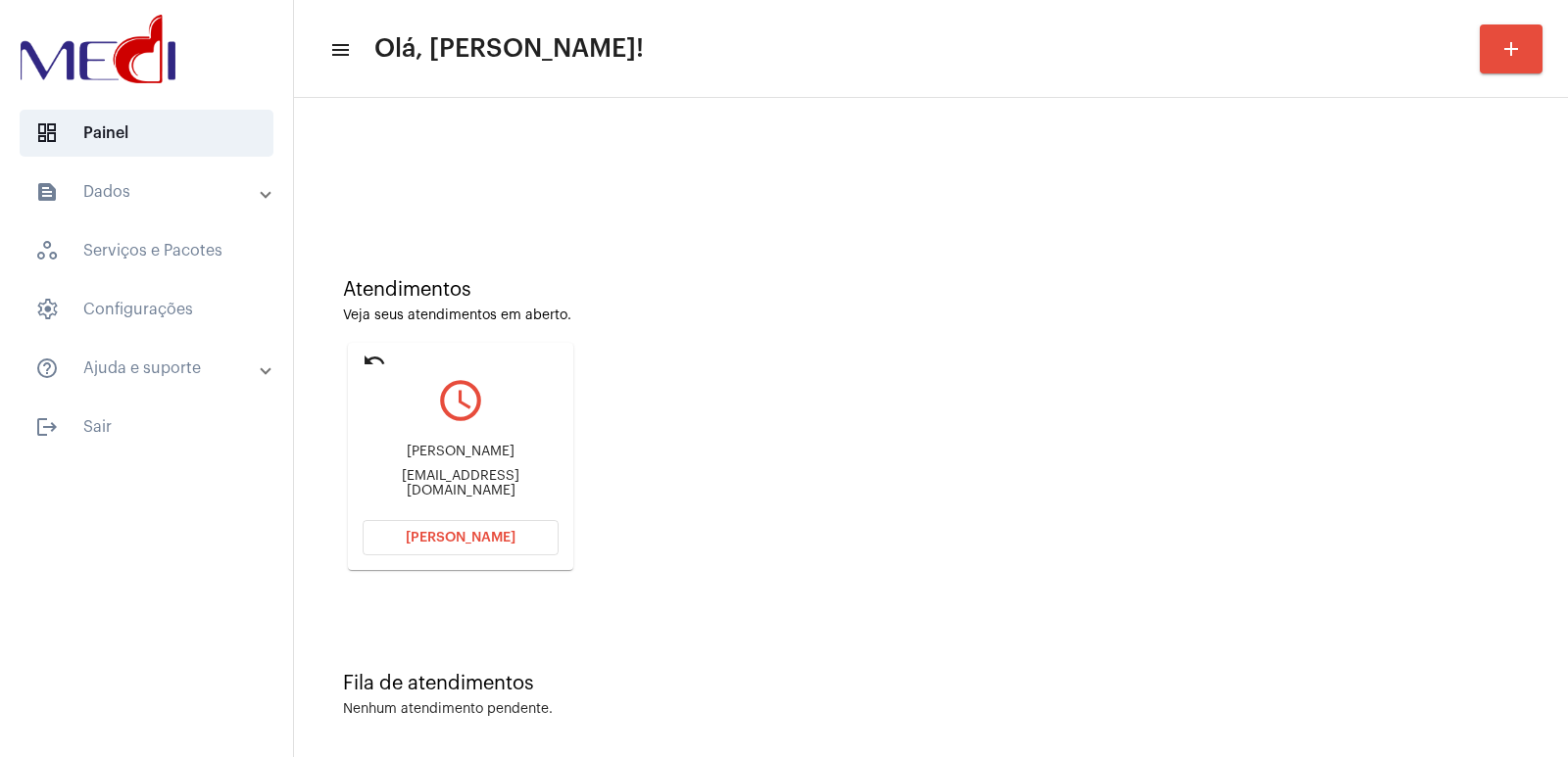
click at [455, 460] on div "[PERSON_NAME]" at bounding box center [460, 452] width 196 height 15
copy div "Edmar Coutinho de Oliveira"
click at [501, 538] on span "Abrir Chamada" at bounding box center [461, 538] width 110 height 14
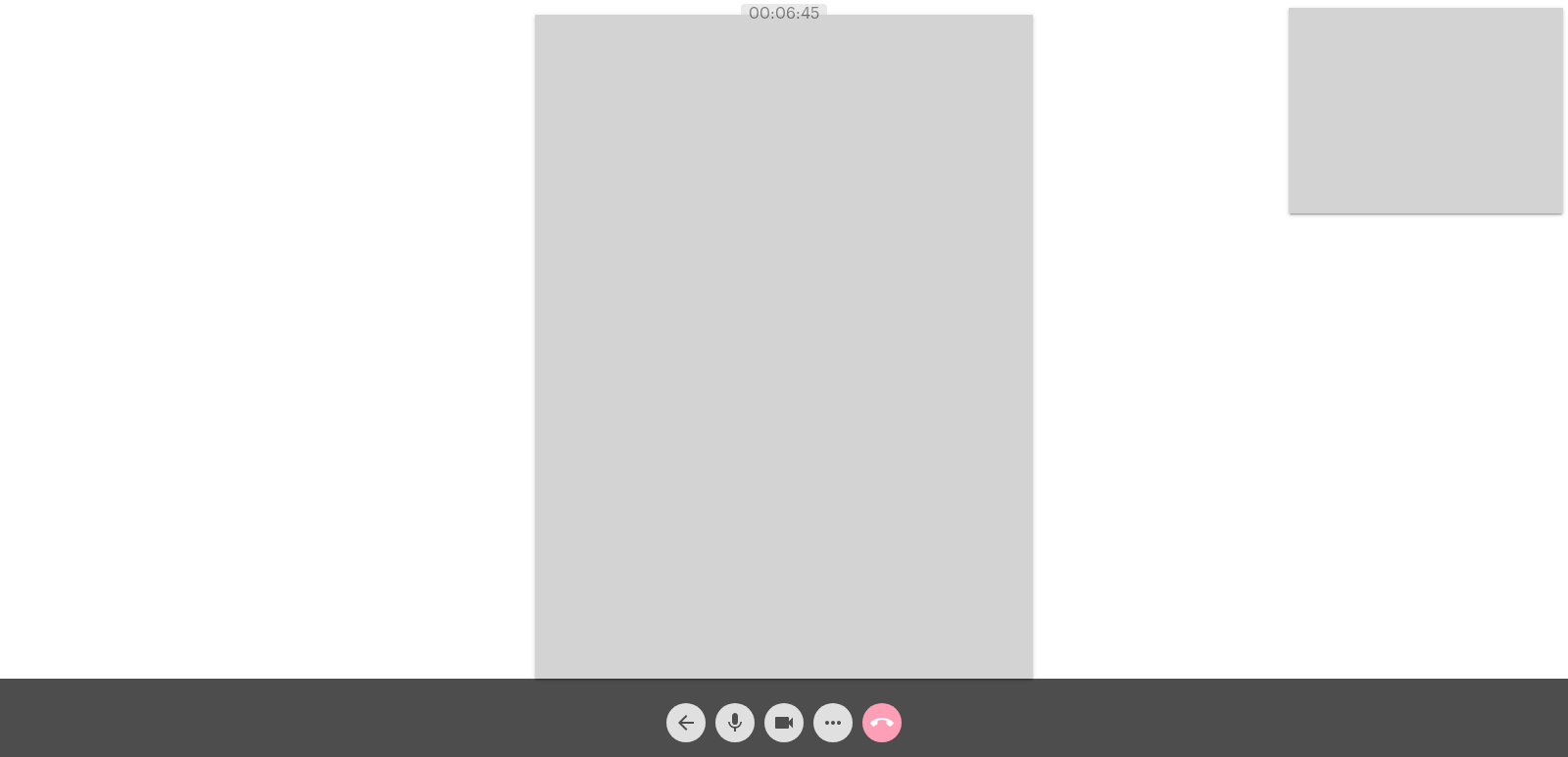
click at [891, 726] on mat-icon "call_end" at bounding box center [882, 723] width 24 height 24
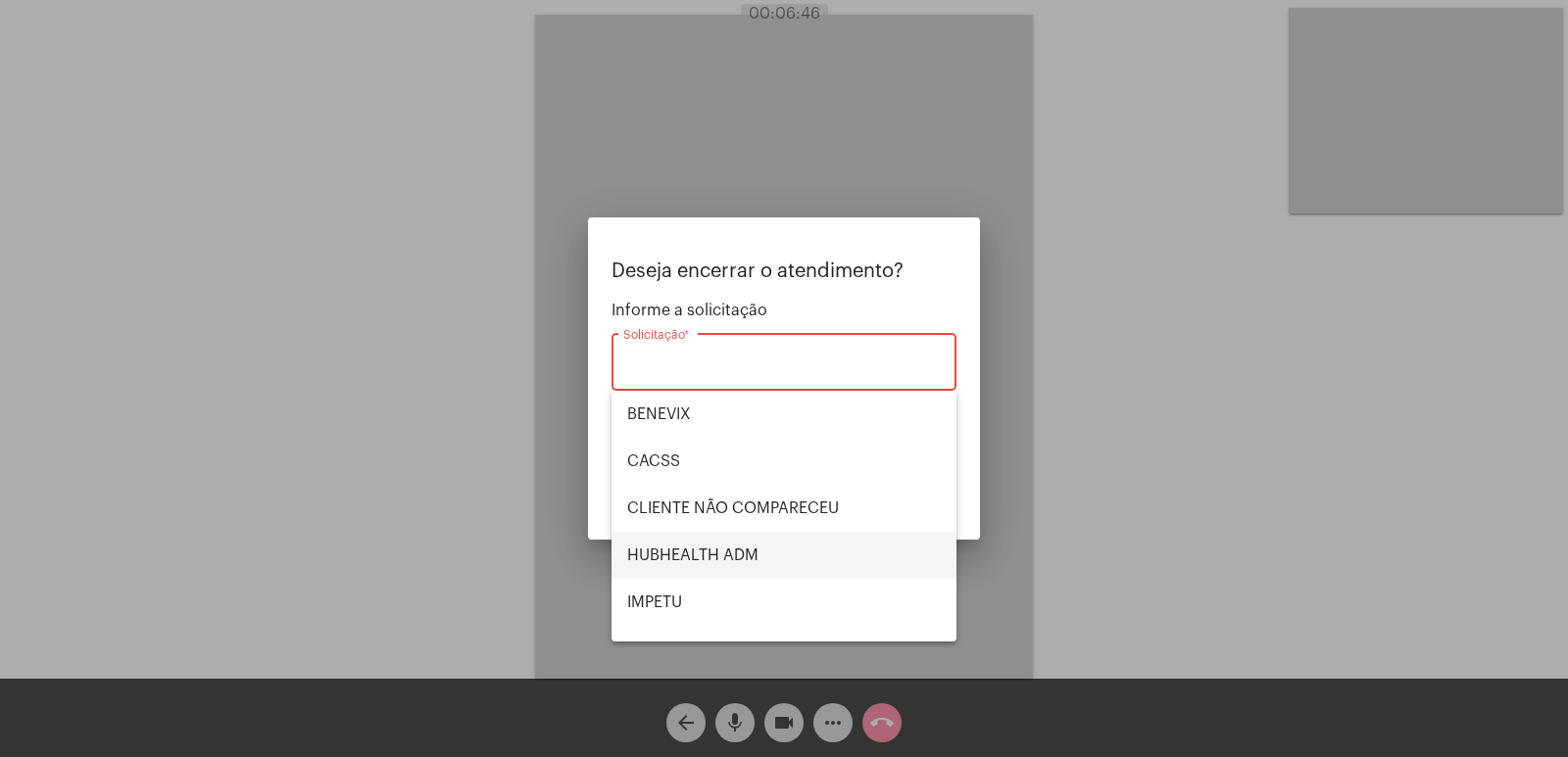
scroll to position [407, 0]
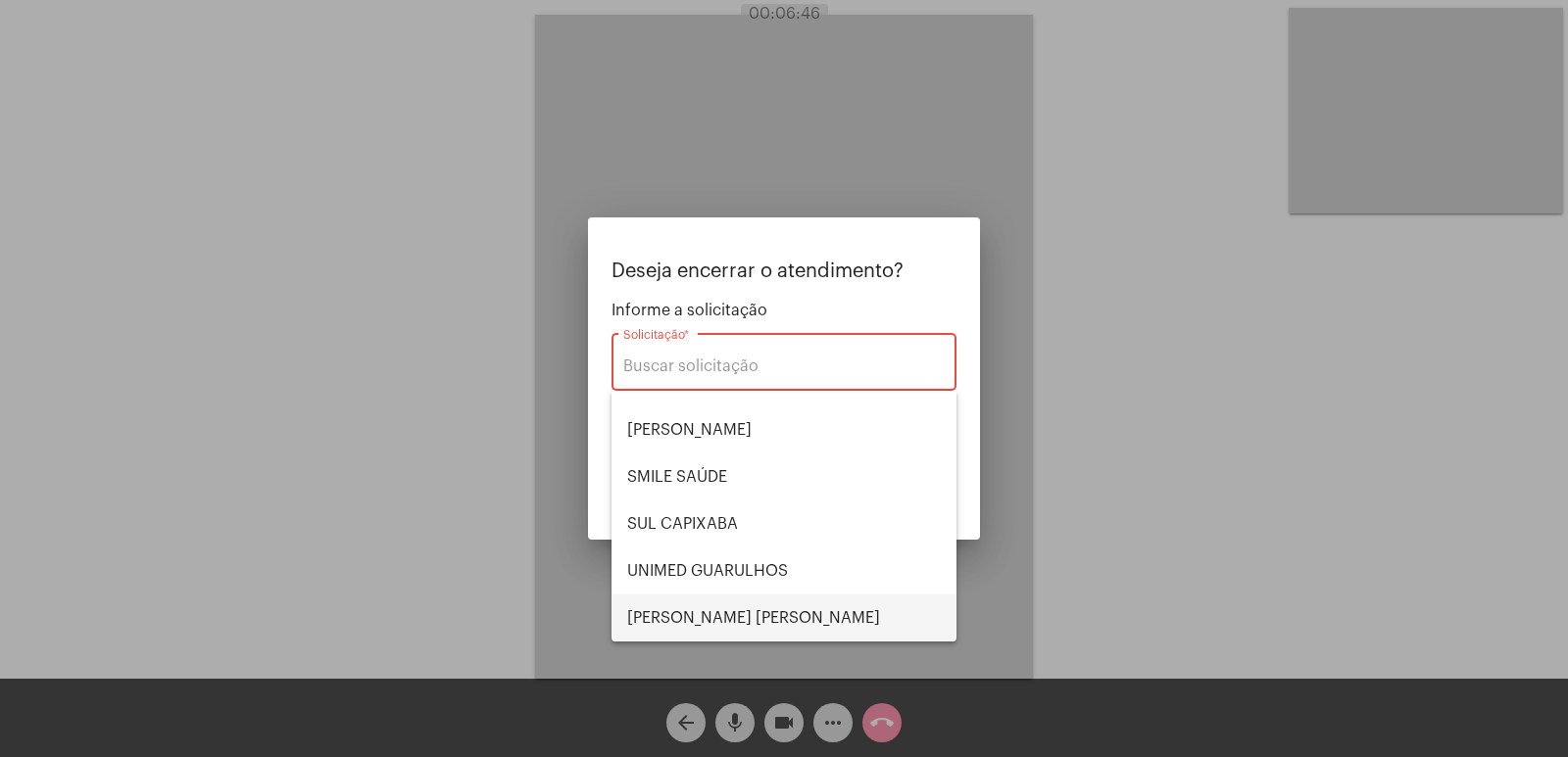
click at [745, 603] on span "[PERSON_NAME] [PERSON_NAME]" at bounding box center [783, 618] width 313 height 47
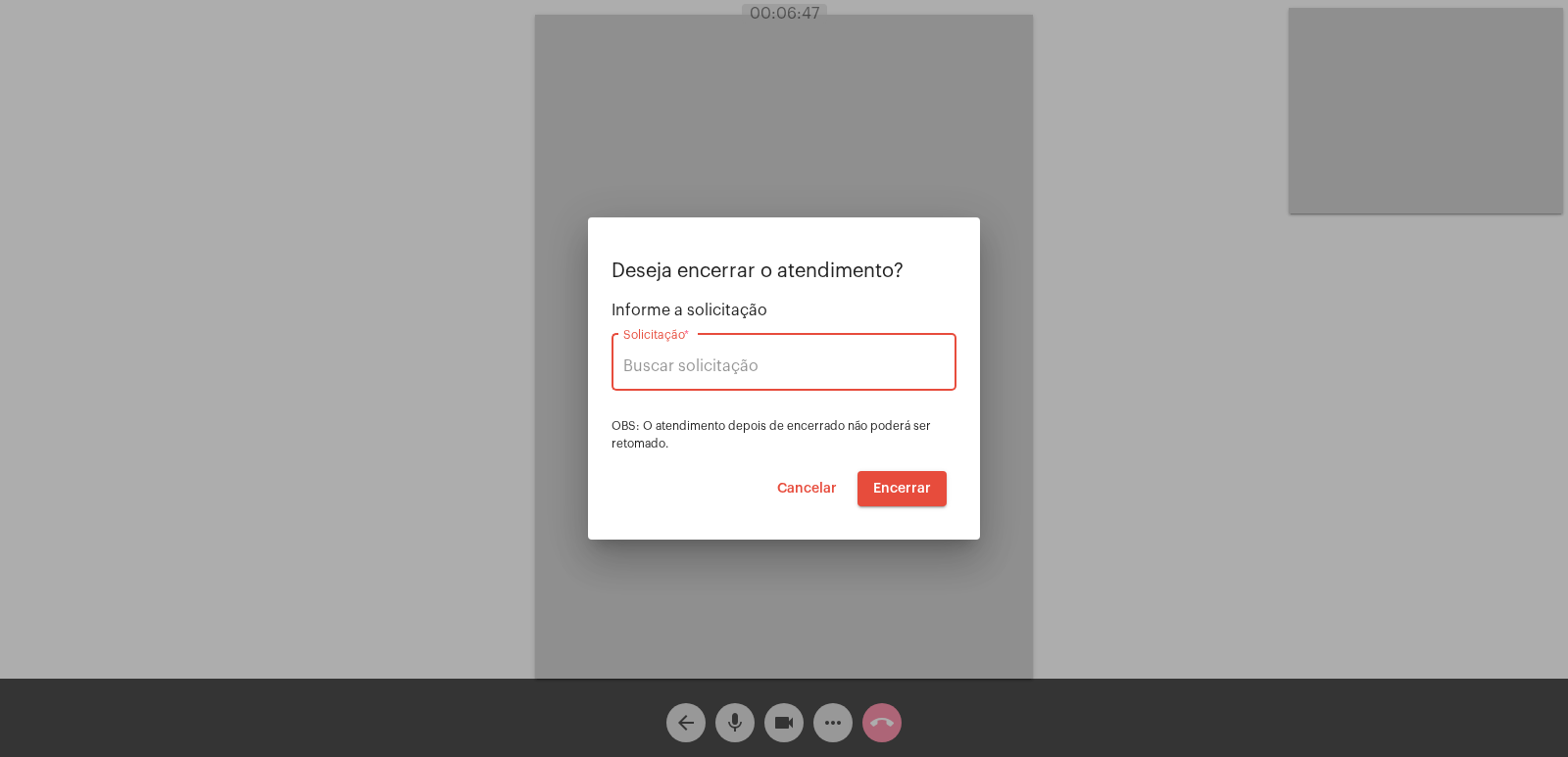
type input "[PERSON_NAME] [PERSON_NAME]"
click at [912, 493] on span "Encerrar" at bounding box center [902, 489] width 58 height 14
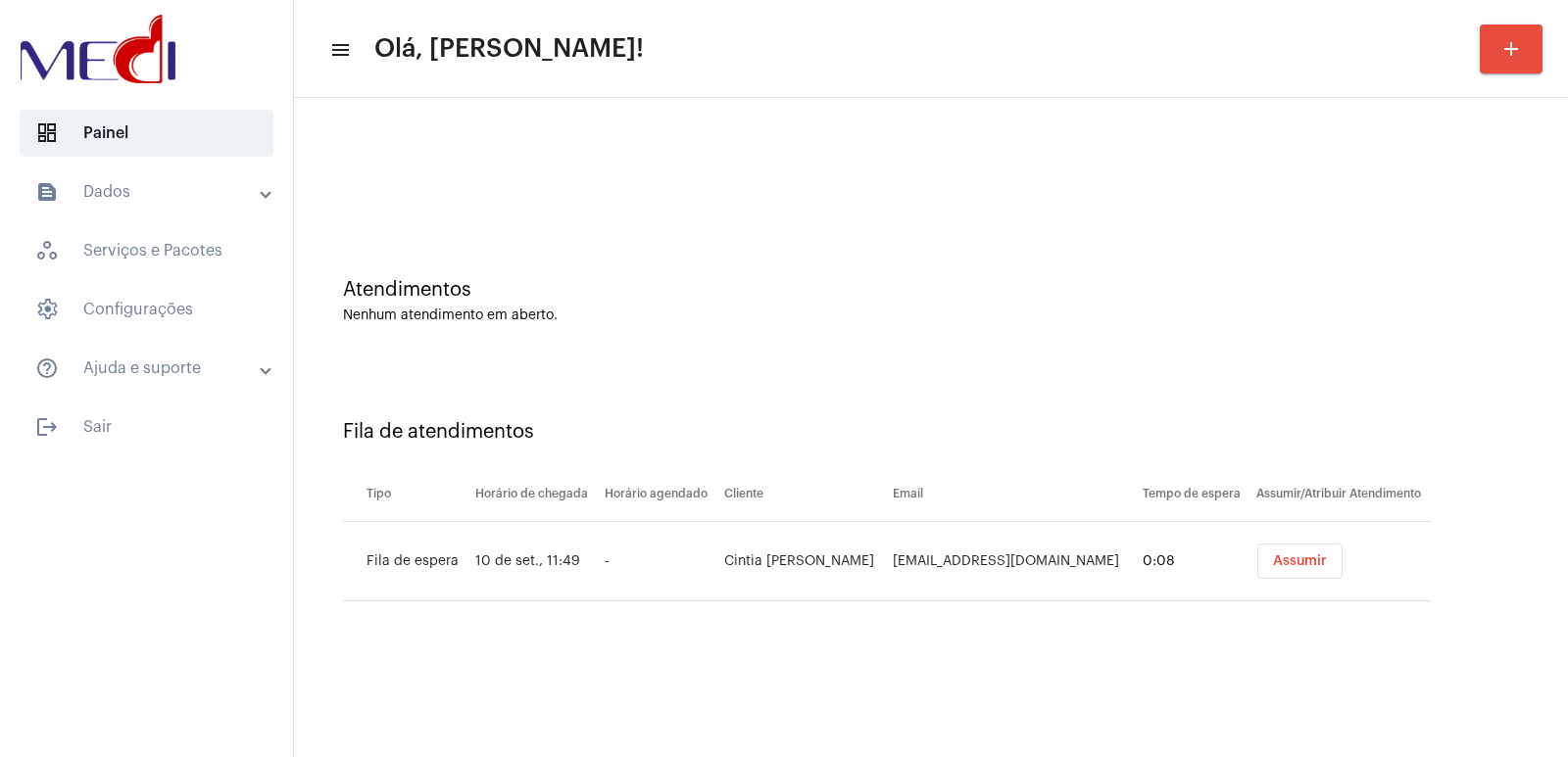
click at [1273, 555] on span "Assumir" at bounding box center [1300, 562] width 54 height 14
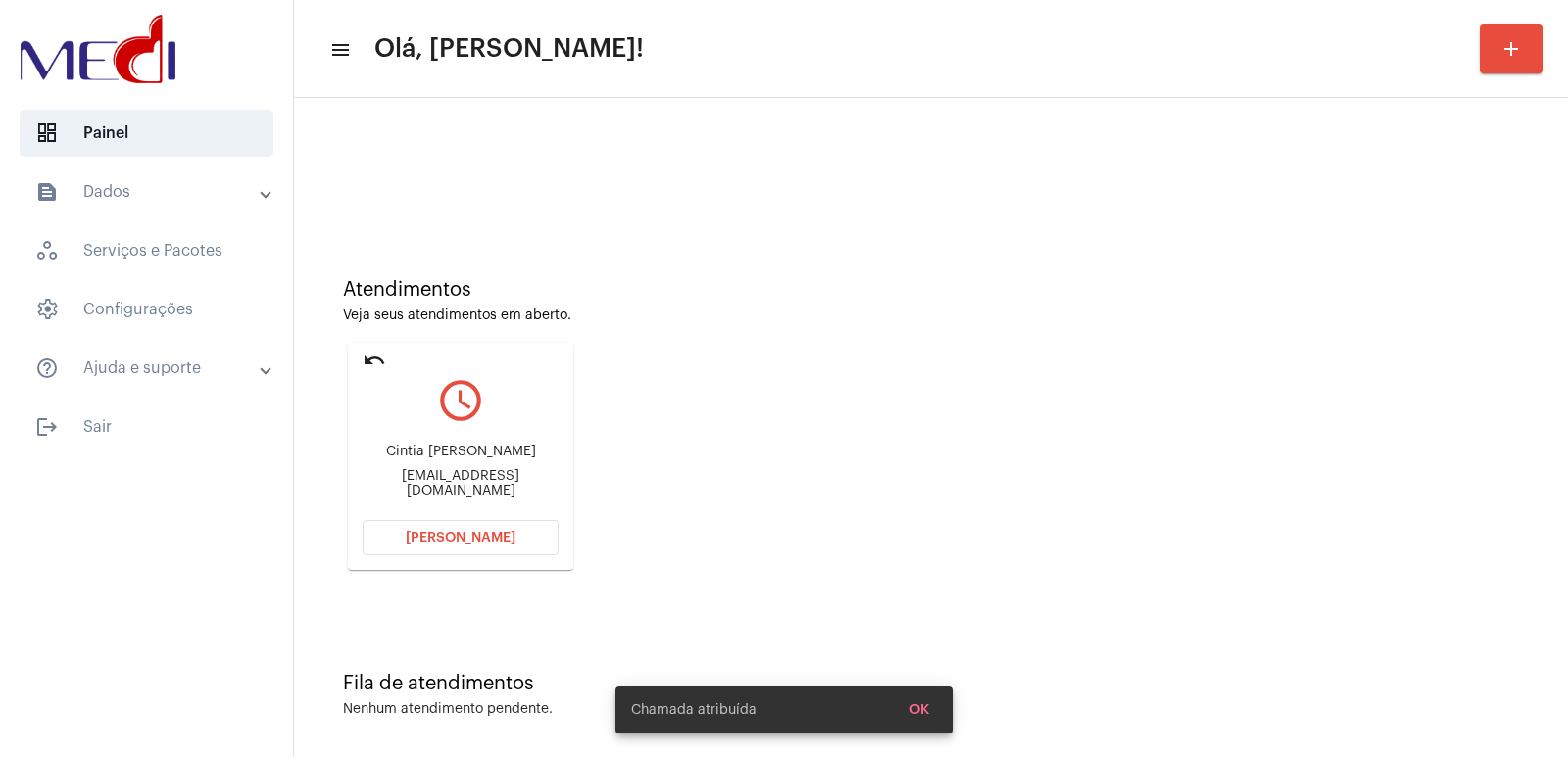
click at [447, 447] on div "Cintia [PERSON_NAME] [EMAIL_ADDRESS][DOMAIN_NAME]" at bounding box center [460, 471] width 196 height 88
click at [440, 450] on div "Cintia [PERSON_NAME] [EMAIL_ADDRESS][DOMAIN_NAME]" at bounding box center [460, 471] width 196 height 88
click at [439, 450] on div "Cintia [PERSON_NAME] [EMAIL_ADDRESS][DOMAIN_NAME]" at bounding box center [460, 471] width 196 height 88
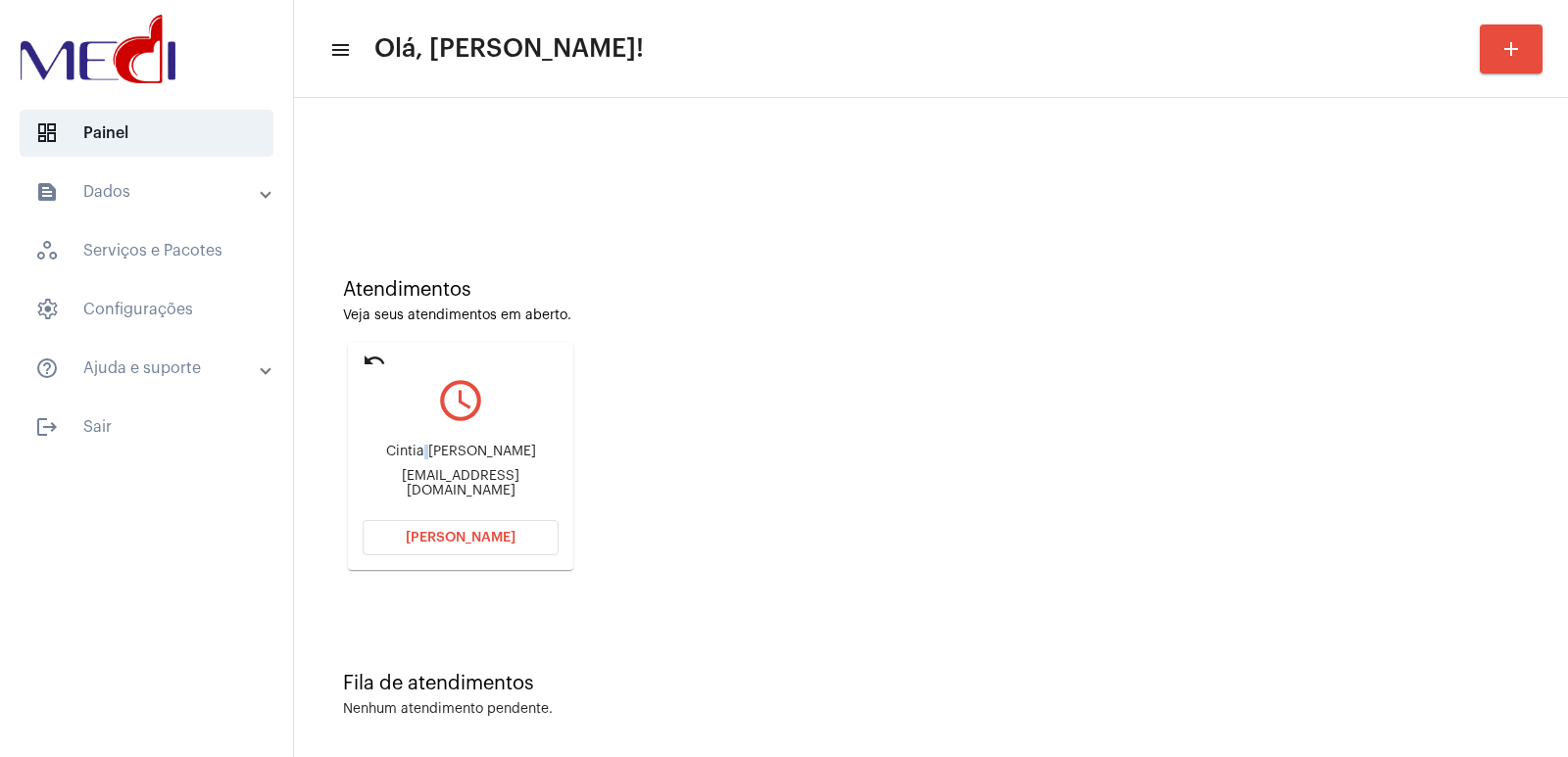
click at [439, 450] on div "Cintia [PERSON_NAME] [EMAIL_ADDRESS][DOMAIN_NAME]" at bounding box center [460, 471] width 196 height 88
copy div "Cintia [PERSON_NAME]"
click at [495, 545] on button "[PERSON_NAME]" at bounding box center [460, 538] width 196 height 35
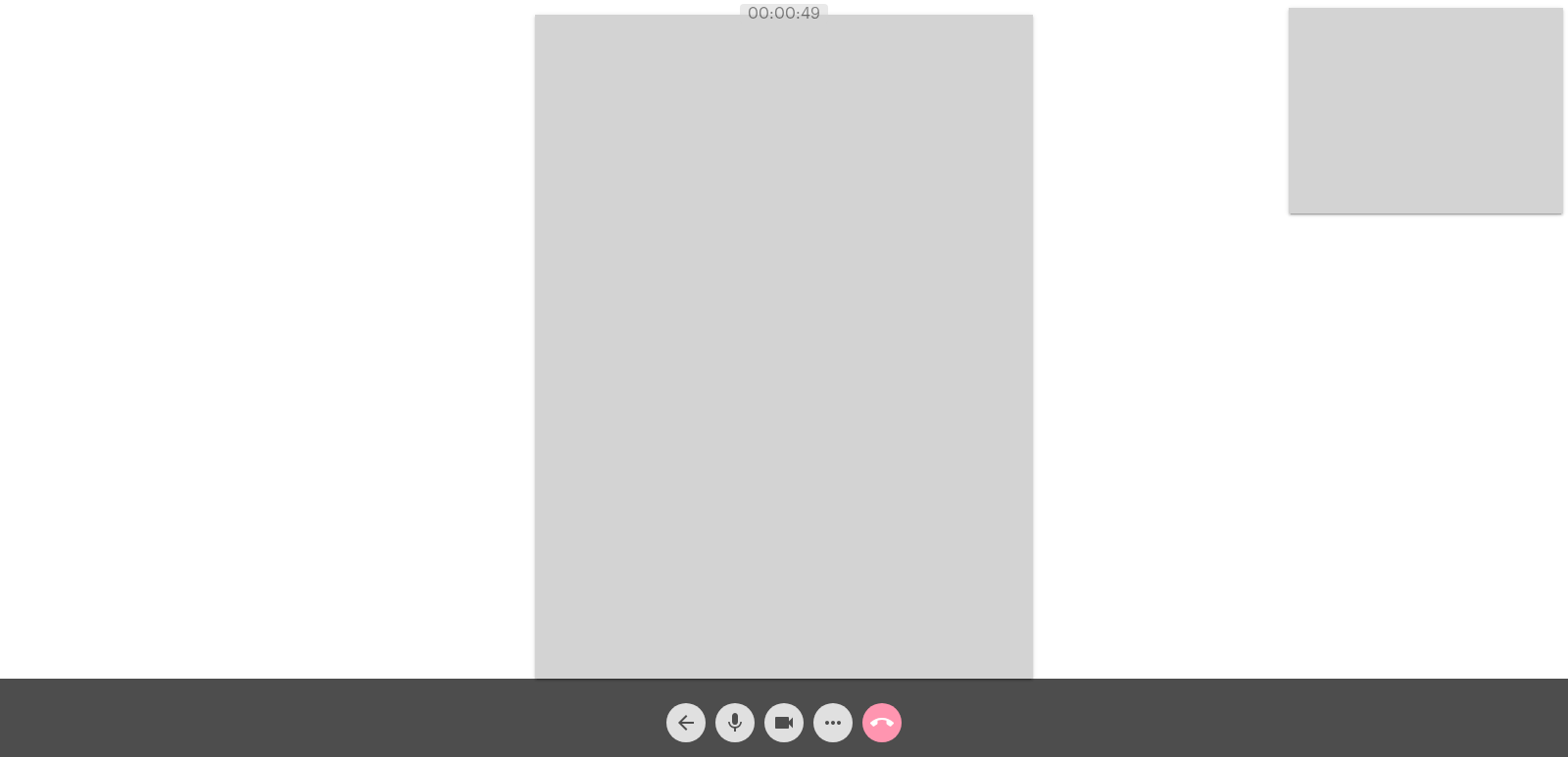
click at [881, 714] on mat-icon "call_end" at bounding box center [882, 723] width 24 height 24
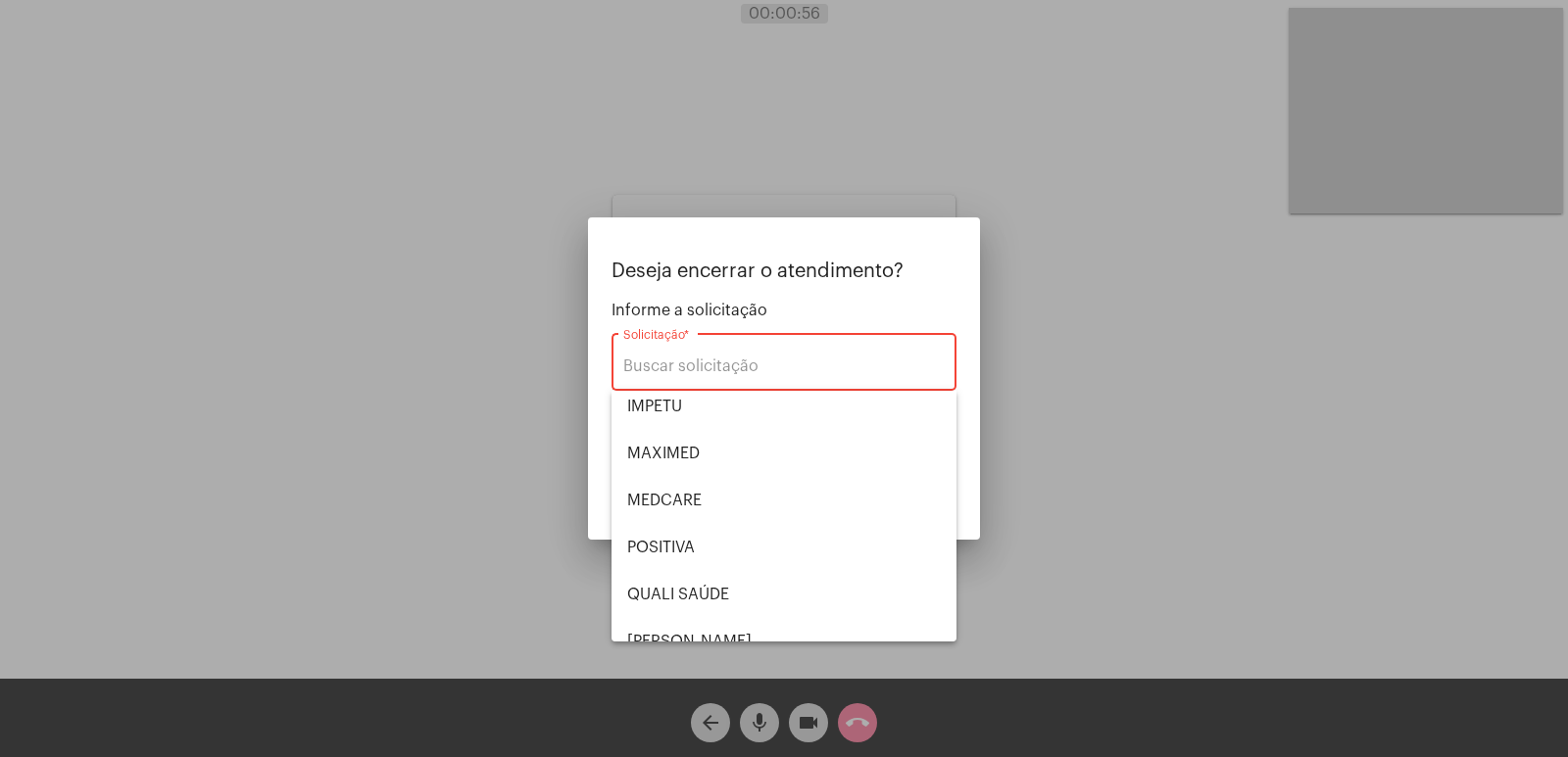
scroll to position [407, 0]
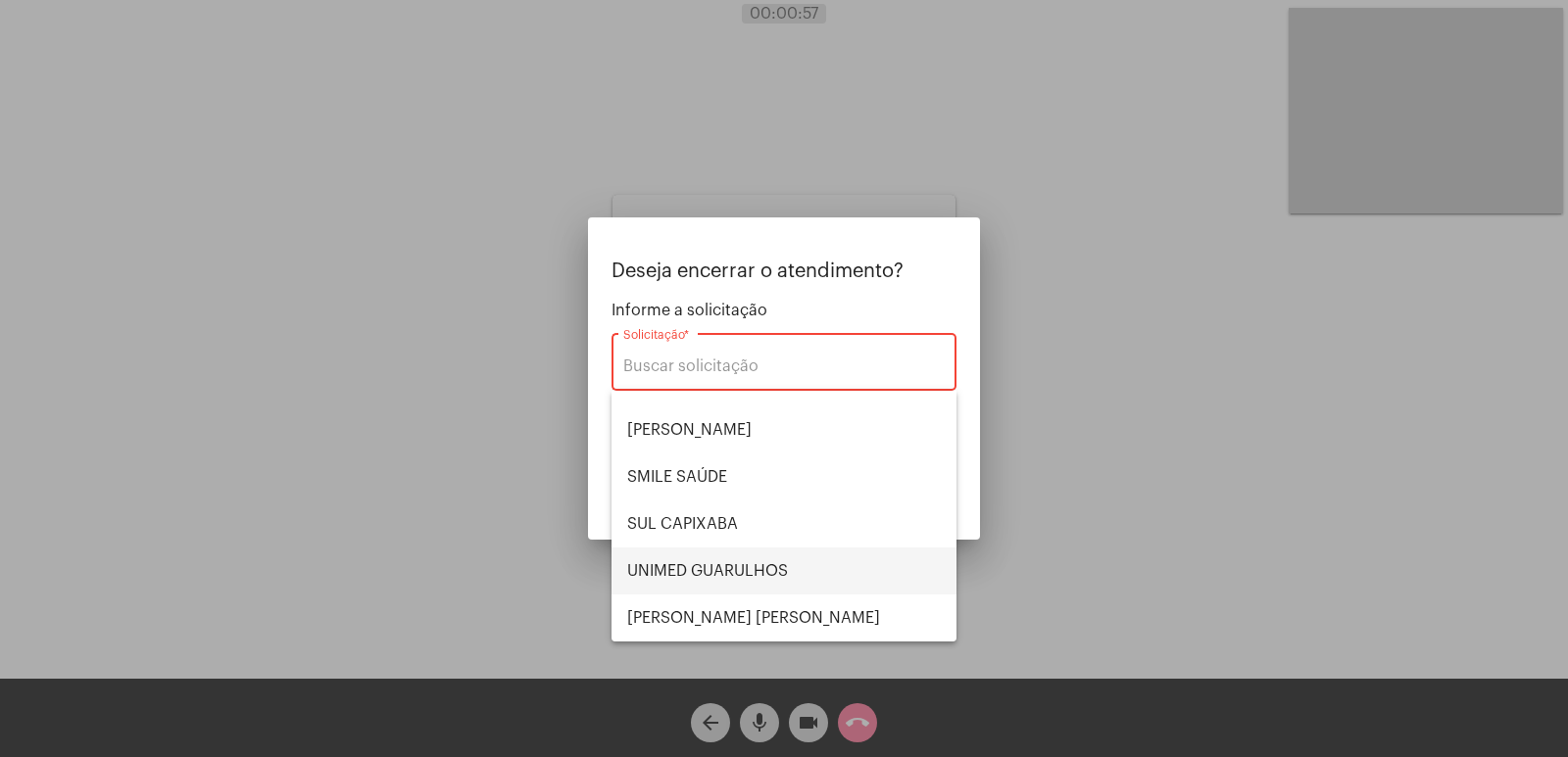
click at [802, 563] on span "UNIMED GUARULHOS" at bounding box center [783, 571] width 313 height 47
type input "UNIMED GUARULHOS"
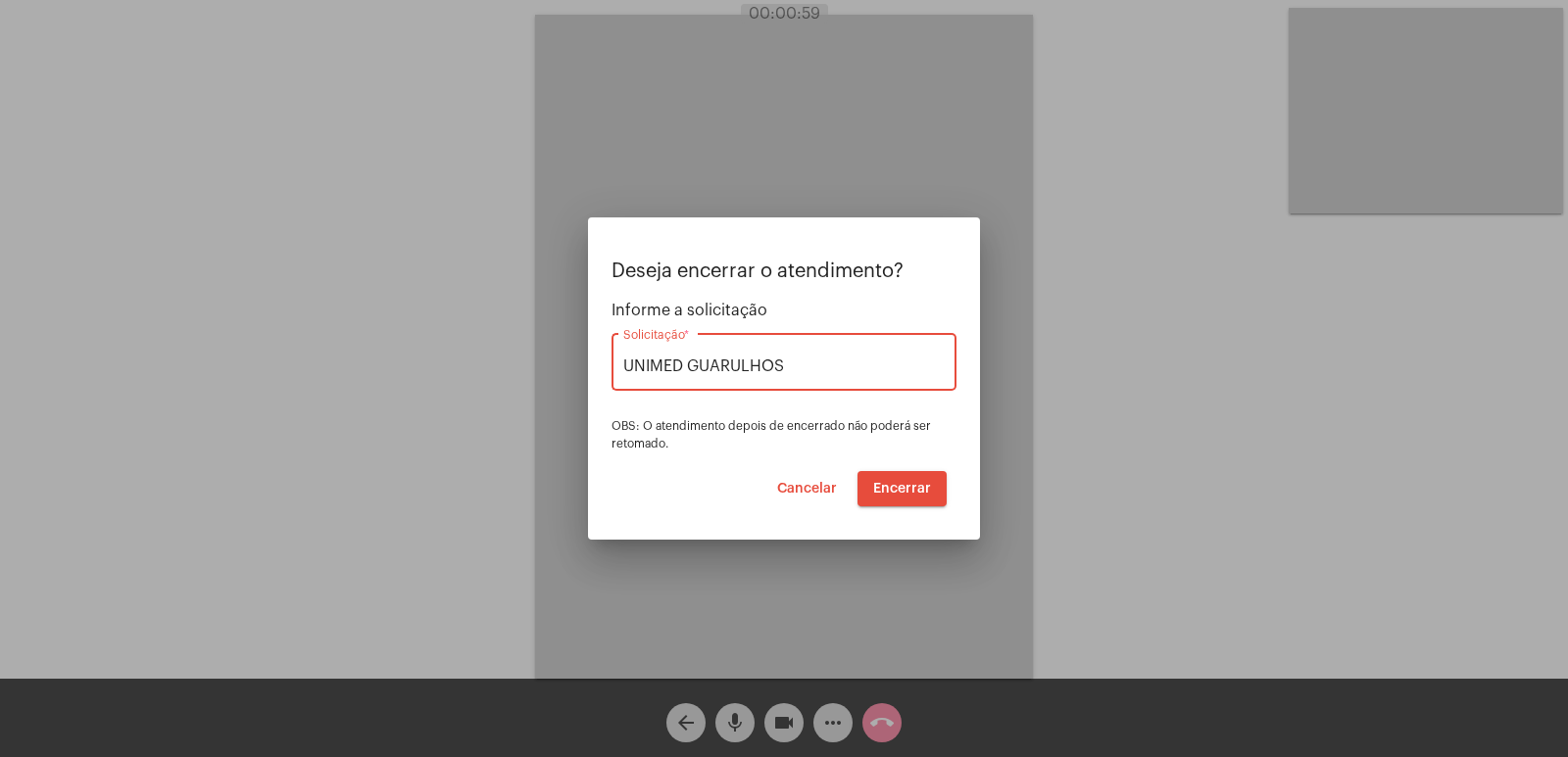
click at [924, 479] on button "Encerrar" at bounding box center [902, 489] width 89 height 35
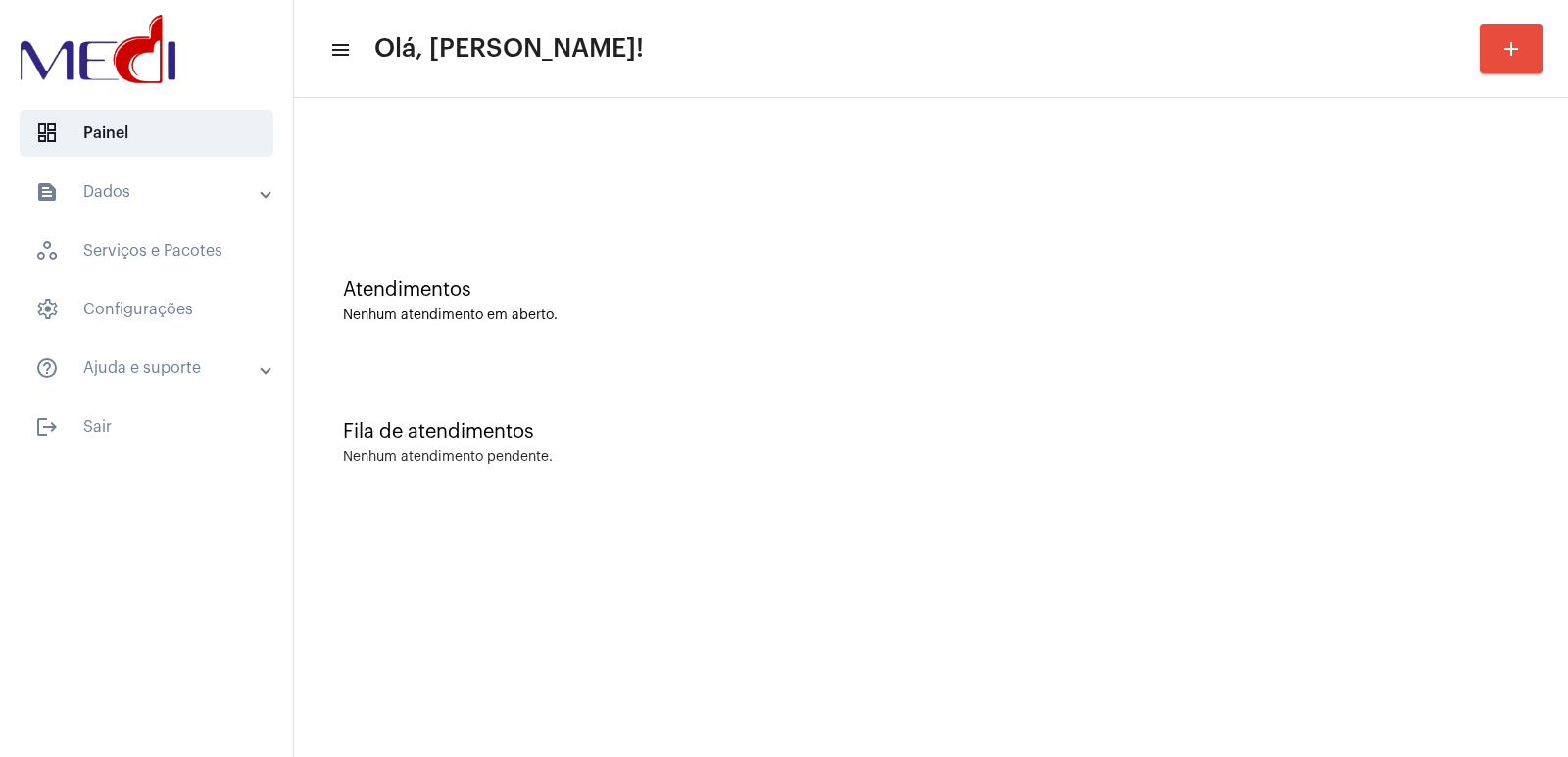
click at [539, 198] on div at bounding box center [930, 164] width 1255 height 113
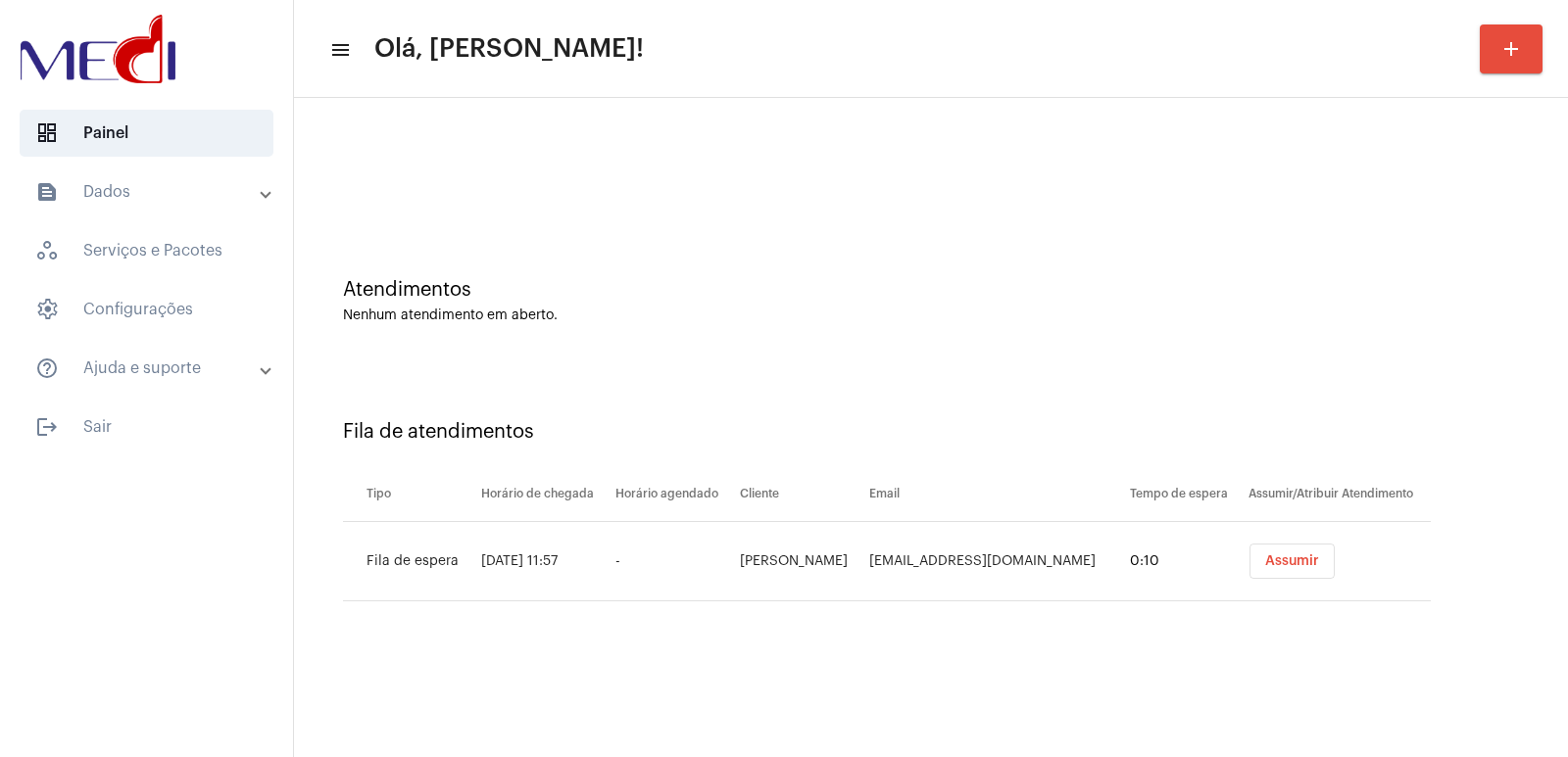
click at [1299, 564] on span "Assumir" at bounding box center [1292, 562] width 54 height 14
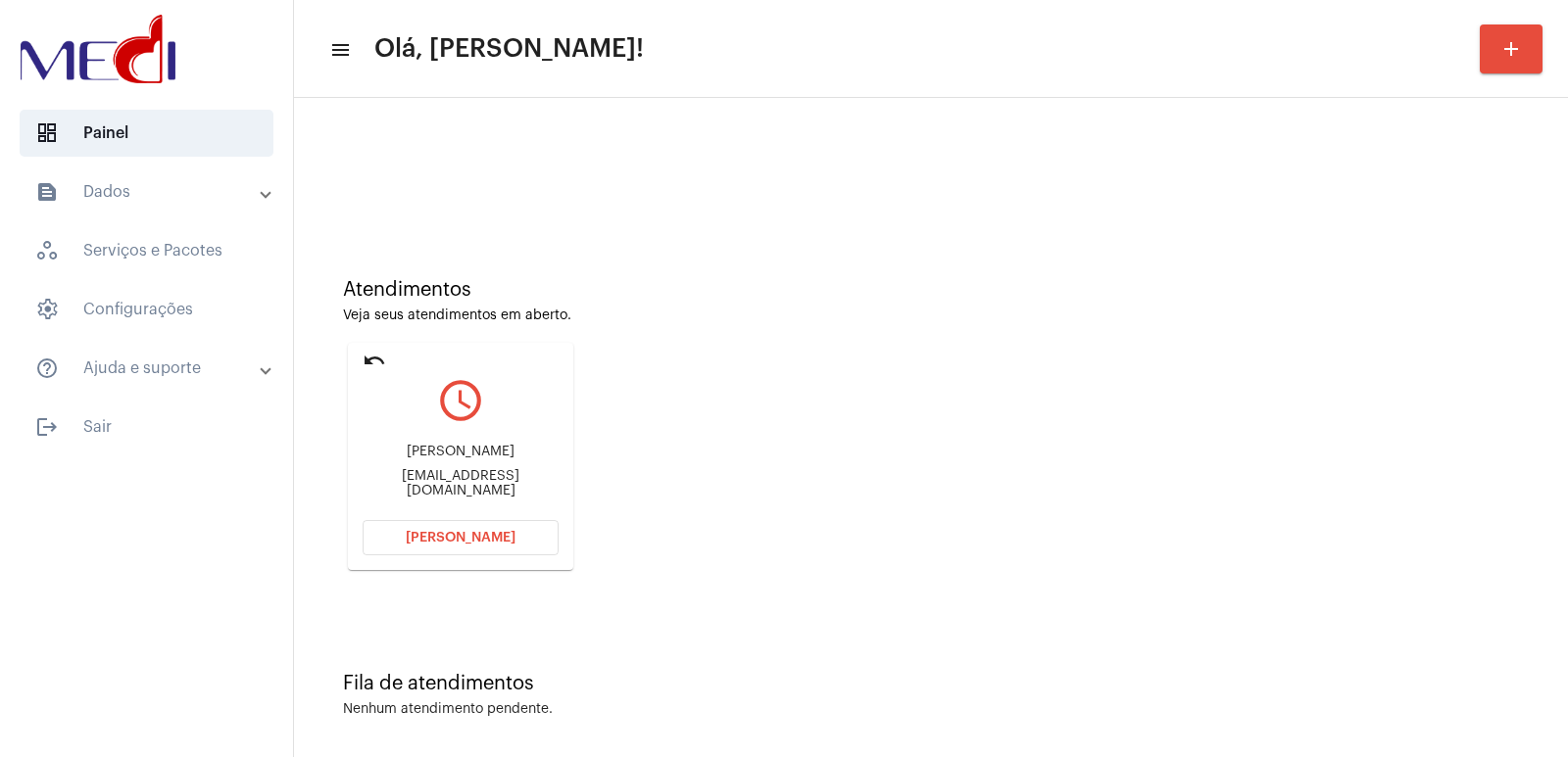
click at [407, 459] on div "Cristiano xavier Almeida" at bounding box center [460, 452] width 196 height 15
click at [410, 459] on div "Cristiano xavier Almeida" at bounding box center [460, 452] width 196 height 15
click at [411, 459] on div "Cristiano xavier Almeida" at bounding box center [460, 452] width 196 height 15
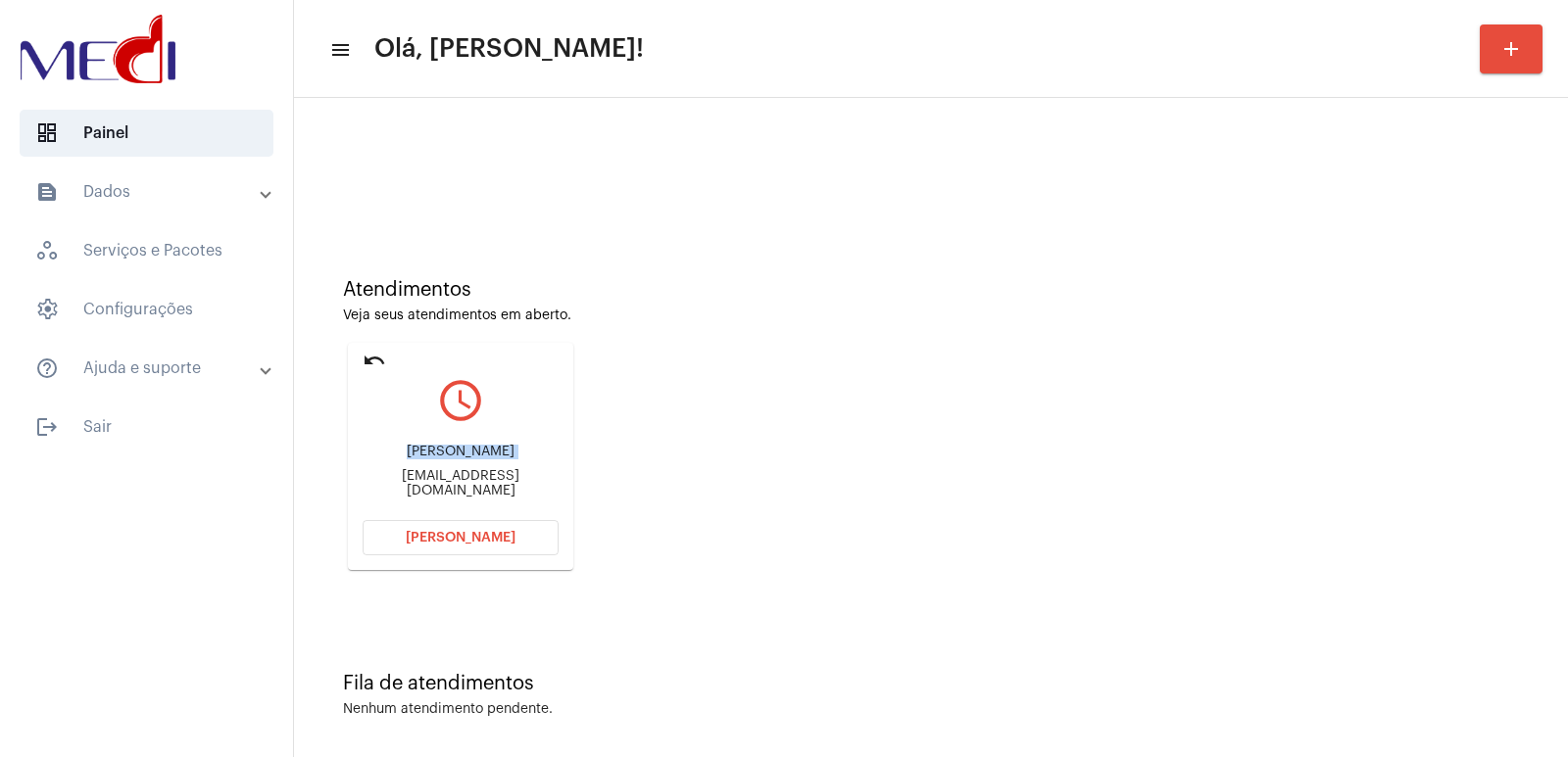
click at [416, 532] on span "Abrir Chamada" at bounding box center [461, 538] width 110 height 14
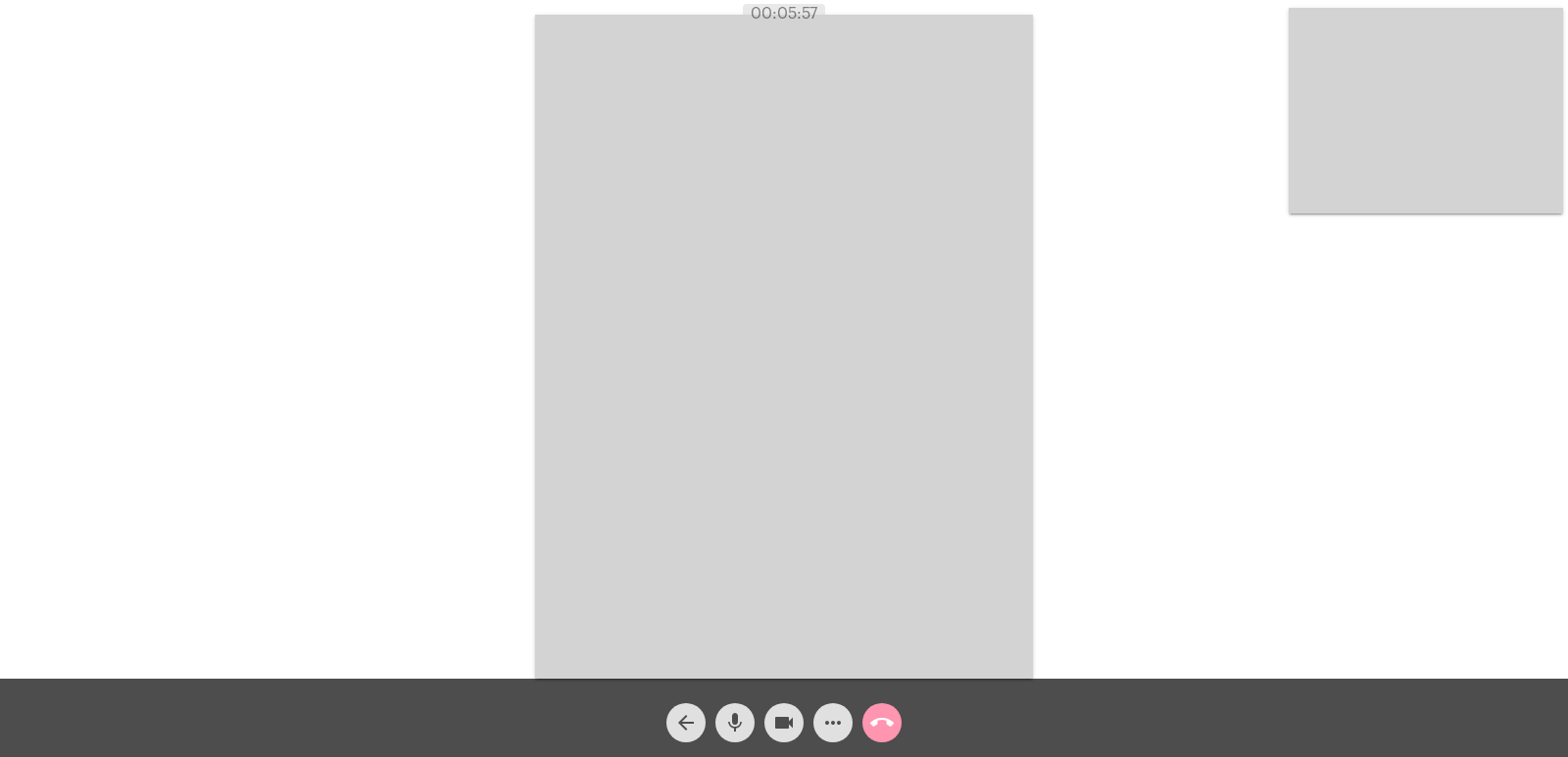
click at [883, 720] on mat-icon "call_end" at bounding box center [882, 723] width 24 height 24
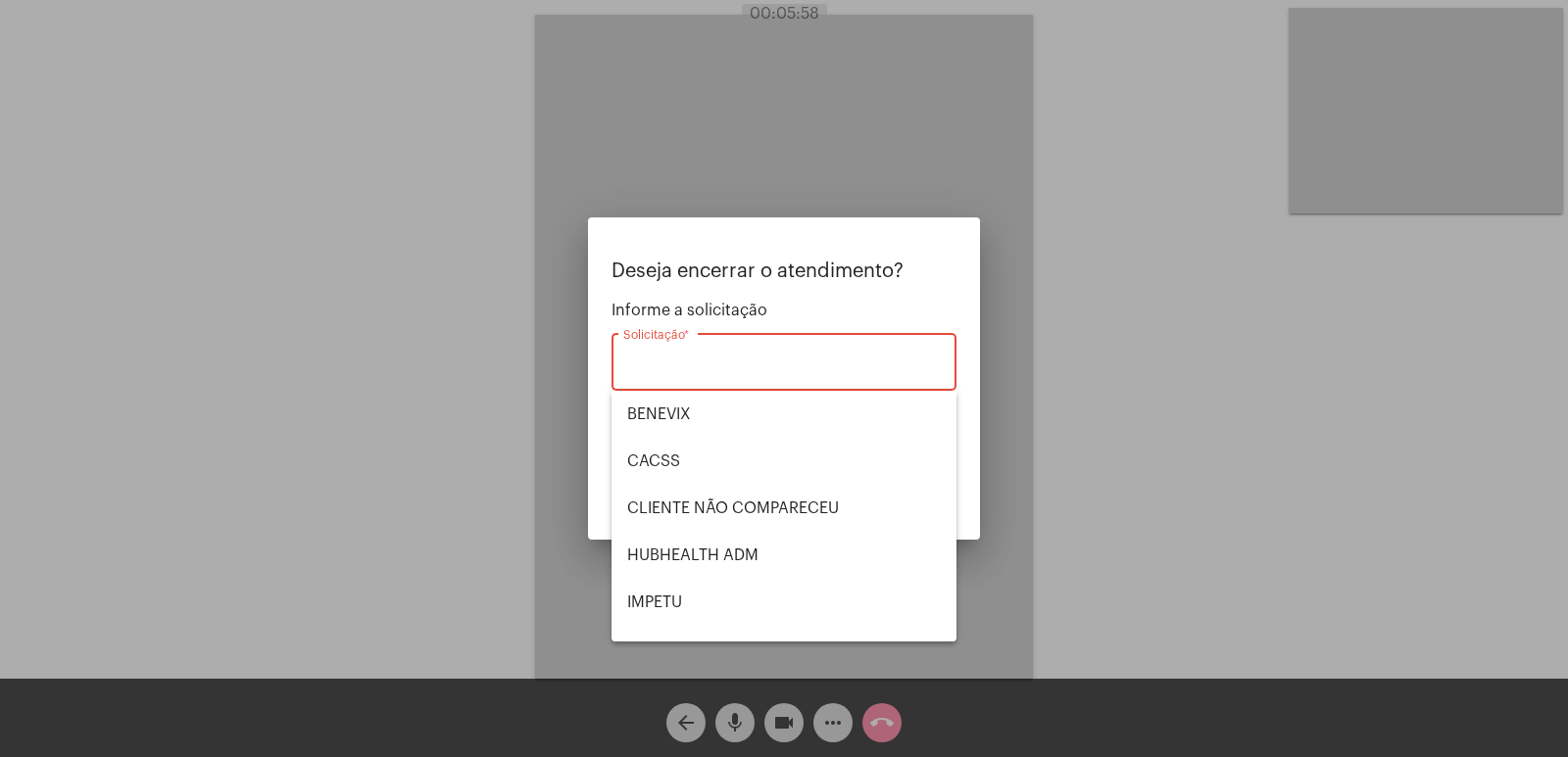
scroll to position [407, 0]
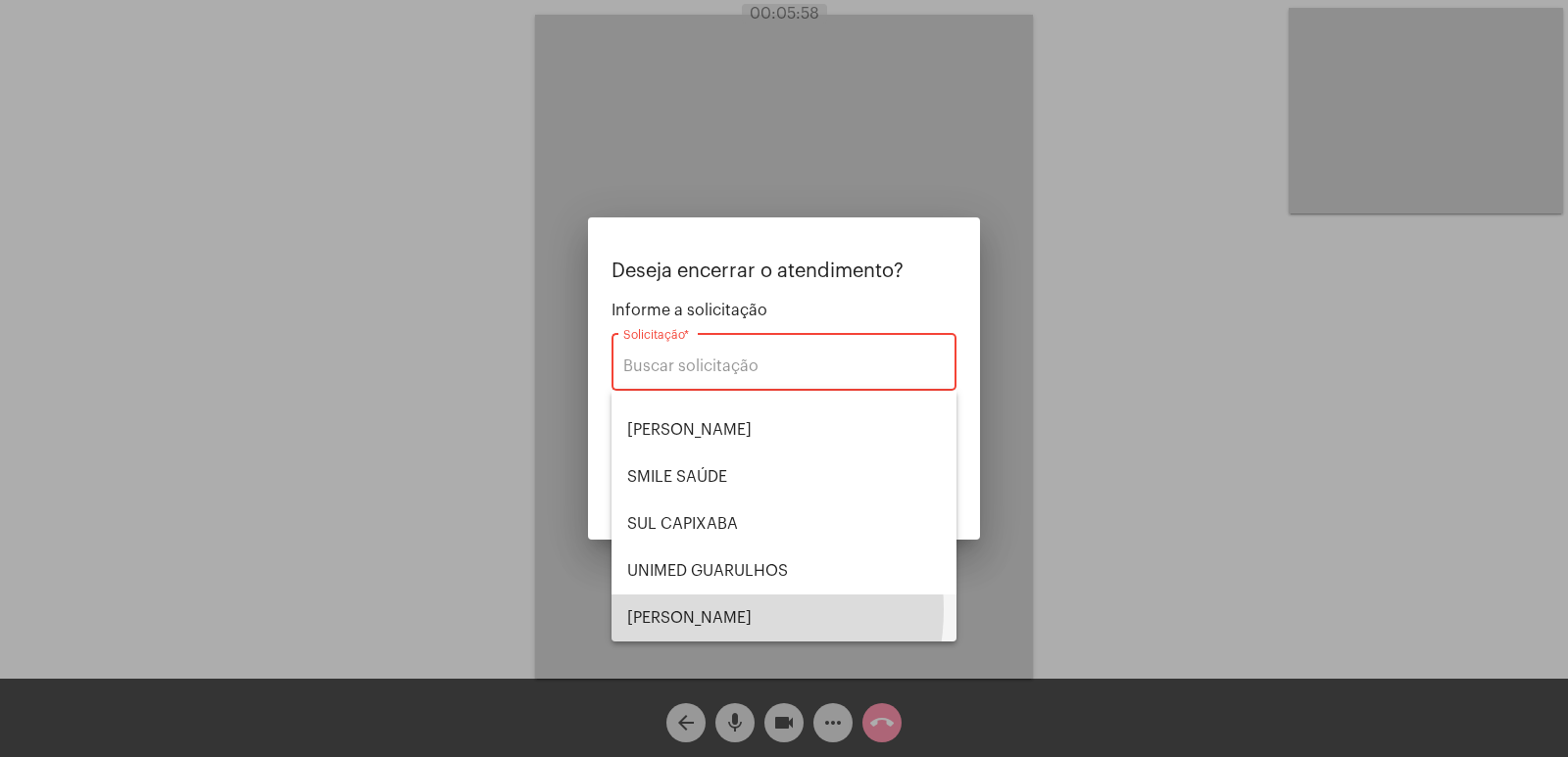
click at [703, 609] on span "VERA CRUZ" at bounding box center [783, 618] width 313 height 47
type input "VERA CRUZ"
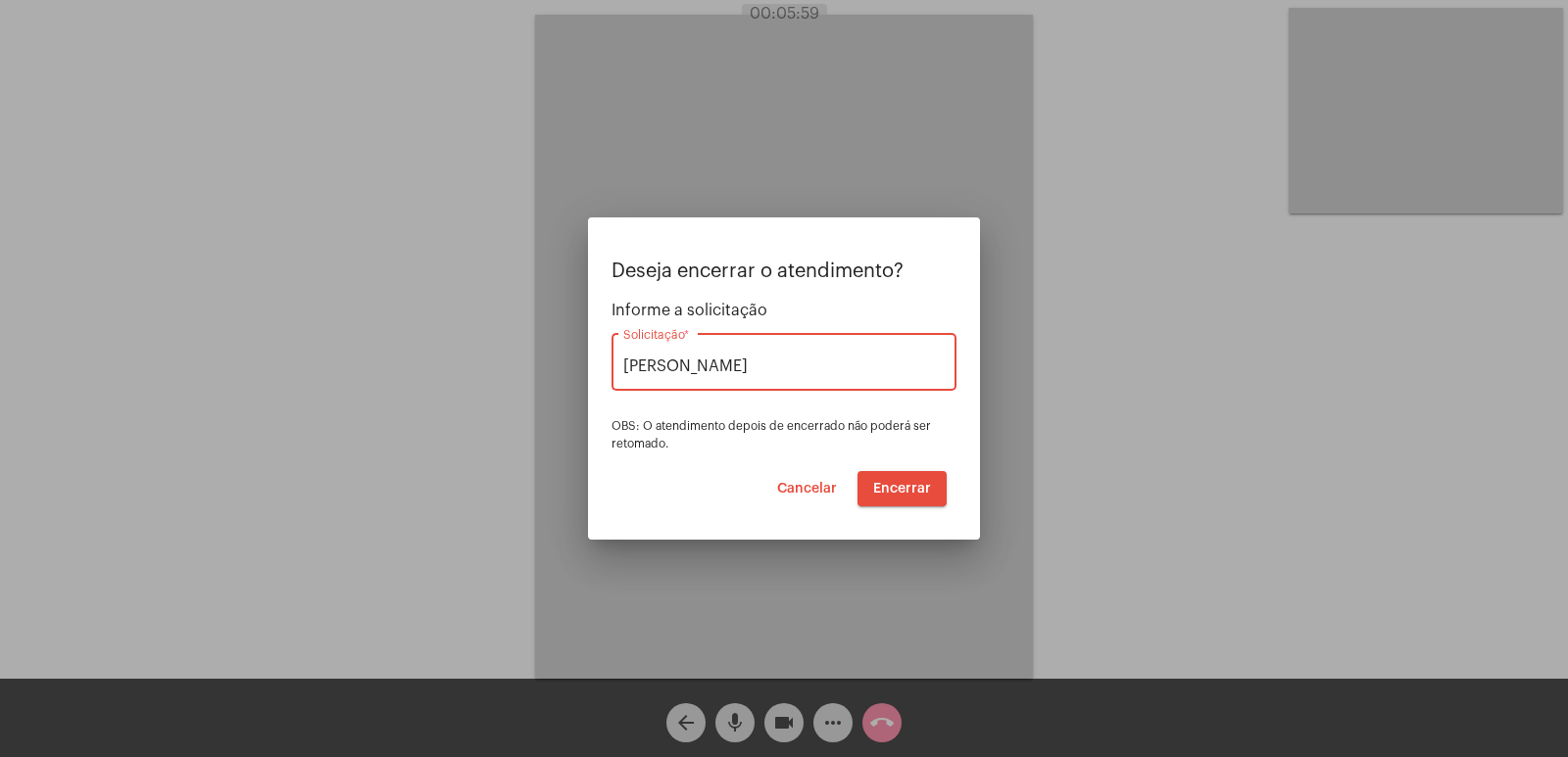
drag, startPoint x: 914, startPoint y: 502, endPoint x: 904, endPoint y: 501, distance: 10.0
click at [911, 501] on button "Encerrar" at bounding box center [902, 489] width 89 height 35
click at [903, 501] on button "Encerrar" at bounding box center [902, 489] width 89 height 35
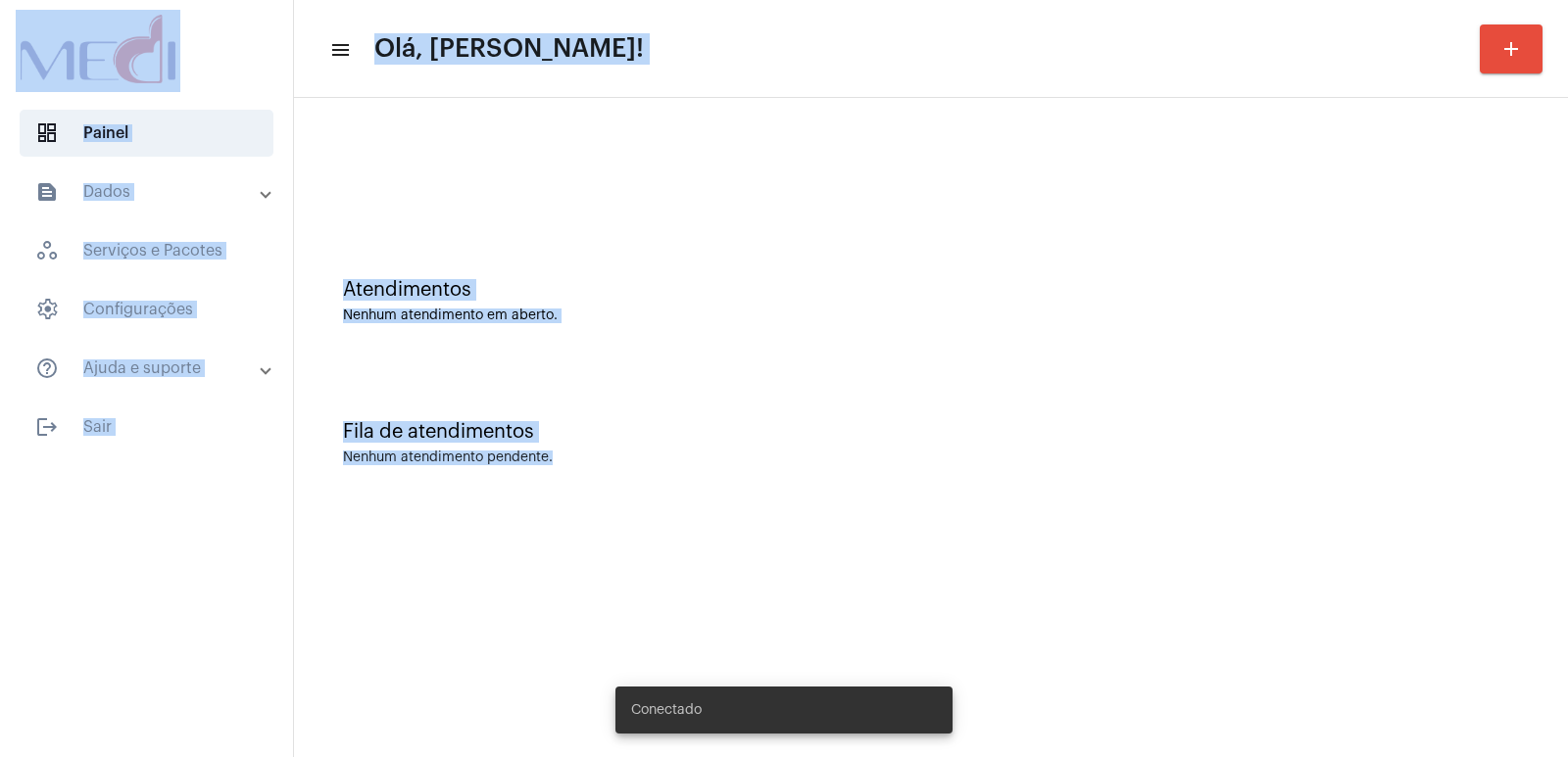
drag, startPoint x: 5, startPoint y: 13, endPoint x: 633, endPoint y: 469, distance: 776.1
click at [633, 469] on mat-sidenav-container "dashboard Painel text_snippet_outlined Dados history_outlined Histórico schedul…" at bounding box center [784, 378] width 1568 height 757
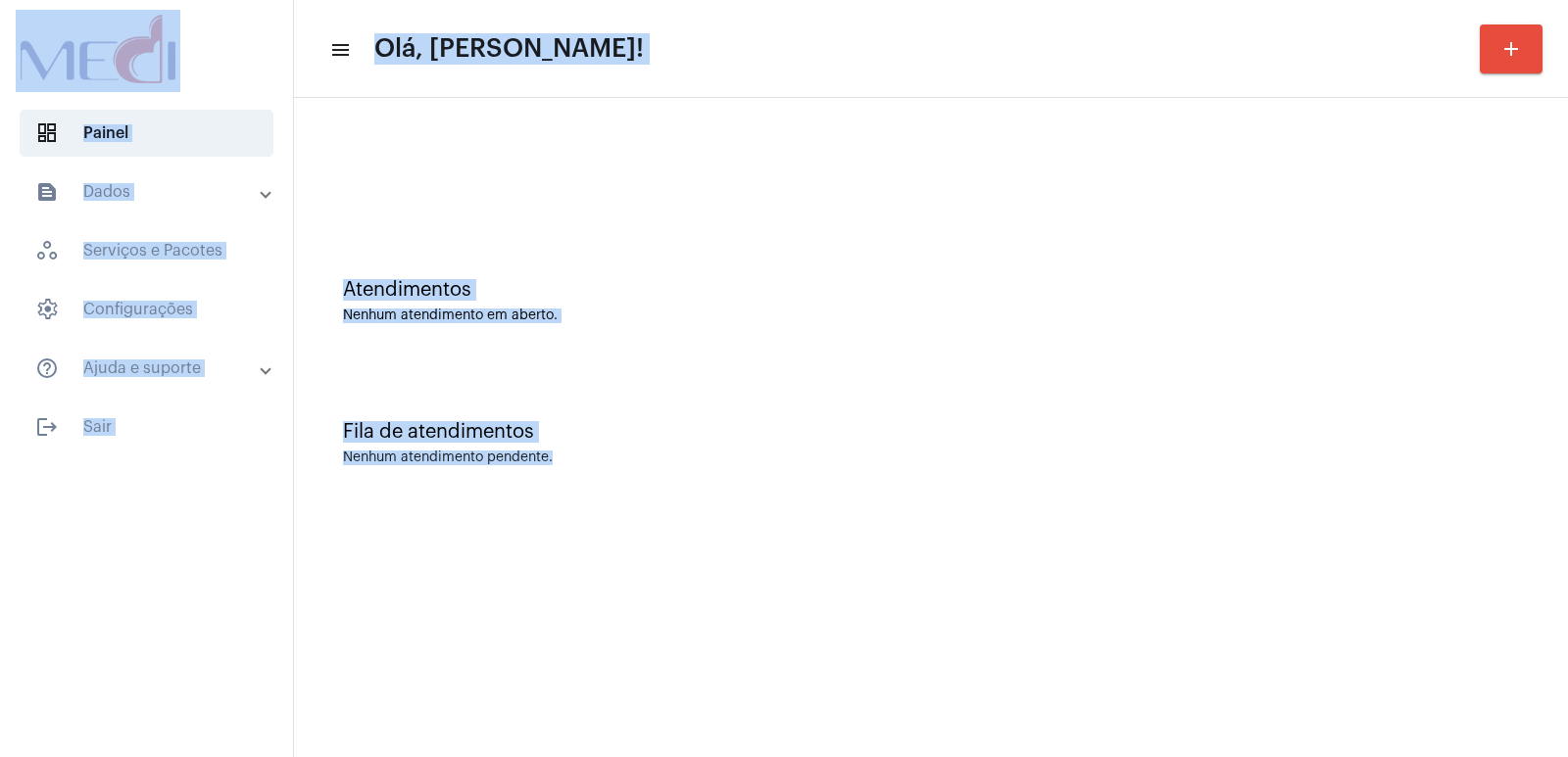
click at [658, 384] on div "Fila de atendimentos Nenhum atendimento pendente." at bounding box center [930, 433] width 1255 height 142
click at [652, 220] on div "Atendimentos Nenhum atendimento em aberto." at bounding box center [930, 291] width 1255 height 142
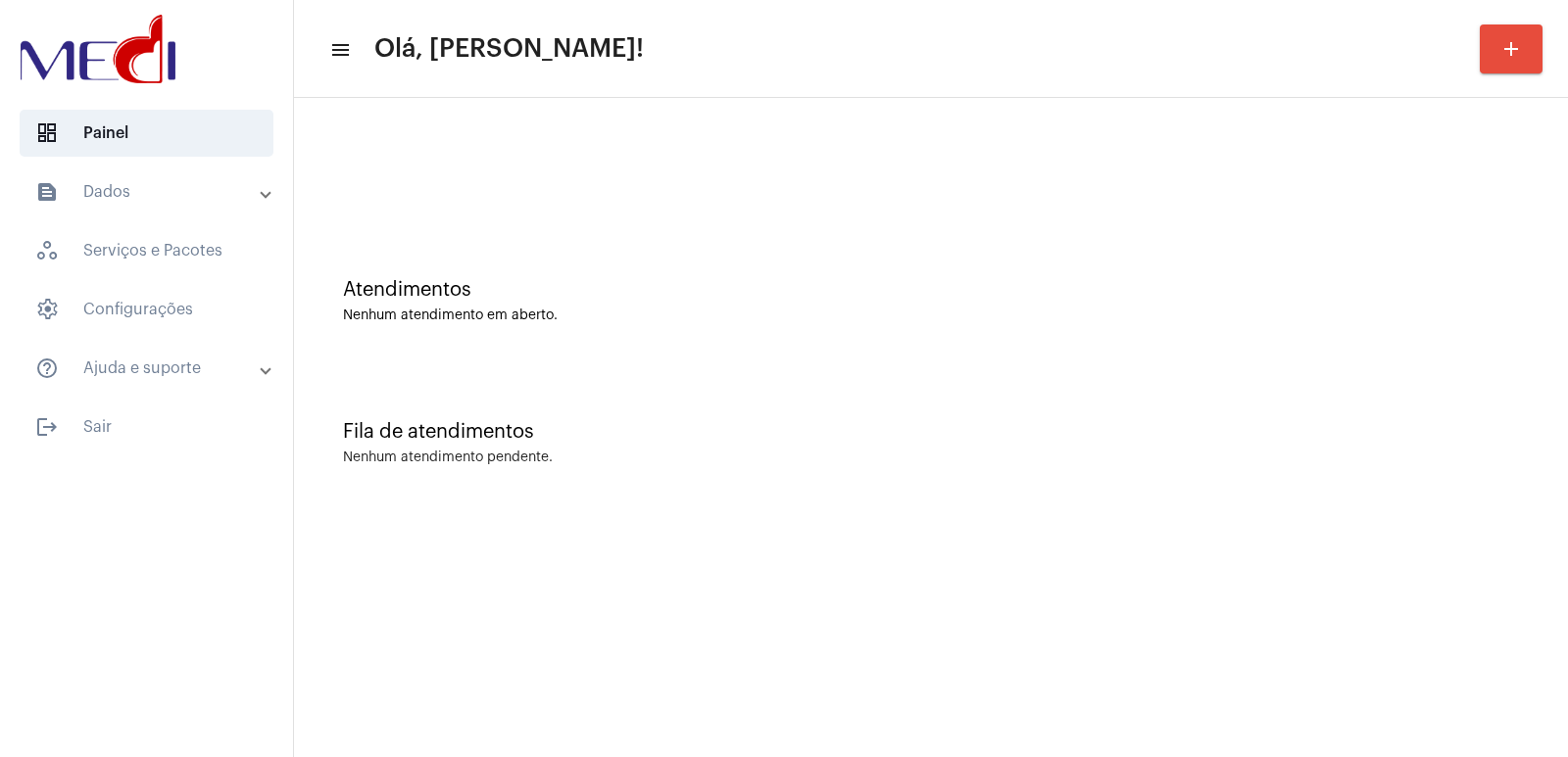
click at [1319, 480] on div "Fila de atendimentos Nenhum atendimento pendente." at bounding box center [930, 433] width 1255 height 142
click at [534, 553] on mat-sidenav-content "menu Olá, Vivian! add Atendimentos Nenhum atendimento em aberto. Fila de atendi…" at bounding box center [930, 378] width 1274 height 757
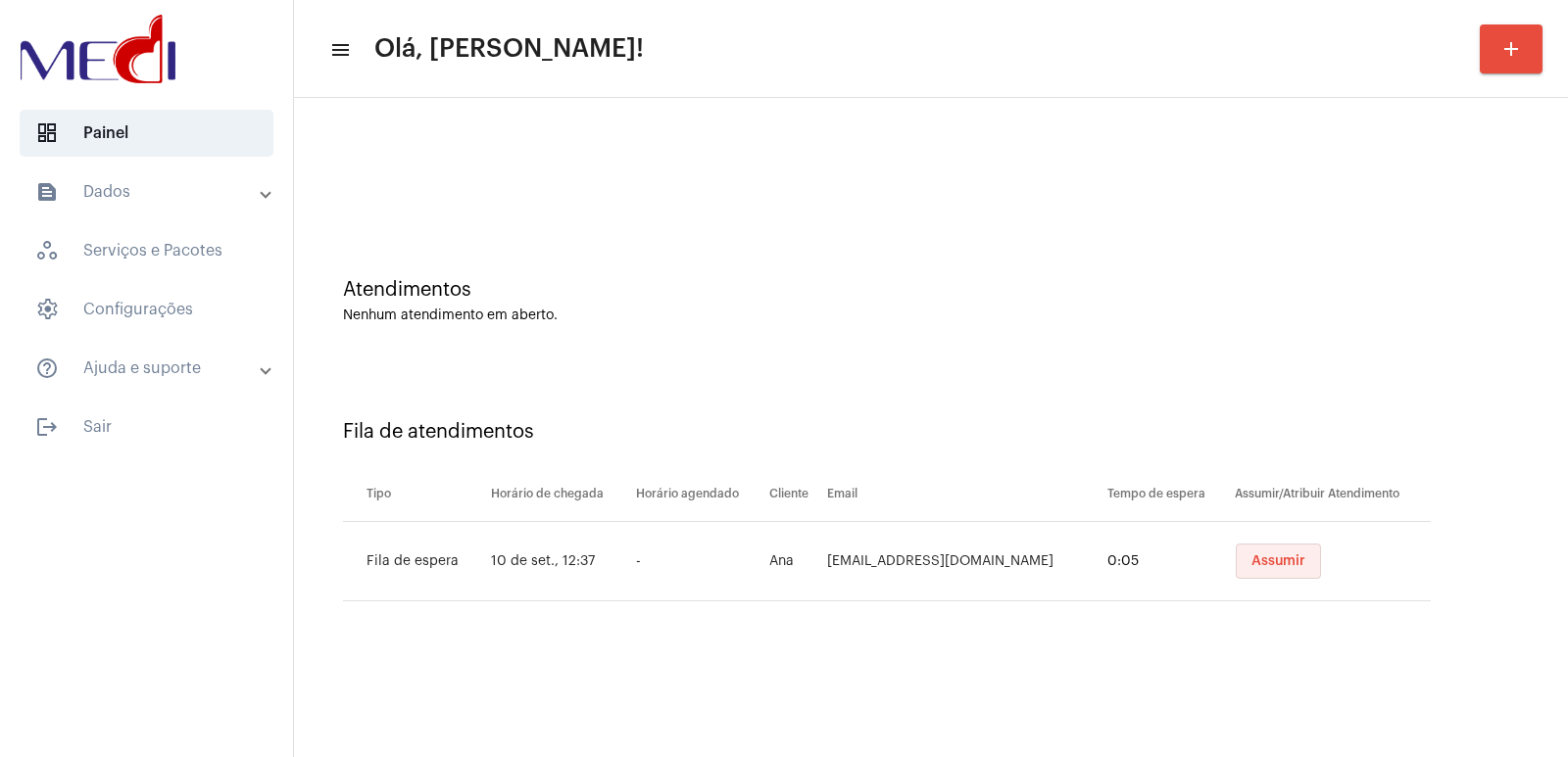
click at [1279, 560] on span "Assumir" at bounding box center [1278, 562] width 54 height 14
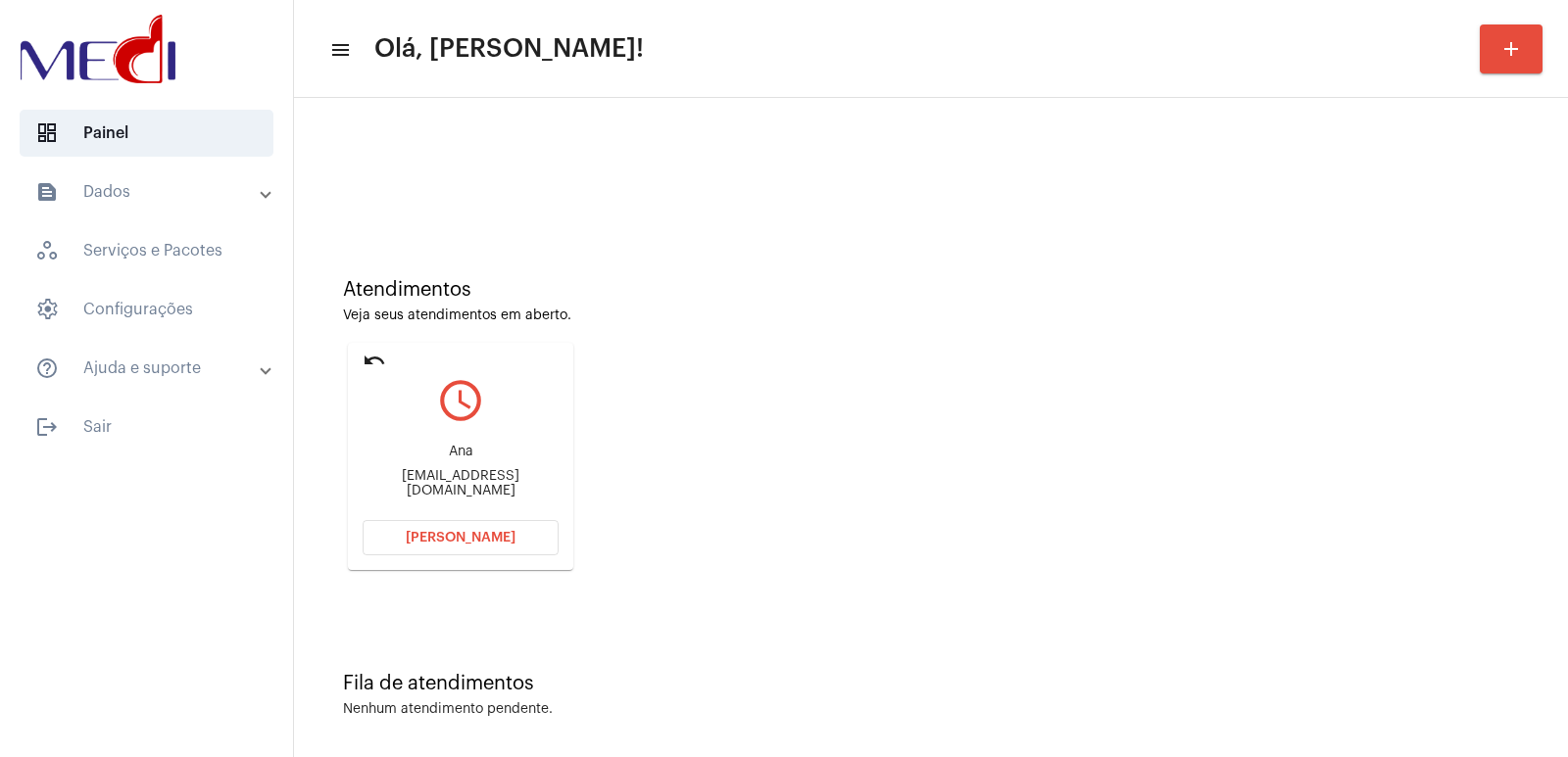
click at [448, 479] on div "[EMAIL_ADDRESS][DOMAIN_NAME]" at bounding box center [460, 484] width 196 height 29
click at [448, 479] on div "anamarciiafelixdasilva@gmail.com" at bounding box center [460, 484] width 196 height 29
copy mat-card-content "anamarciiafelixdasilva@gmail.com Abrir Chamada"
click at [448, 564] on mat-card "undo query_builder Ana anamarciiafelixdasilva@gmail.com Abrir Chamada" at bounding box center [460, 456] width 225 height 227
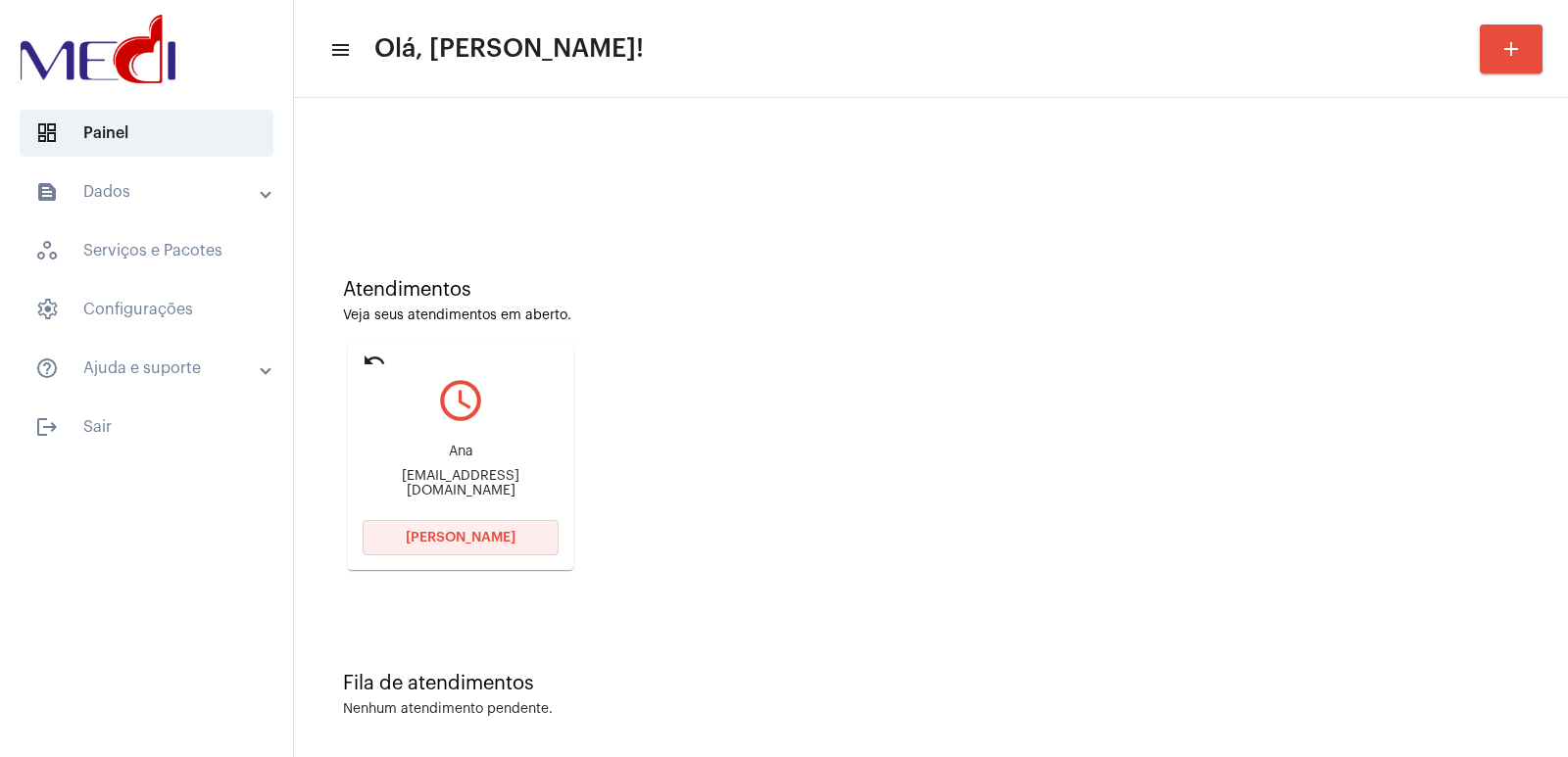
click at [444, 543] on span "Abrir Chamada" at bounding box center [461, 538] width 110 height 14
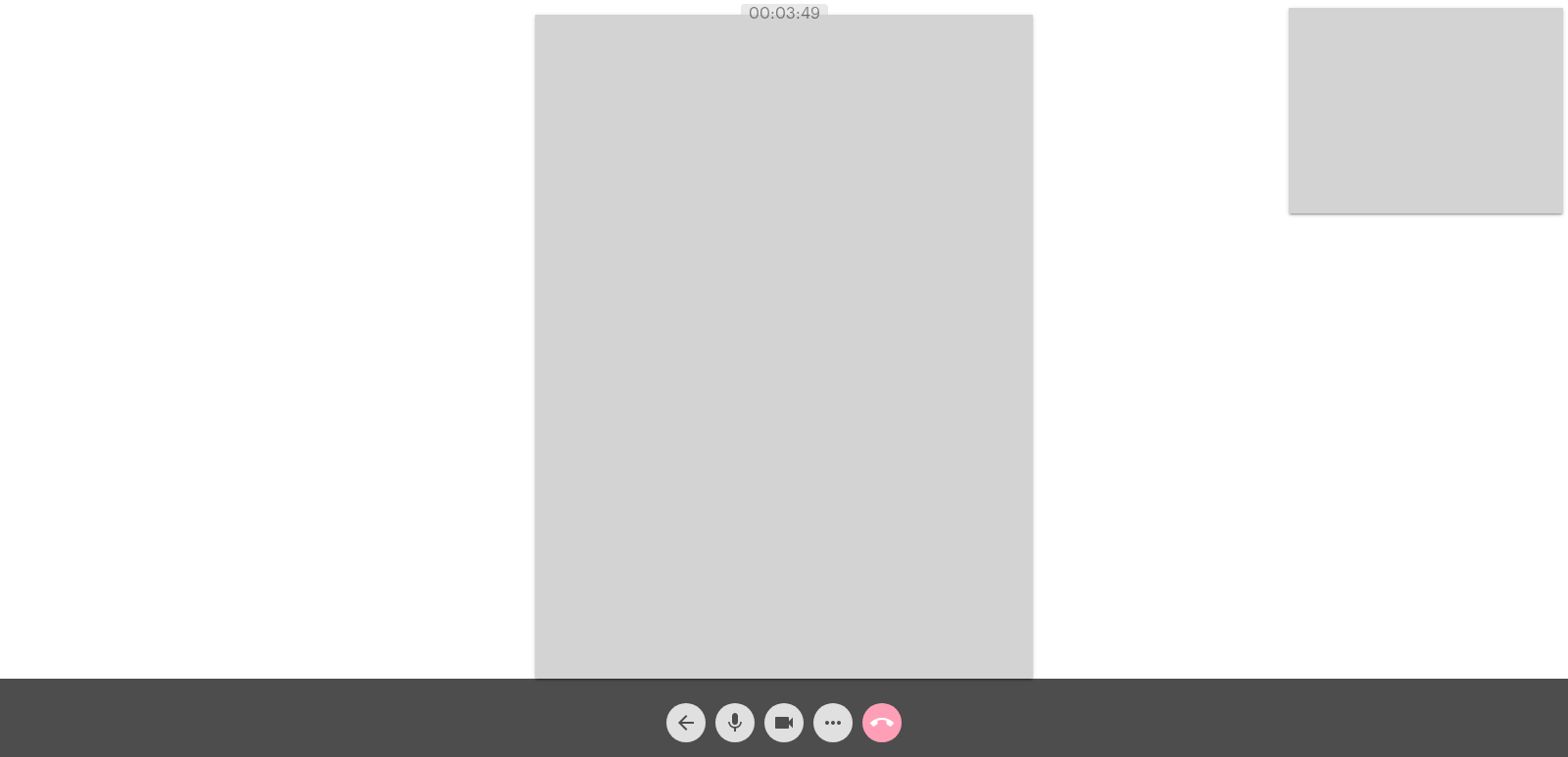
click at [882, 716] on mat-icon "call_end" at bounding box center [882, 723] width 24 height 24
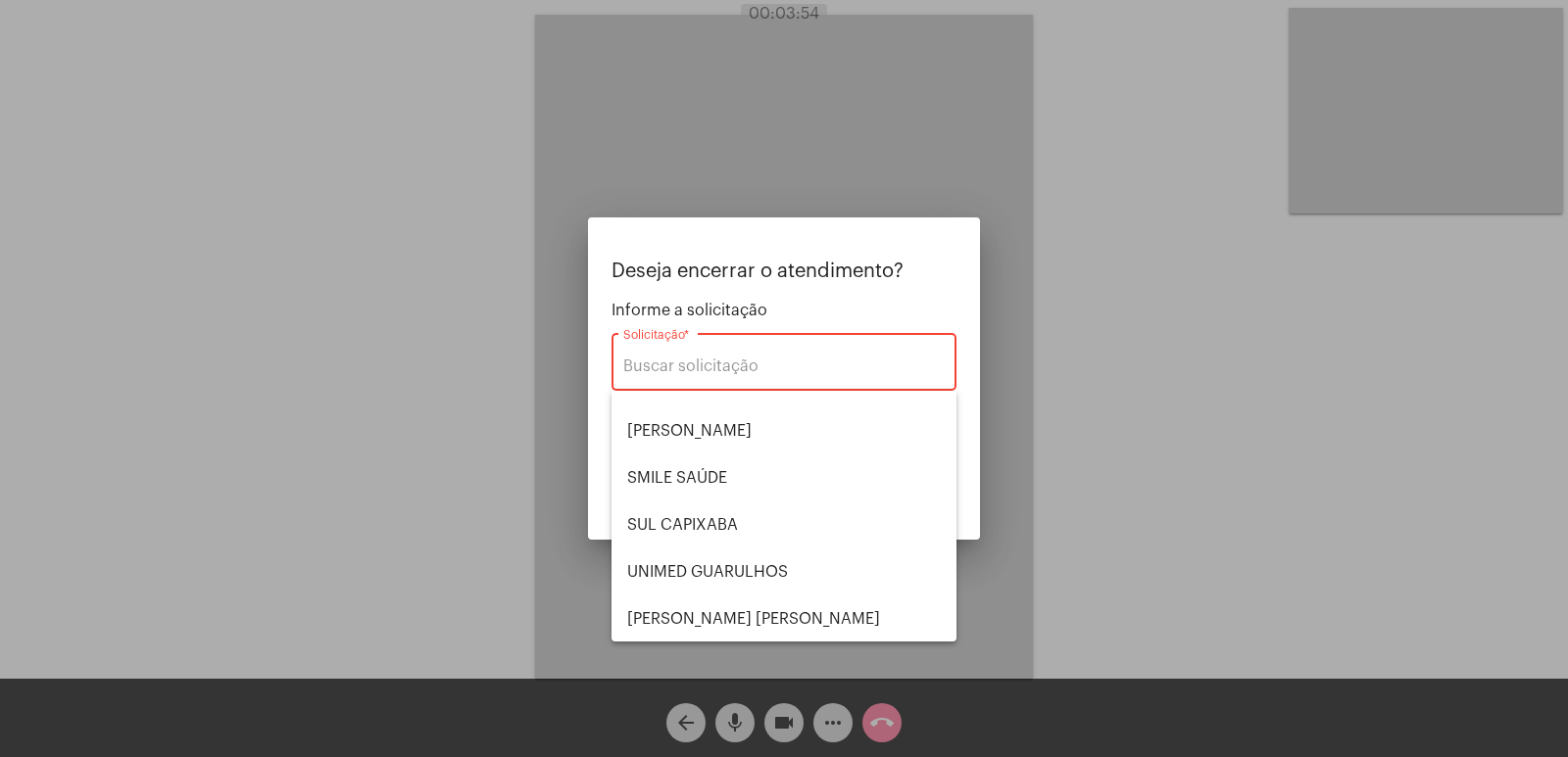
scroll to position [407, 0]
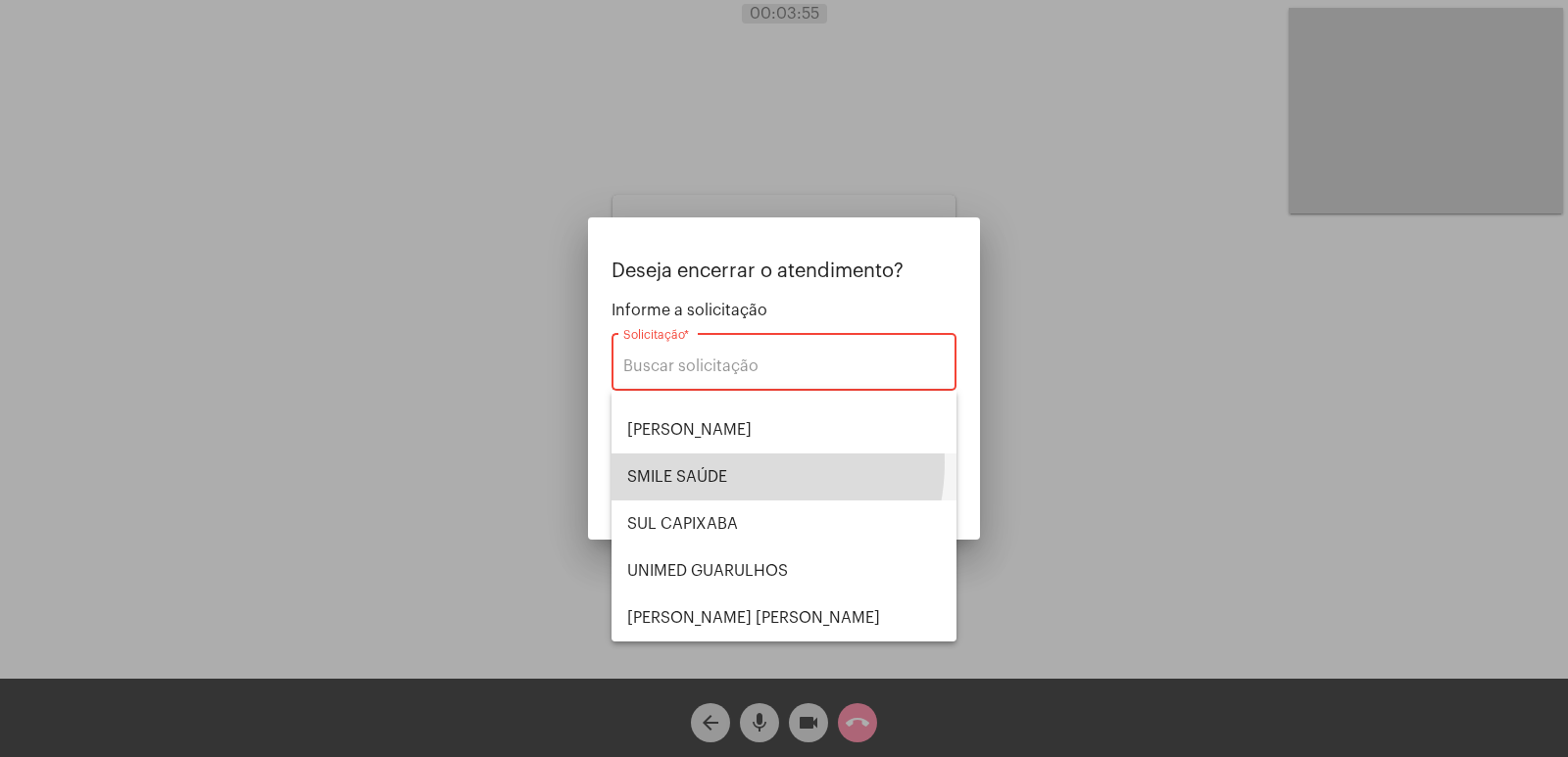
click at [721, 462] on span "SMILE SAÚDE" at bounding box center [783, 477] width 313 height 47
type input "SMILE SAÚDE"
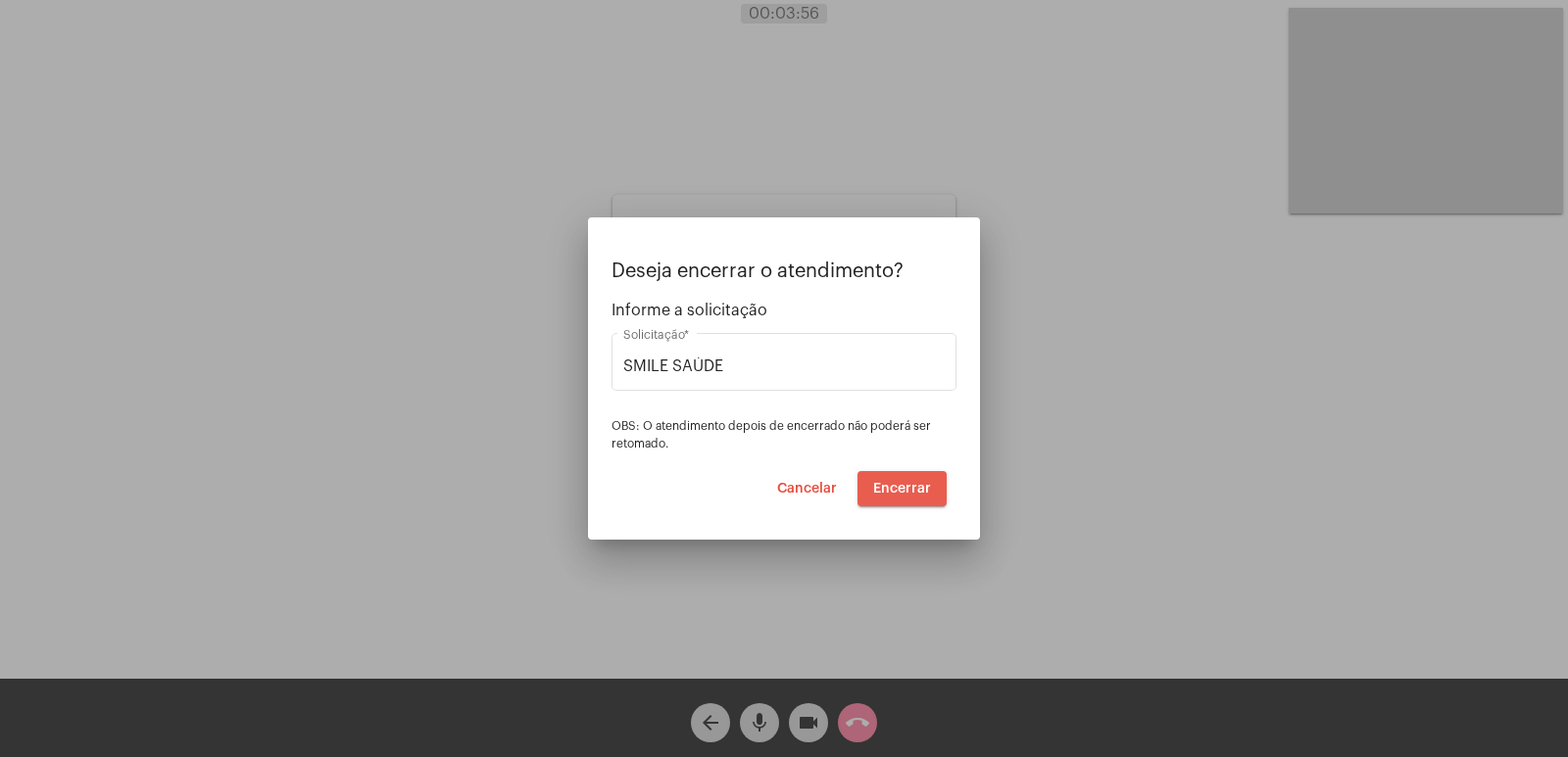
click at [898, 490] on span "Encerrar" at bounding box center [902, 489] width 58 height 14
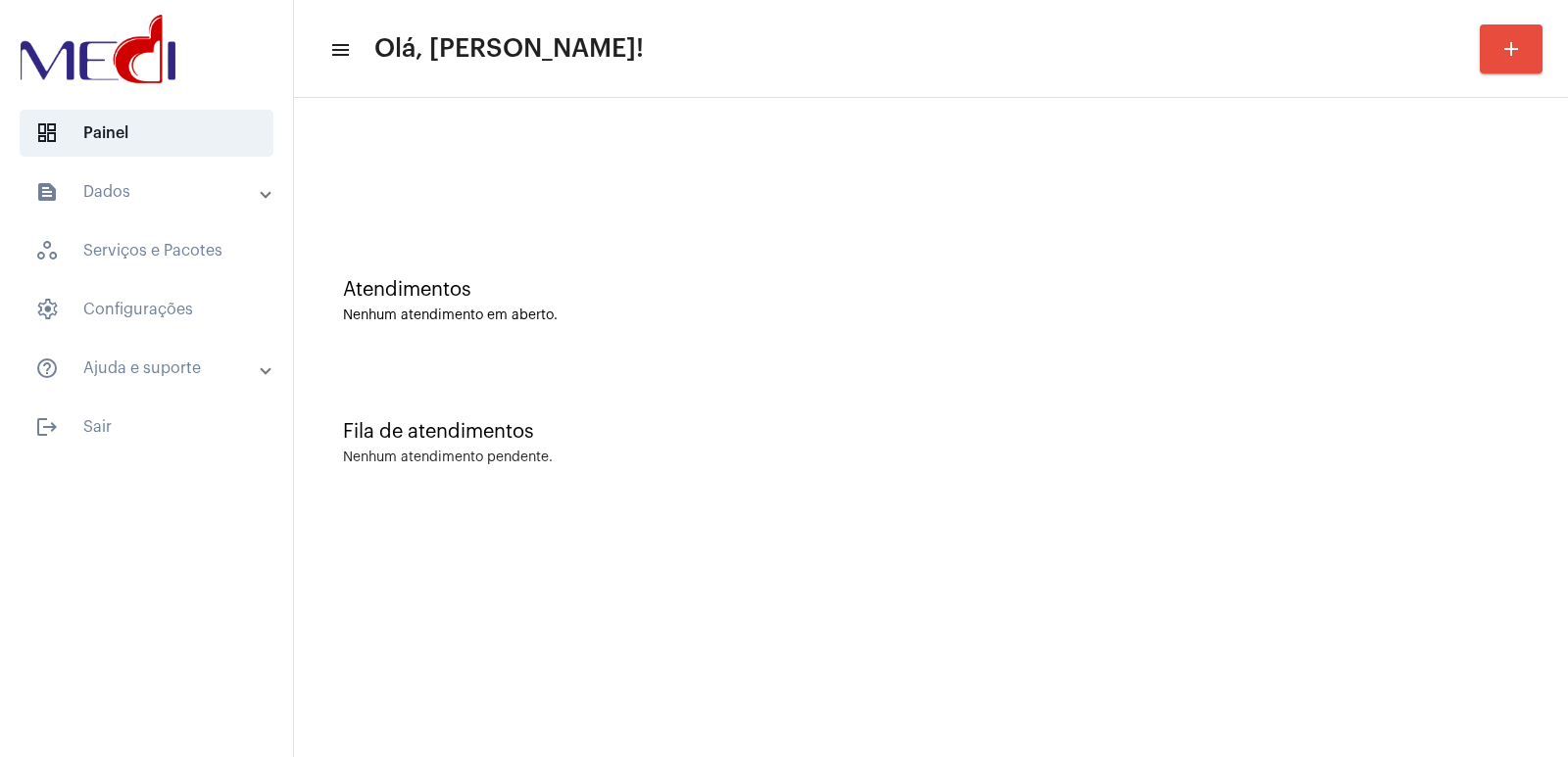
click at [186, 208] on mat-expansion-panel-header "text_snippet_outlined Dados" at bounding box center [152, 192] width 281 height 47
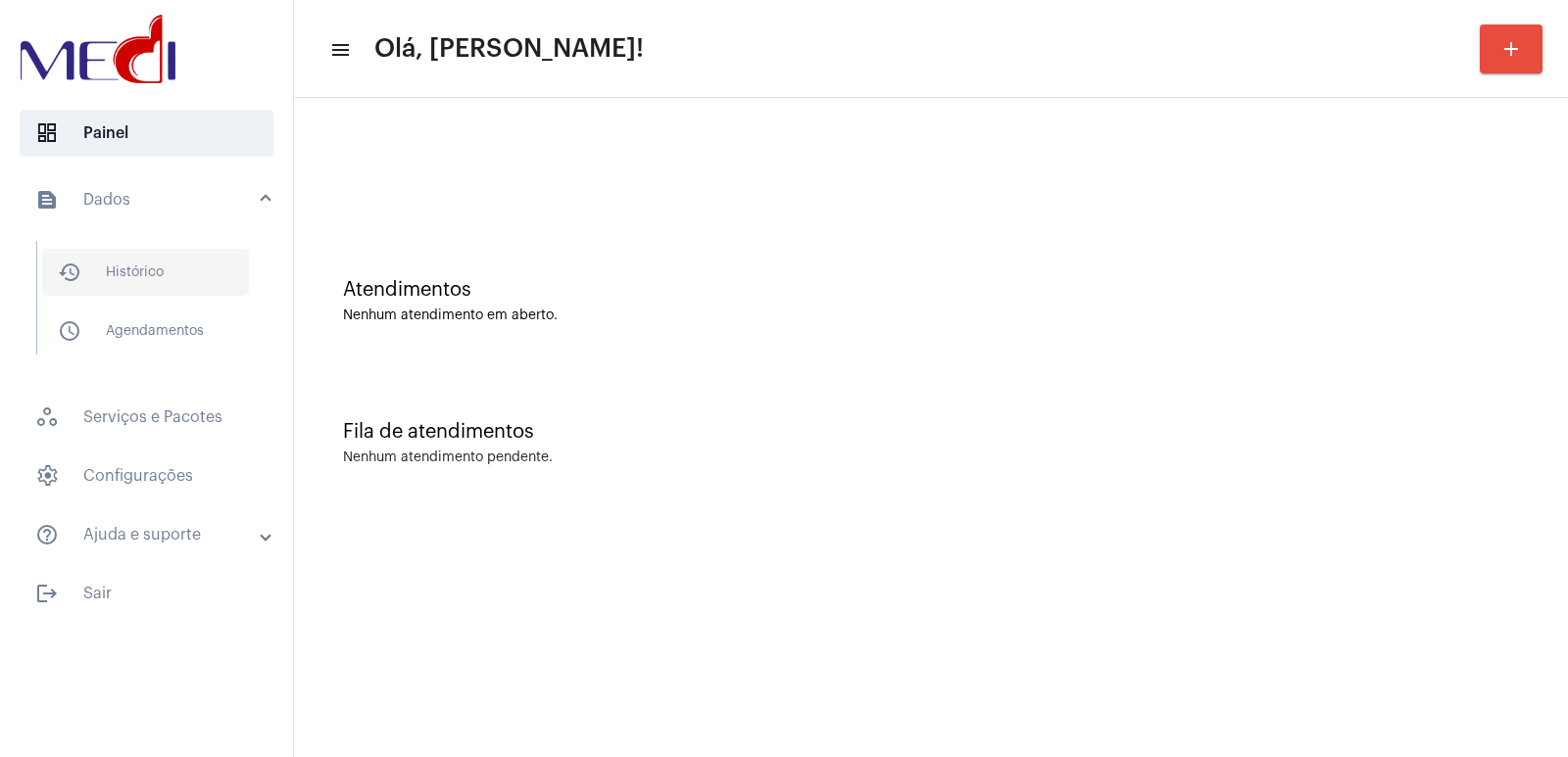
click at [134, 275] on span "history_outlined Histórico" at bounding box center [145, 272] width 206 height 47
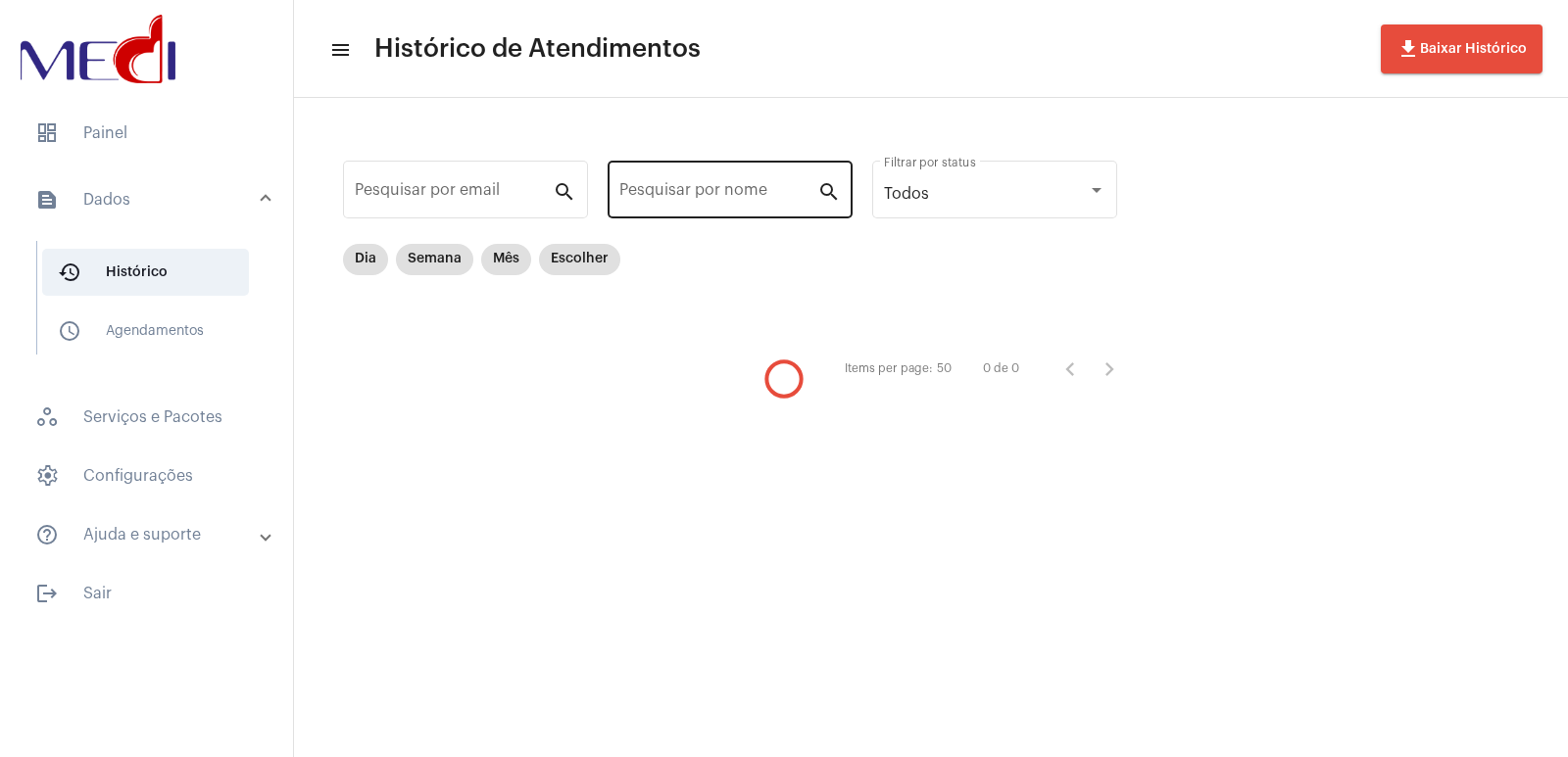
click at [684, 189] on input "Pesquisar por nome" at bounding box center [717, 194] width 197 height 18
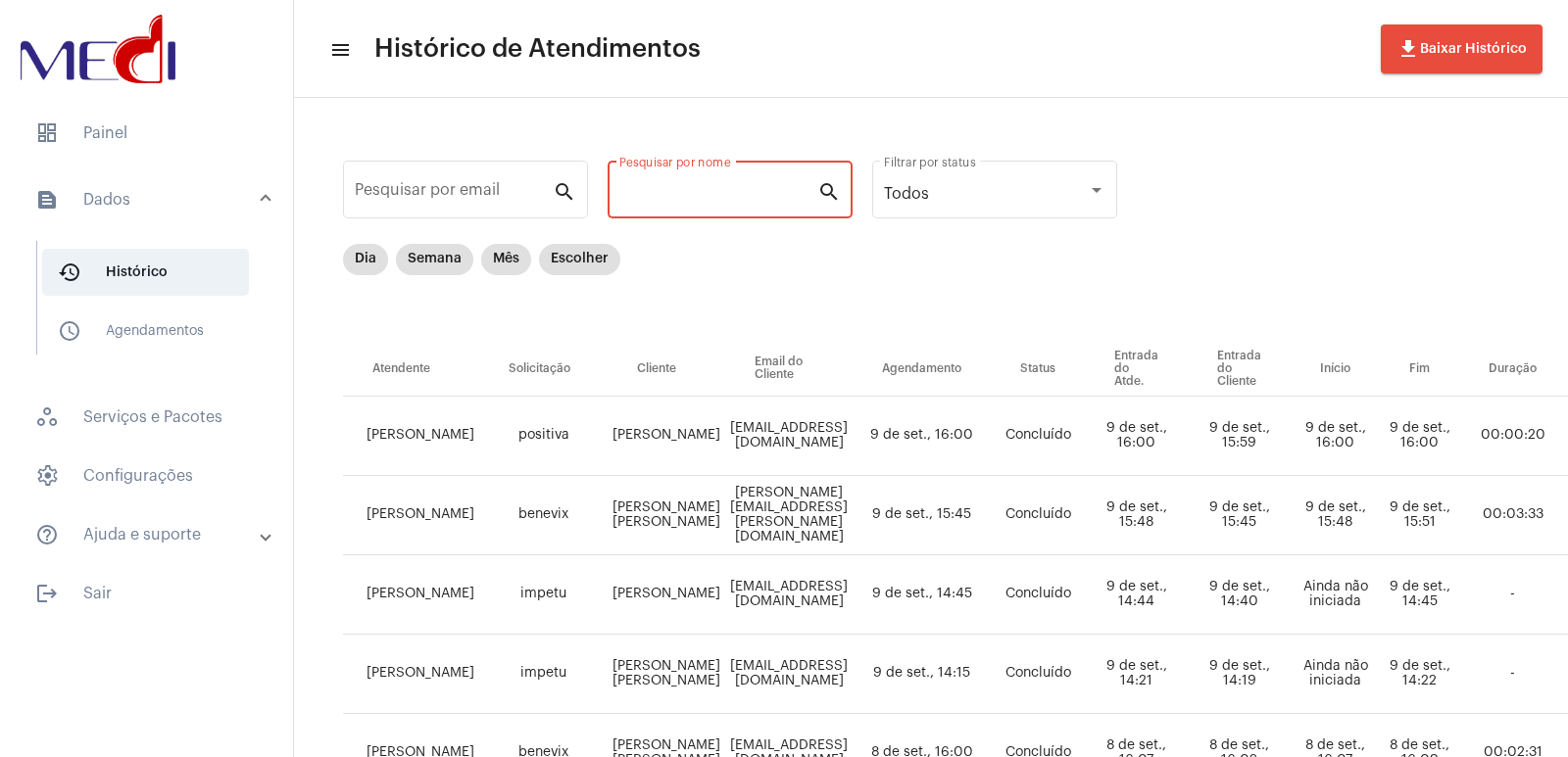
paste input "FABIOLA FLORIANI DE LIMA"
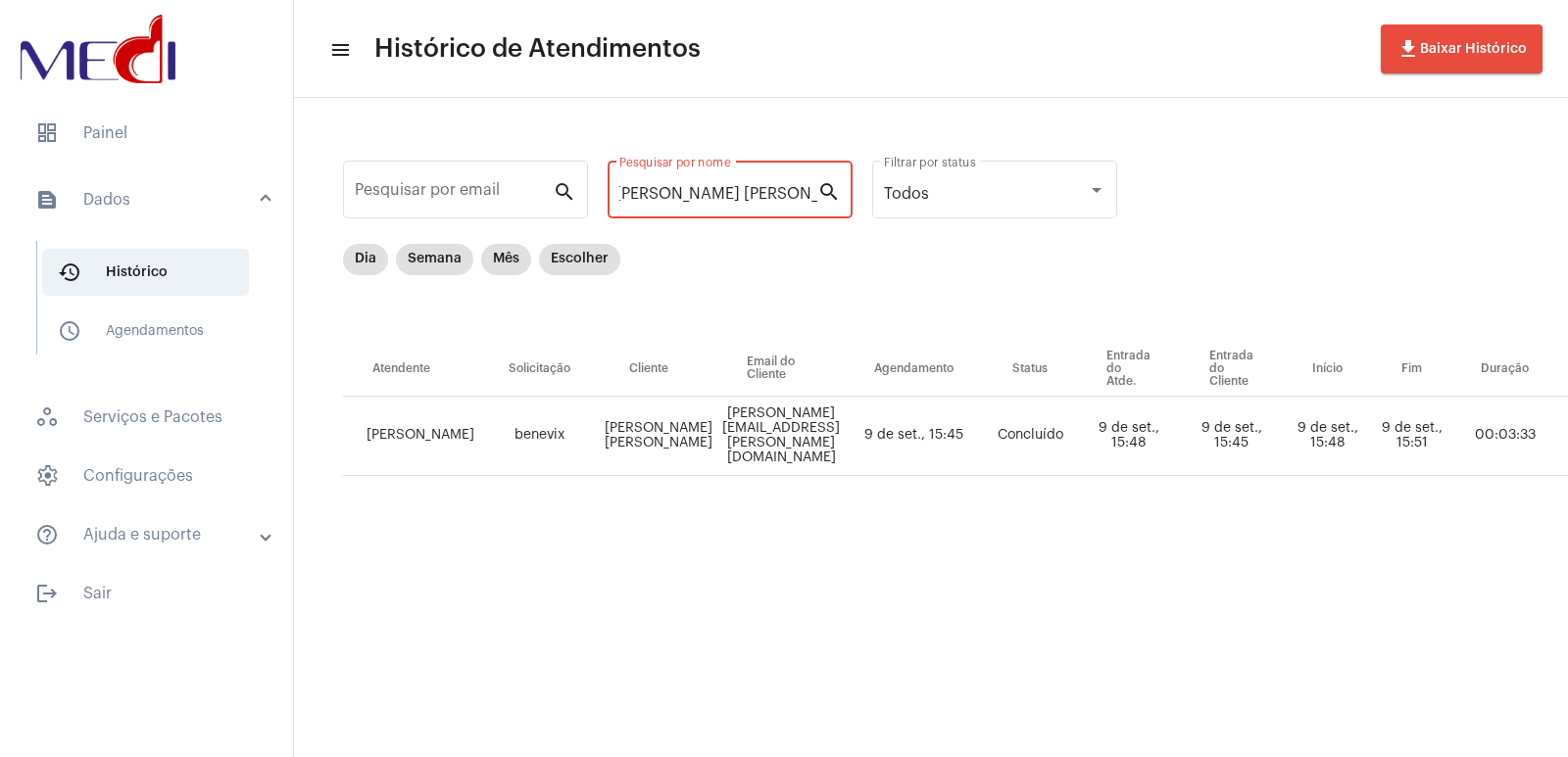
type input "FABIOLA FLORIANI DE LIMA"
click at [84, 167] on mat-list "dashboard Painel text_snippet_outlined Dados history_outlined Histórico schedul…" at bounding box center [146, 359] width 293 height 515
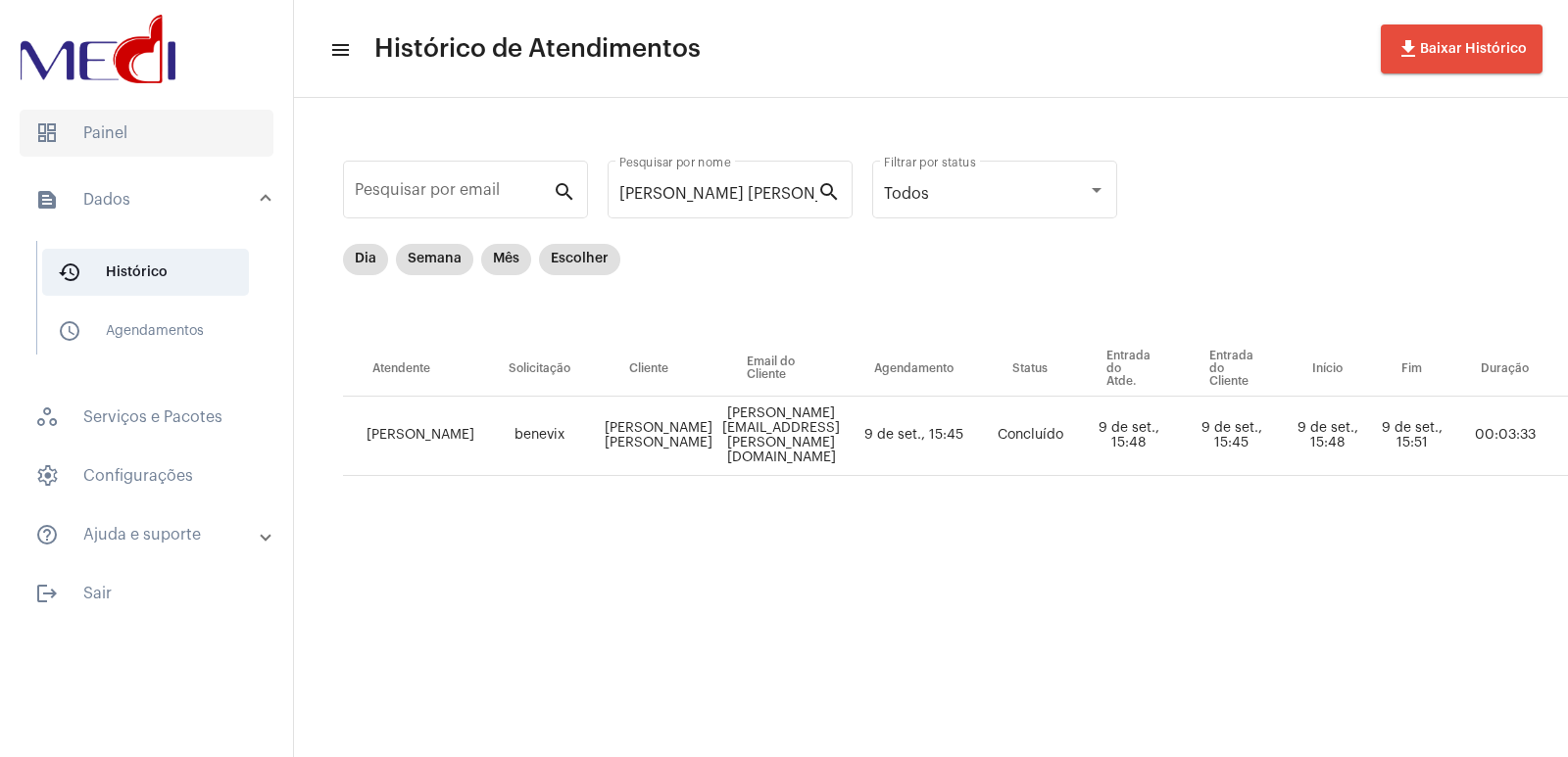
click at [112, 128] on span "dashboard Painel" at bounding box center [146, 134] width 253 height 47
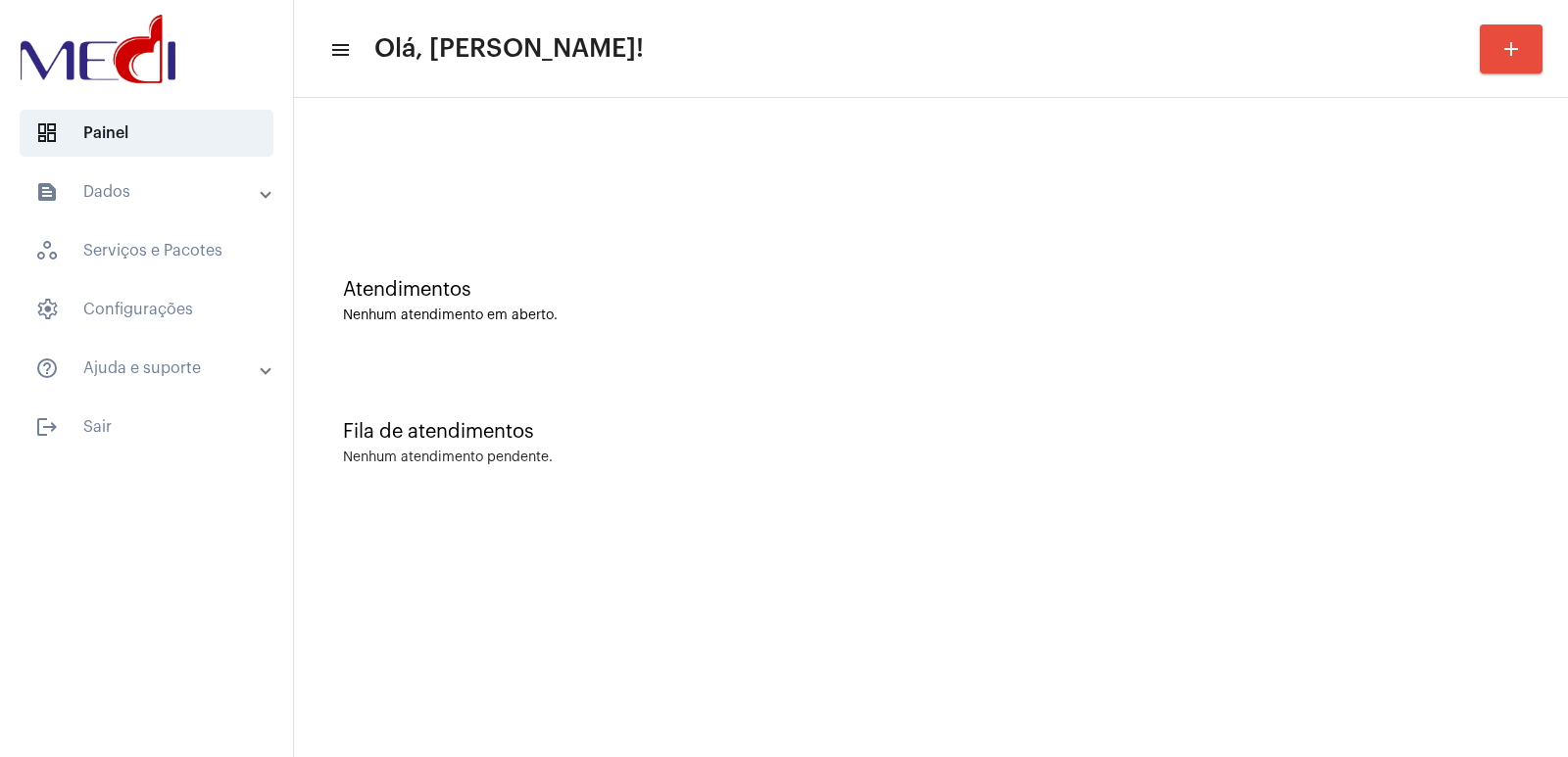
click at [1158, 427] on div "Fila de atendimentos" at bounding box center [930, 432] width 1176 height 22
click at [524, 290] on div "Atendimentos" at bounding box center [930, 290] width 1176 height 22
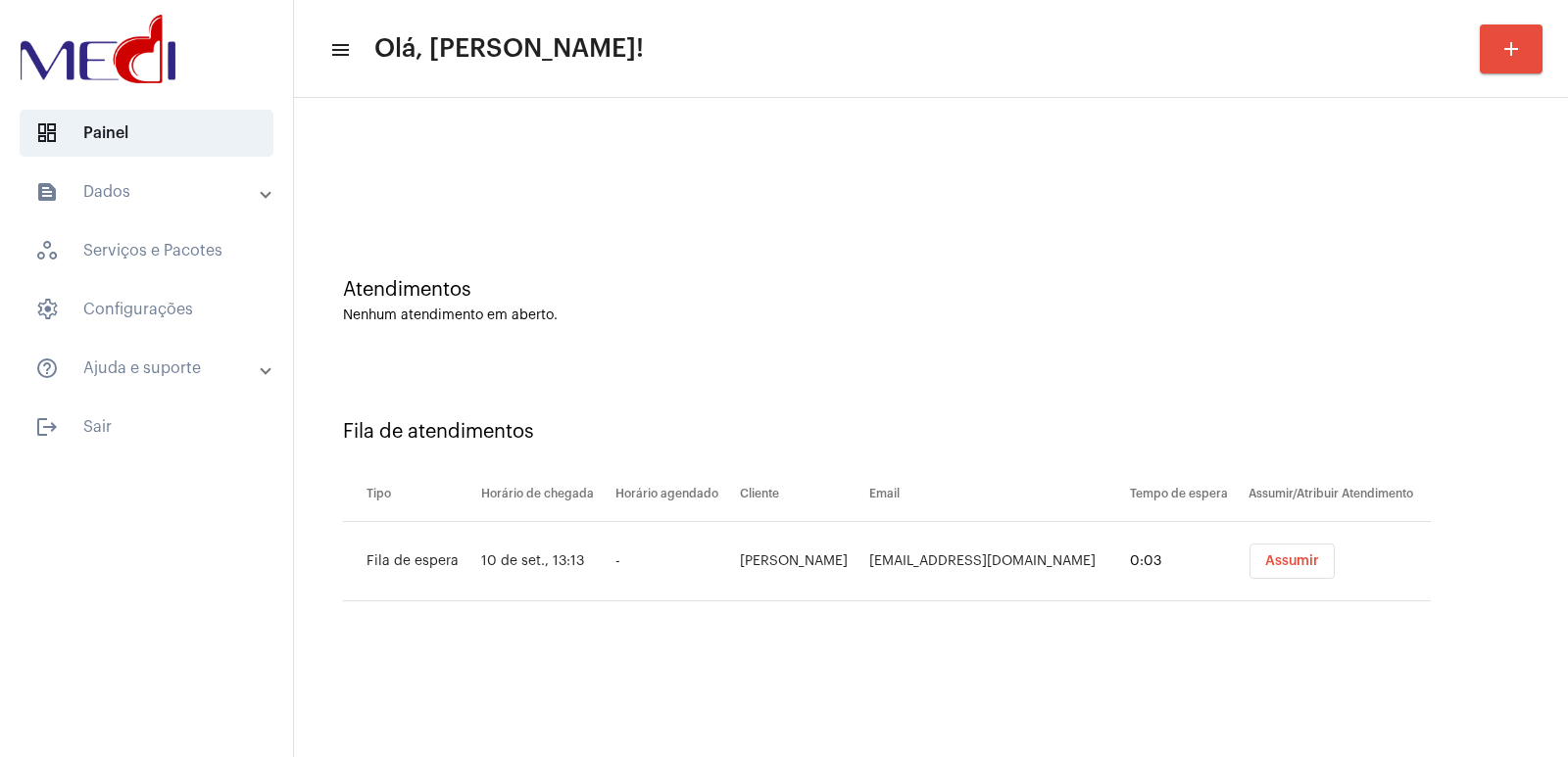
click at [1265, 555] on span "Assumir" at bounding box center [1292, 562] width 54 height 14
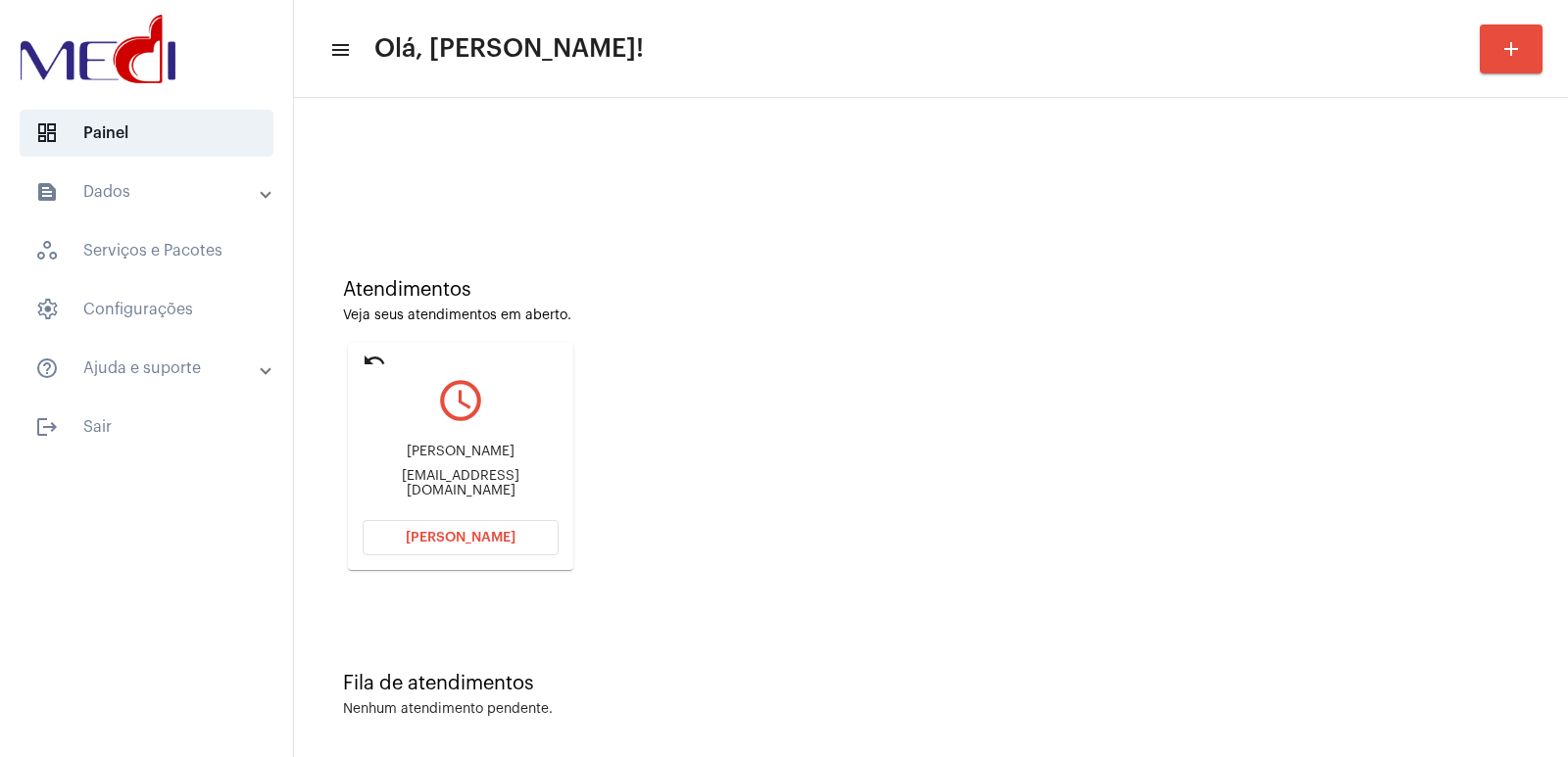
click at [459, 489] on div "[EMAIL_ADDRESS][DOMAIN_NAME]" at bounding box center [460, 484] width 196 height 29
copy mat-card-content "[EMAIL_ADDRESS][DOMAIN_NAME] [PERSON_NAME]"
click at [475, 457] on div "[PERSON_NAME]" at bounding box center [460, 452] width 196 height 15
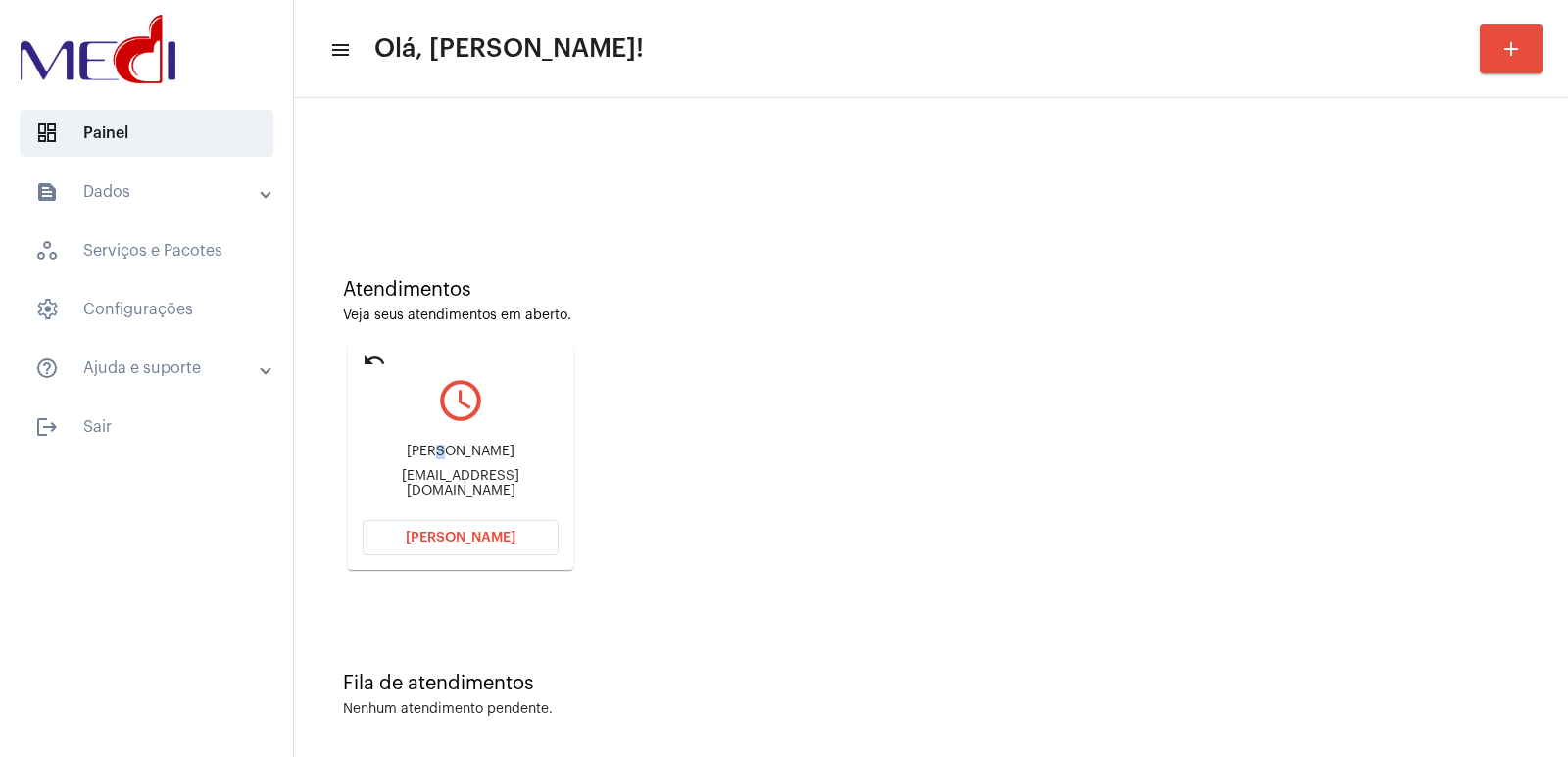
click at [475, 457] on div "Rebeca" at bounding box center [460, 452] width 196 height 15
click at [436, 531] on span "Abrir Chamada" at bounding box center [461, 538] width 110 height 14
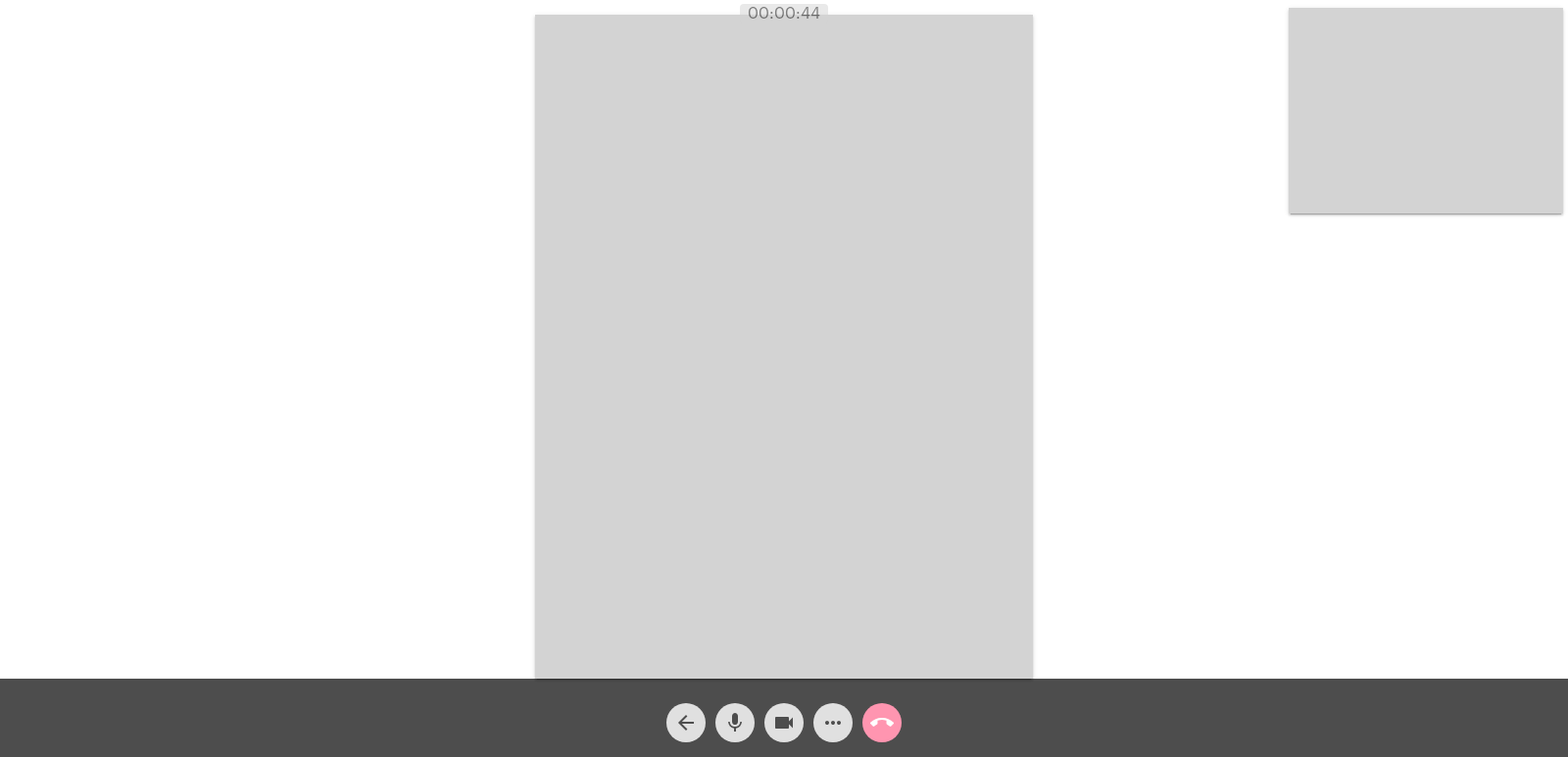
click at [1357, 134] on video at bounding box center [1426, 110] width 274 height 205
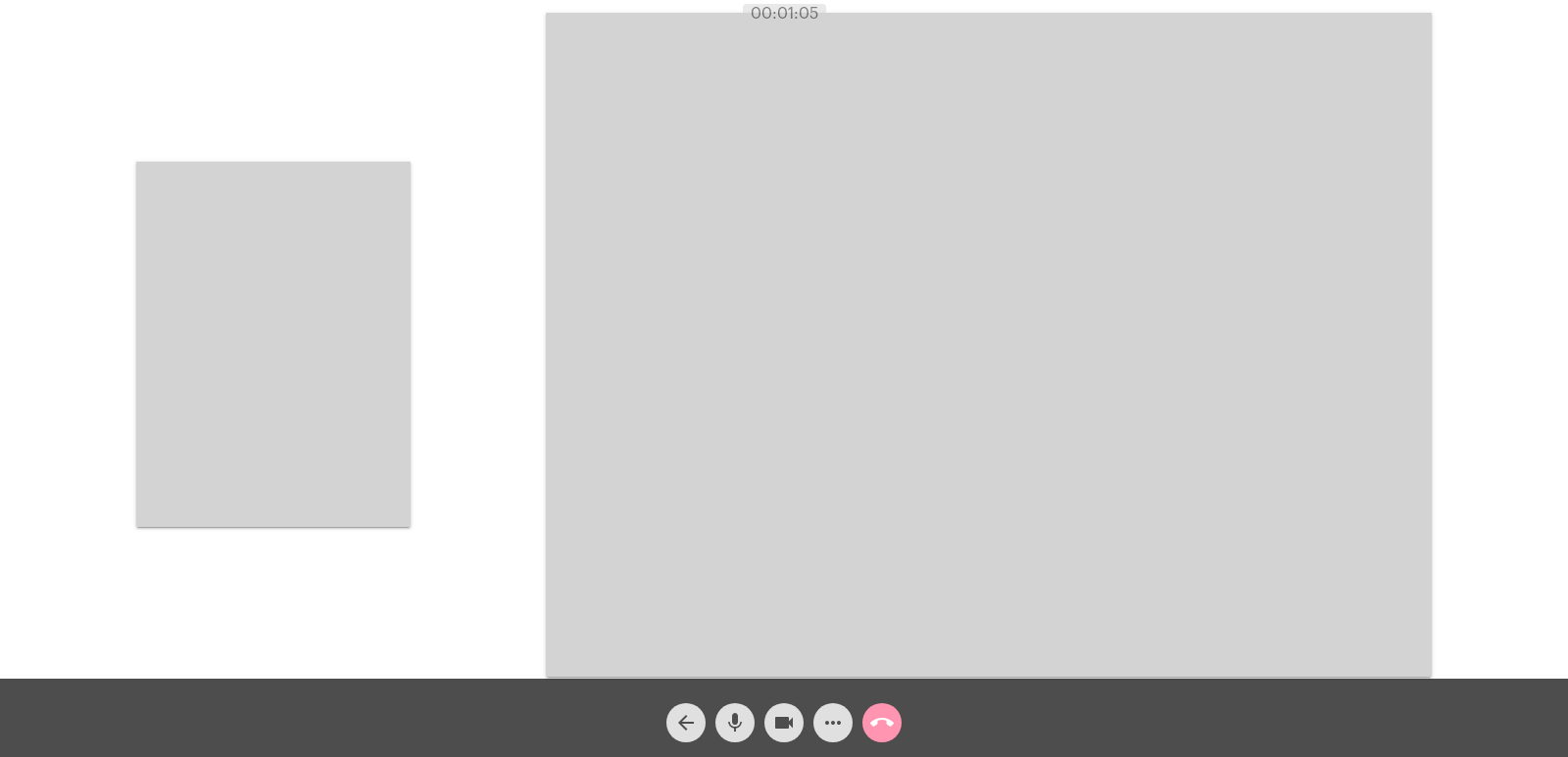
click at [649, 231] on video at bounding box center [989, 345] width 886 height 664
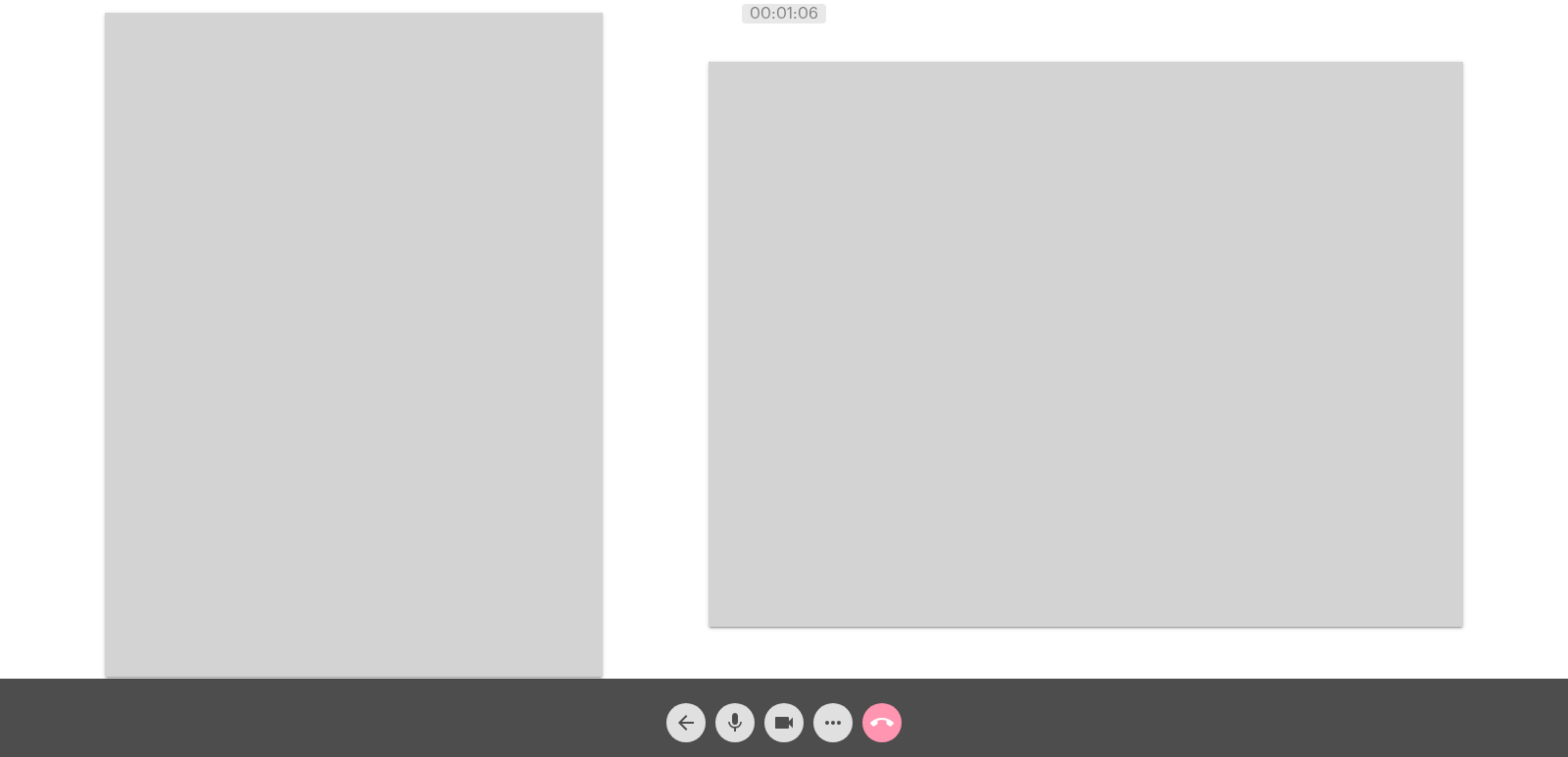
click at [469, 382] on video at bounding box center [354, 345] width 498 height 664
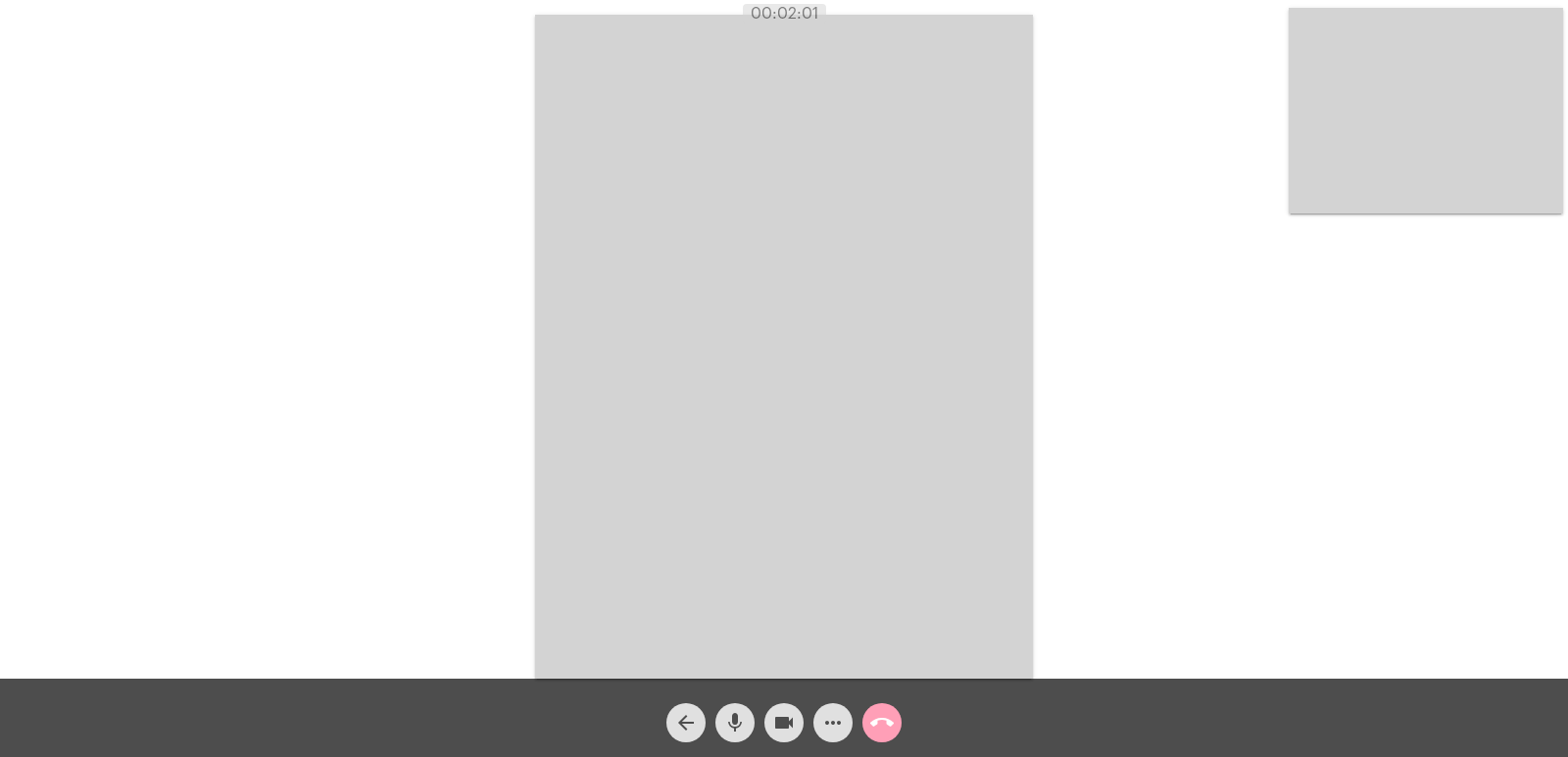
click at [889, 723] on mat-icon "call_end" at bounding box center [882, 723] width 24 height 24
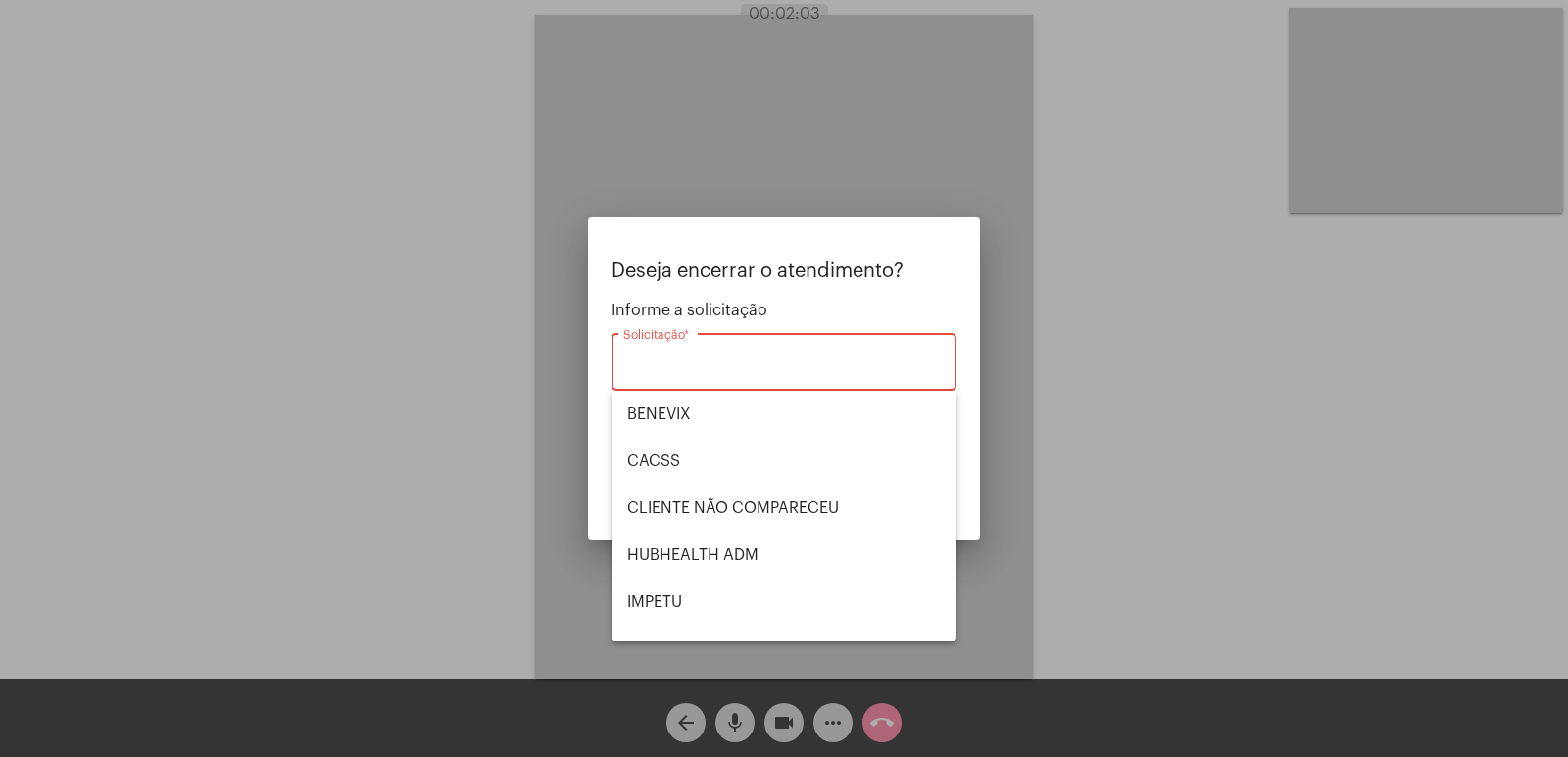
scroll to position [407, 0]
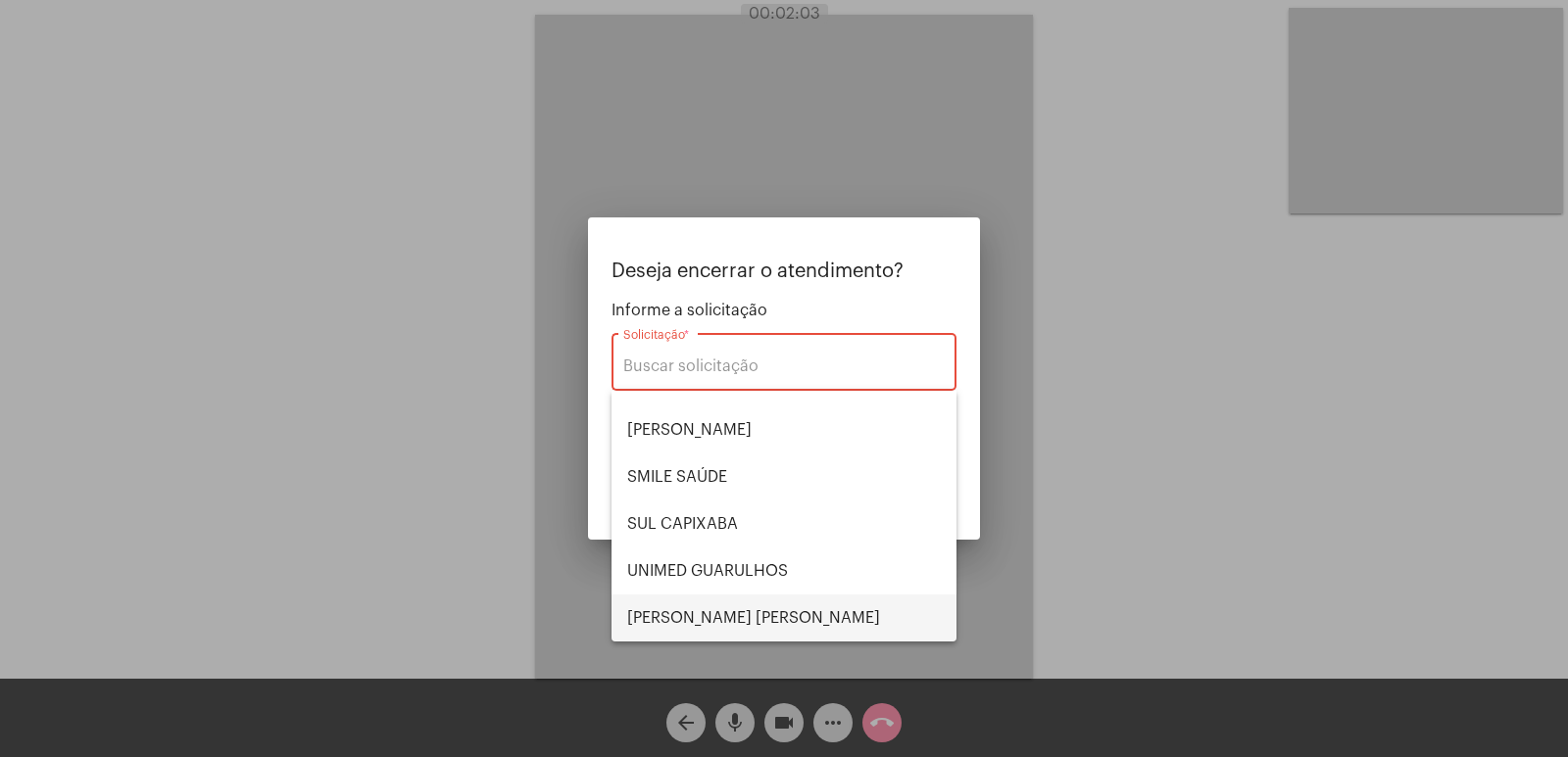
click at [732, 604] on span "VERA CRUZ" at bounding box center [783, 618] width 313 height 47
type input "VERA CRUZ"
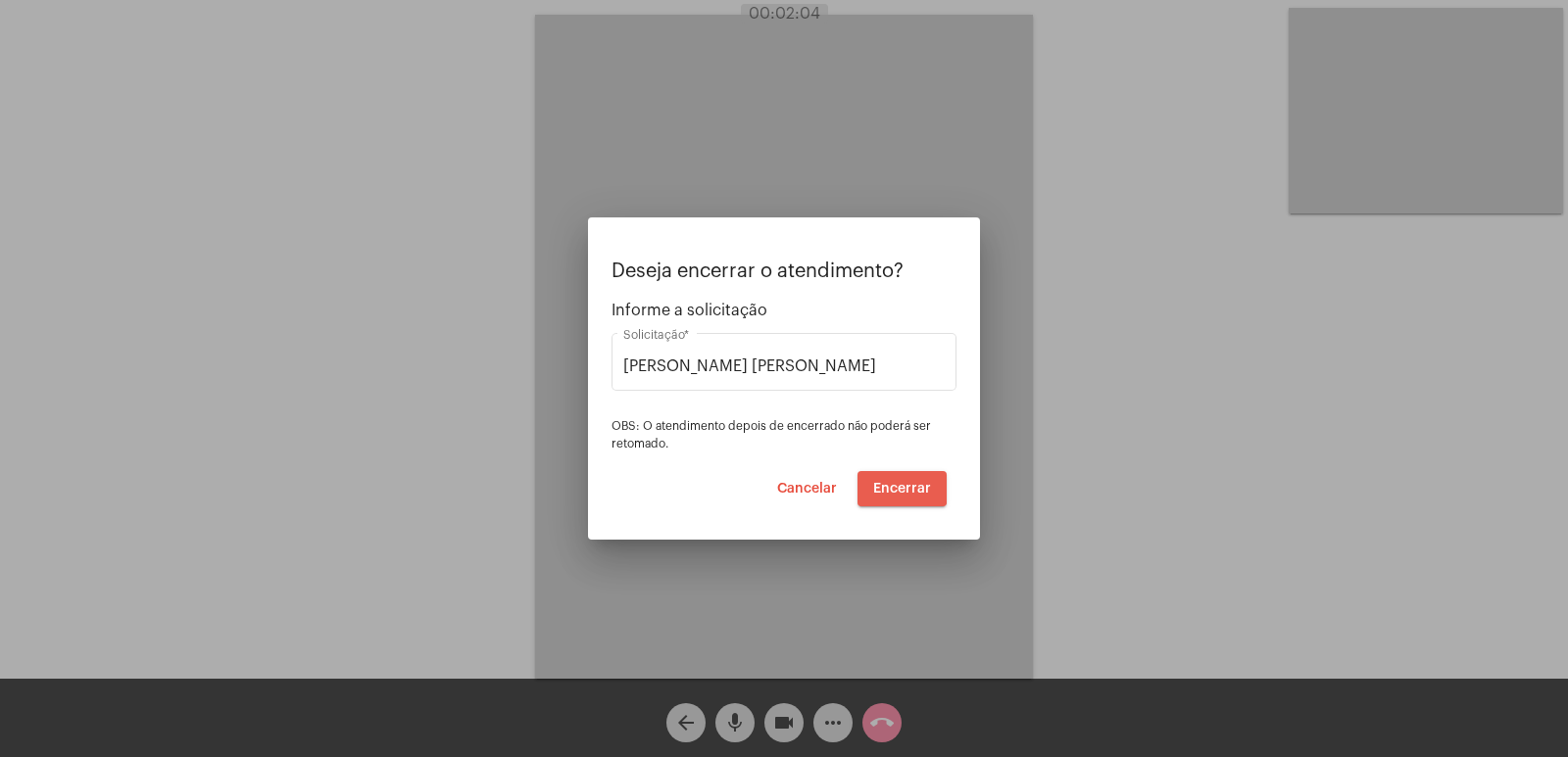
click at [890, 486] on span "Encerrar" at bounding box center [902, 489] width 58 height 14
